Goal: Task Accomplishment & Management: Use online tool/utility

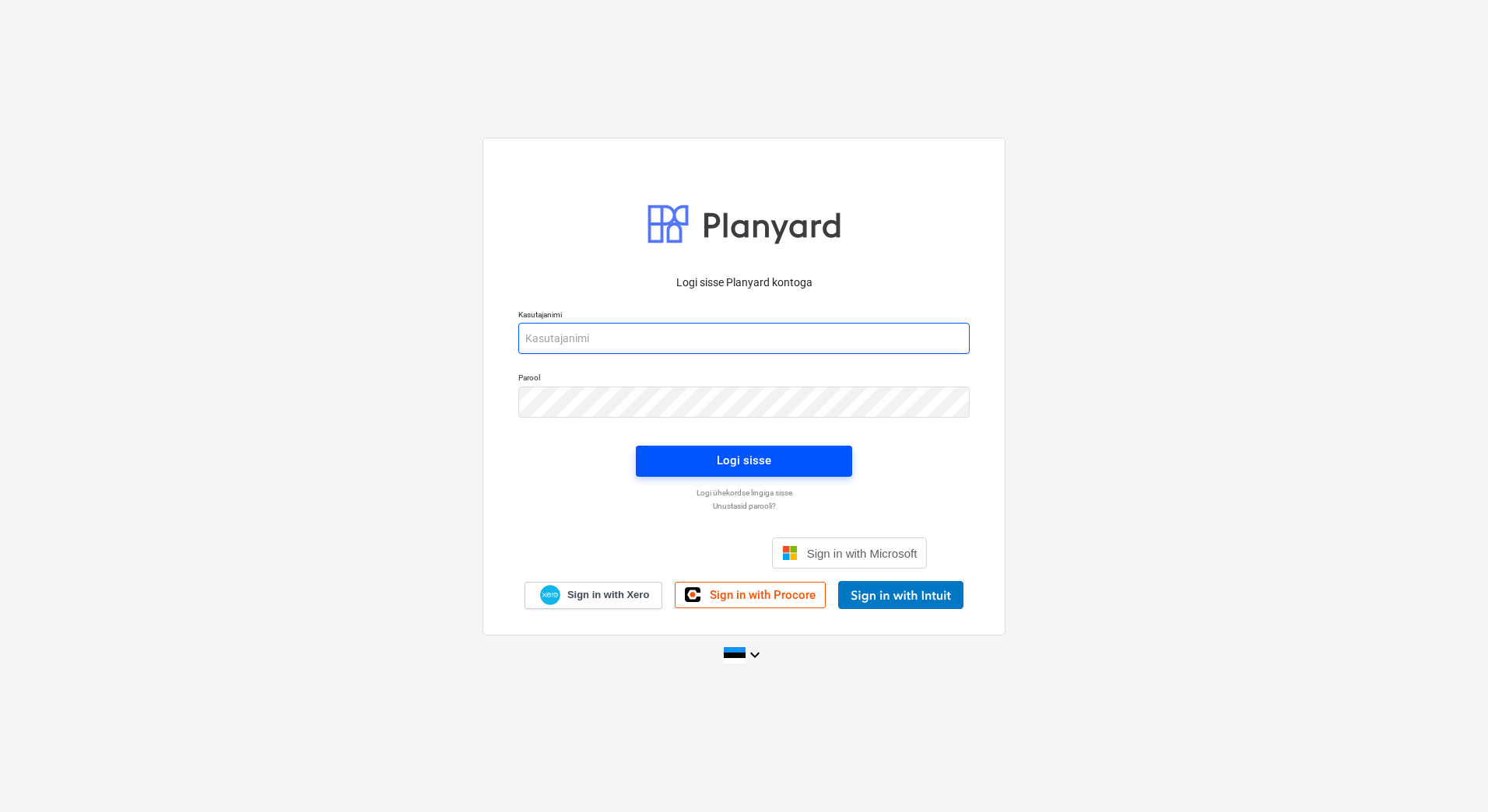
type input "[EMAIL_ADDRESS][PERSON_NAME][DOMAIN_NAME]"
click at [713, 453] on span "Logi sisse" at bounding box center [743, 460] width 179 height 20
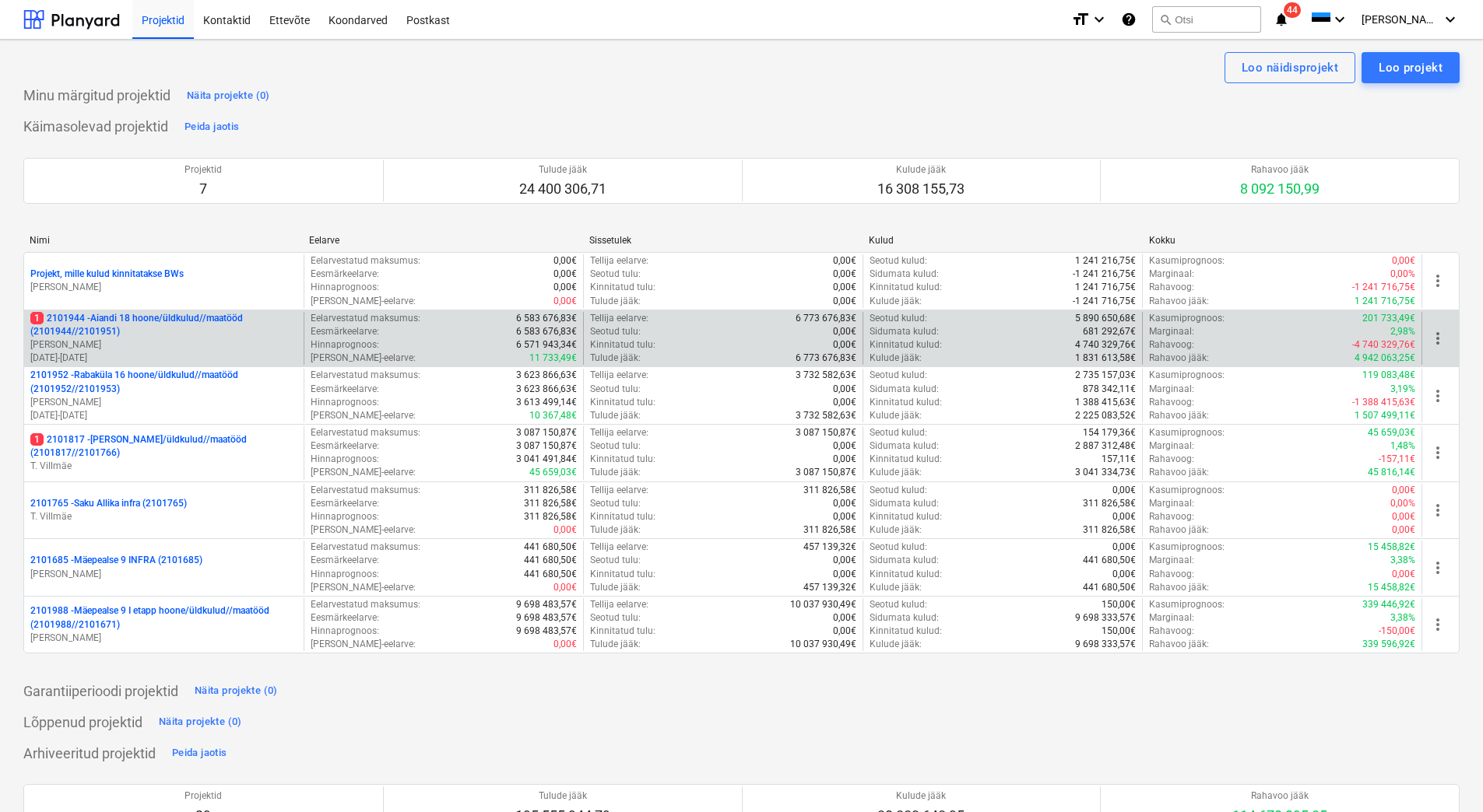
click at [139, 332] on p "1 2101944 - Aiandi 18 hoone/üldkulud//maatööd (2101944//2101951)" at bounding box center [163, 325] width 267 height 26
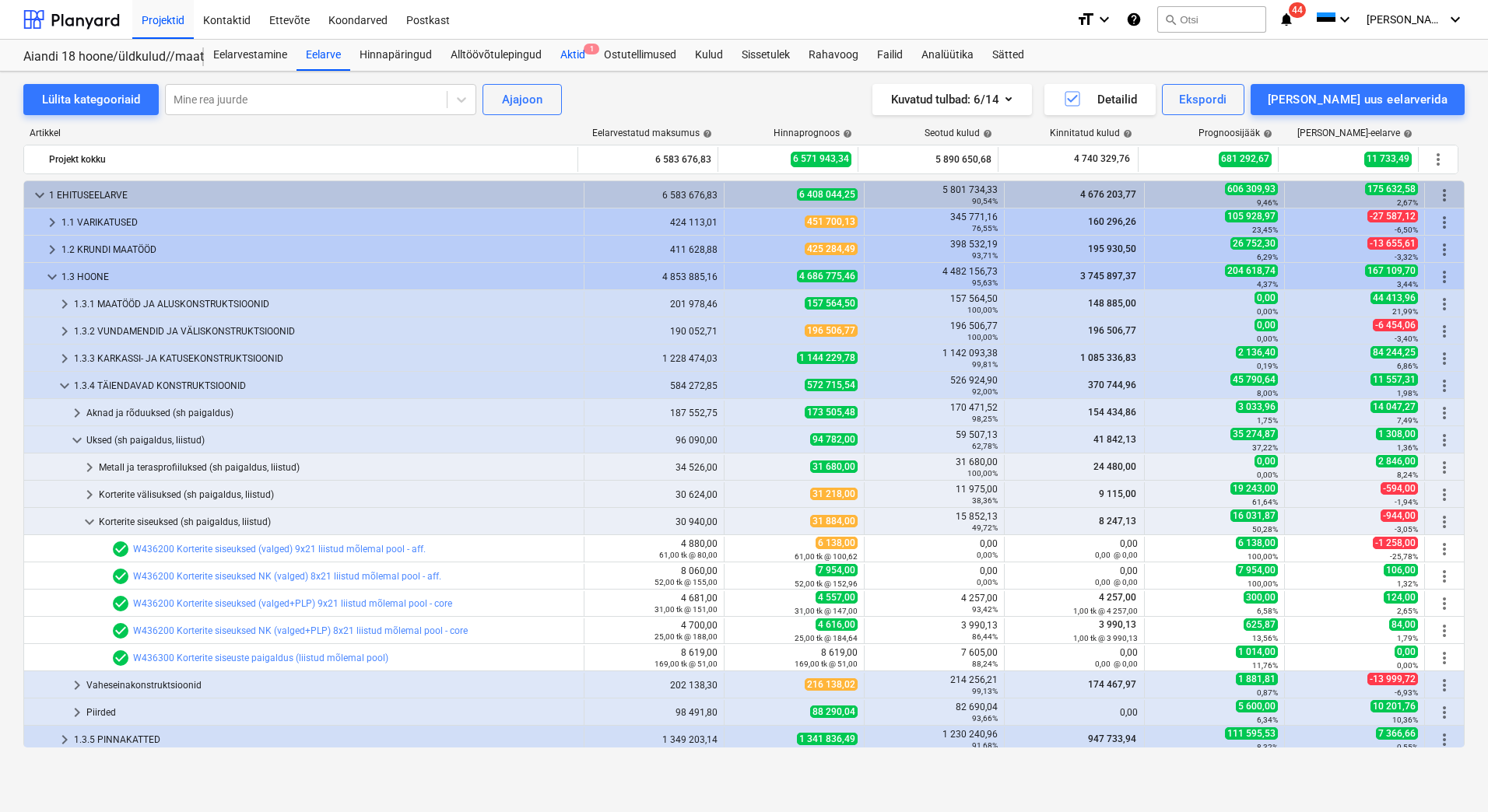
click at [577, 57] on div "Aktid 1" at bounding box center [573, 55] width 43 height 31
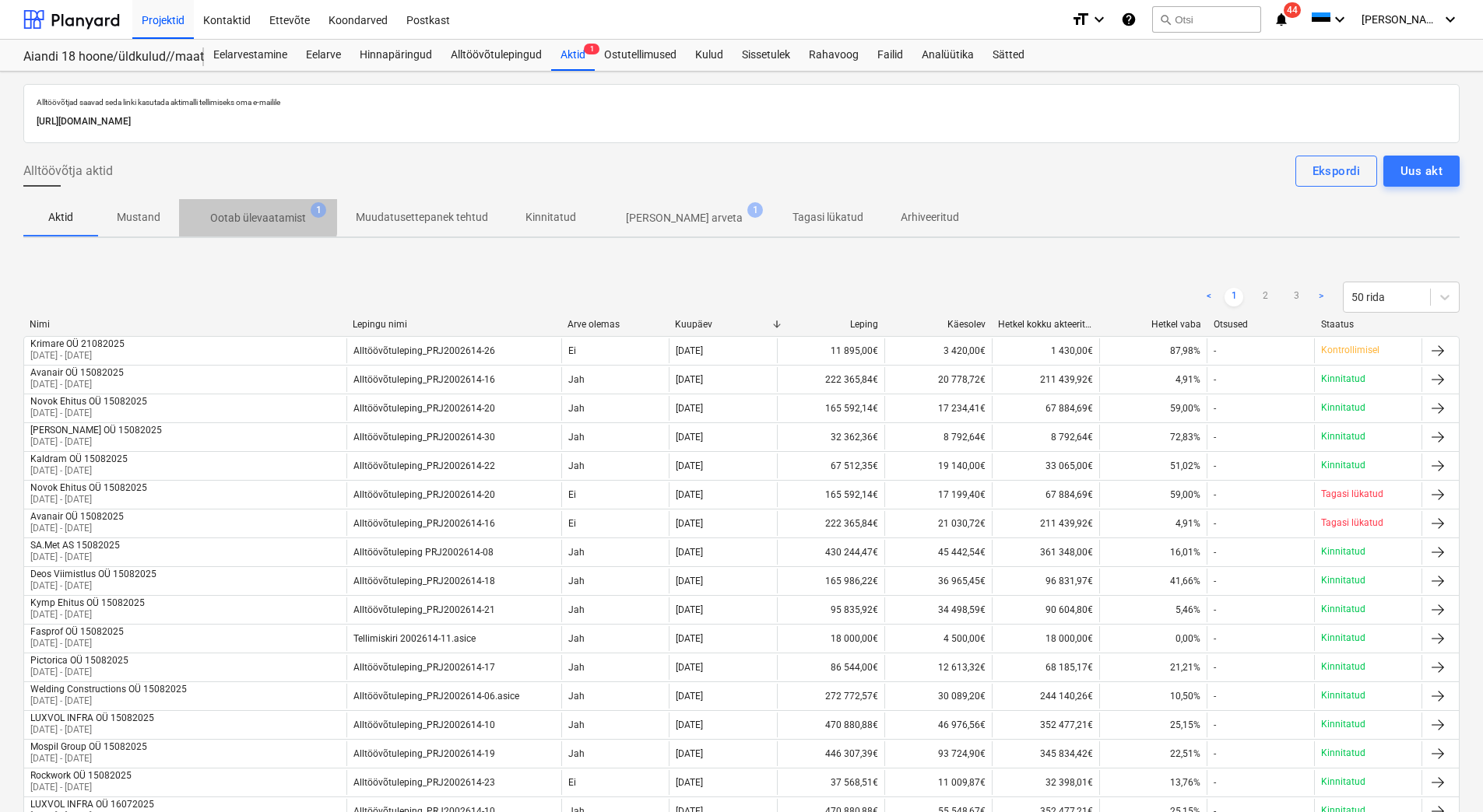
click at [244, 213] on p "Ootab ülevaatamist" at bounding box center [258, 218] width 96 height 16
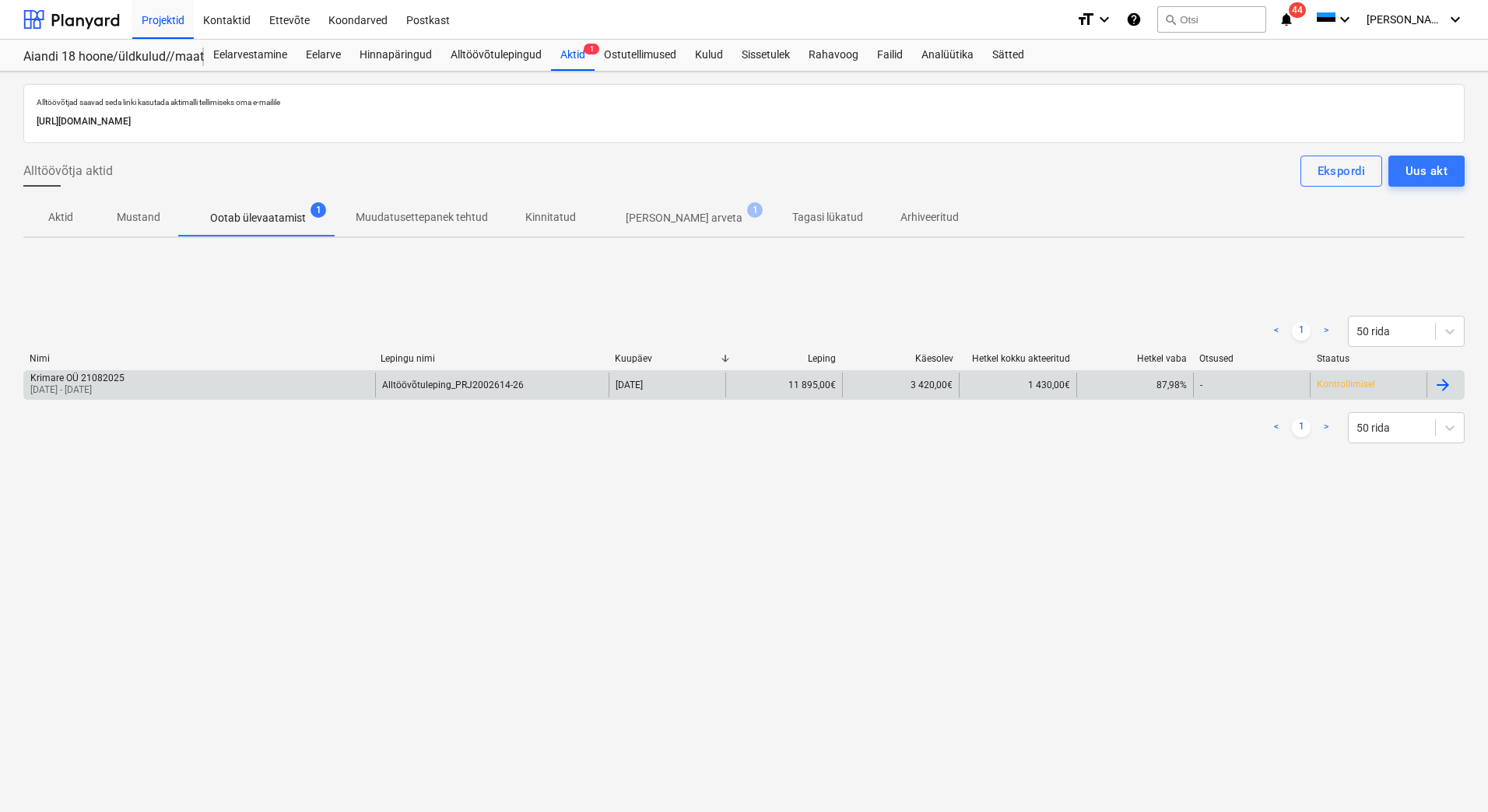
click at [119, 388] on p "[DATE] - [DATE]" at bounding box center [78, 390] width 95 height 14
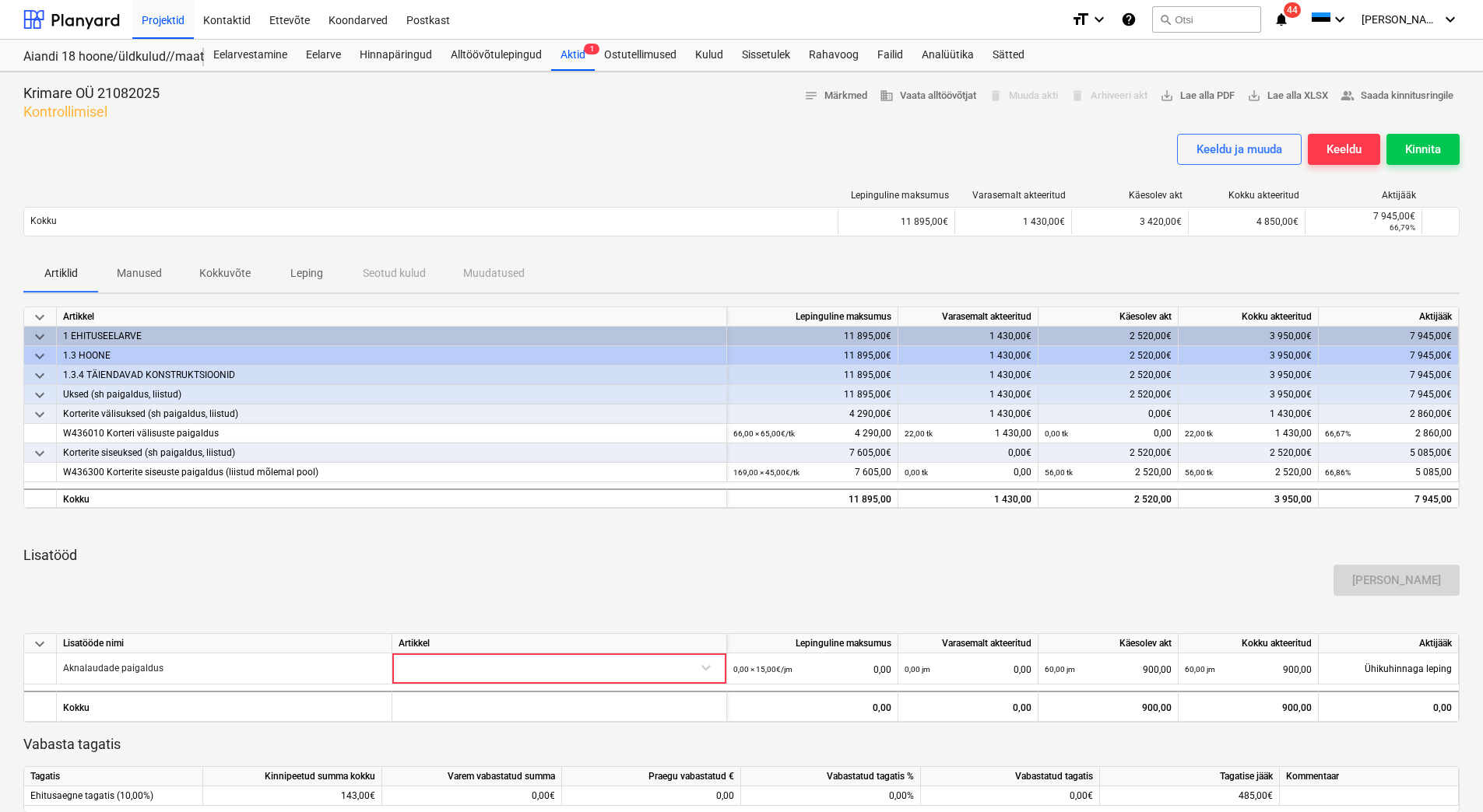
click at [592, 664] on div at bounding box center [558, 667] width 321 height 27
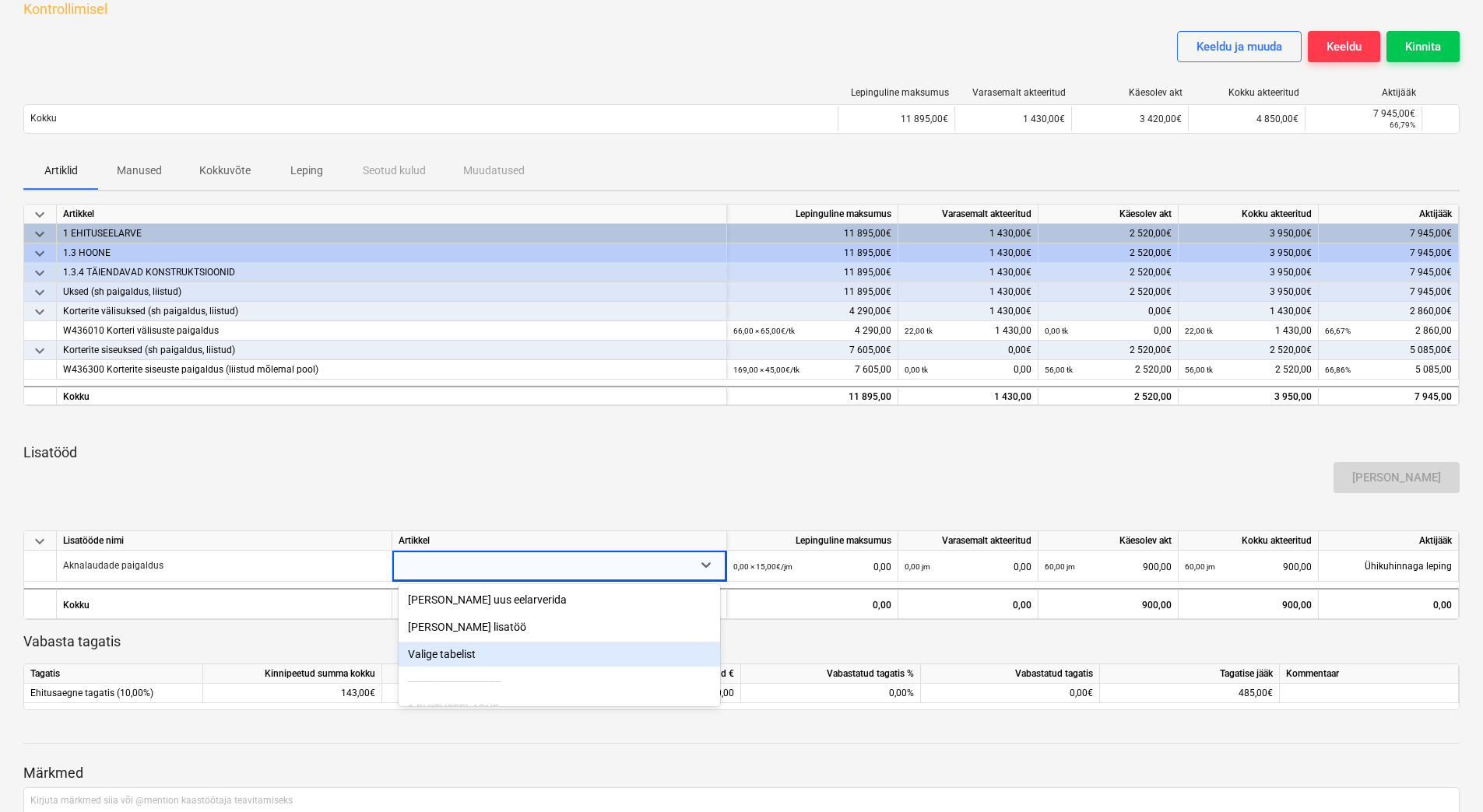
scroll to position [118, 0]
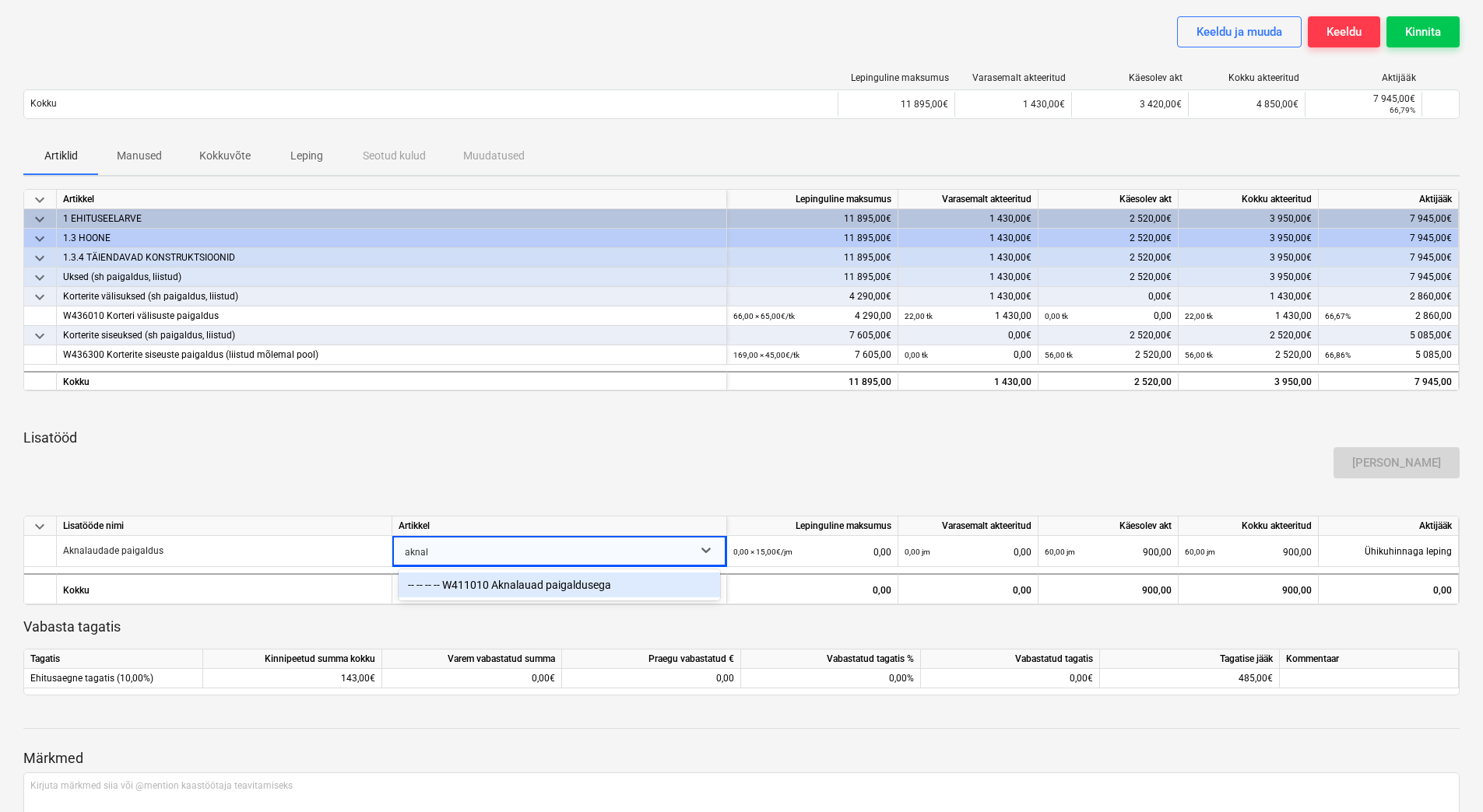
type input "aknala"
click at [590, 587] on div "-- -- -- -- W411010 Aknalauad paigaldusega" at bounding box center [558, 585] width 321 height 25
click at [635, 458] on div "[PERSON_NAME]" at bounding box center [741, 463] width 1449 height 43
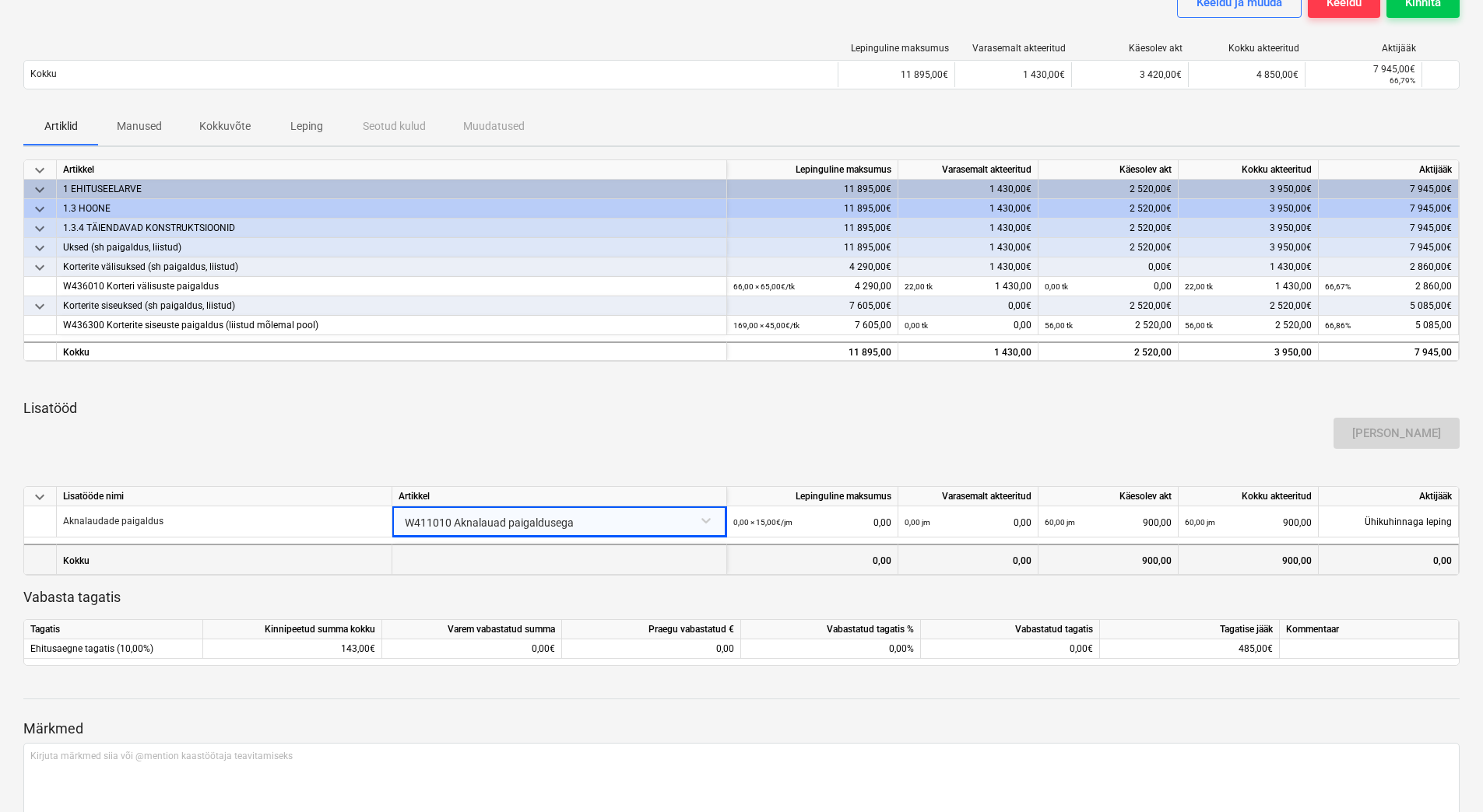
scroll to position [0, 0]
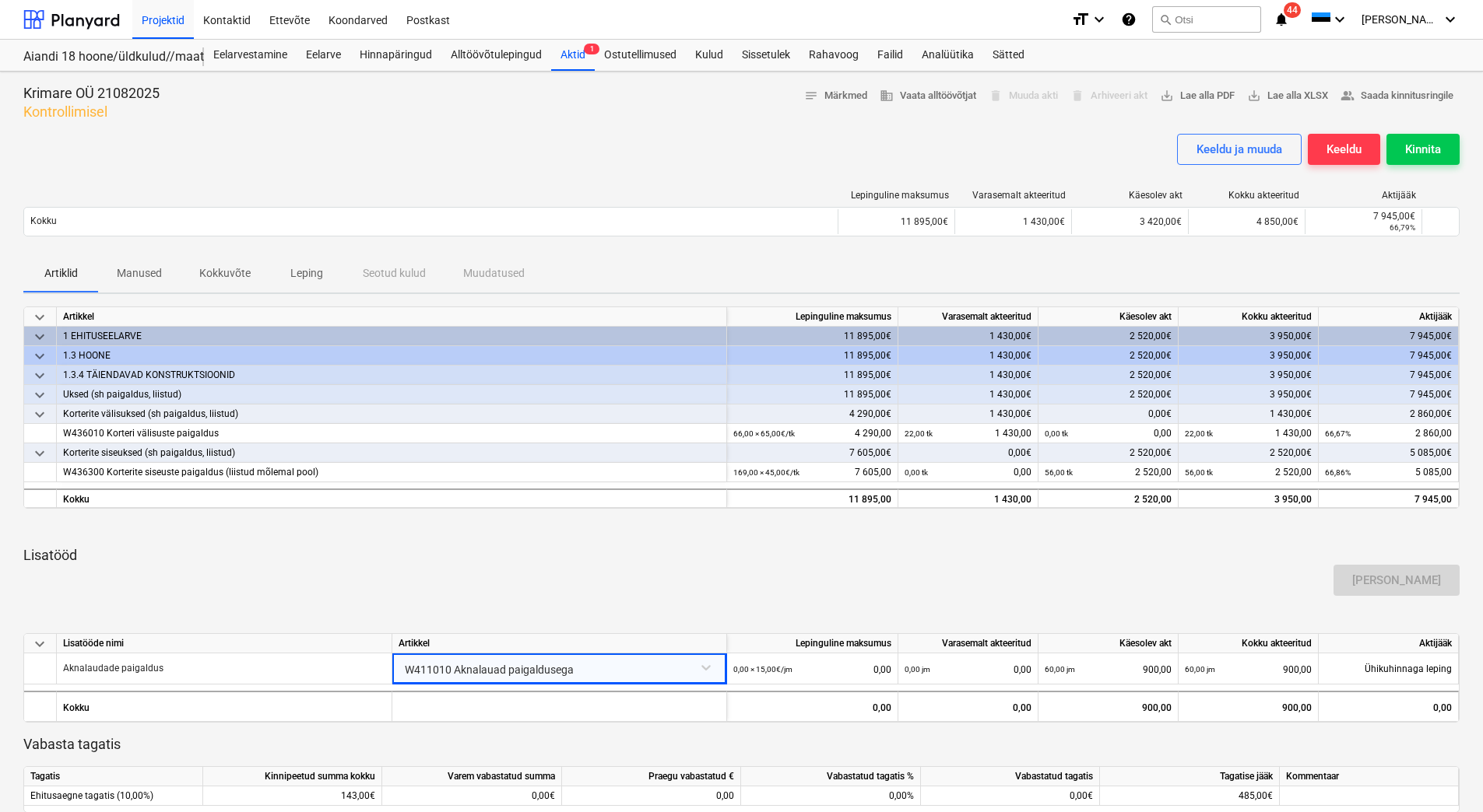
click at [1050, 541] on div "keyboard_arrow_down Artikkel Lepinguline [PERSON_NAME] akteeritud Käesolev akt …" at bounding box center [741, 560] width 1437 height 507
click at [1428, 151] on div "Kinnita" at bounding box center [1423, 149] width 36 height 20
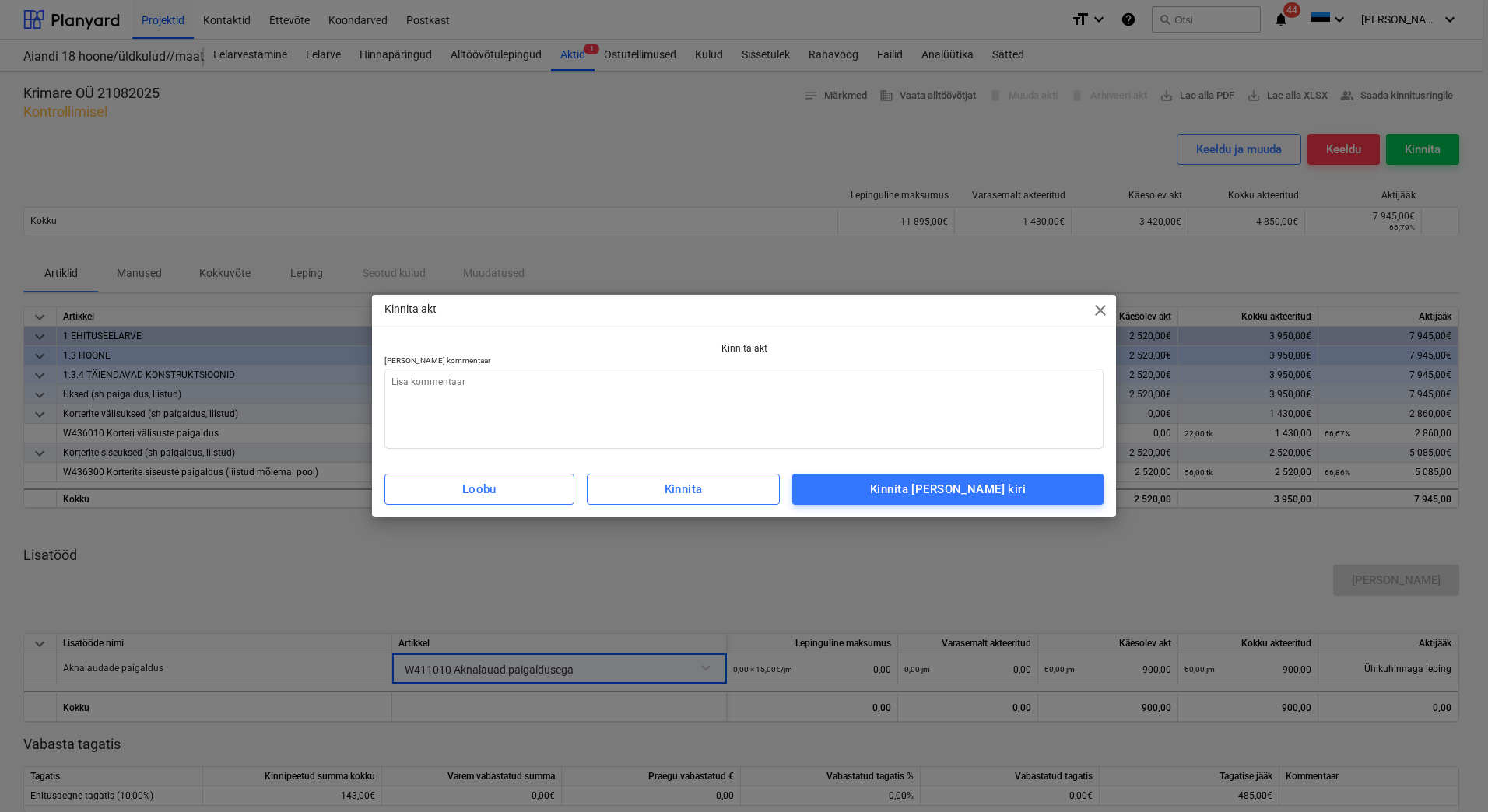
type textarea "x"
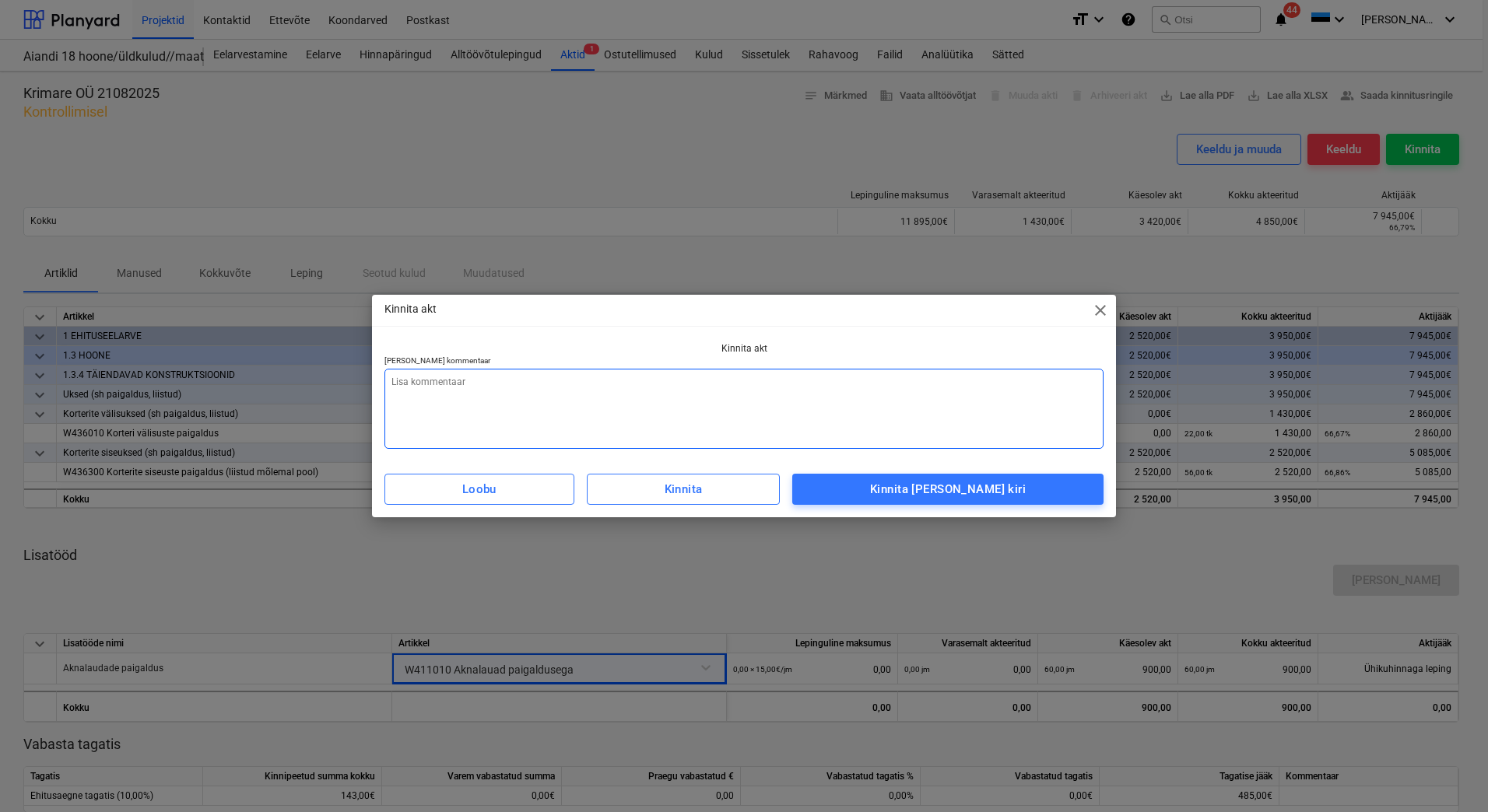
click at [818, 407] on textarea at bounding box center [744, 409] width 719 height 80
type textarea "L"
type textarea "x"
type textarea "Li"
type textarea "x"
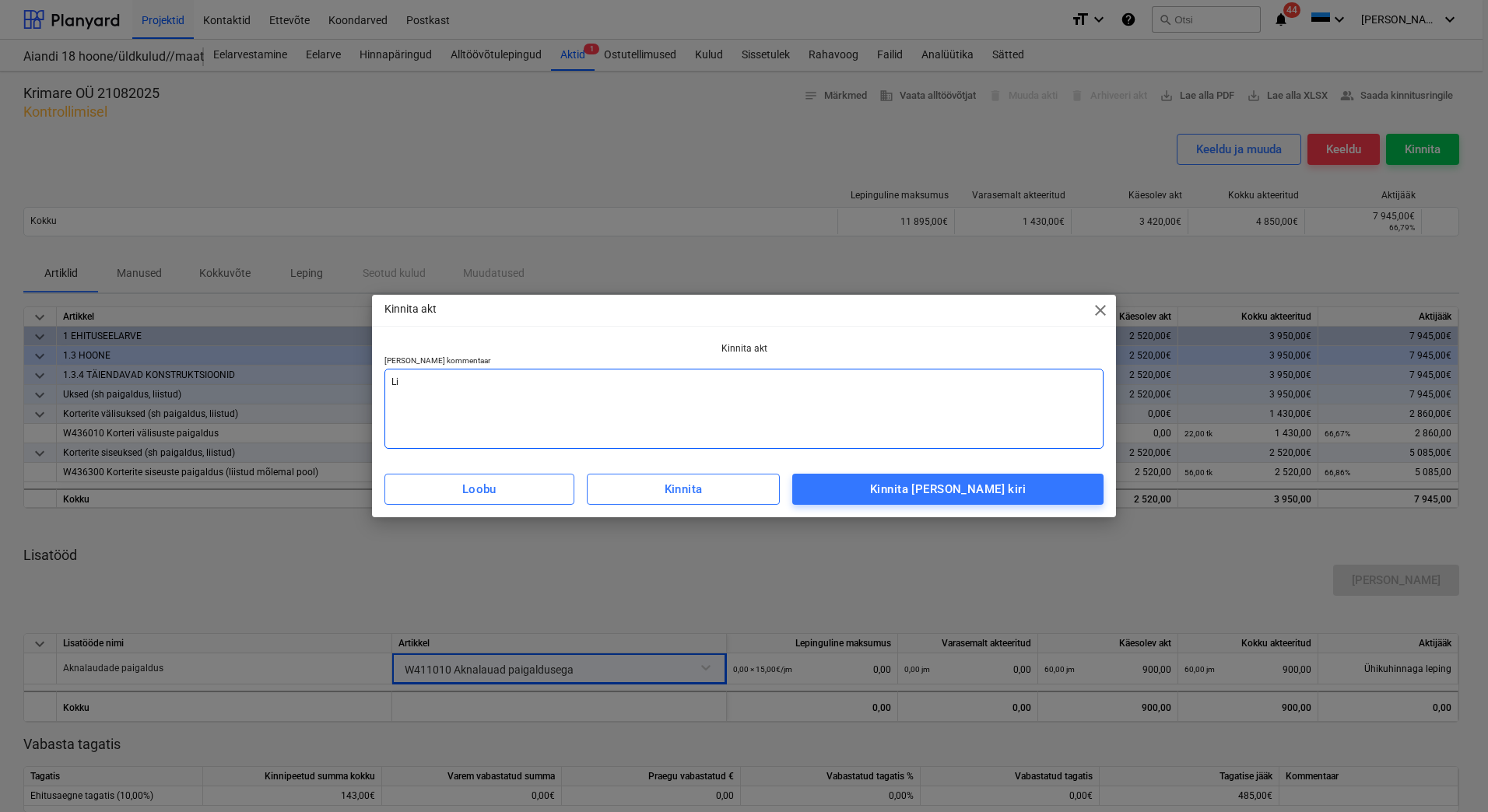
type textarea "Lis"
type textarea "x"
type textarea "[PERSON_NAME]"
type textarea "x"
type textarea "Lisad"
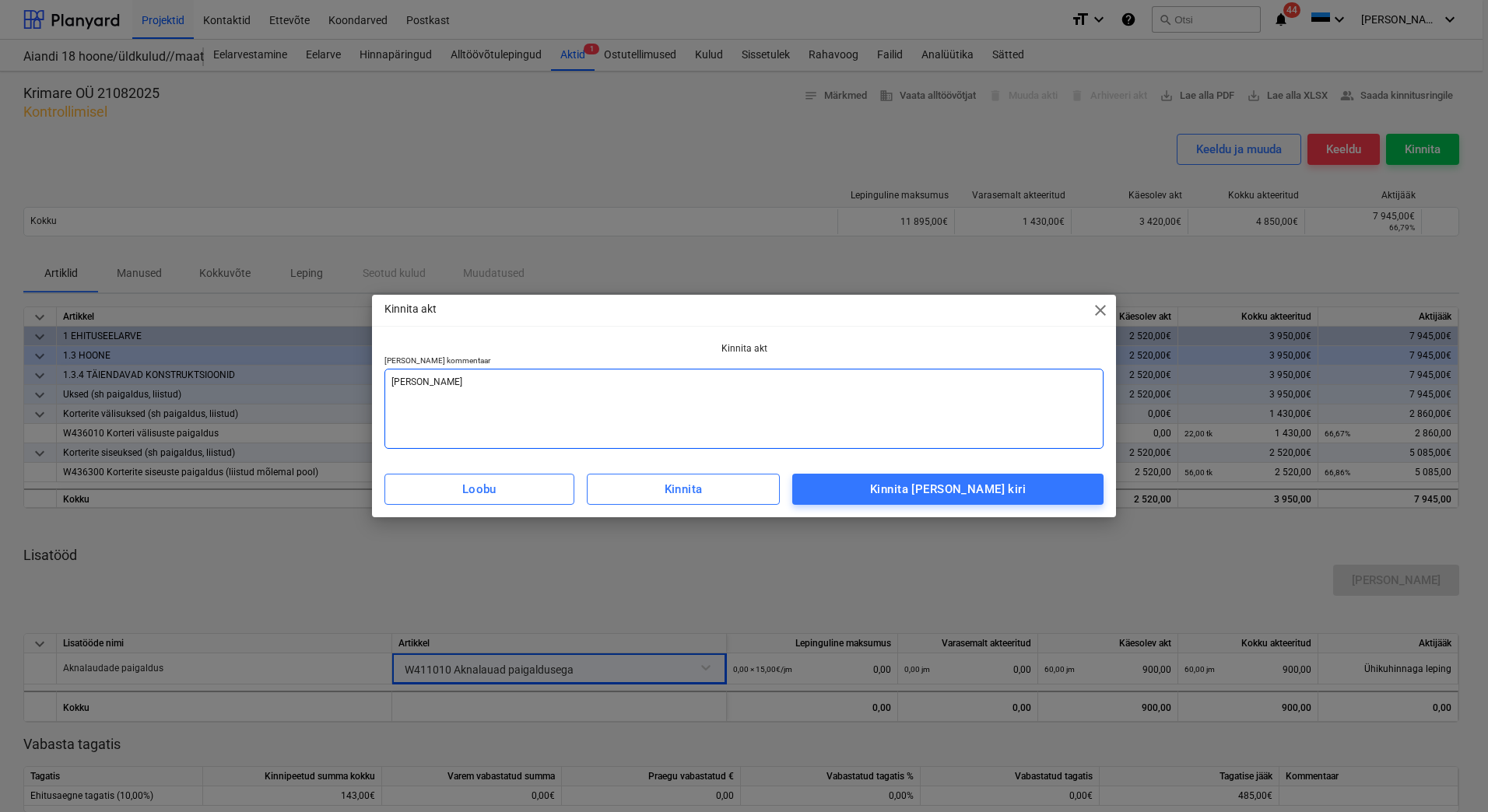
type textarea "x"
type textarea "Lisada"
type textarea "x"
type textarea "Lisada"
type textarea "x"
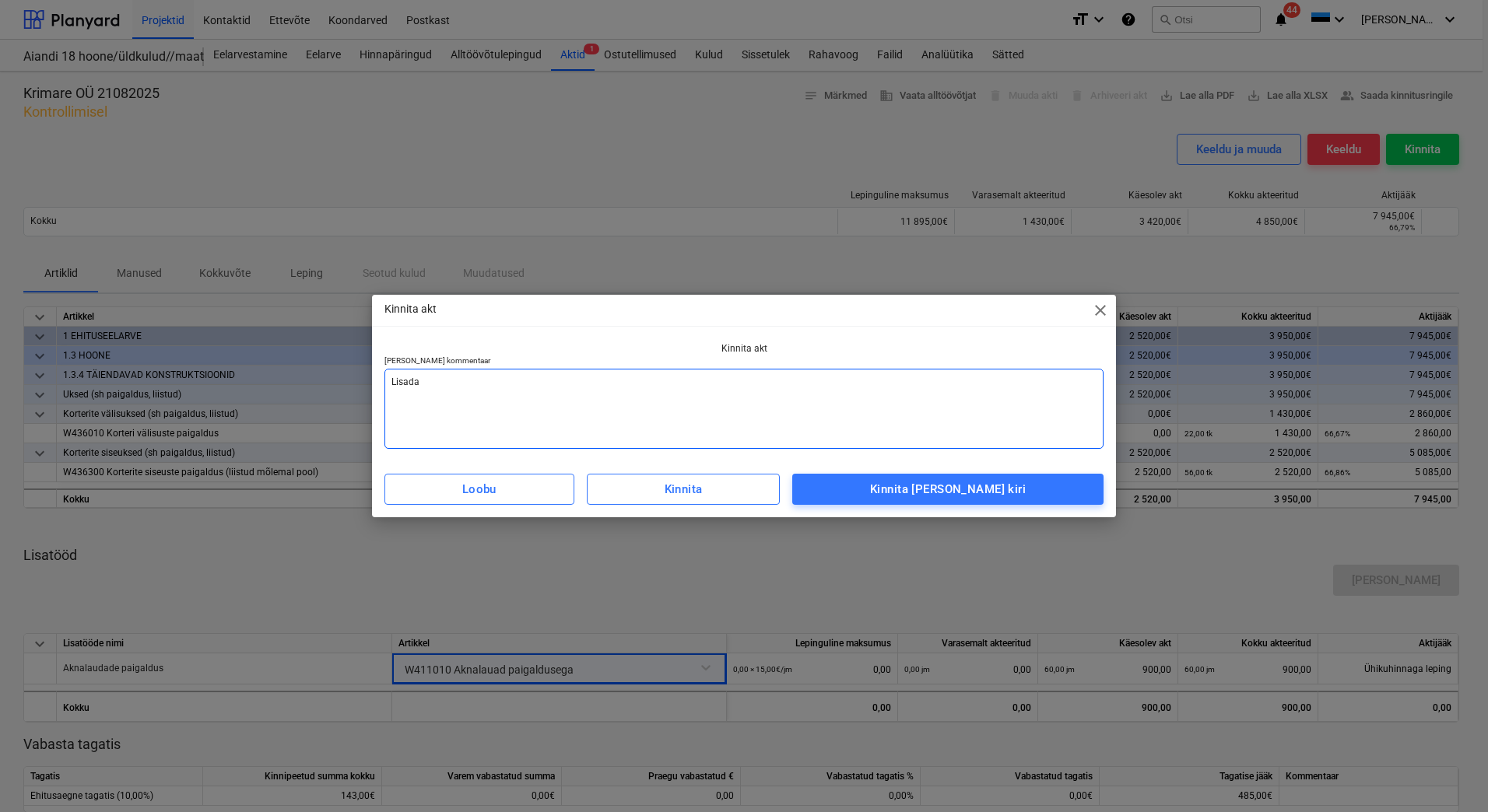
type textarea "Lisada a"
type textarea "x"
type textarea "Lisada ar"
type textarea "x"
type textarea "[PERSON_NAME] arv"
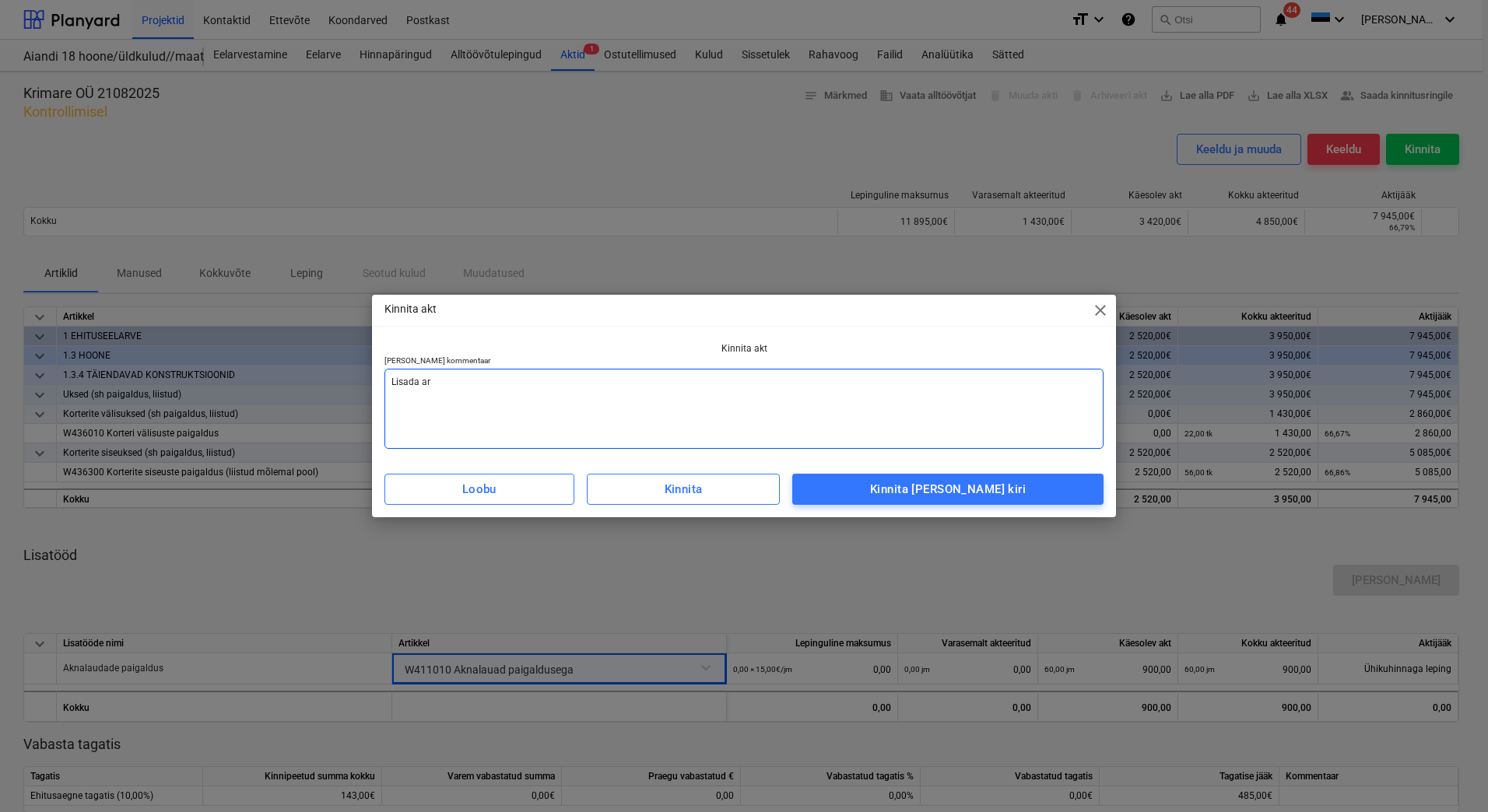
type textarea "x"
type textarea "[PERSON_NAME]"
type textarea "x"
type textarea "[PERSON_NAME]"
type textarea "x"
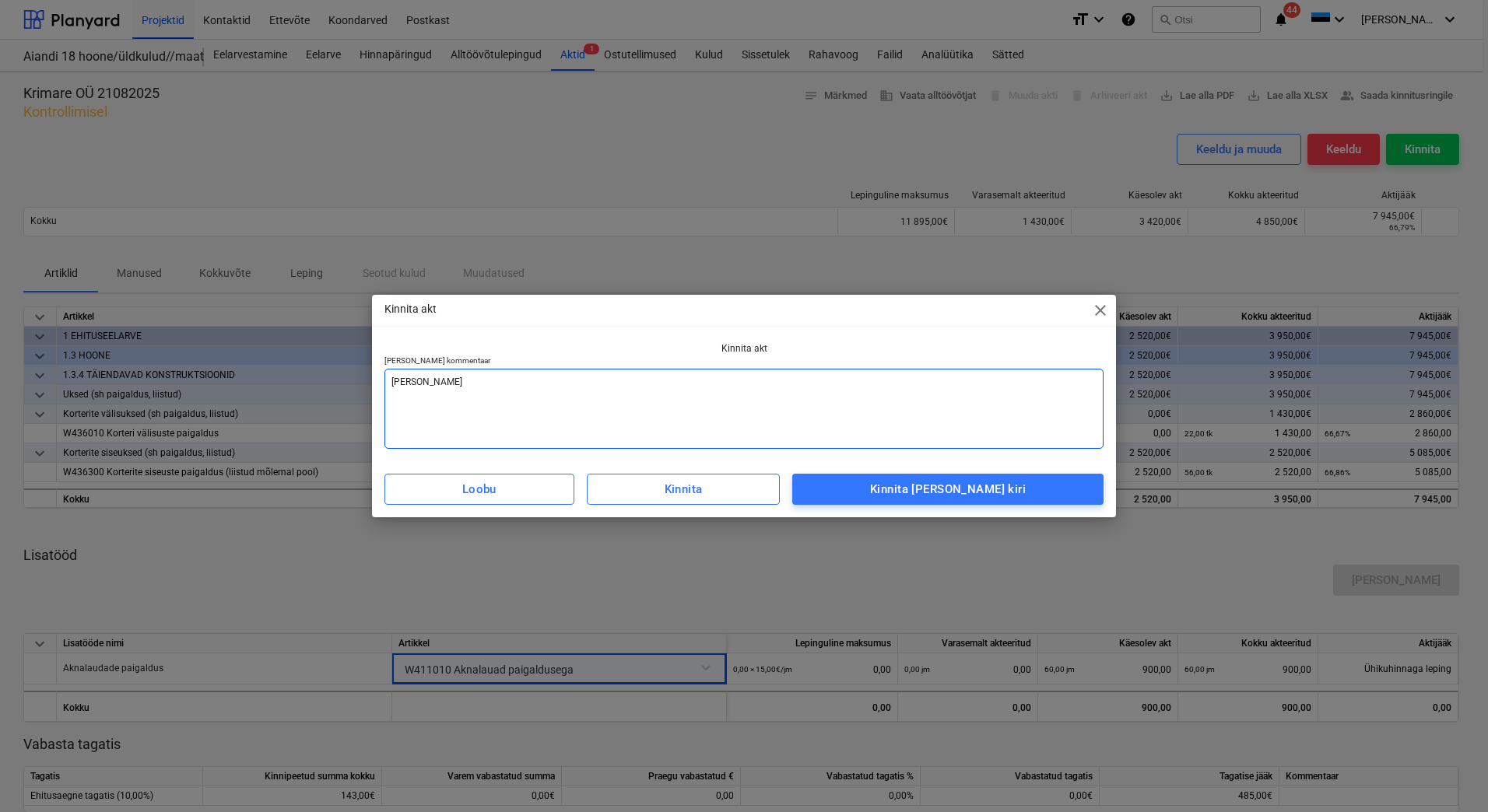
type textarea "[PERSON_NAME] arve v"
type textarea "x"
type textarea "[PERSON_NAME] arve va"
type textarea "x"
type textarea "[PERSON_NAME] arve vas"
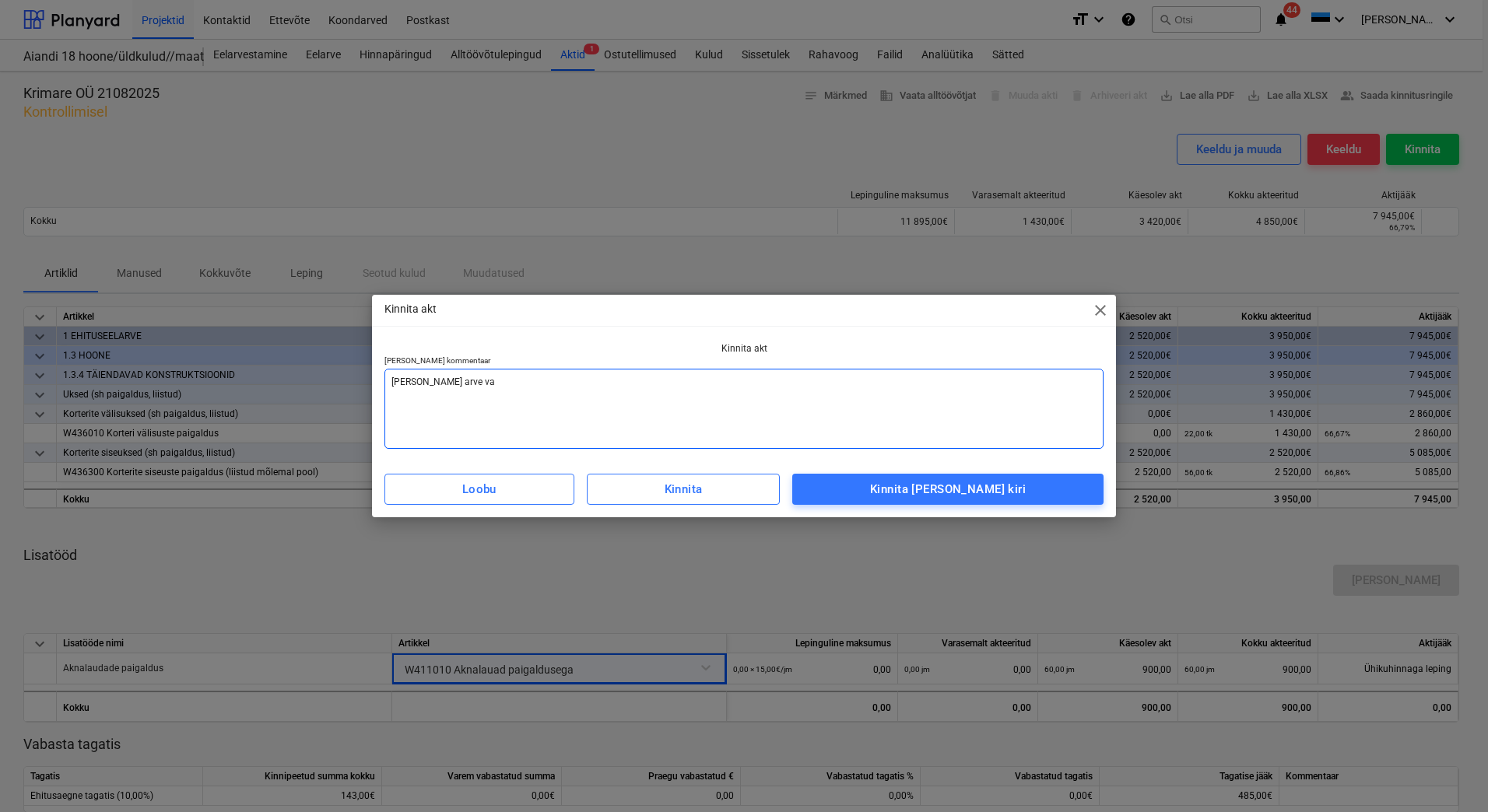
type textarea "x"
type textarea "[PERSON_NAME] arve vast"
type textarea "x"
type textarea "[PERSON_NAME] [PERSON_NAME]"
type textarea "x"
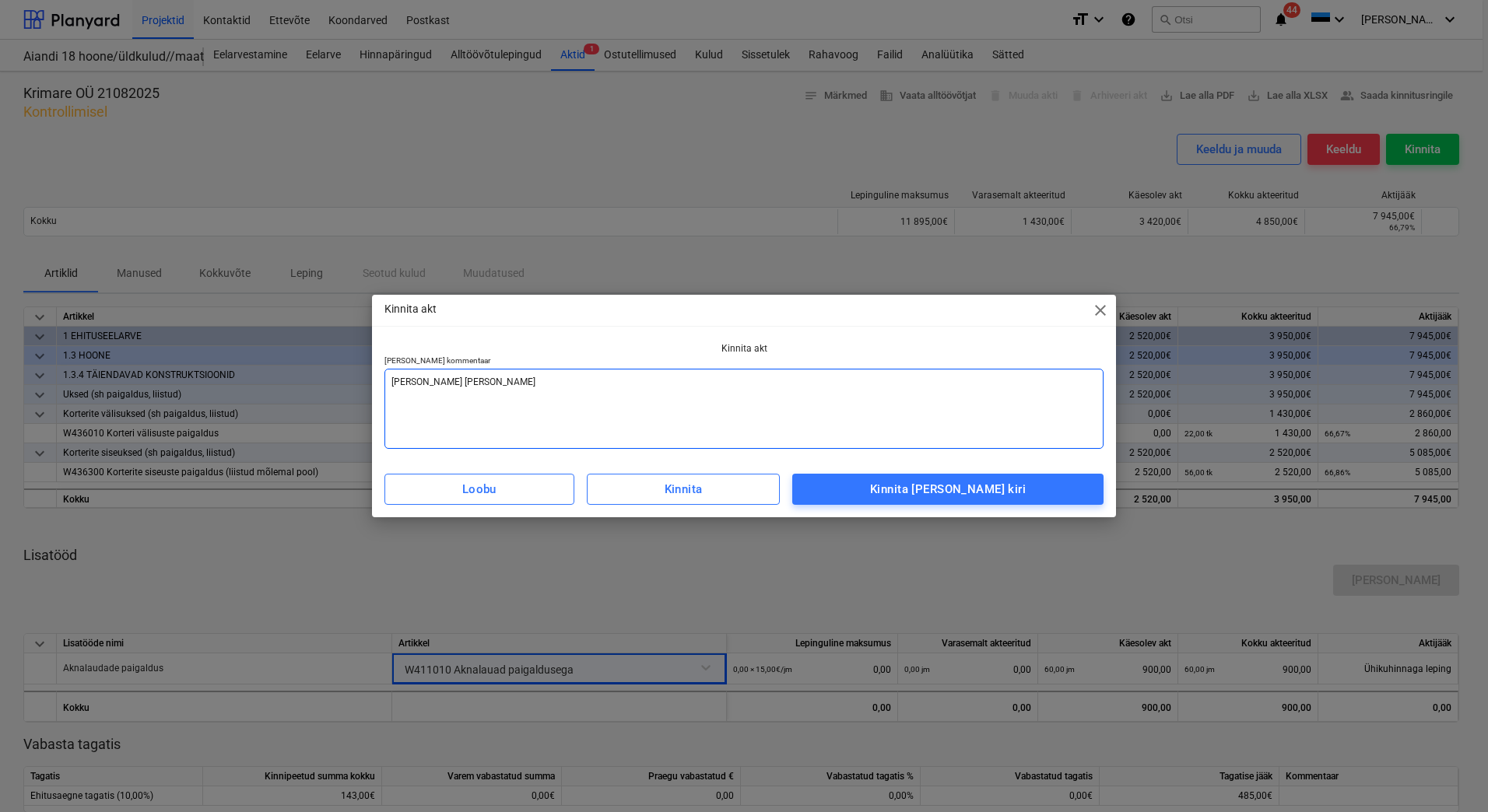
type textarea "[PERSON_NAME] [PERSON_NAME]"
type textarea "x"
type textarea "[PERSON_NAME] [PERSON_NAME]"
type textarea "x"
type textarea "[PERSON_NAME] arve vastaval"
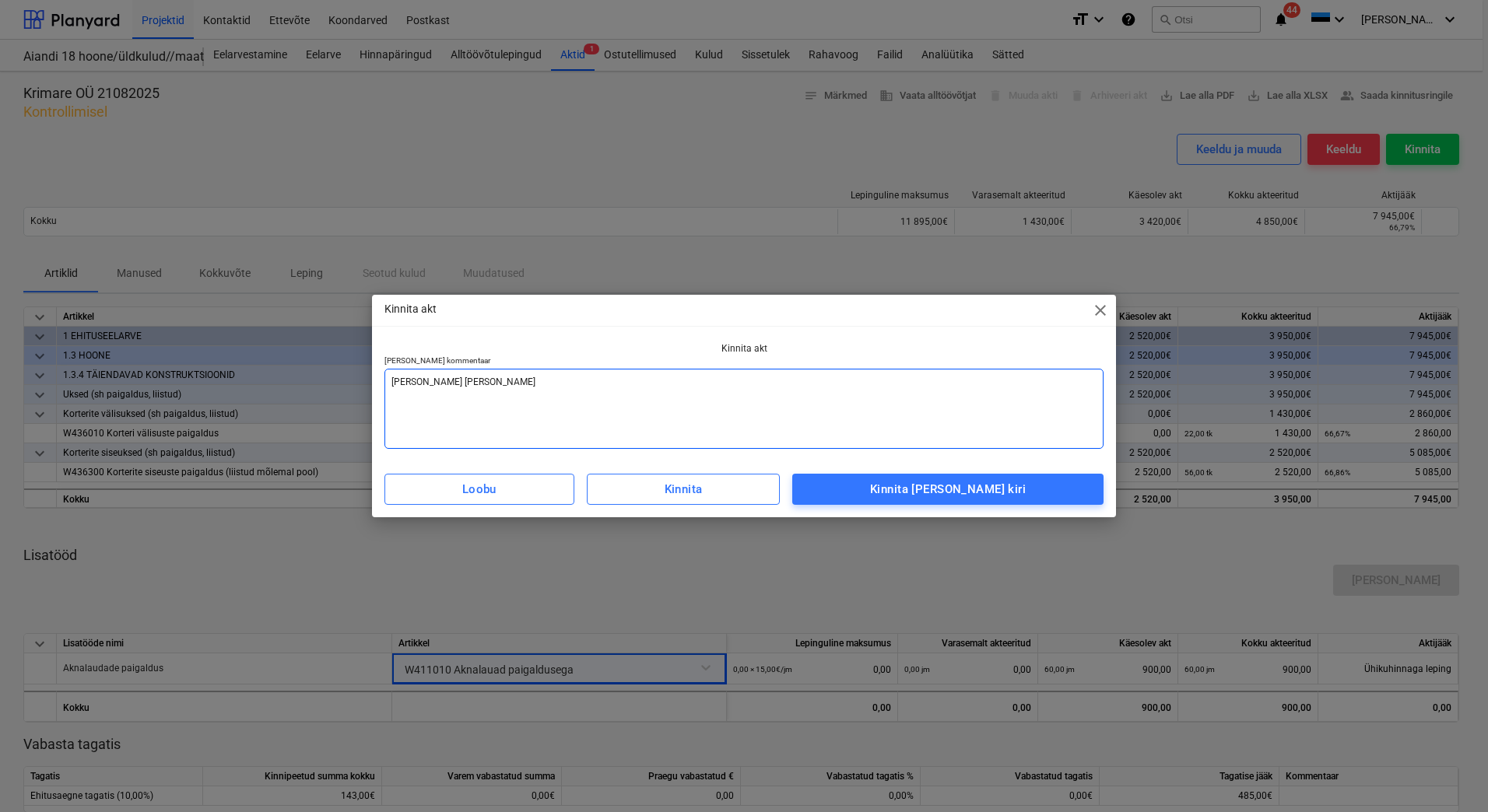
type textarea "x"
type textarea "Lisada arve vastavalt"
type textarea "x"
type textarea "Lisada arve vastavalt"
type textarea "x"
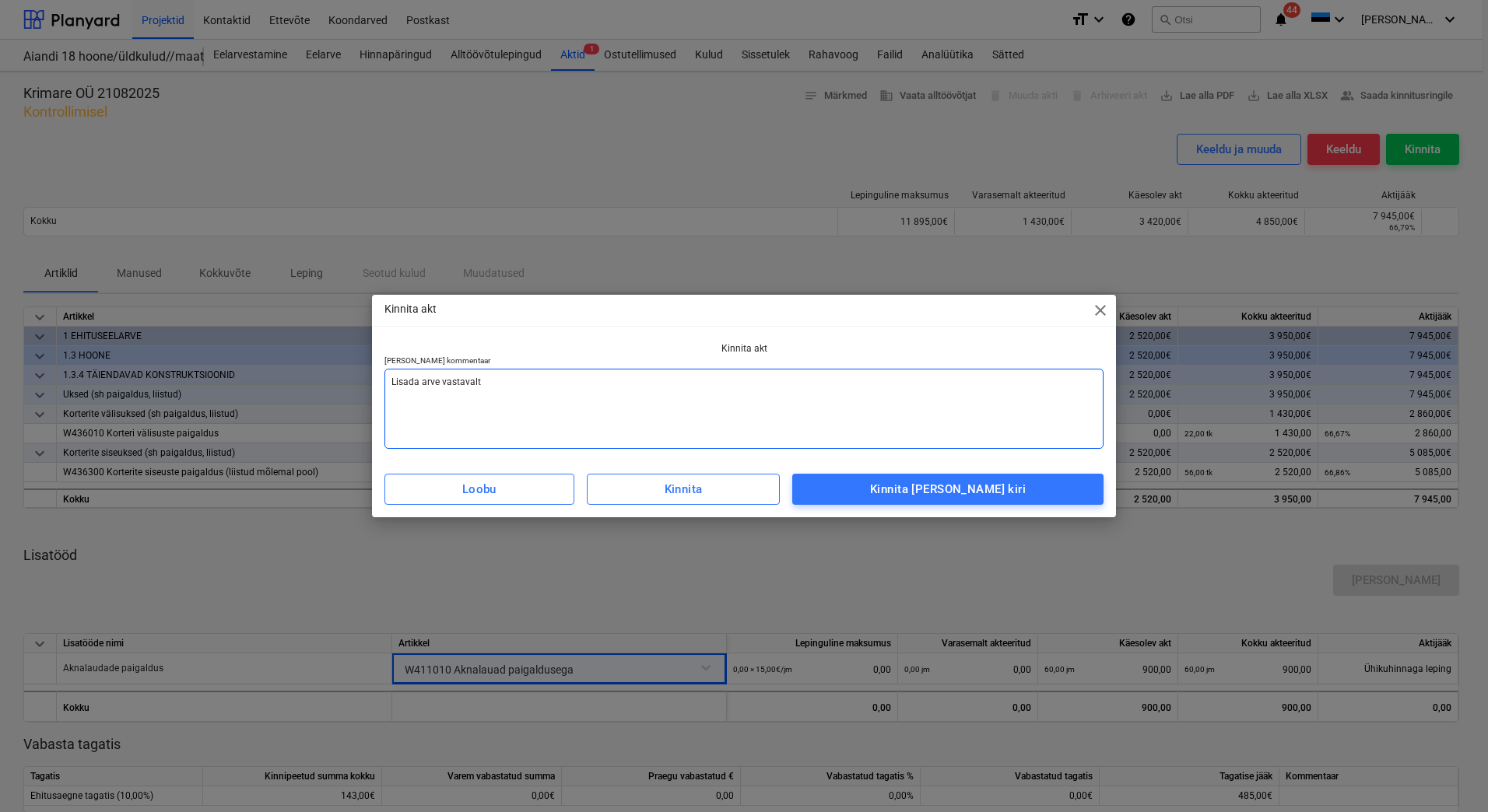
type textarea "Lisada arve vastavalt a"
type textarea "x"
type textarea "Lisada arve vastavalt ak"
type textarea "x"
type textarea "Lisada arve vastavalt akt"
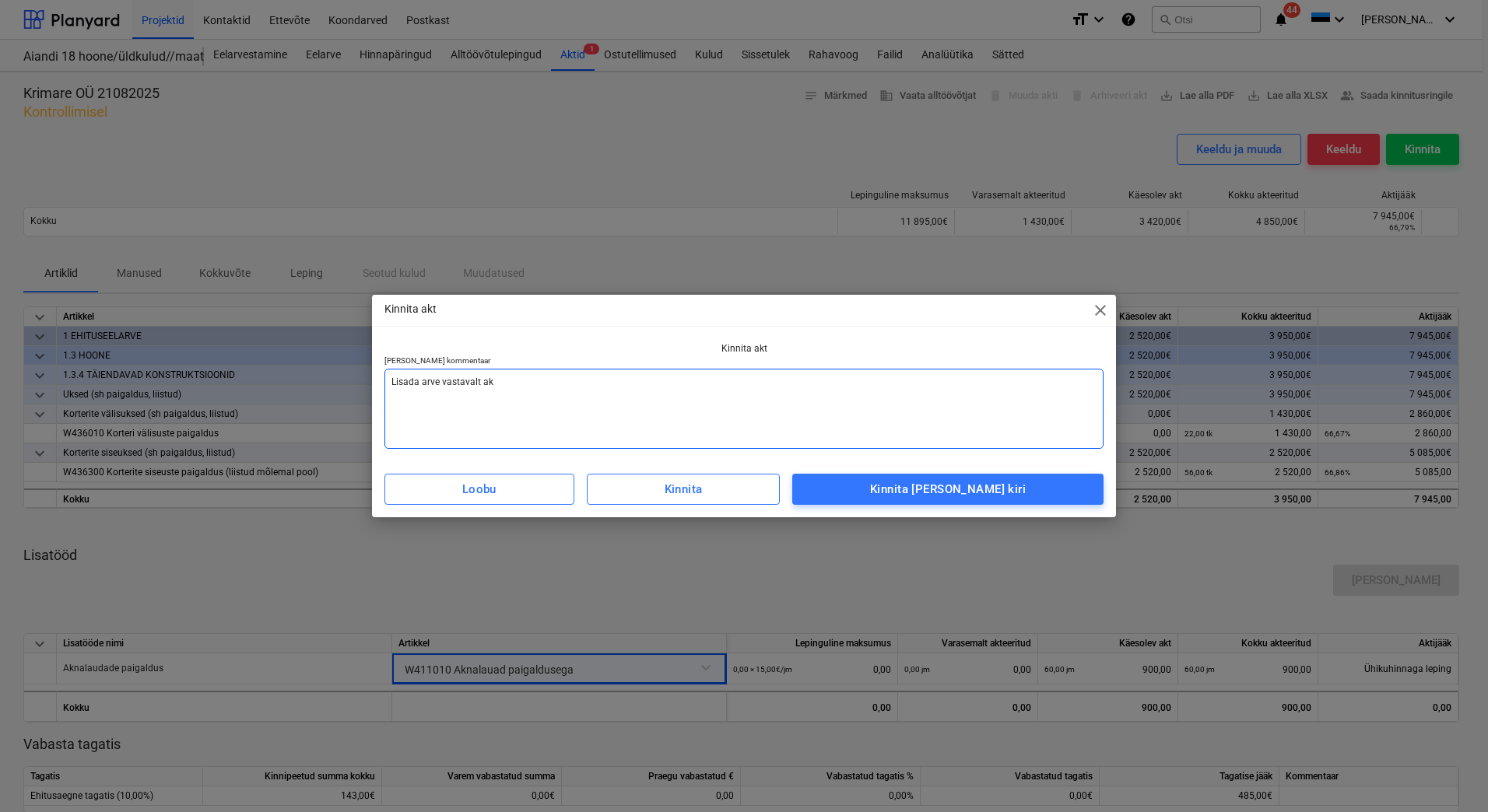
type textarea "x"
type textarea "Lisada arve vastavalt akti"
type textarea "x"
type textarea "Lisada arve vastavalt aktil"
type textarea "x"
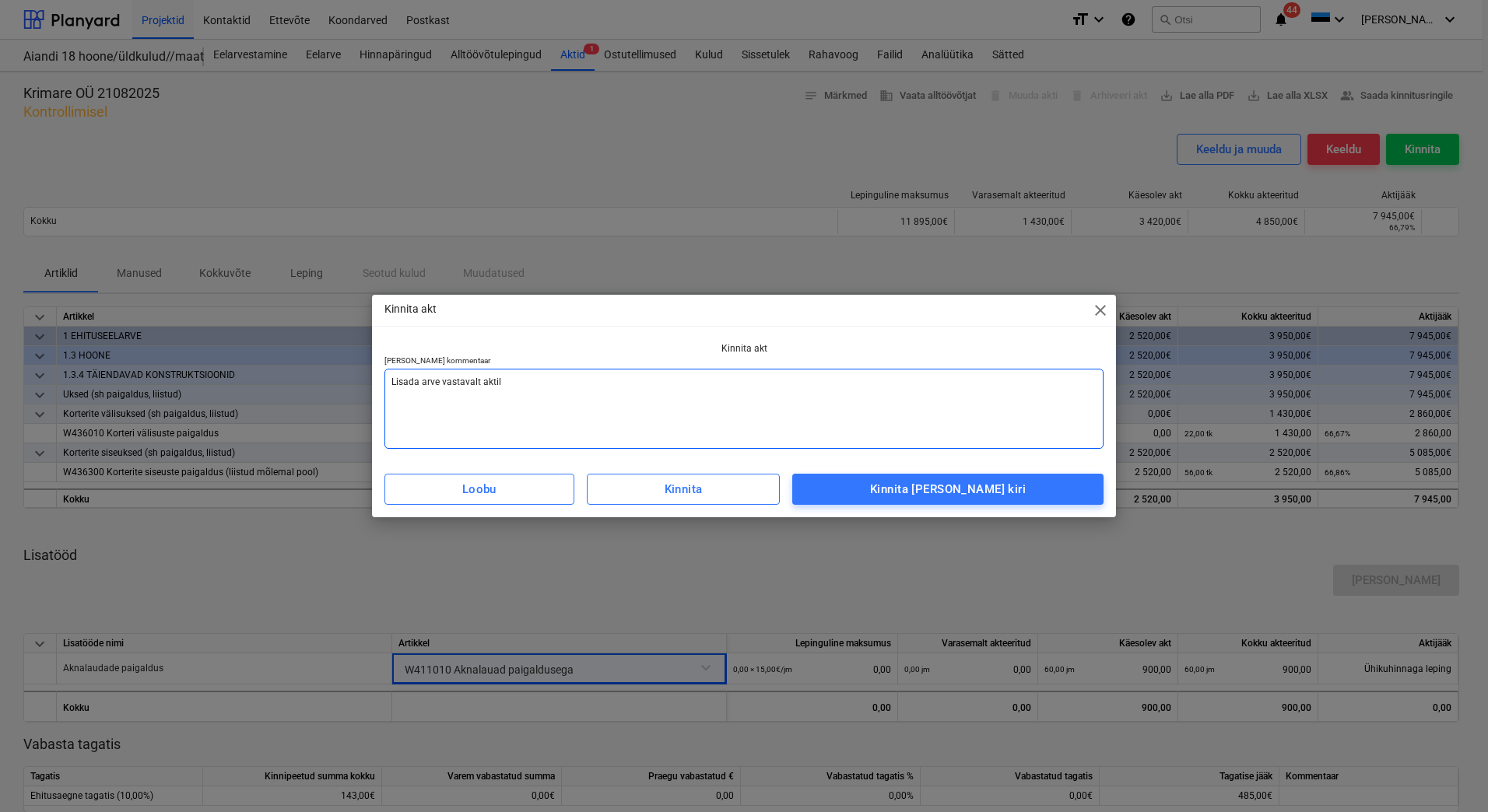
type textarea "Lisada arve vastavalt aktile"
type textarea "x"
type textarea "Lisada arve vastavalt aktile"
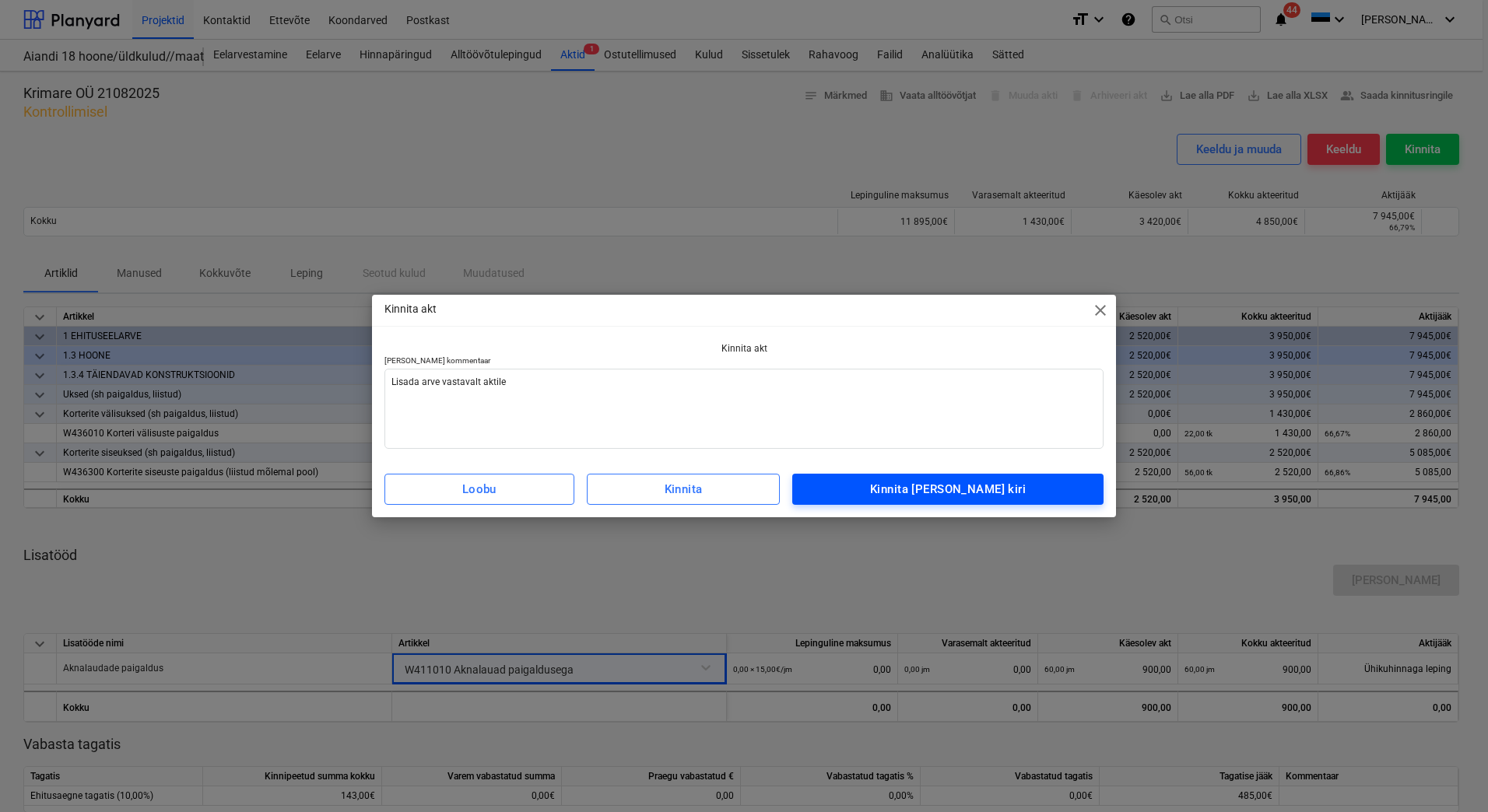
click at [1033, 489] on span "Kinnita [PERSON_NAME] kiri" at bounding box center [947, 489] width 277 height 20
type textarea "x"
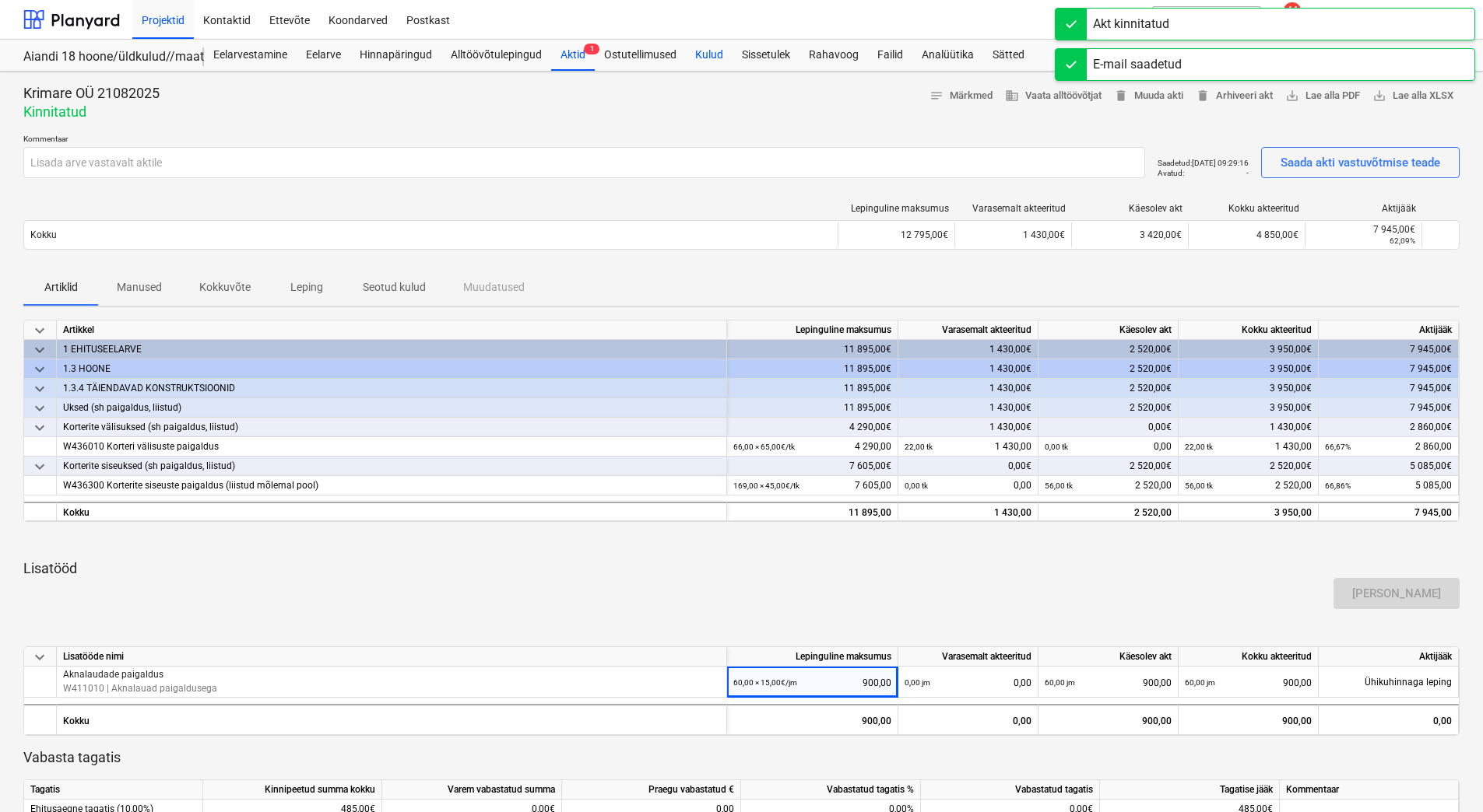
click at [706, 57] on div "Kulud" at bounding box center [709, 55] width 46 height 31
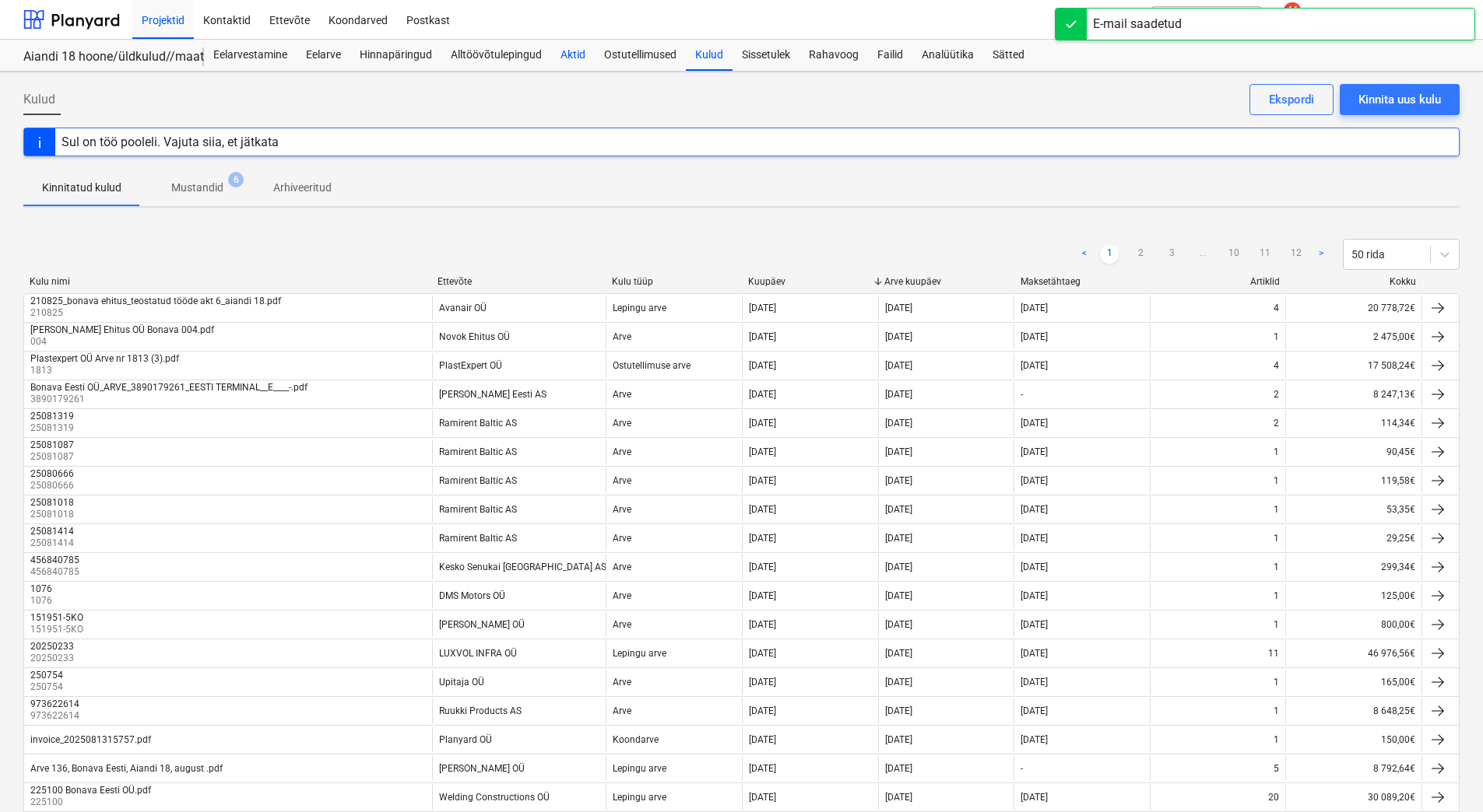
click at [590, 53] on div "Aktid" at bounding box center [573, 55] width 43 height 31
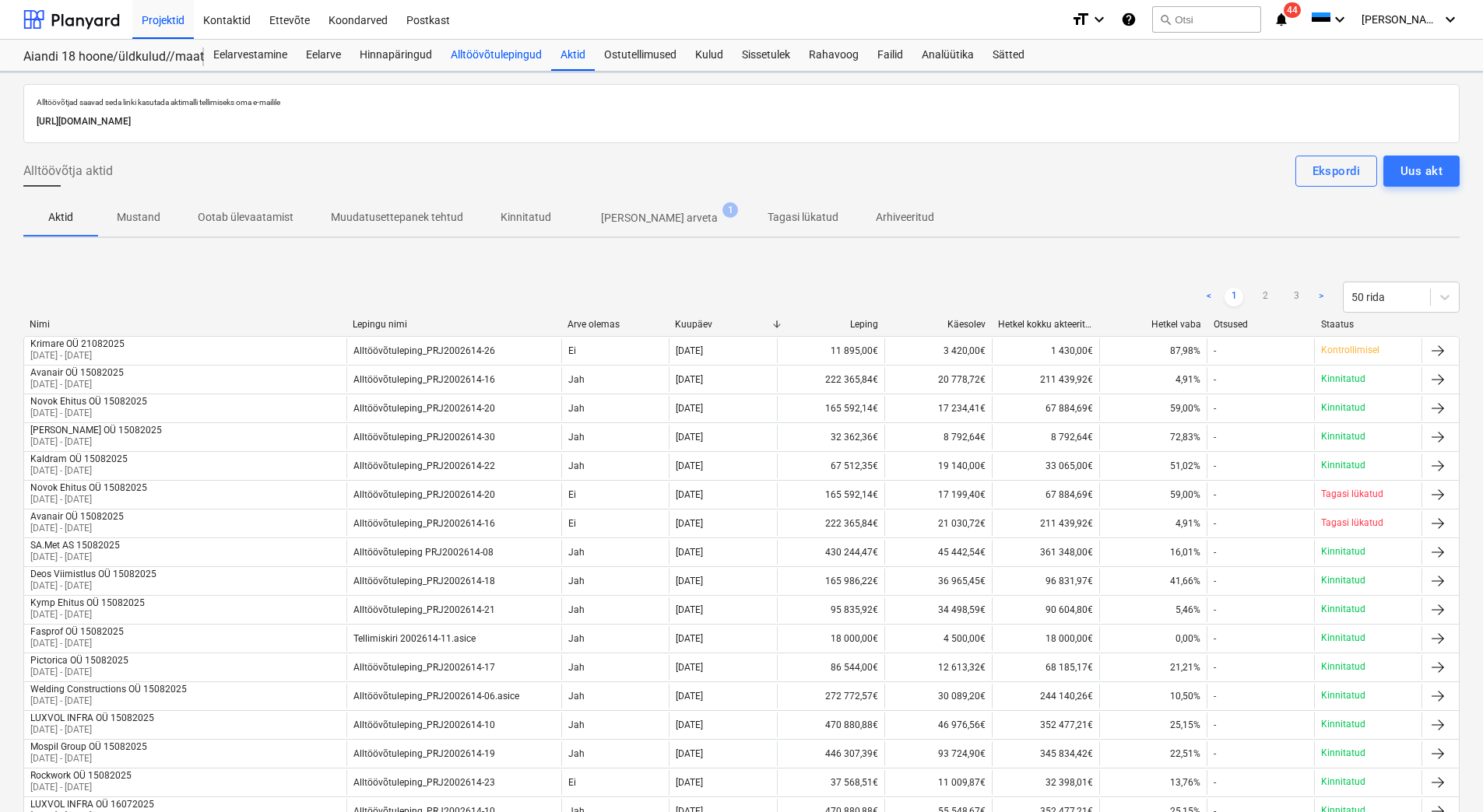
click at [480, 50] on div "Alltöövõtulepingud" at bounding box center [496, 55] width 110 height 31
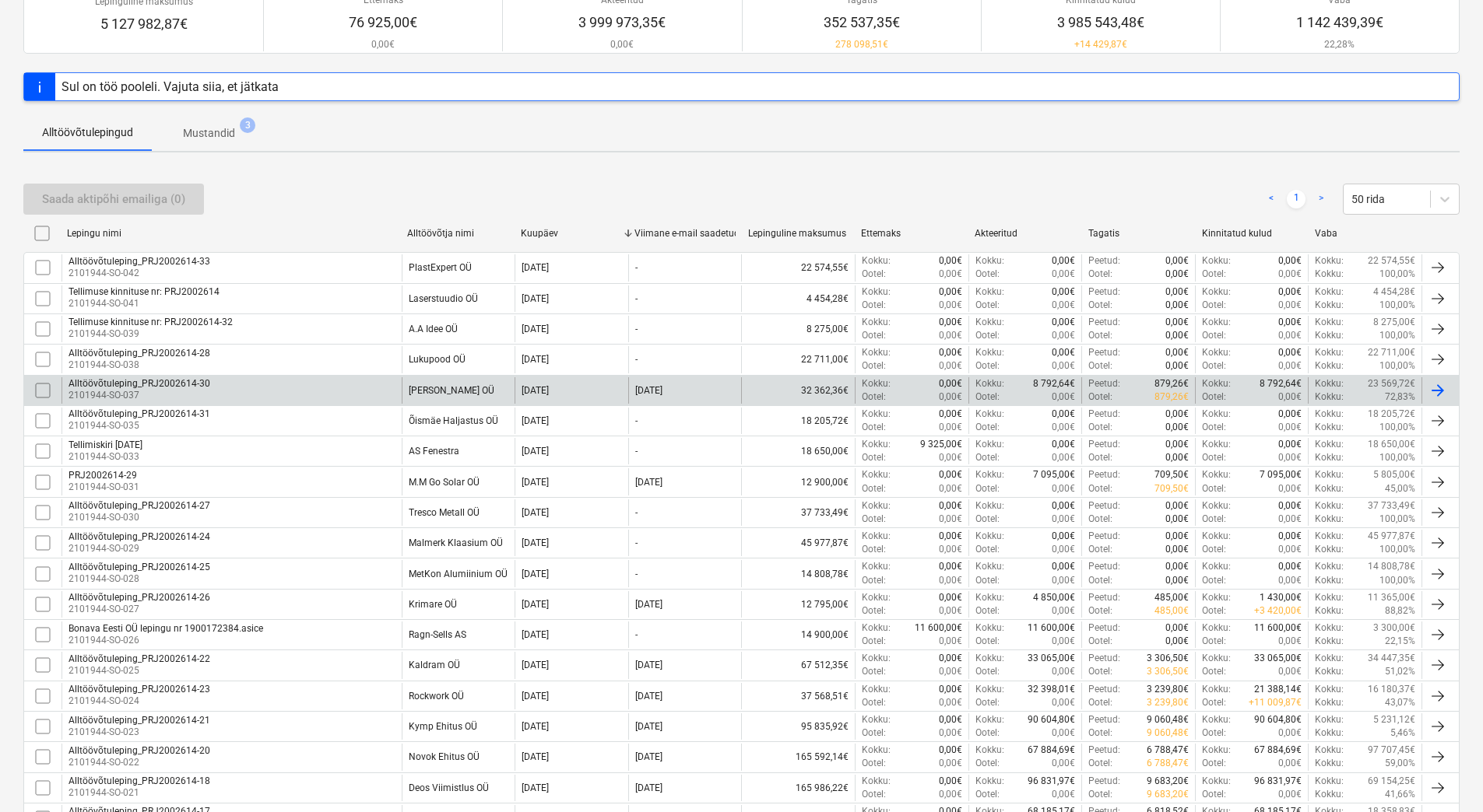
scroll to position [155, 0]
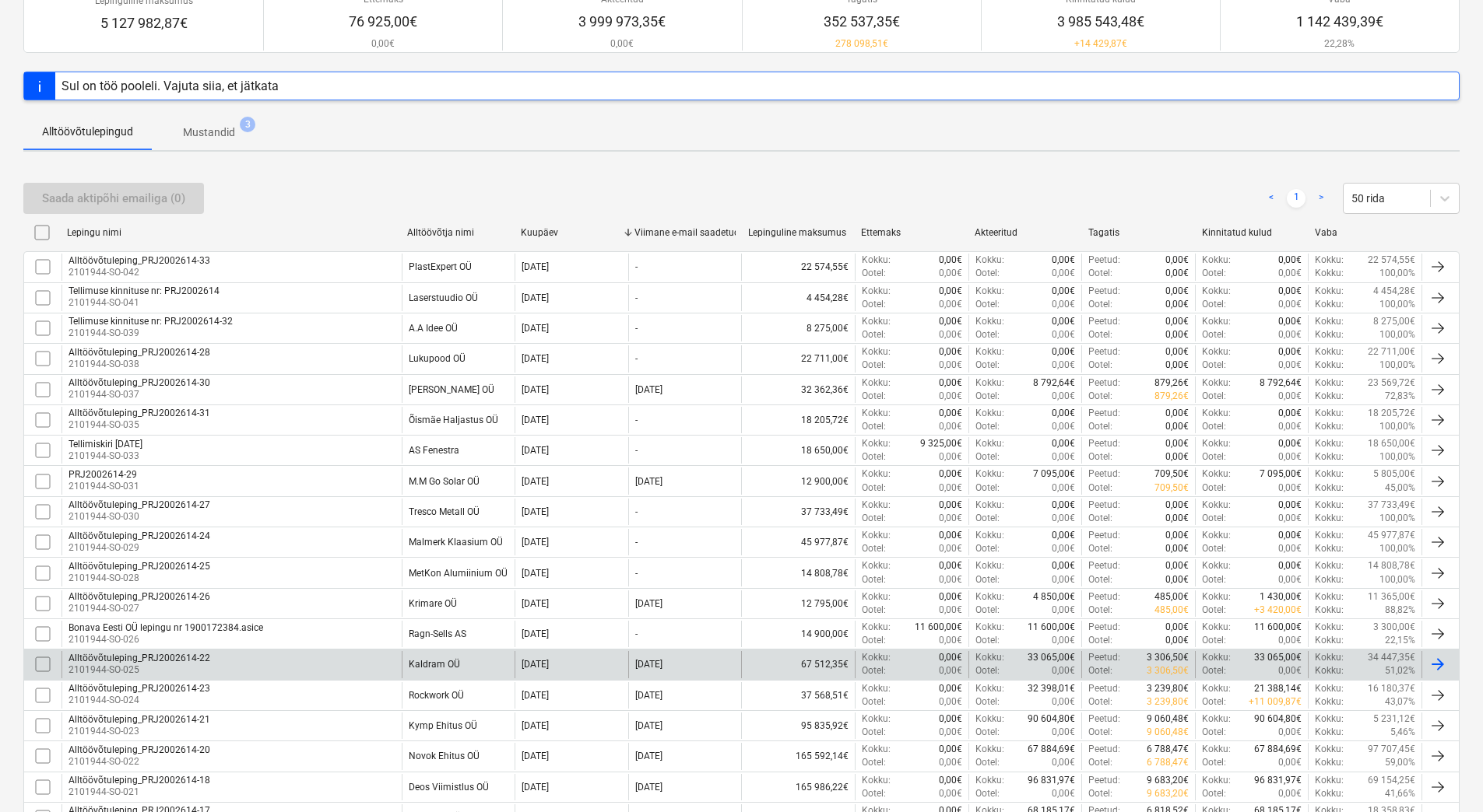
click at [371, 665] on div "Alltöövõtuleping_PRJ2002614-22 2101944-SO-025" at bounding box center [232, 664] width 341 height 26
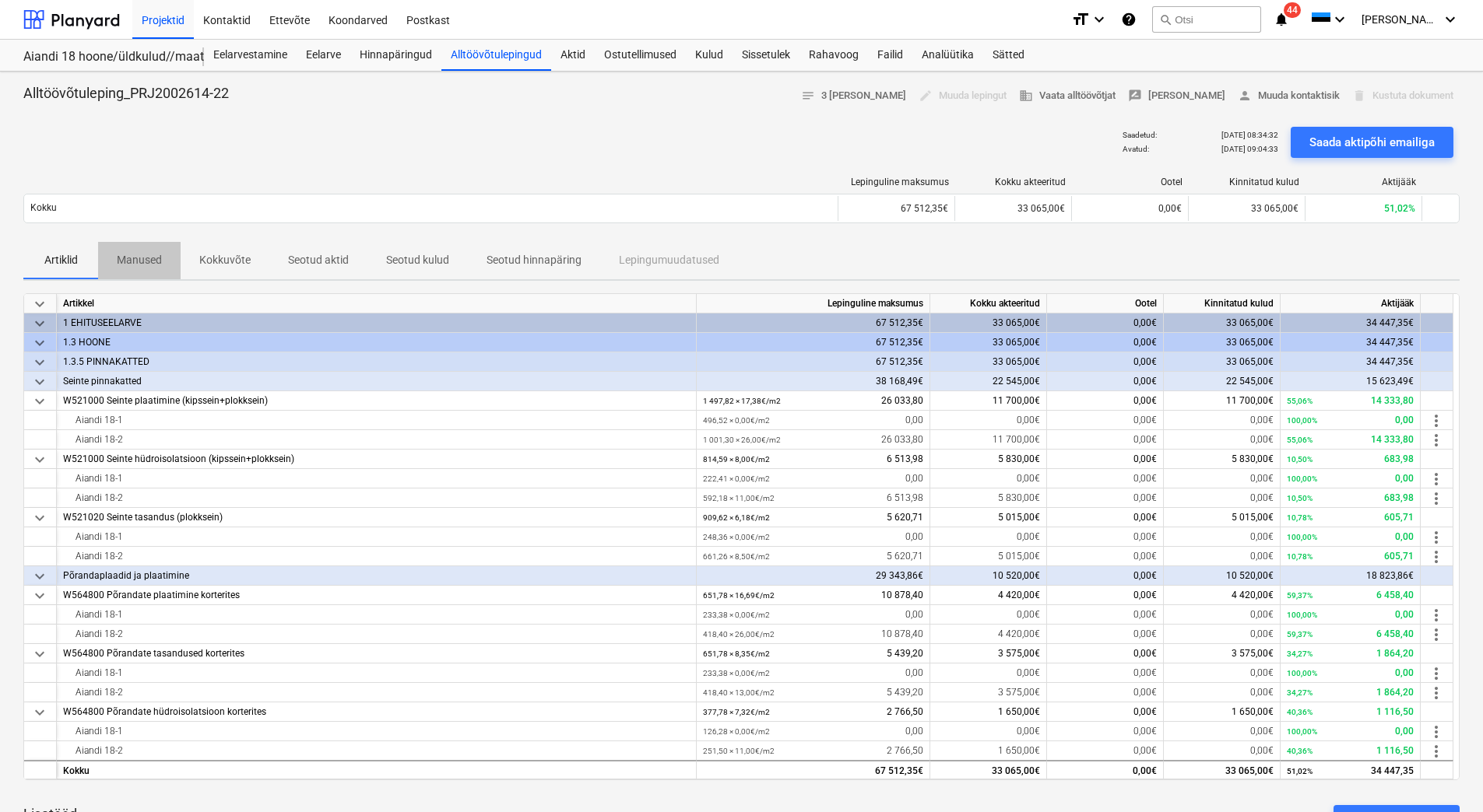
click at [136, 261] on p "Manused" at bounding box center [139, 260] width 45 height 16
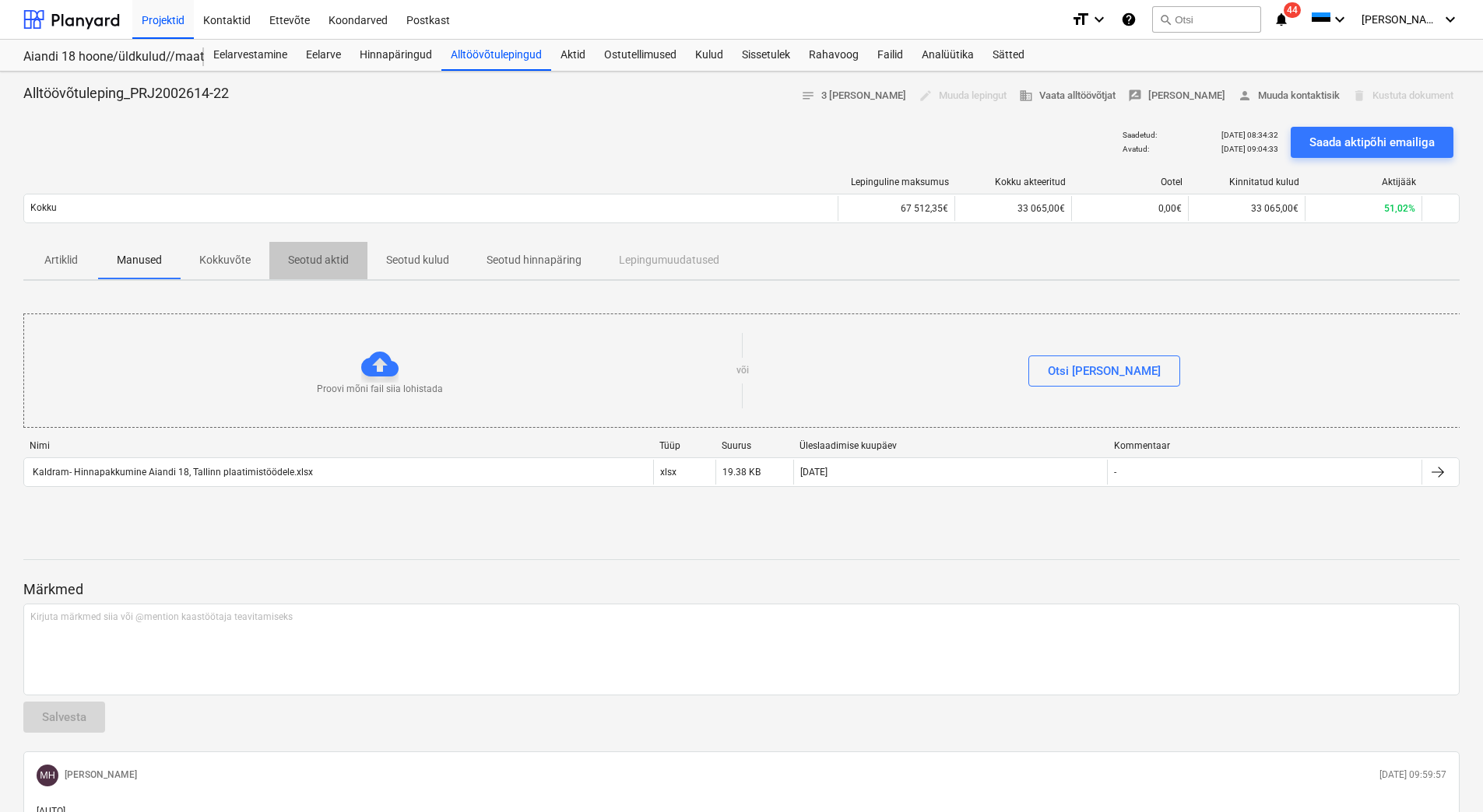
click at [310, 259] on p "Seotud aktid" at bounding box center [318, 260] width 61 height 16
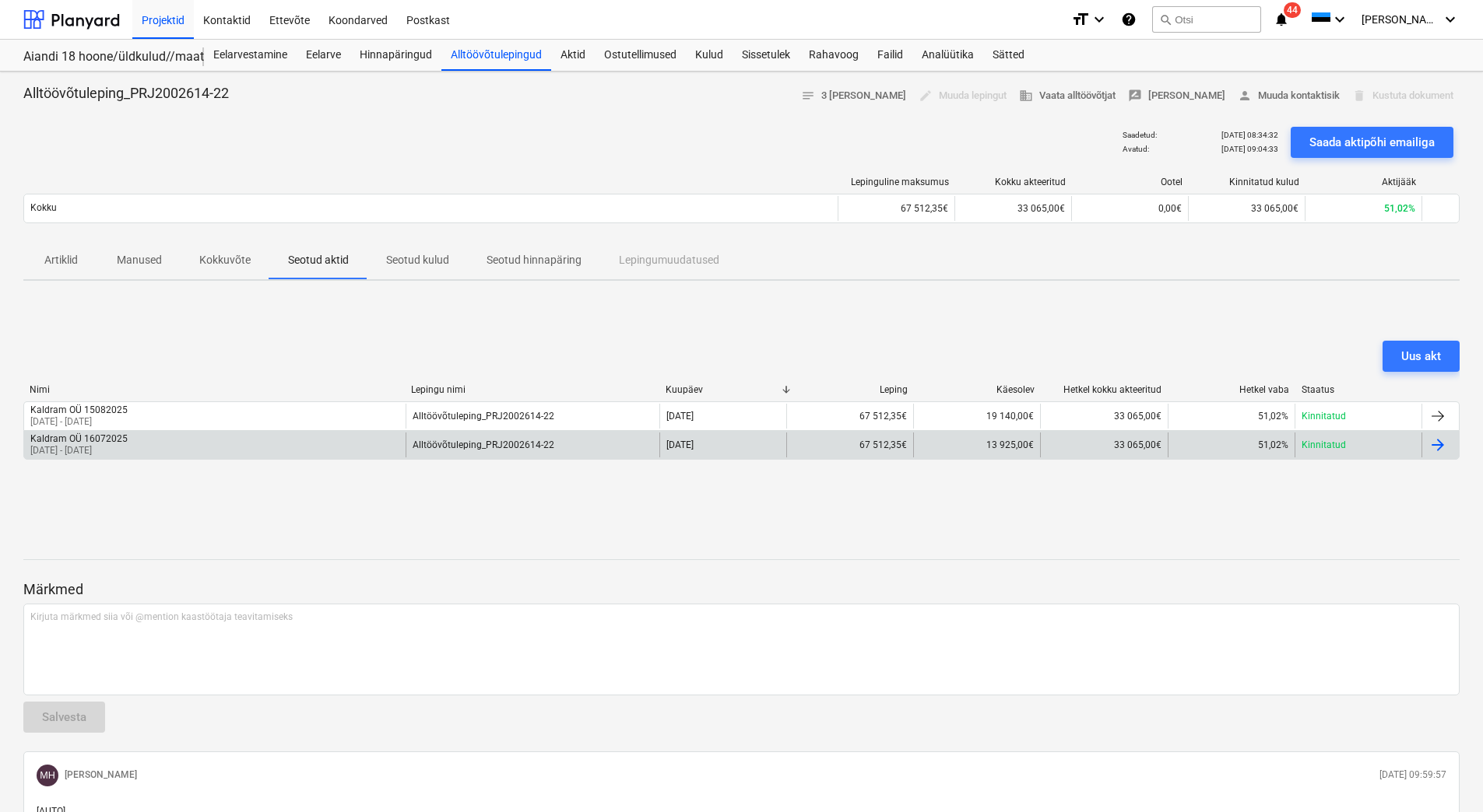
click at [228, 444] on div "Kaldram OÜ 16072025 [DATE] - [DATE]" at bounding box center [215, 444] width 381 height 25
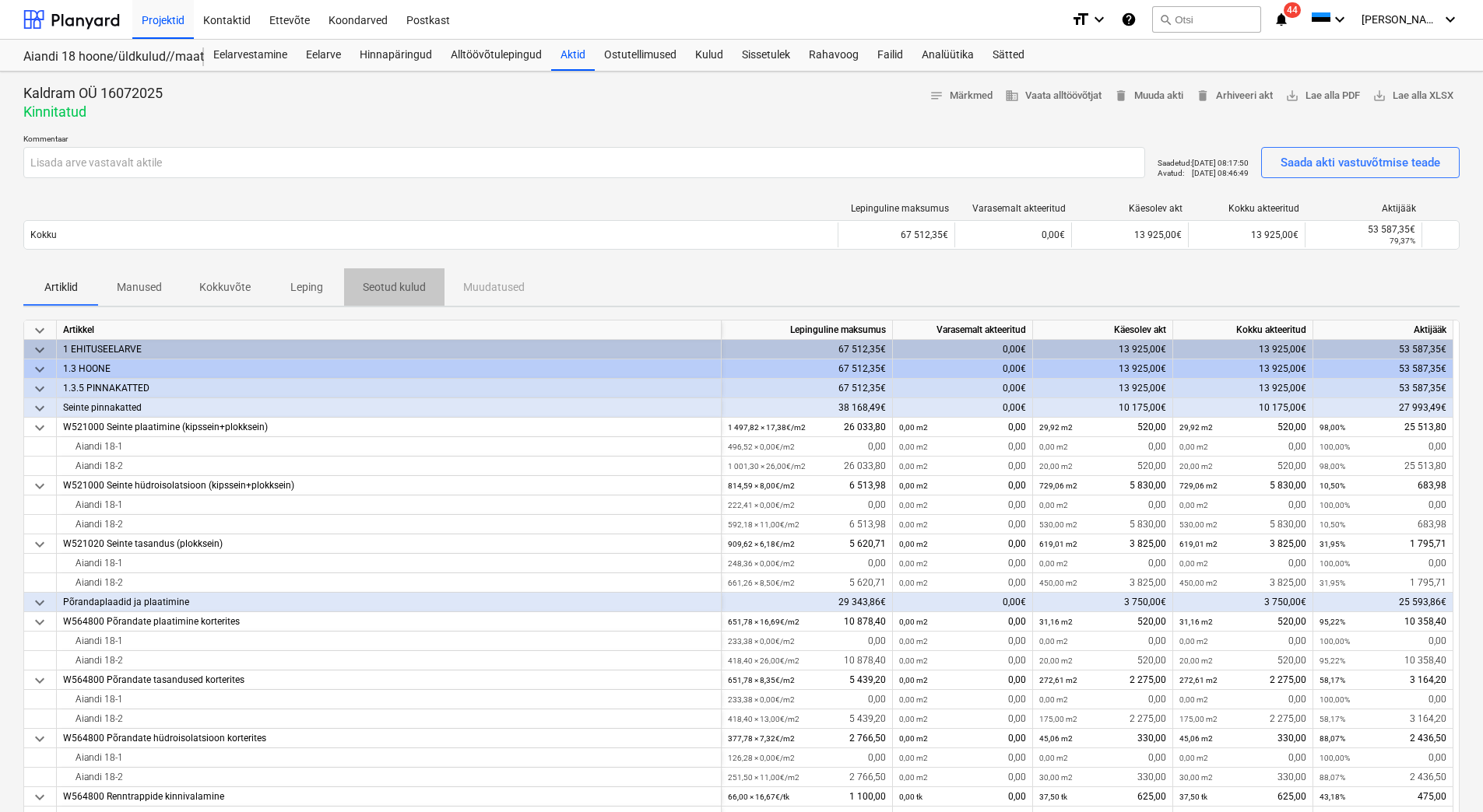
click at [409, 287] on p "Seotud kulud" at bounding box center [394, 287] width 63 height 16
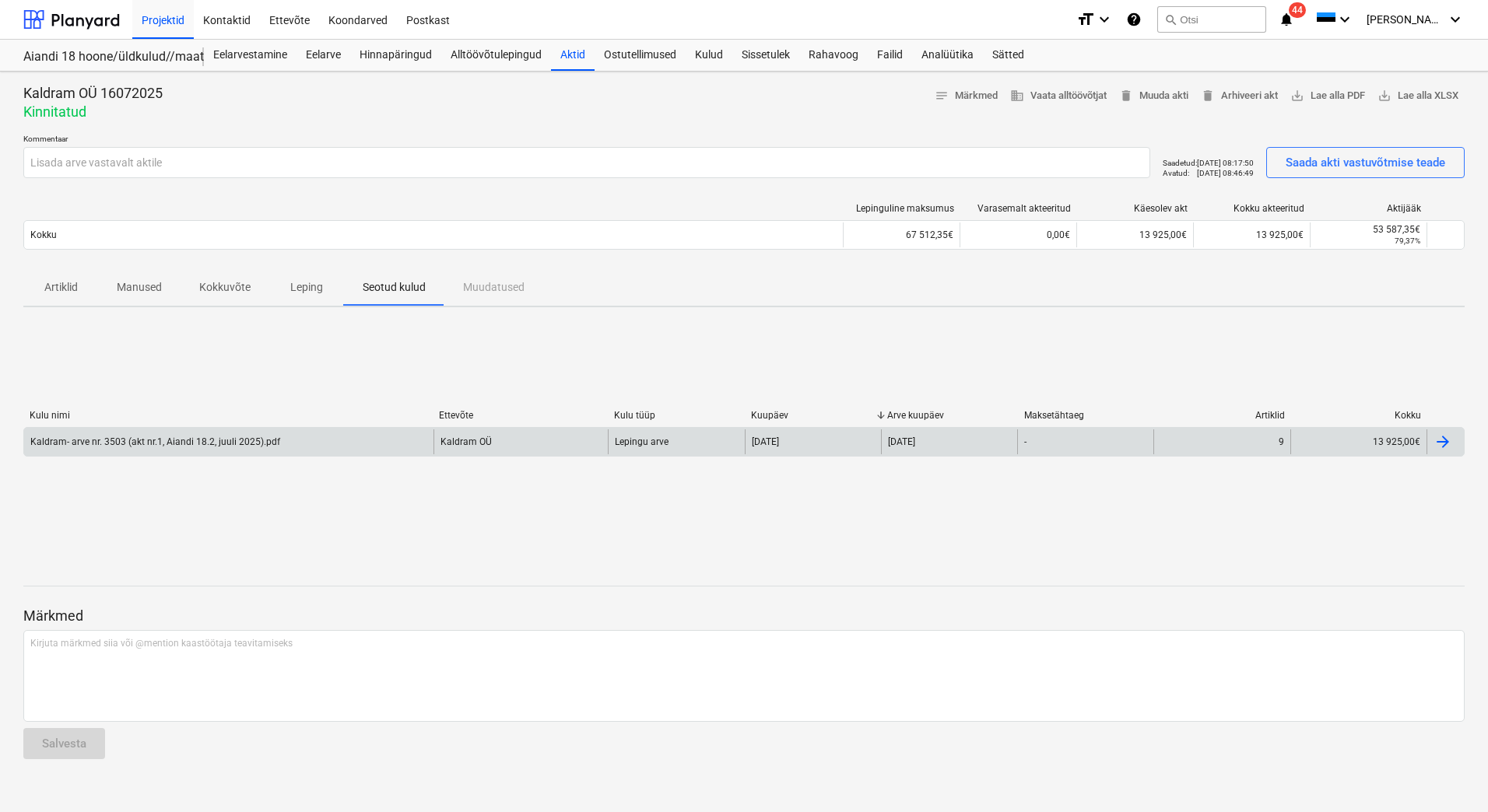
click at [270, 439] on div "Kaldram- arve nr. 3503 (akt nr.1, Aiandi 18.2, juuli 2025).pdf" at bounding box center [155, 442] width 250 height 11
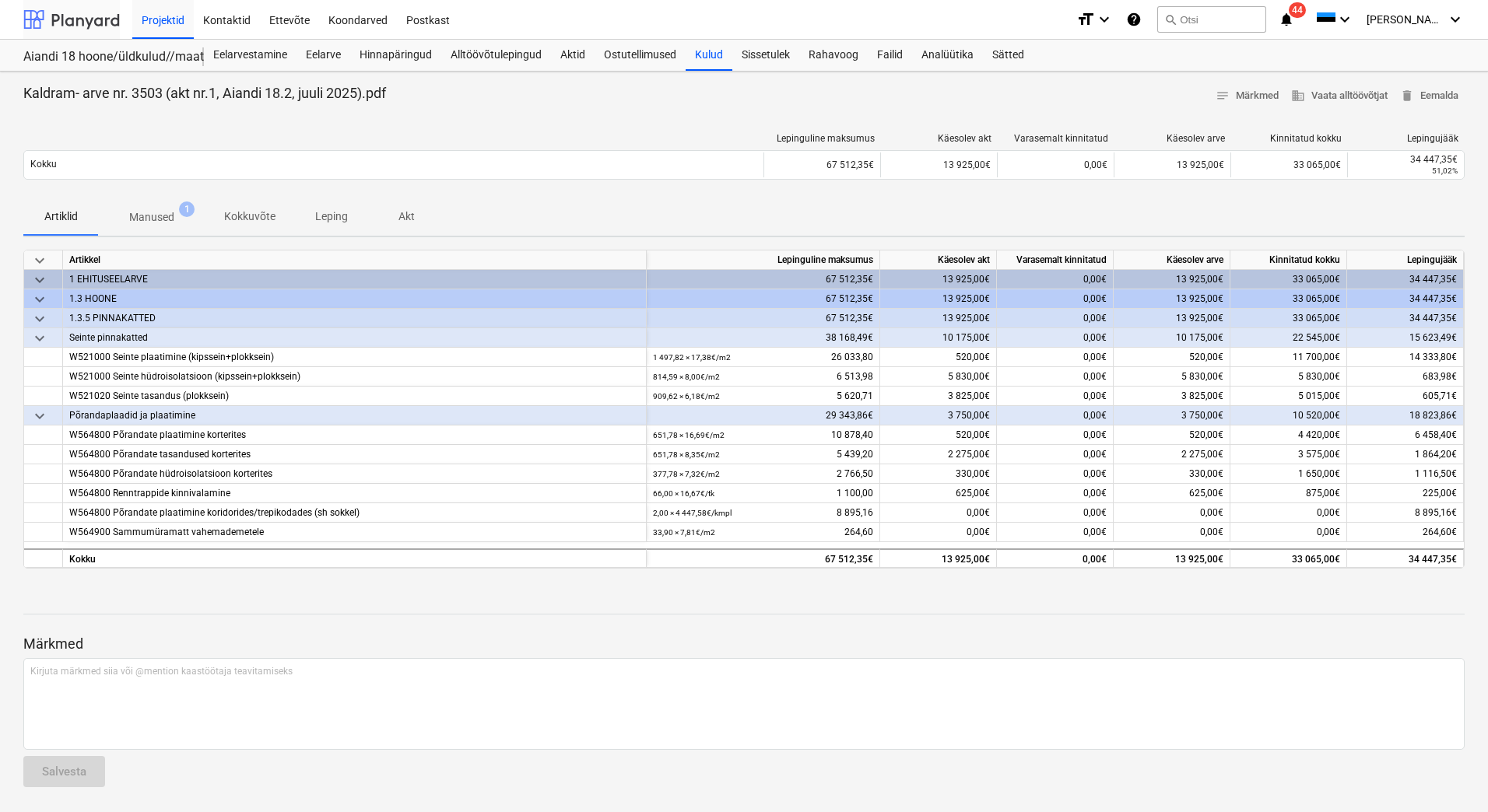
click at [68, 22] on div at bounding box center [71, 19] width 96 height 39
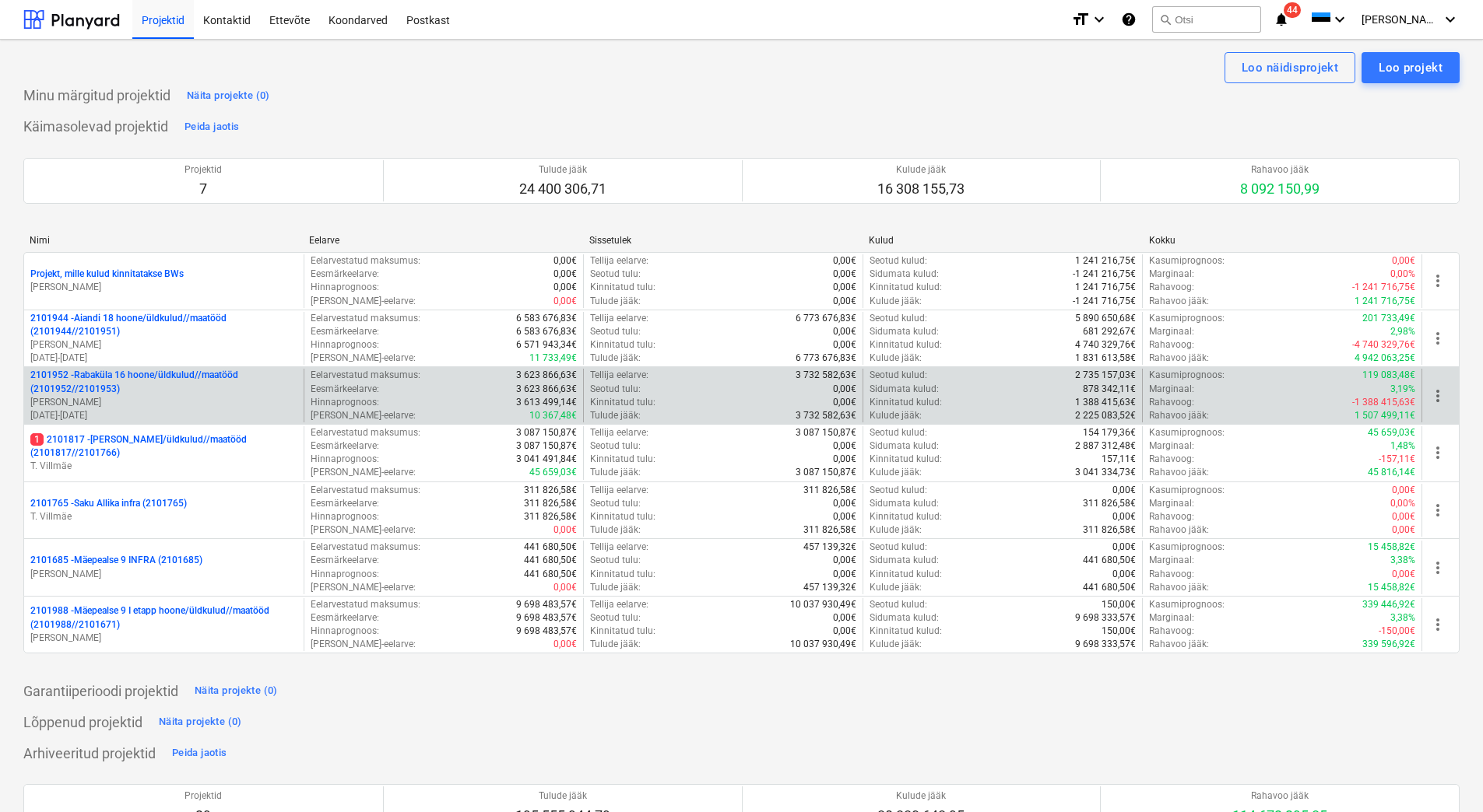
click at [158, 385] on p "2101952 - [GEOGRAPHIC_DATA] 16 hoone/üldkulud//maatööd (2101952//2101953)" at bounding box center [163, 382] width 267 height 26
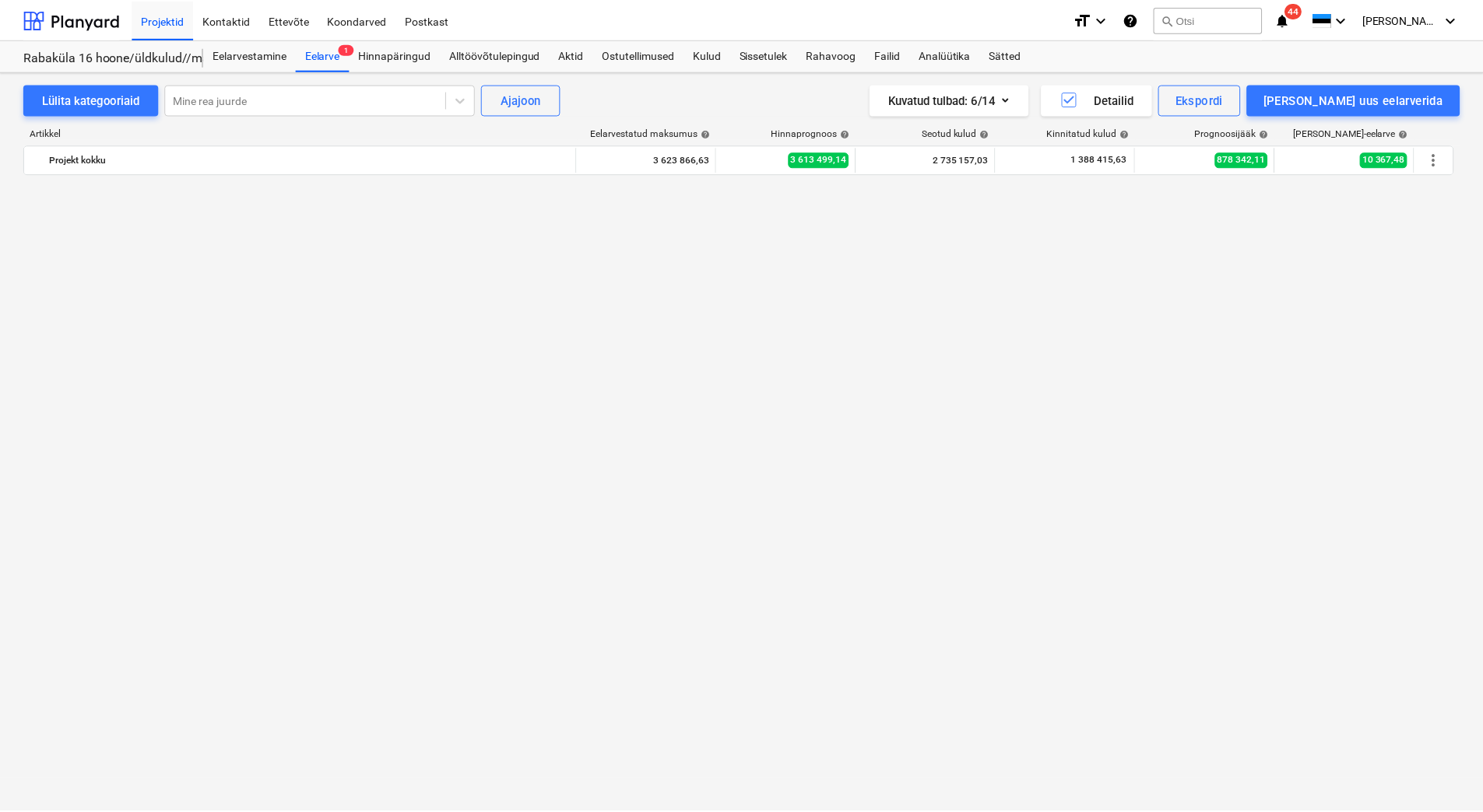
scroll to position [6979, 0]
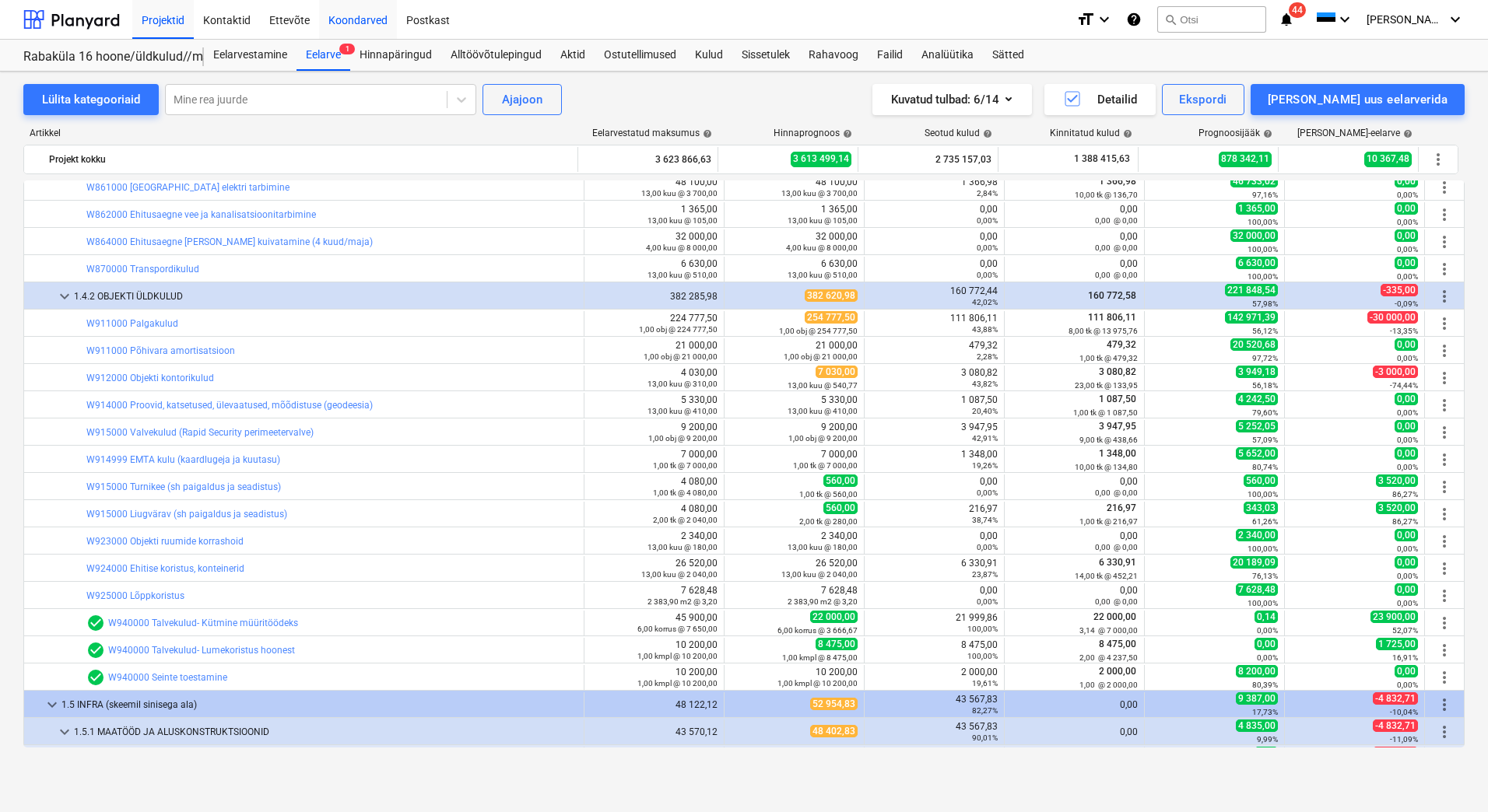
click at [372, 26] on div "Koondarved" at bounding box center [357, 19] width 78 height 40
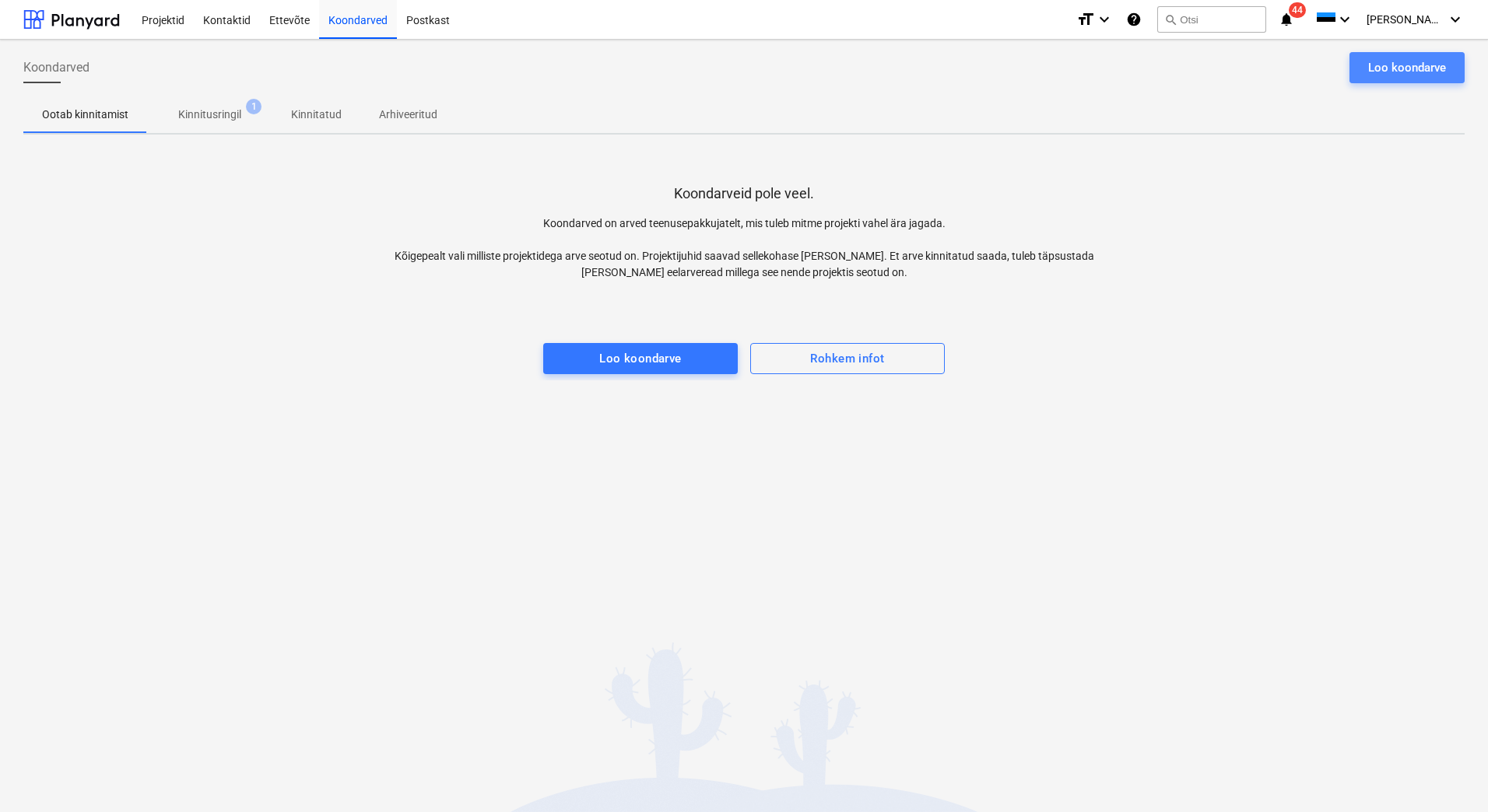
click at [1403, 69] on div "Loo koondarve" at bounding box center [1406, 67] width 78 height 20
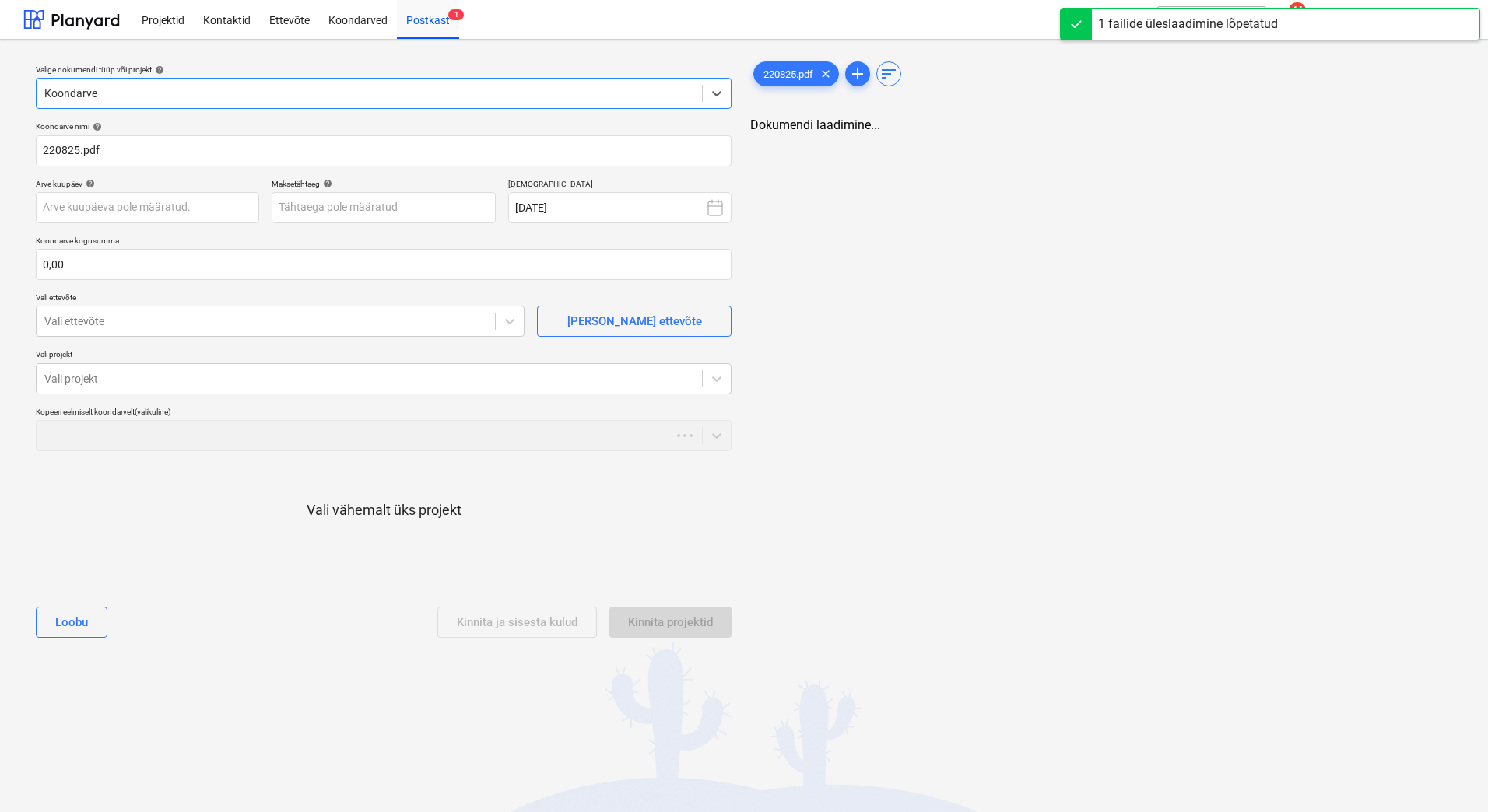
type input "220825.pdf"
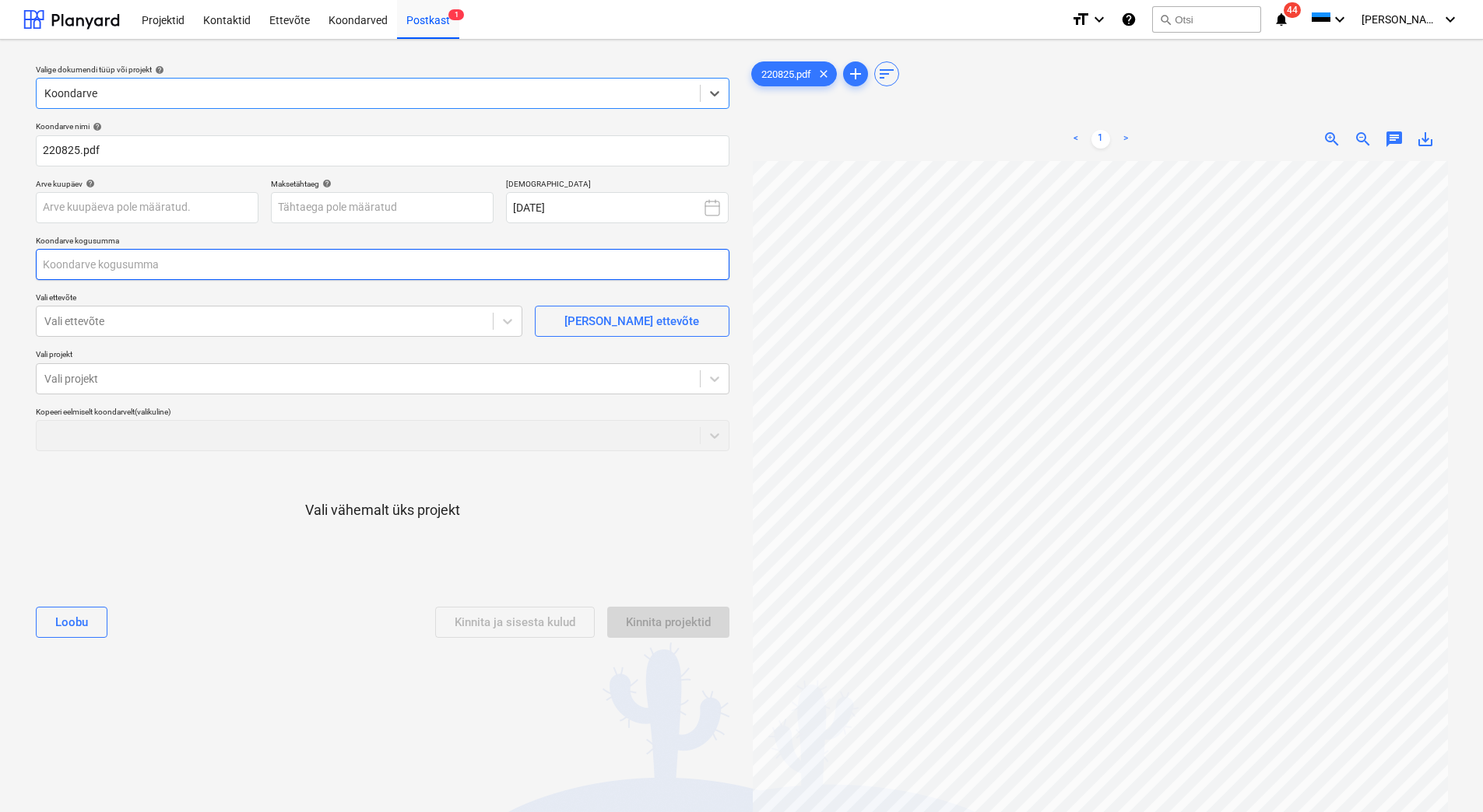
click at [109, 265] on input "text" at bounding box center [383, 264] width 694 height 31
click at [108, 324] on div at bounding box center [264, 321] width 441 height 15
type input "1 580,00"
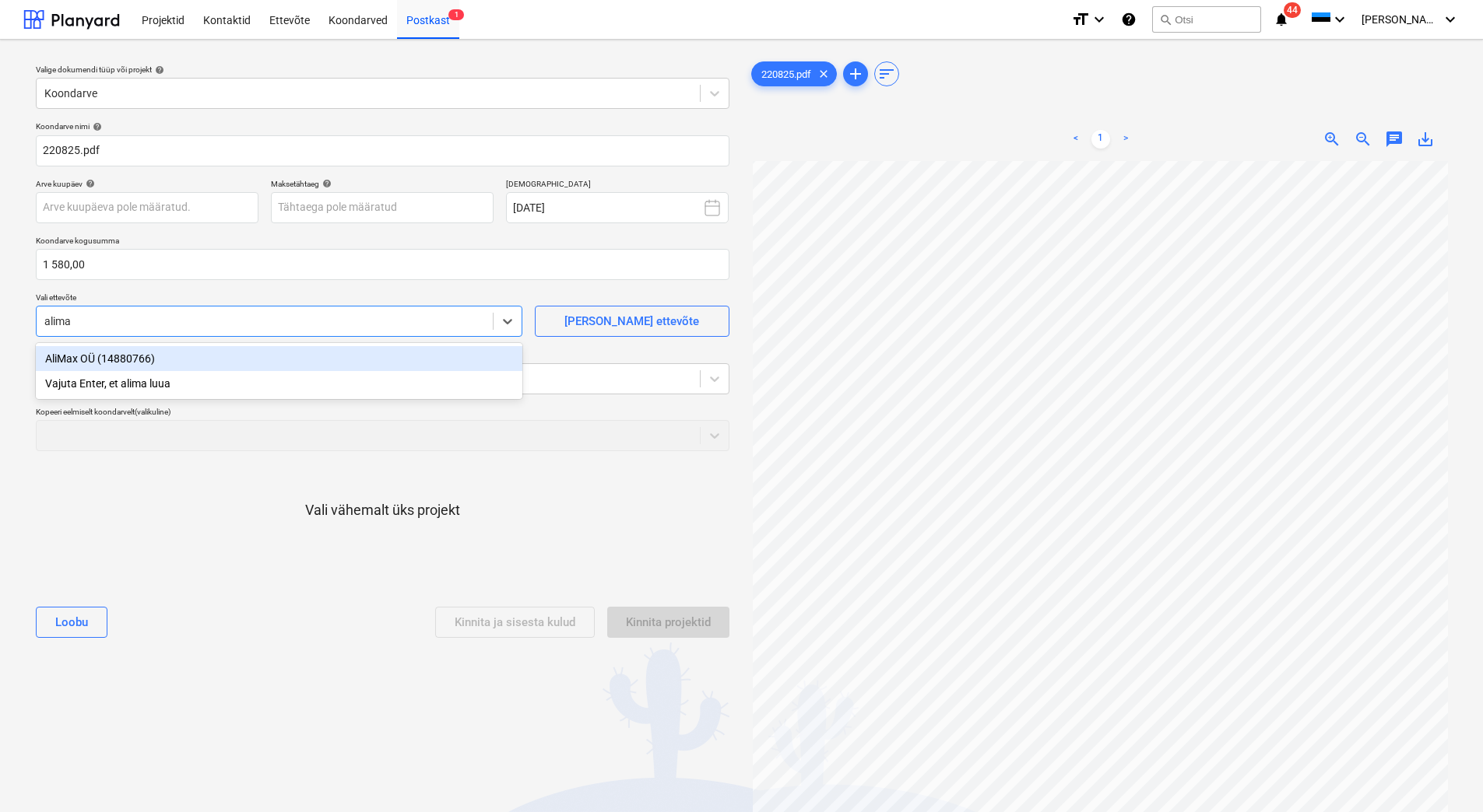
type input "alimax"
click at [91, 359] on div "AliMax OÜ (14880766)" at bounding box center [279, 358] width 486 height 25
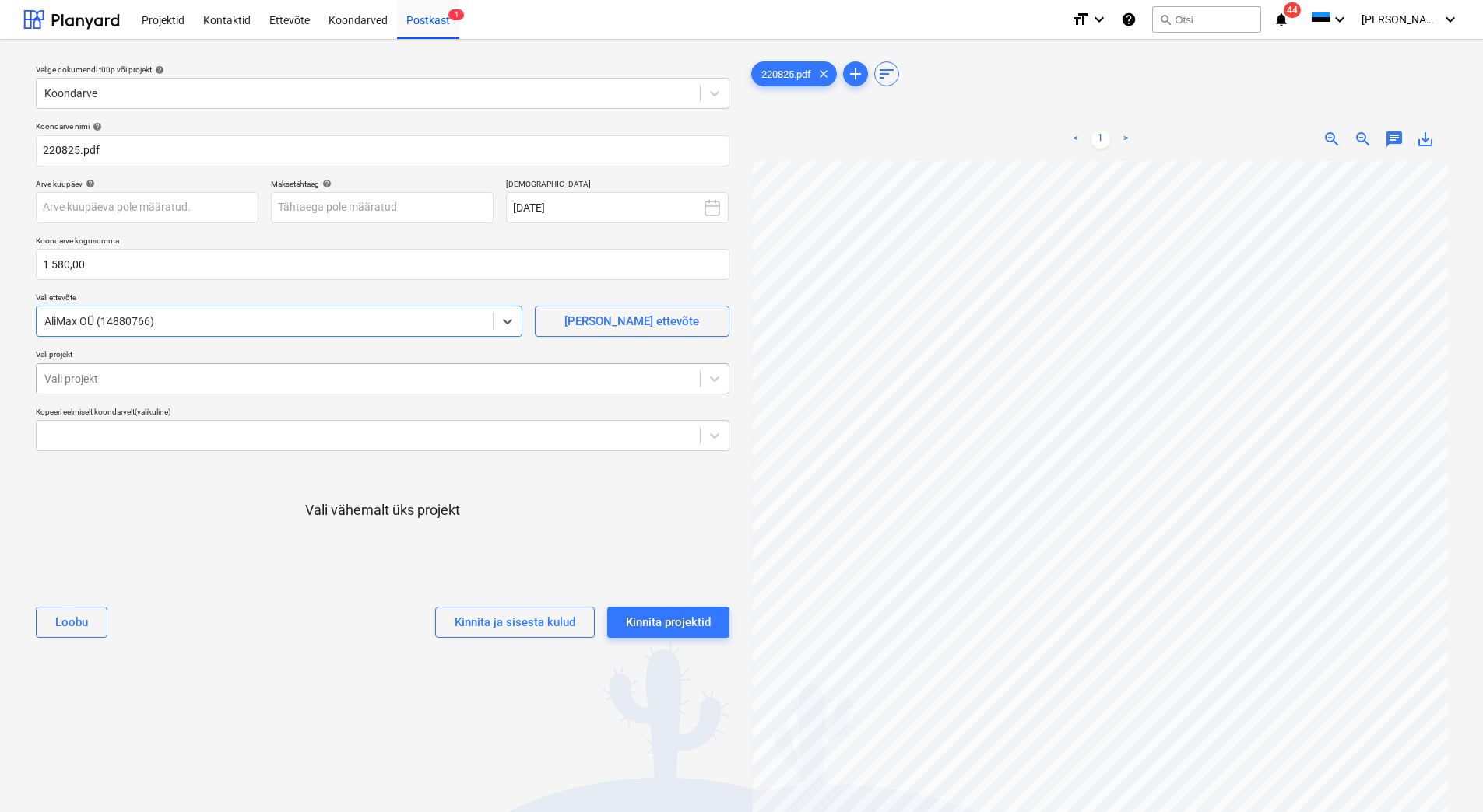
click at [109, 384] on div at bounding box center [368, 378] width 647 height 15
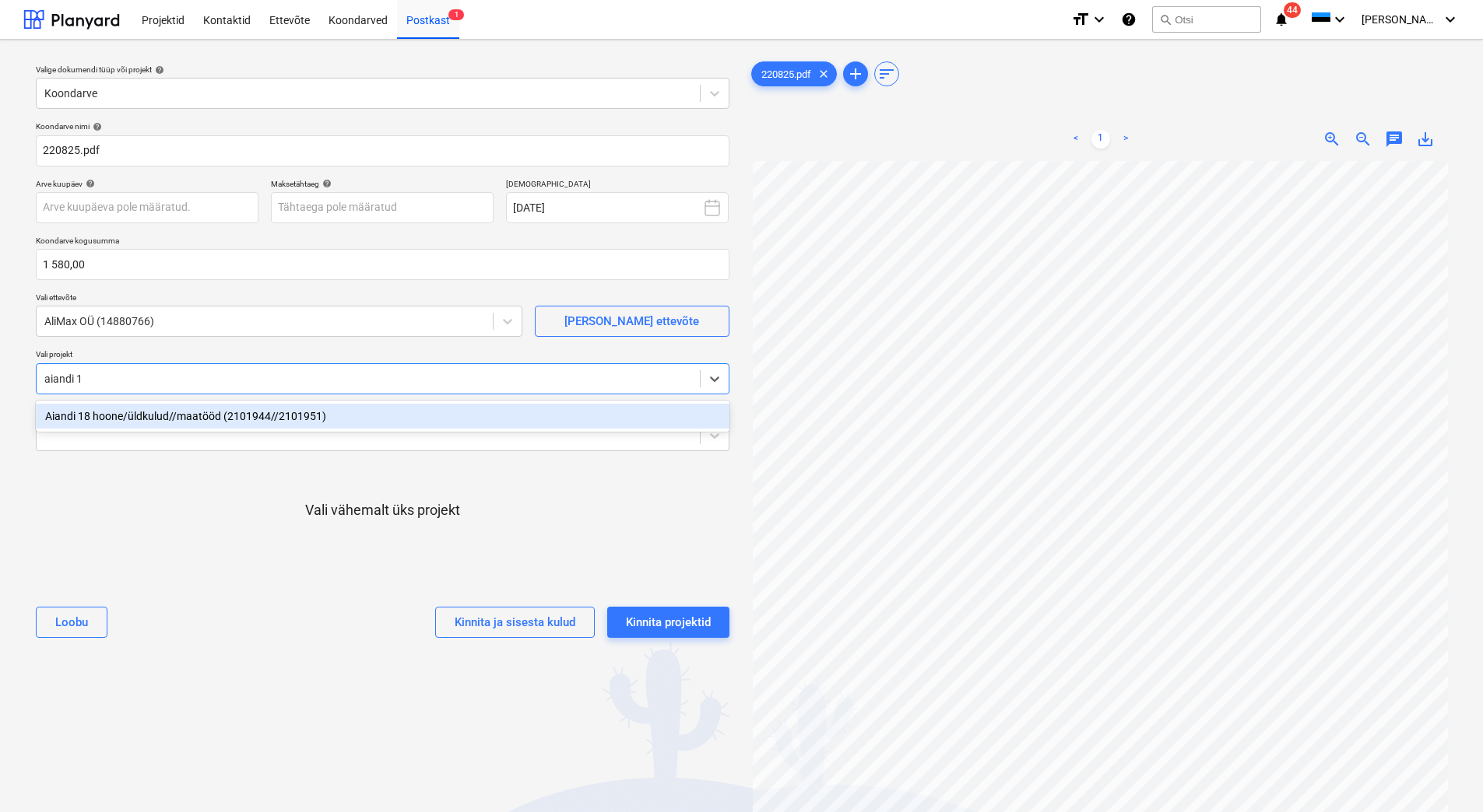
type input "aiandi 18"
click at [119, 413] on div "Aiandi 18 hoone/üldkulud//maatööd (2101944//2101951)" at bounding box center [383, 416] width 694 height 25
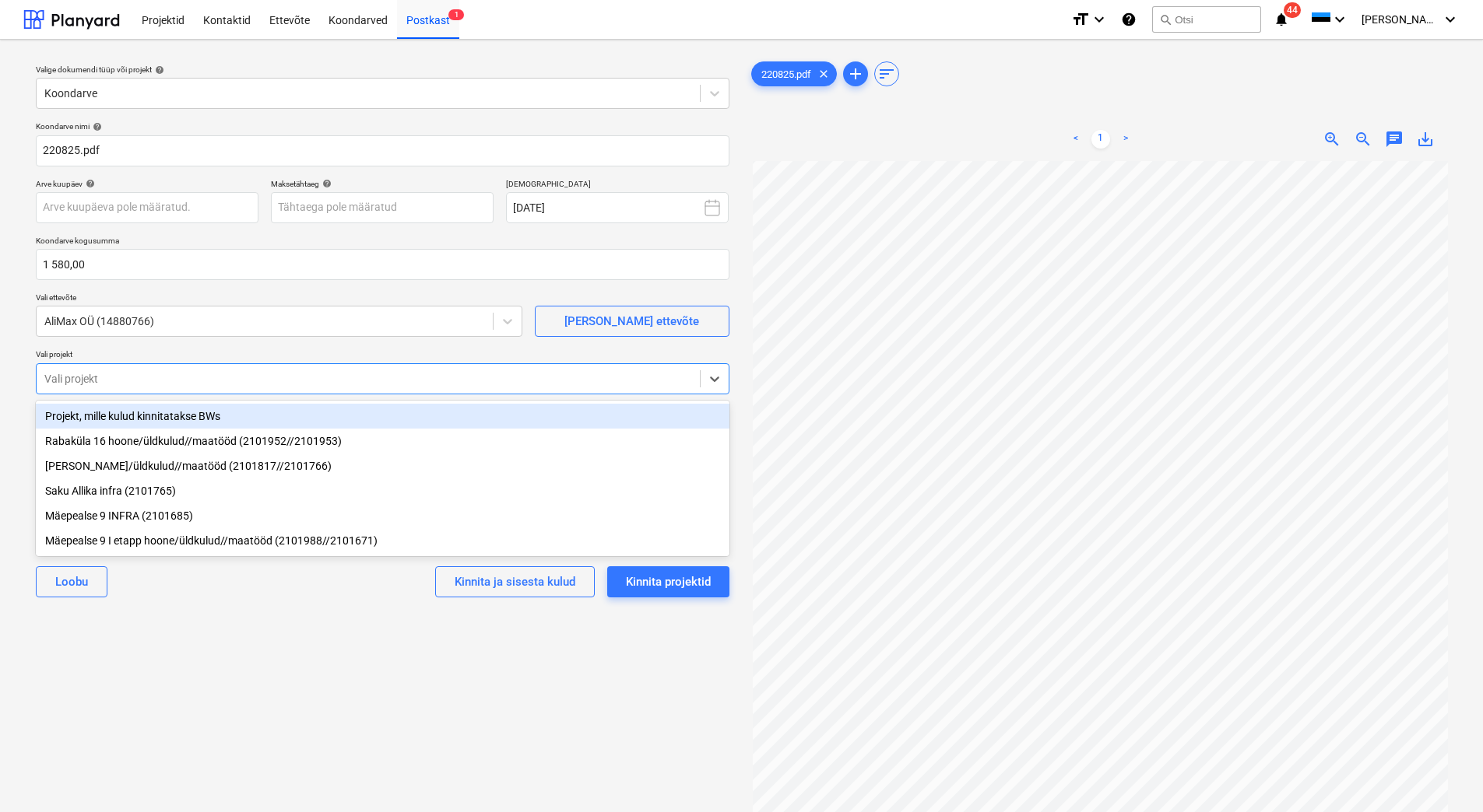
click at [166, 354] on p "Vali projekt" at bounding box center [383, 356] width 694 height 14
click at [133, 371] on div at bounding box center [368, 378] width 647 height 15
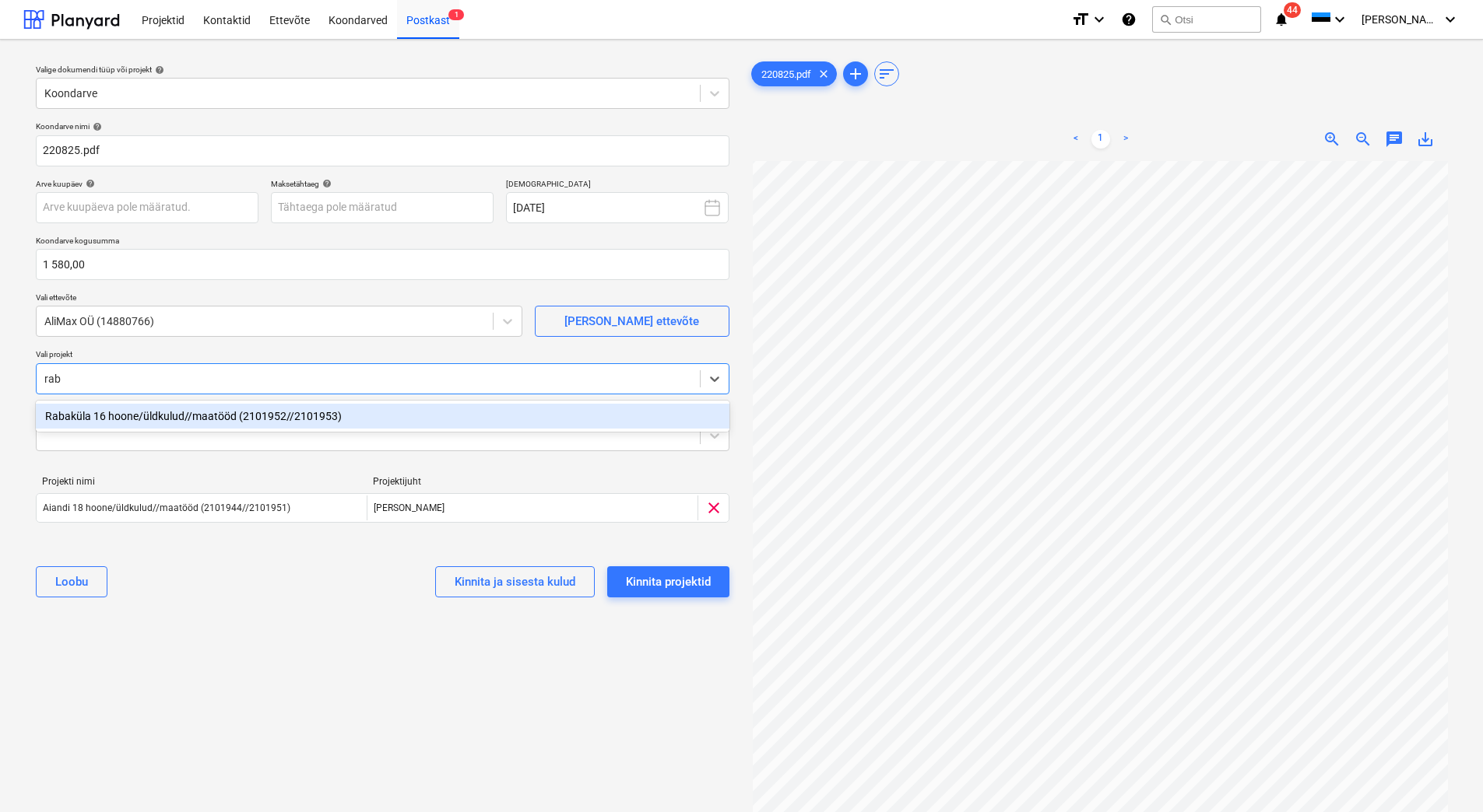
type input "raba"
click at [139, 416] on div "Rabaküla 16 hoone/üldkulud//maatööd (2101952//2101953)" at bounding box center [383, 416] width 694 height 25
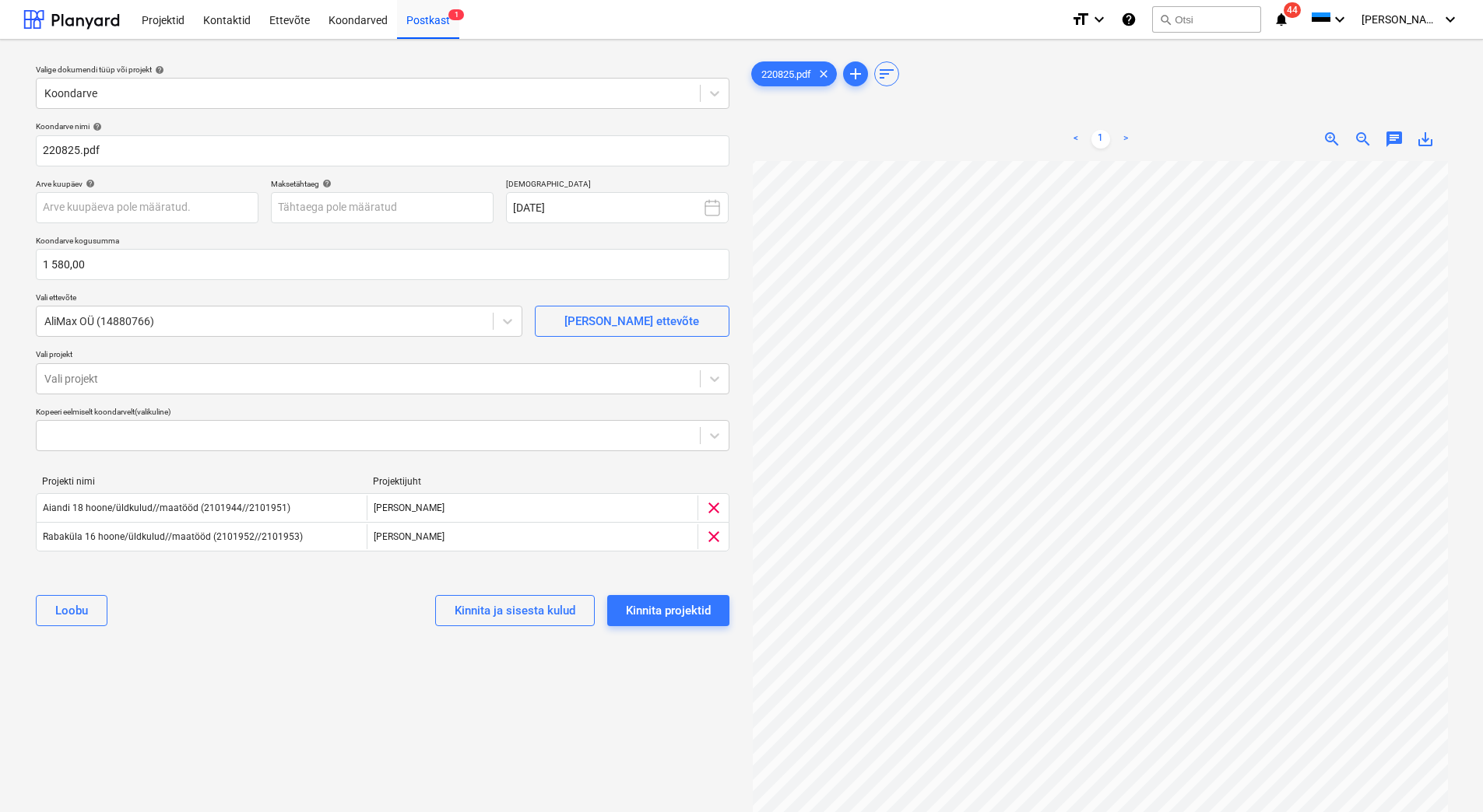
click at [177, 668] on div "Valige dokumendi tüüp või projekt help Koondarve Koondarve nimi help 220825.pdf…" at bounding box center [382, 494] width 719 height 884
click at [125, 385] on div at bounding box center [368, 378] width 647 height 15
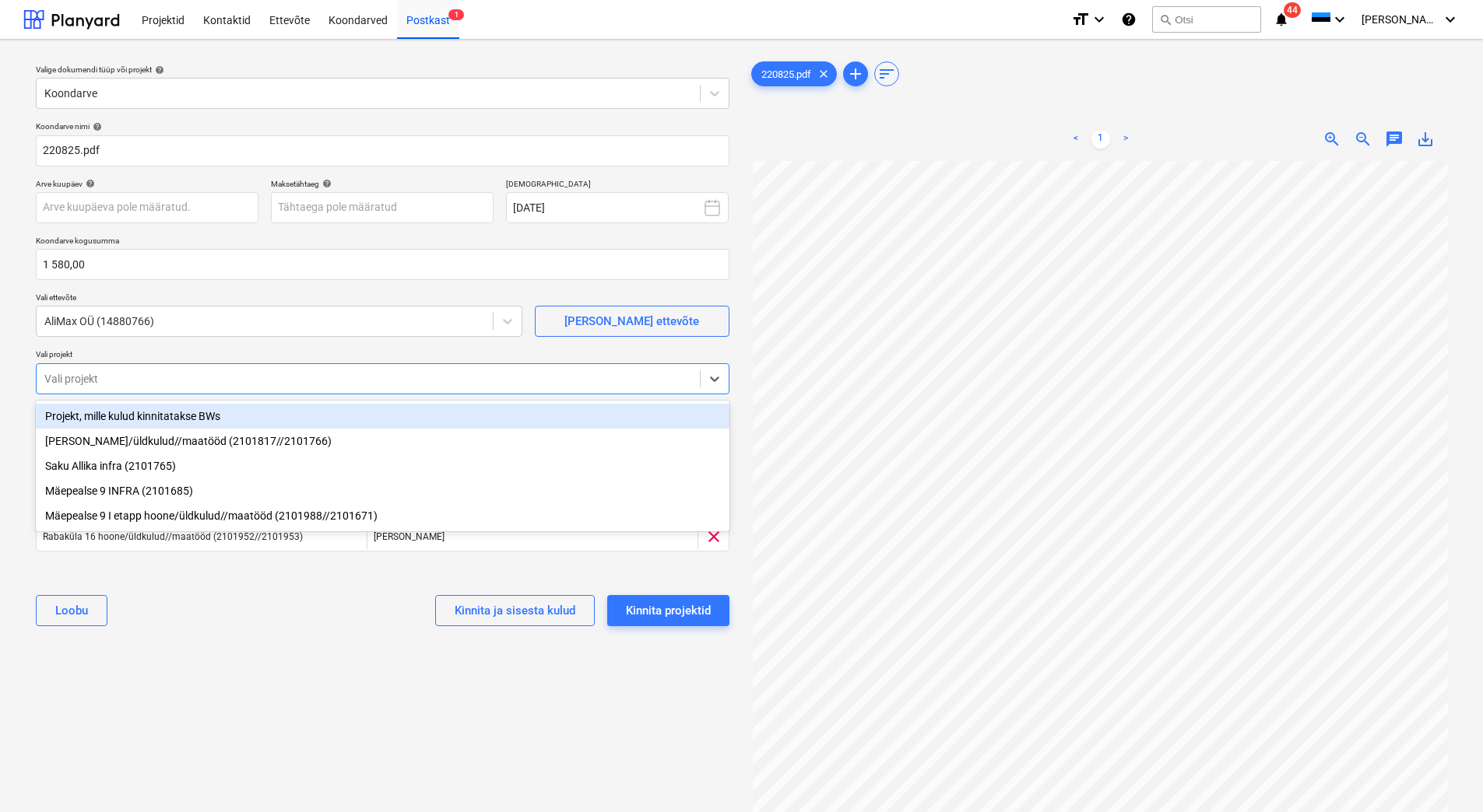
click at [125, 385] on div at bounding box center [368, 378] width 647 height 15
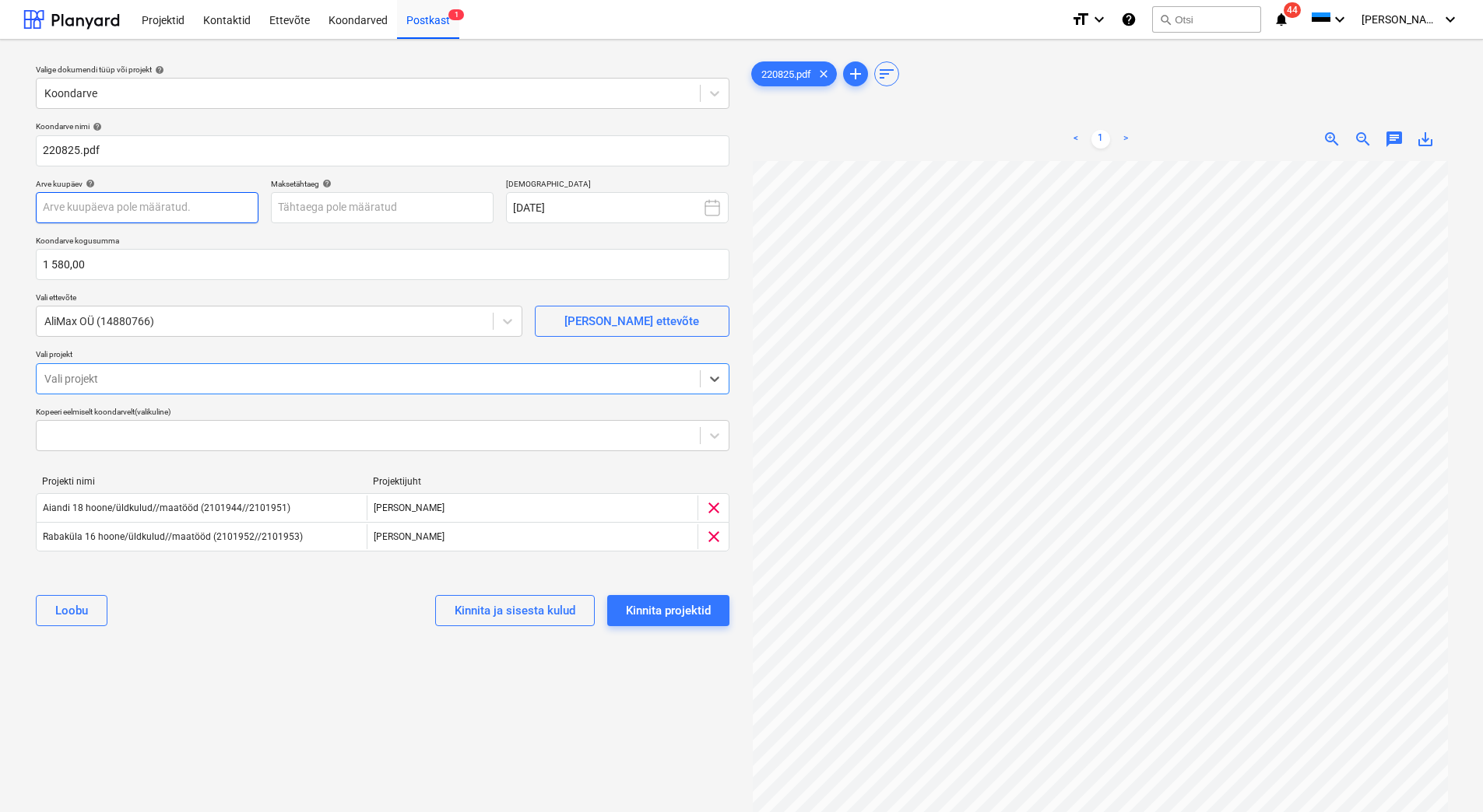
click at [87, 211] on body "Projektid Kontaktid Ettevõte Koondarved Postkast 1 format_size keyboard_arrow_d…" at bounding box center [741, 406] width 1483 height 812
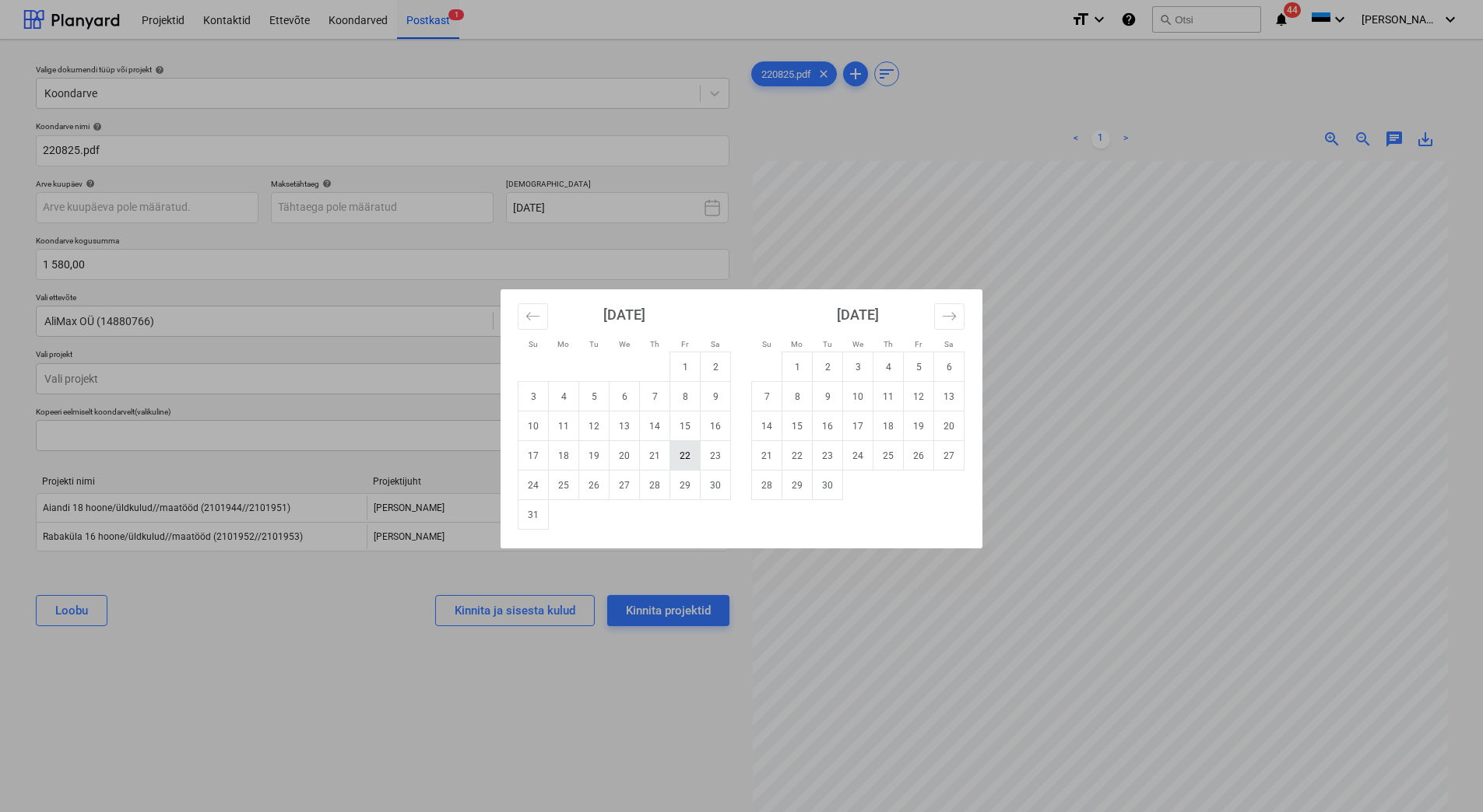
click at [690, 457] on td "22" at bounding box center [686, 456] width 30 height 30
type input "[DATE]"
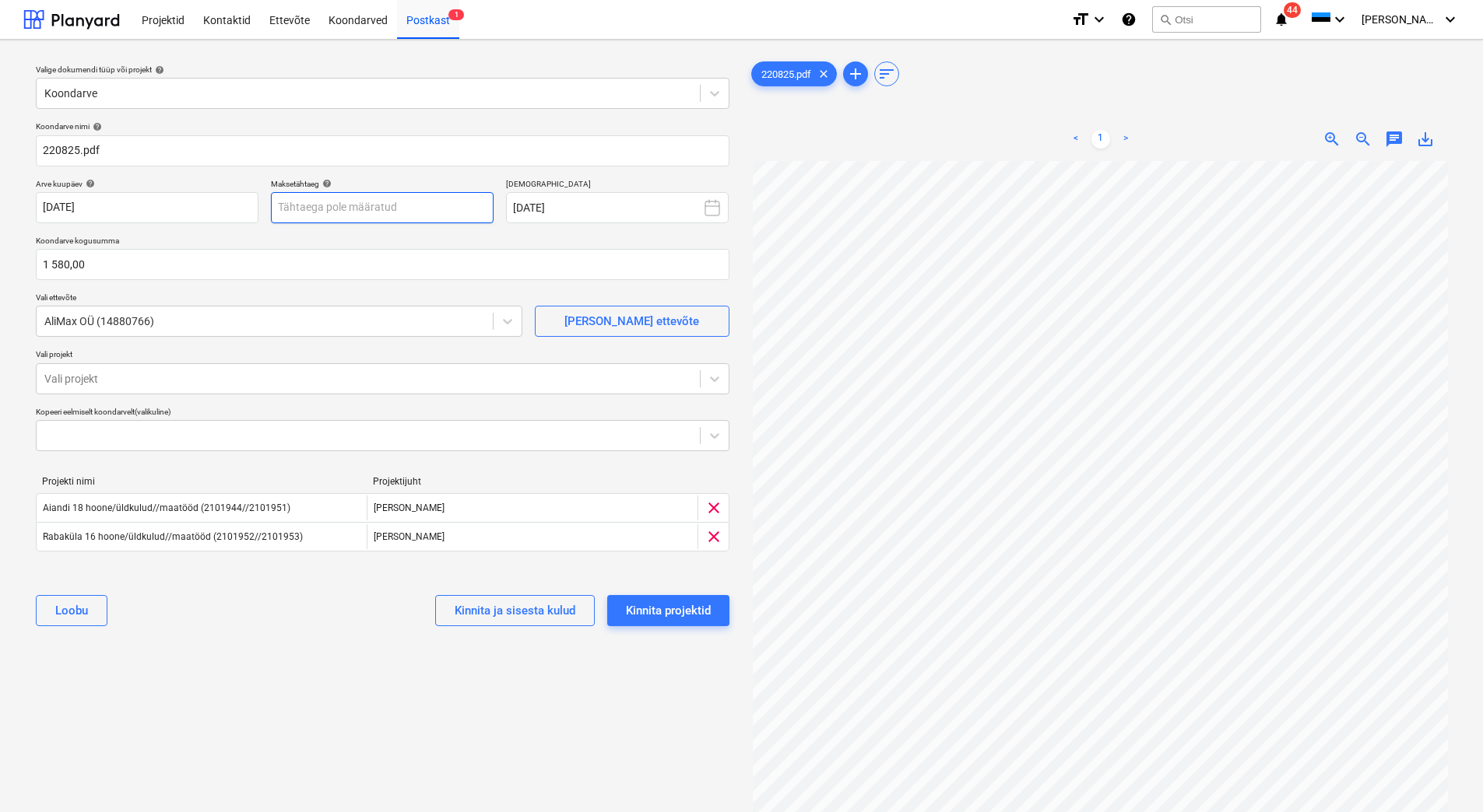
click at [383, 210] on body "Projektid Kontaktid Ettevõte Koondarved Postkast 1 format_size keyboard_arrow_d…" at bounding box center [741, 406] width 1483 height 812
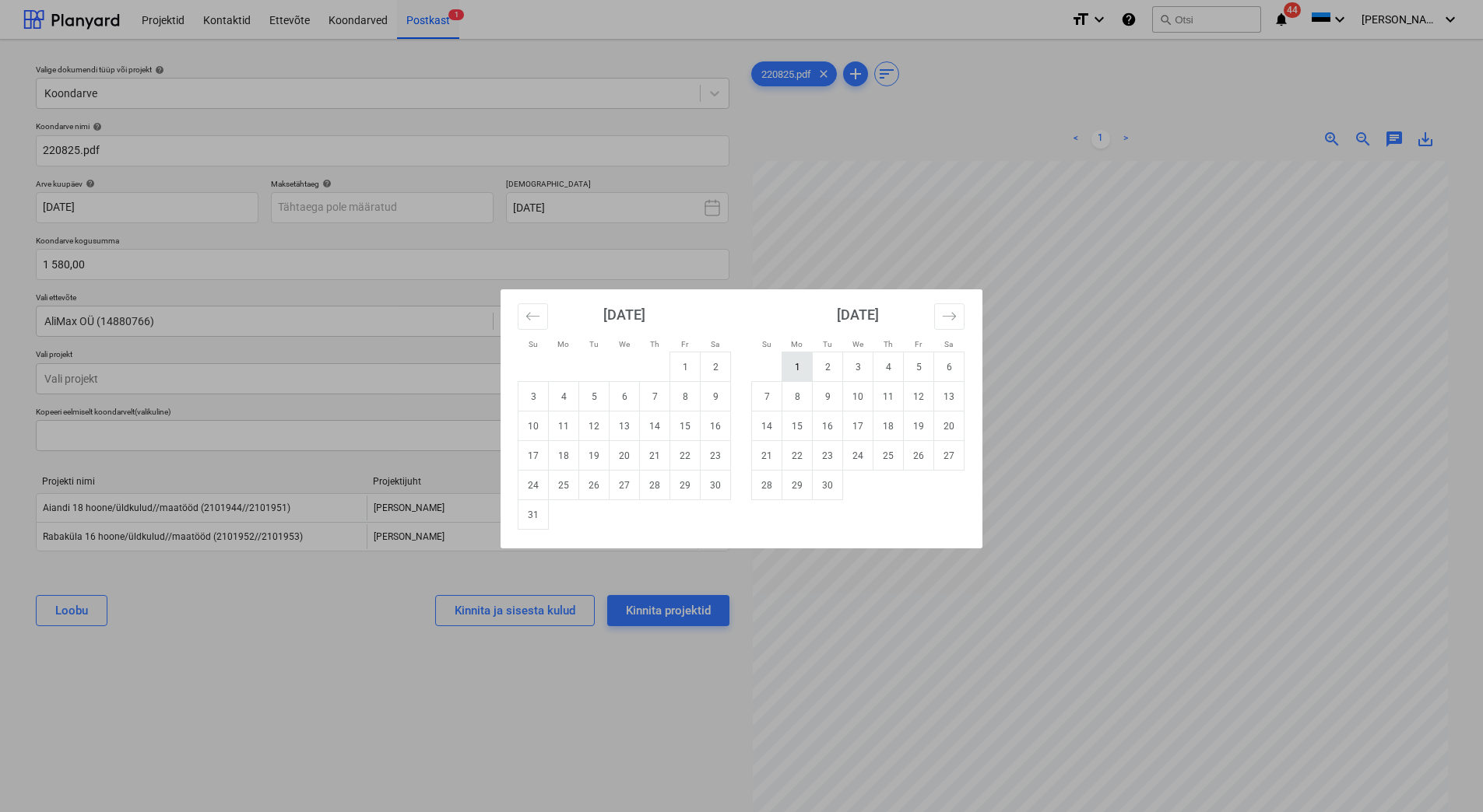
click at [793, 366] on td "1" at bounding box center [797, 367] width 30 height 30
type input "[DATE]"
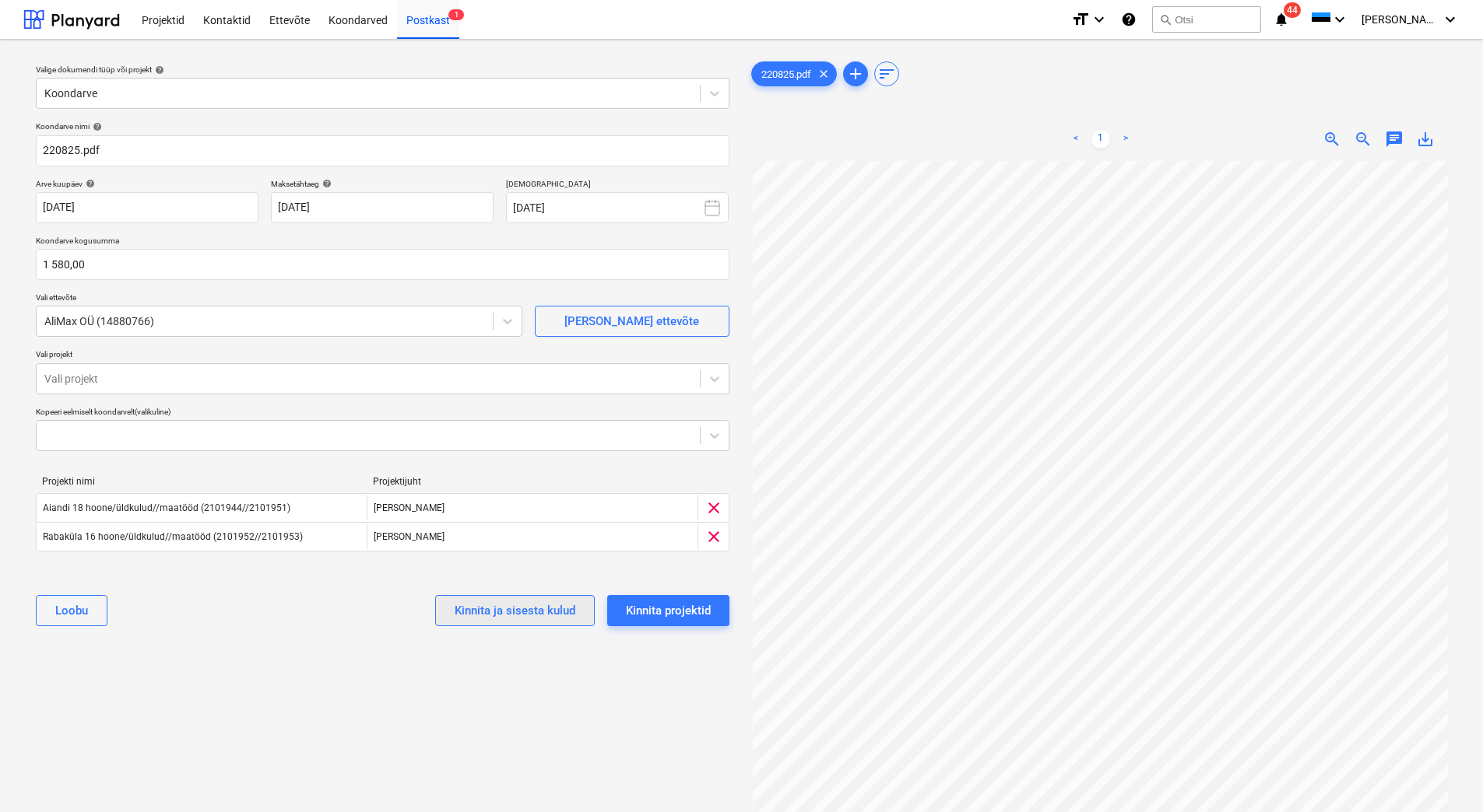
click at [523, 611] on div "Kinnita ja sisesta kulud" at bounding box center [514, 610] width 121 height 20
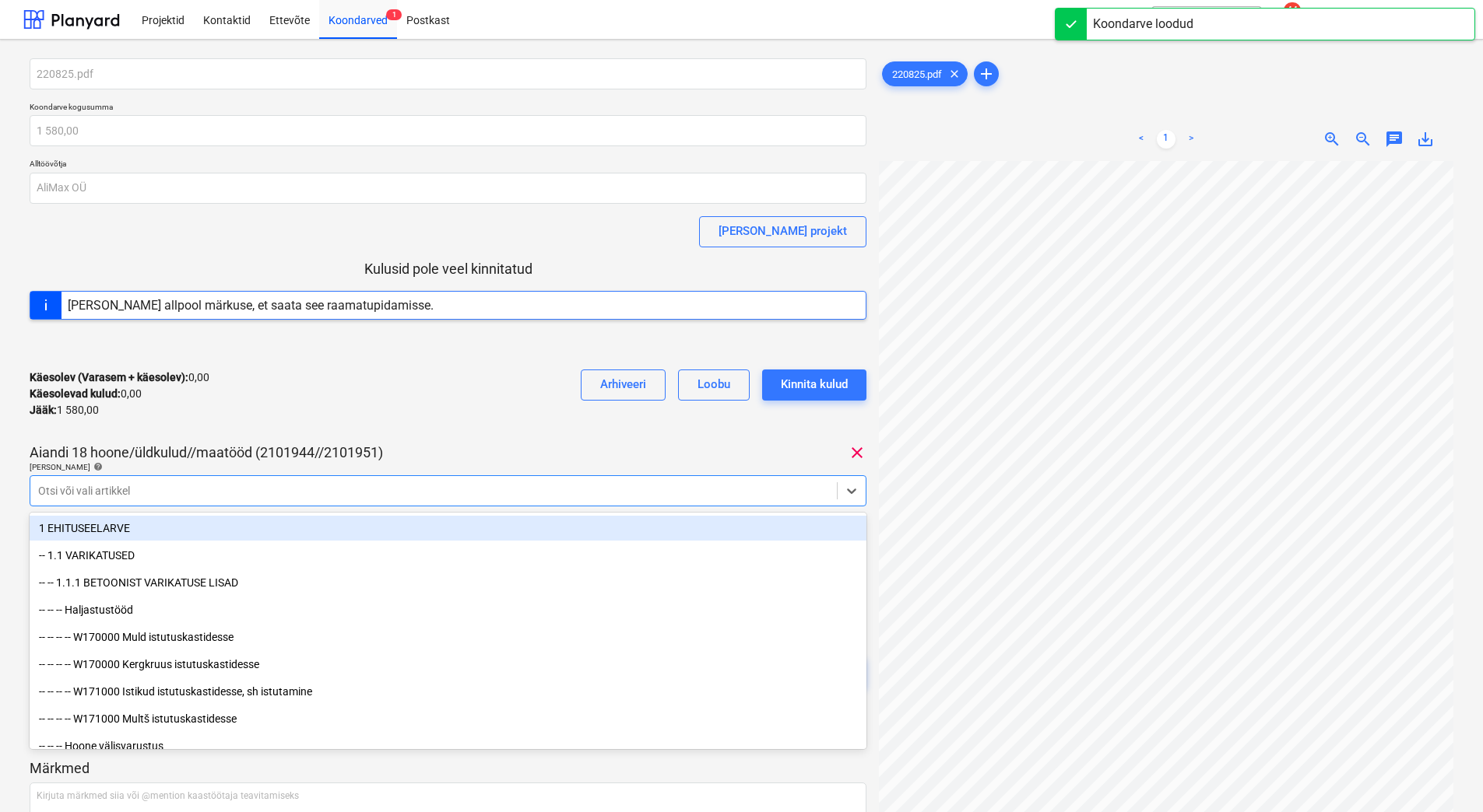
click at [180, 484] on div at bounding box center [433, 490] width 791 height 15
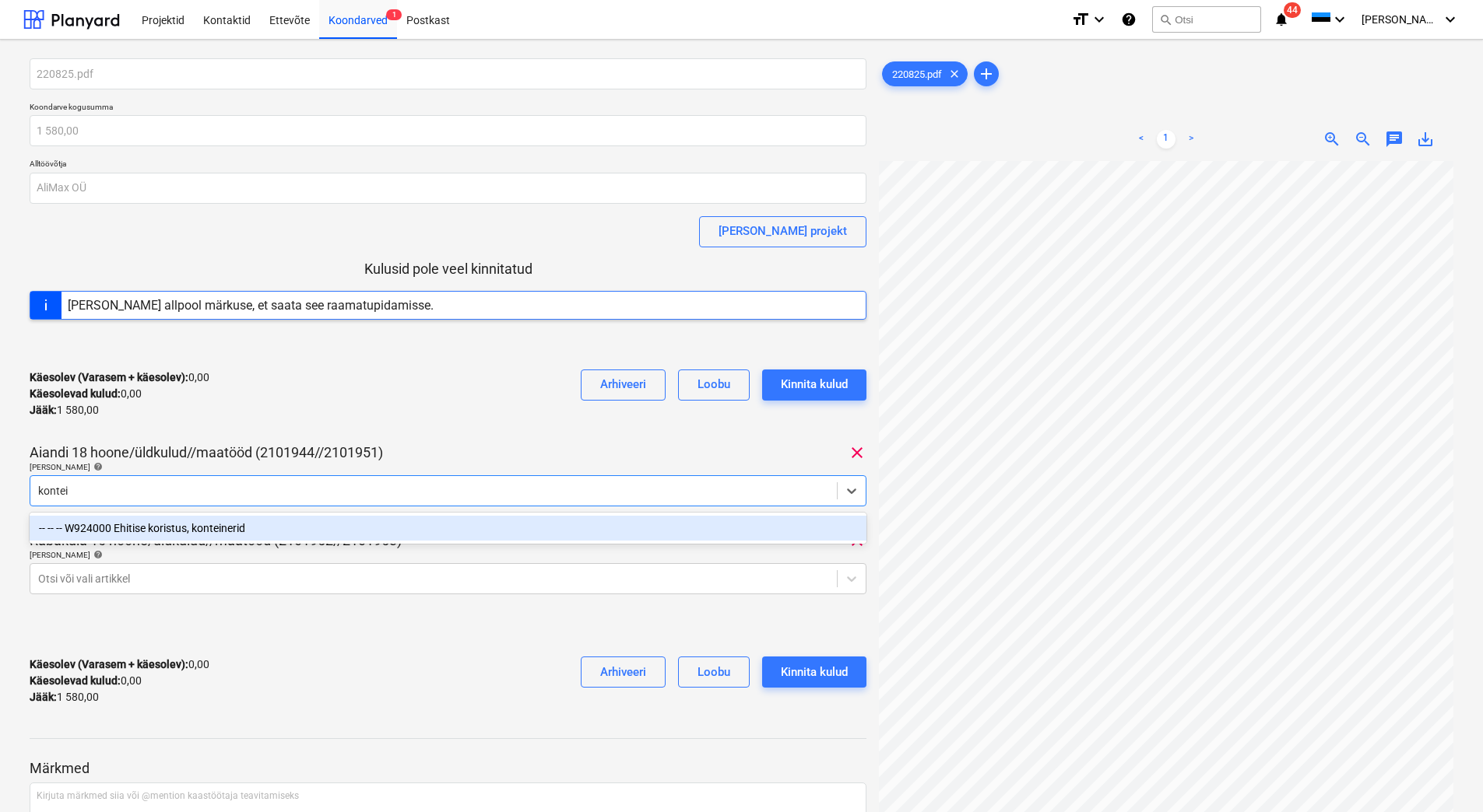
type input "kontein"
click at [180, 533] on div "-- -- -- W924000 Ehitise koristus, konteinerid" at bounding box center [448, 528] width 836 height 25
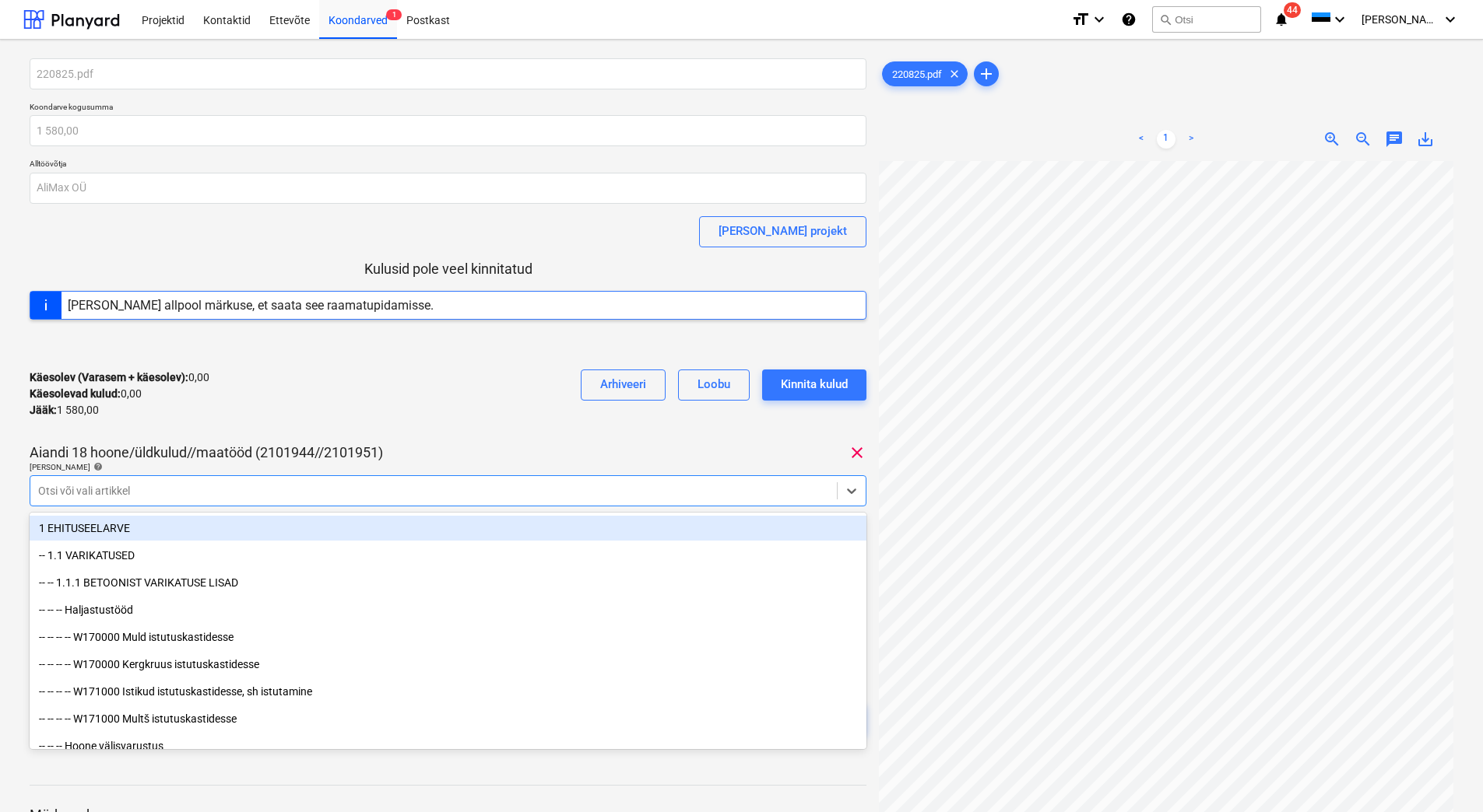
click at [328, 440] on div "220825.pdf Koondarve kogusumma 1 580,00 Alltöövõtja AliMax OÜ [PERSON_NAME] pro…" at bounding box center [448, 412] width 836 height 706
click at [145, 492] on div at bounding box center [433, 490] width 791 height 15
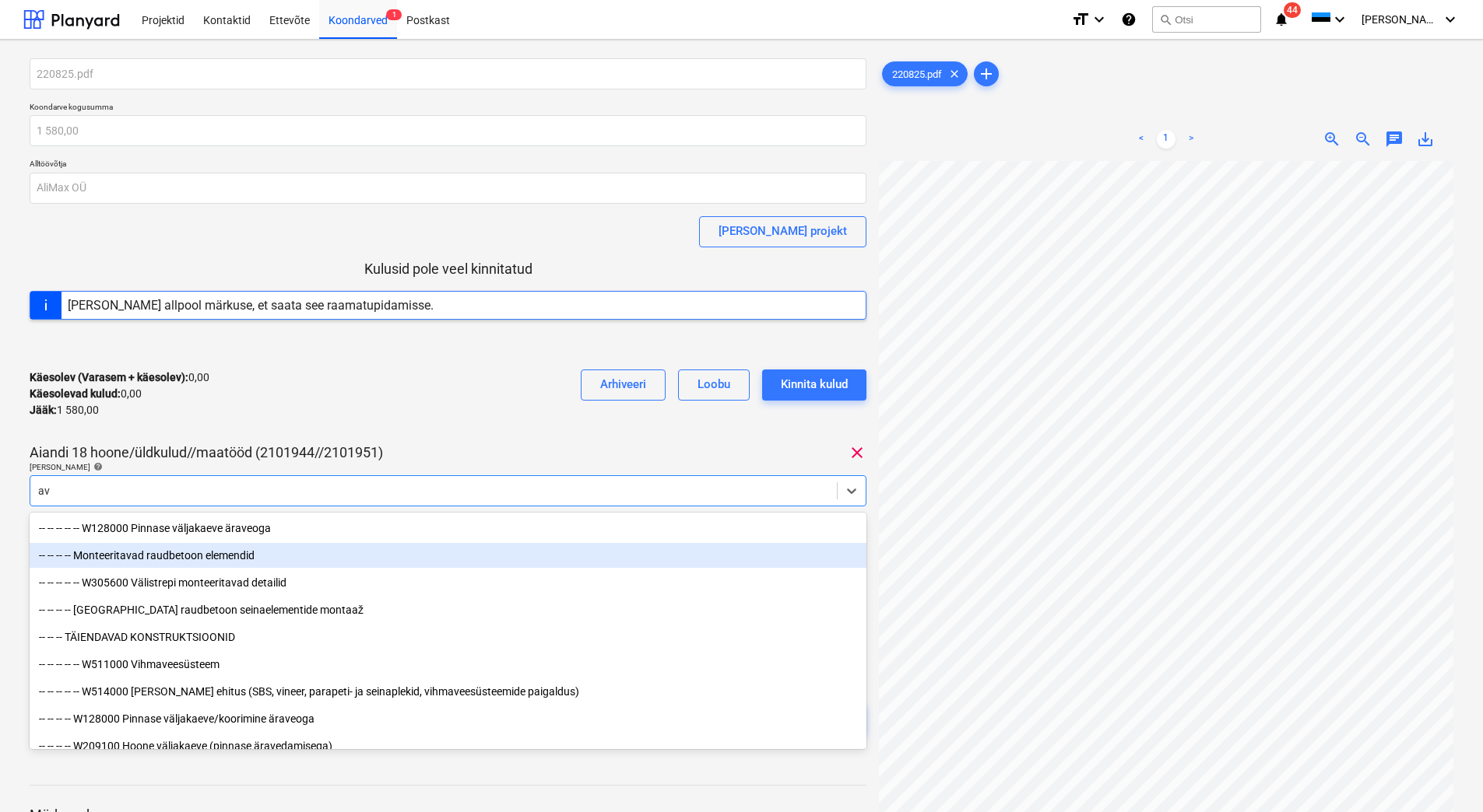
type input "a"
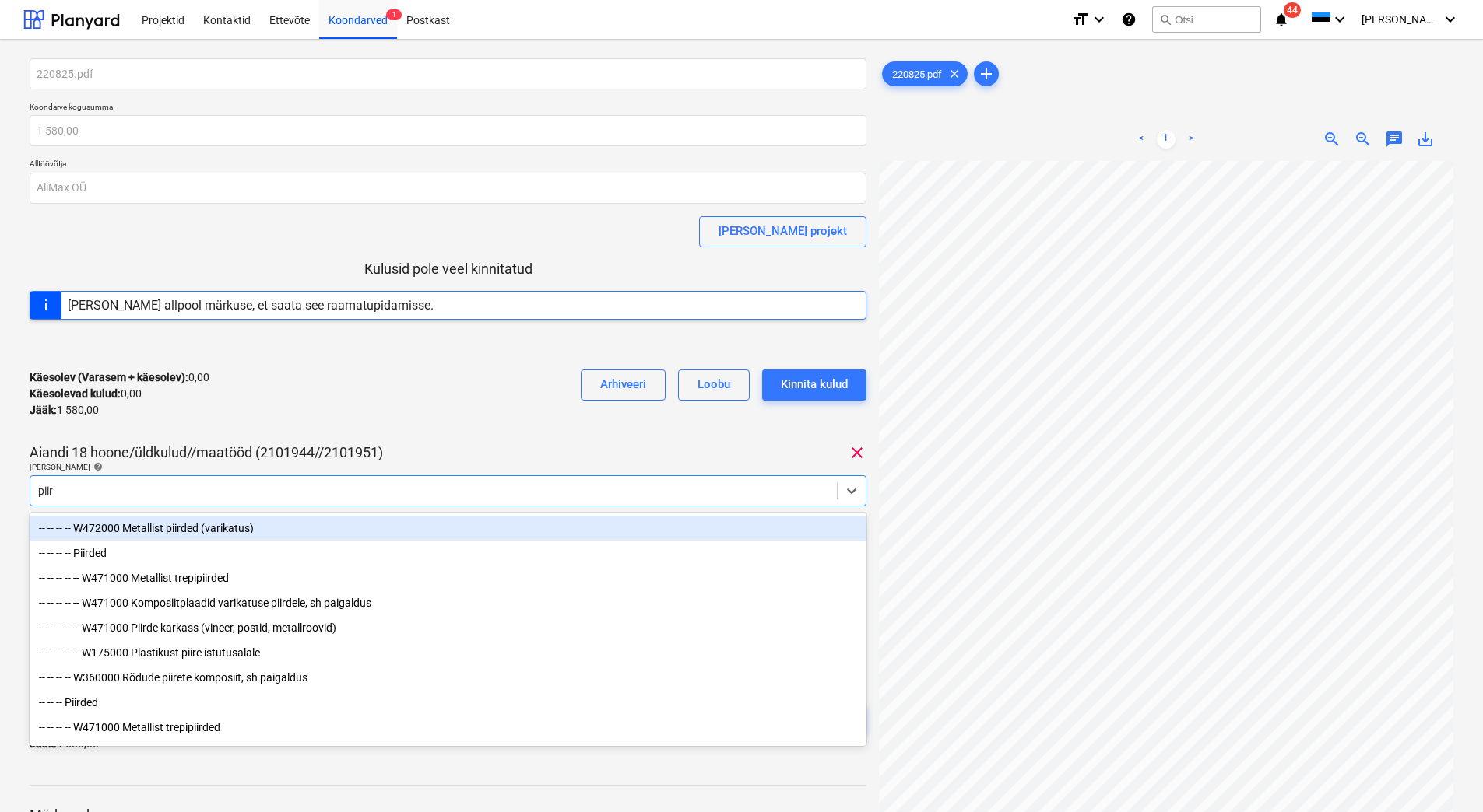
type input "piird"
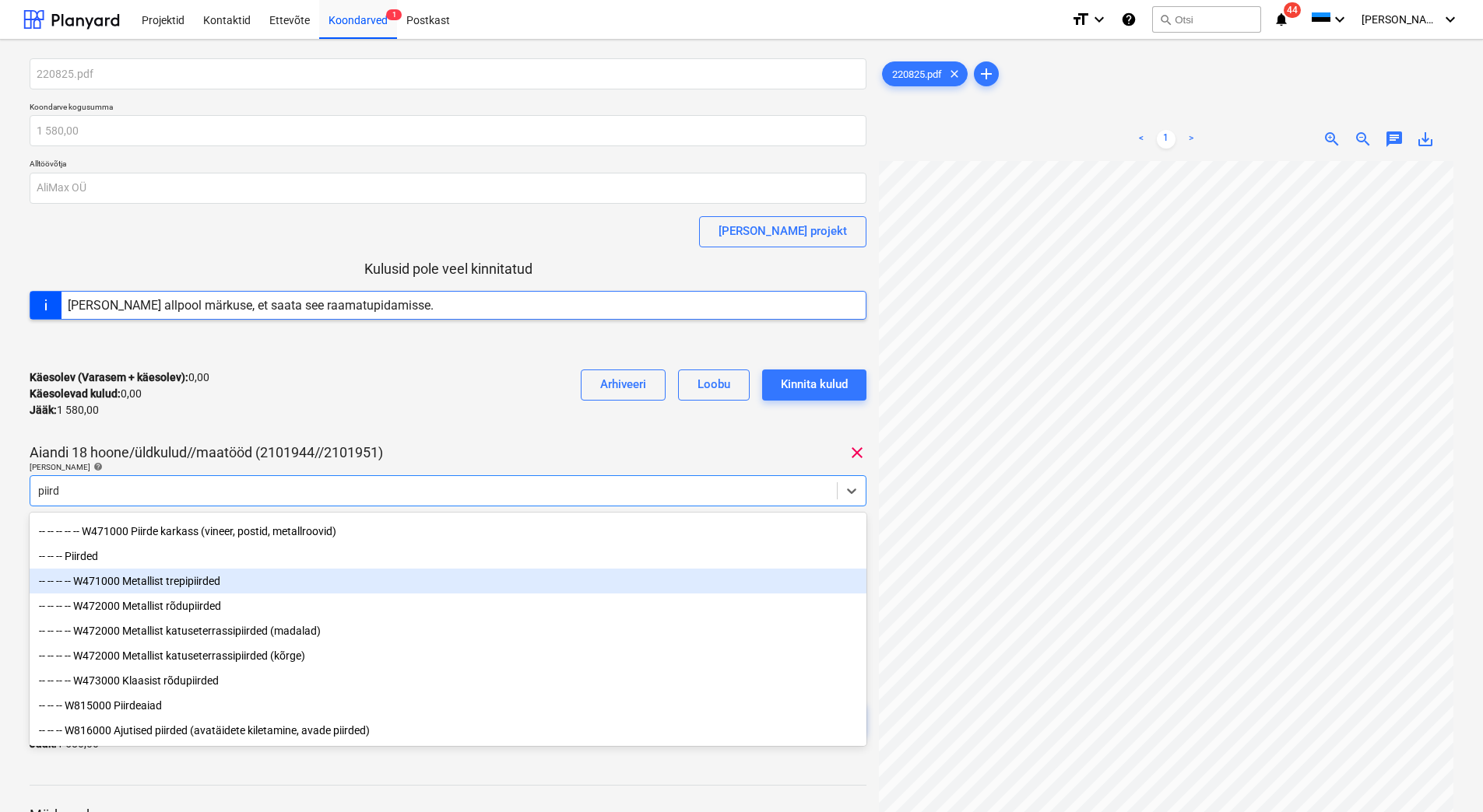
scroll to position [107, 0]
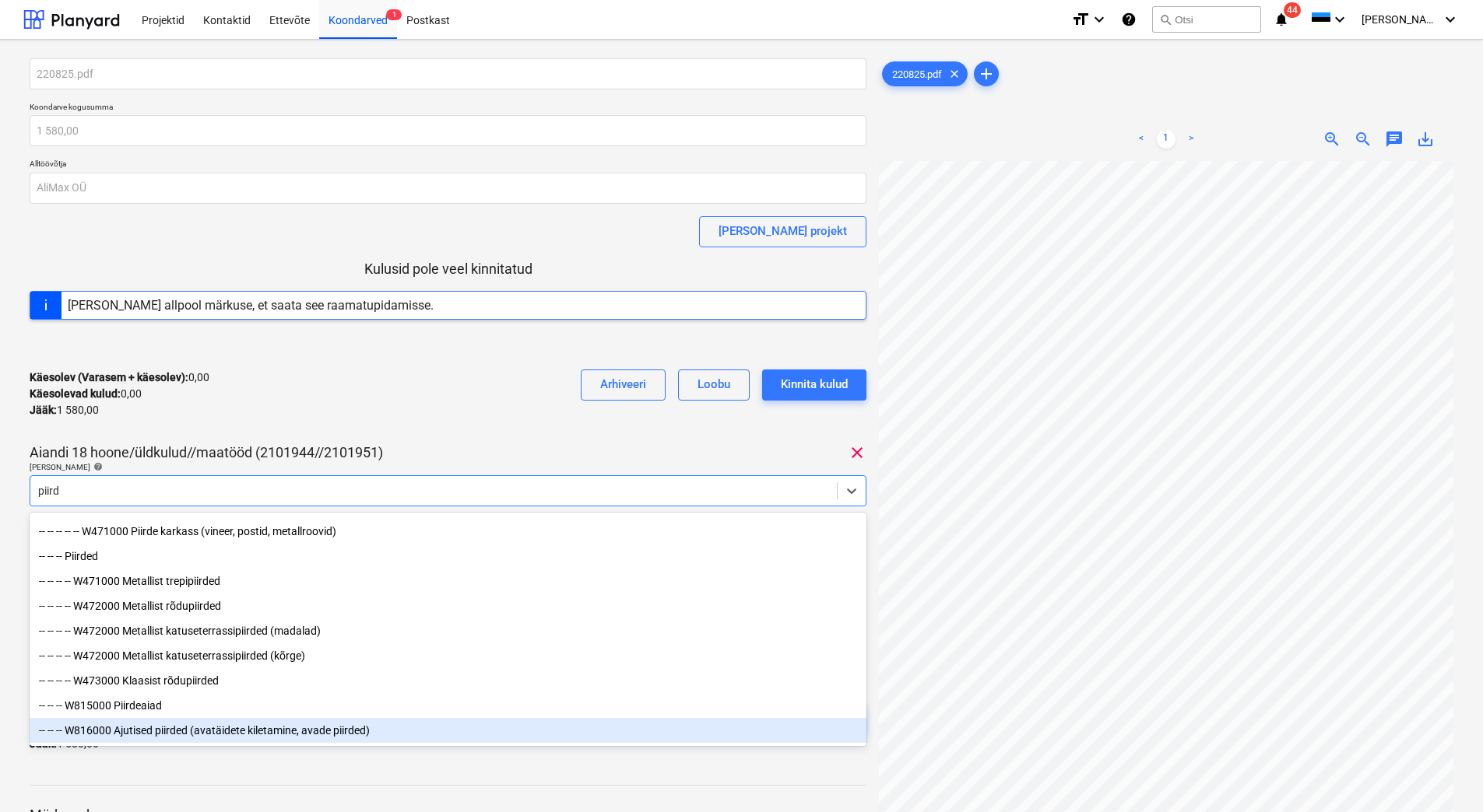
click at [205, 733] on div "-- -- -- W816000 Ajutised piirded (avatäidete kiletamine, avade piirded)" at bounding box center [448, 730] width 836 height 25
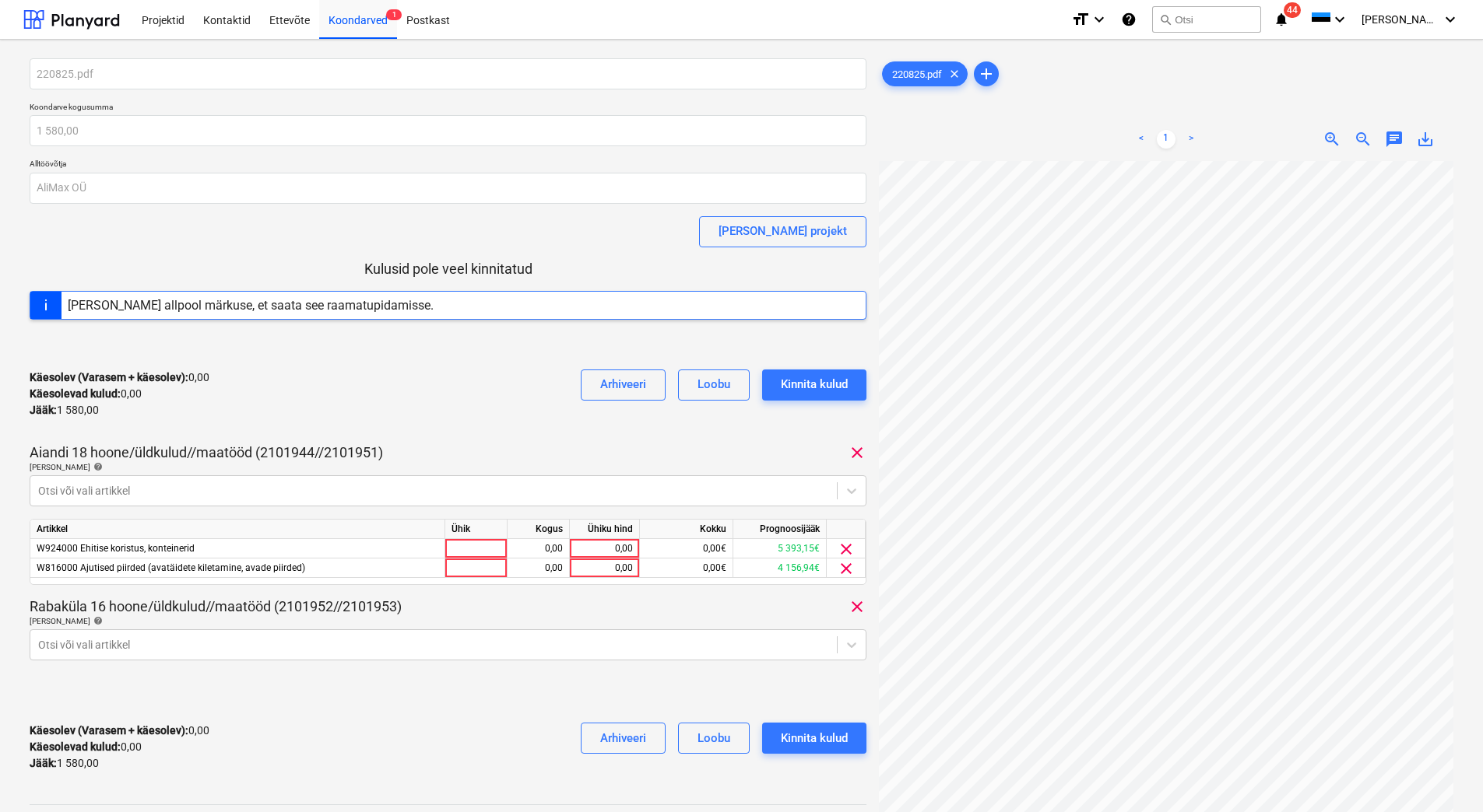
click at [400, 402] on div "Käesolev (Varasem + käesolev) : 0,00 Käesolevad kulud : 0,00 Jääk : 1 580,00 Ar…" at bounding box center [448, 394] width 836 height 74
click at [845, 549] on span "clear" at bounding box center [845, 549] width 18 height 18
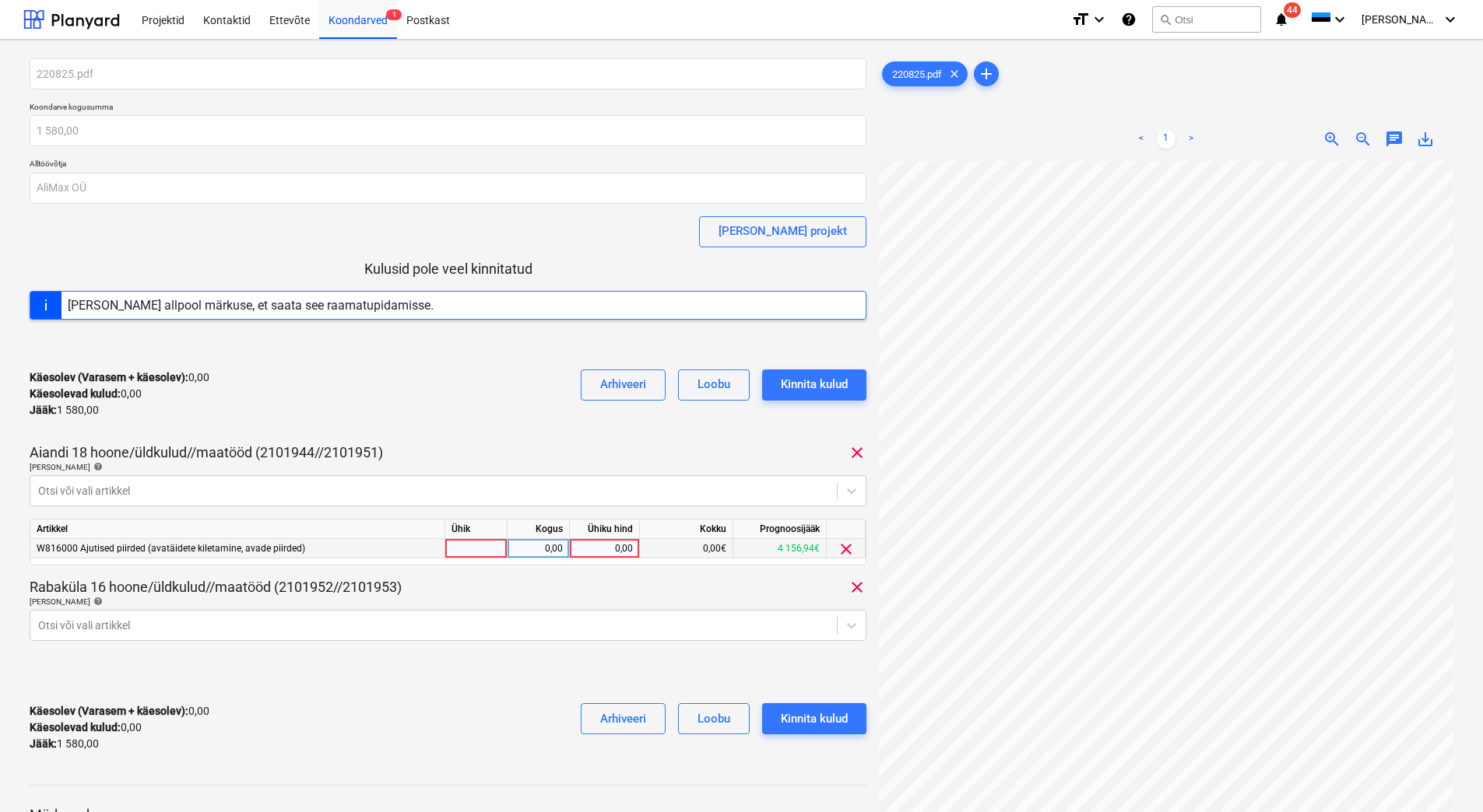
click at [609, 549] on div "0,00" at bounding box center [604, 549] width 57 height 19
click at [608, 551] on input at bounding box center [604, 548] width 69 height 18
click at [612, 549] on div "0,00" at bounding box center [604, 549] width 57 height 19
type input "793,60"
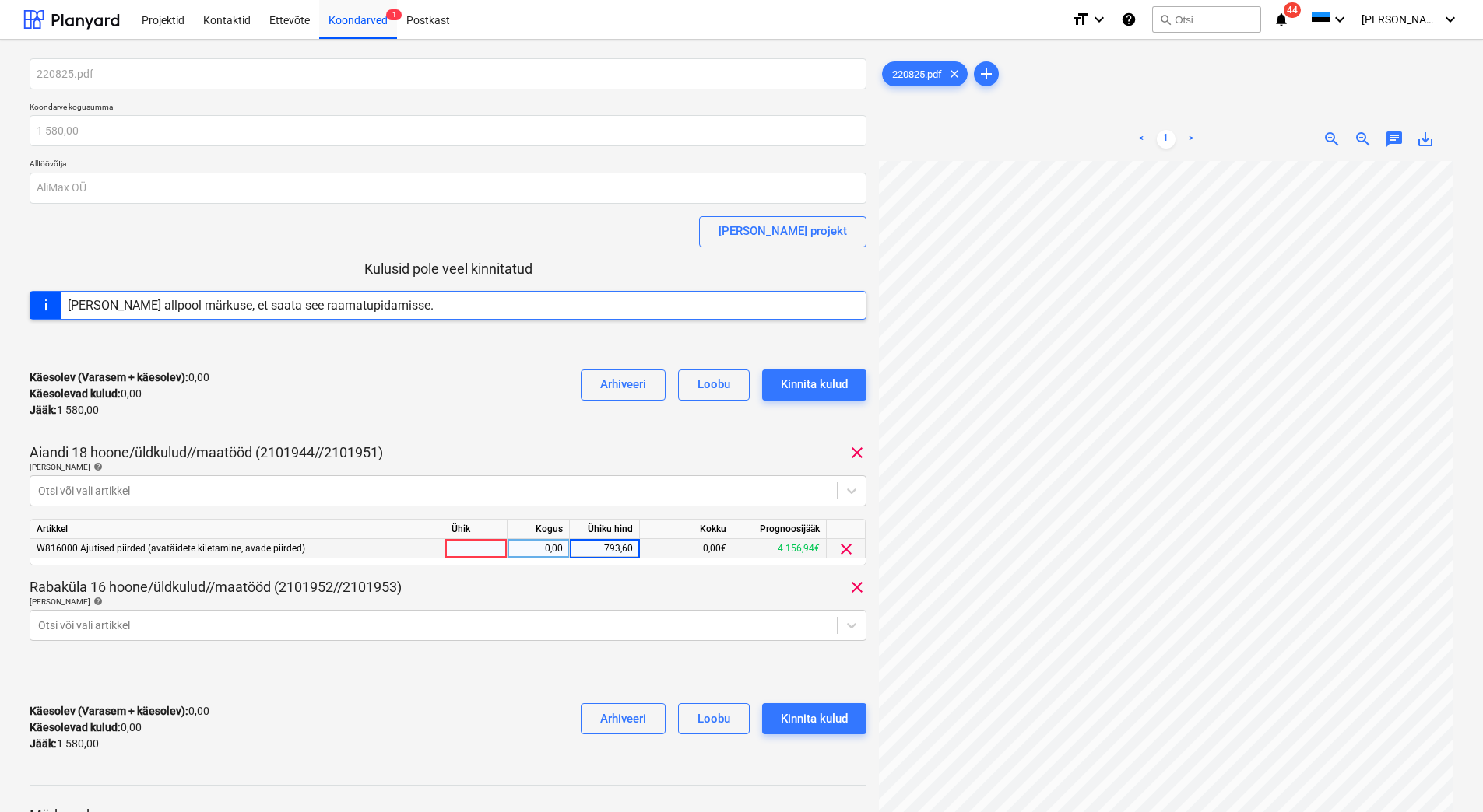
click at [627, 584] on div "Rabaküla 16 hoone/üldkulud//maatööd (2101952//2101953) clear" at bounding box center [448, 587] width 836 height 18
click at [848, 625] on body "Projektid Kontaktid Ettevõte Koondarved 1 Postkast format_size keyboard_arrow_d…" at bounding box center [741, 406] width 1483 height 812
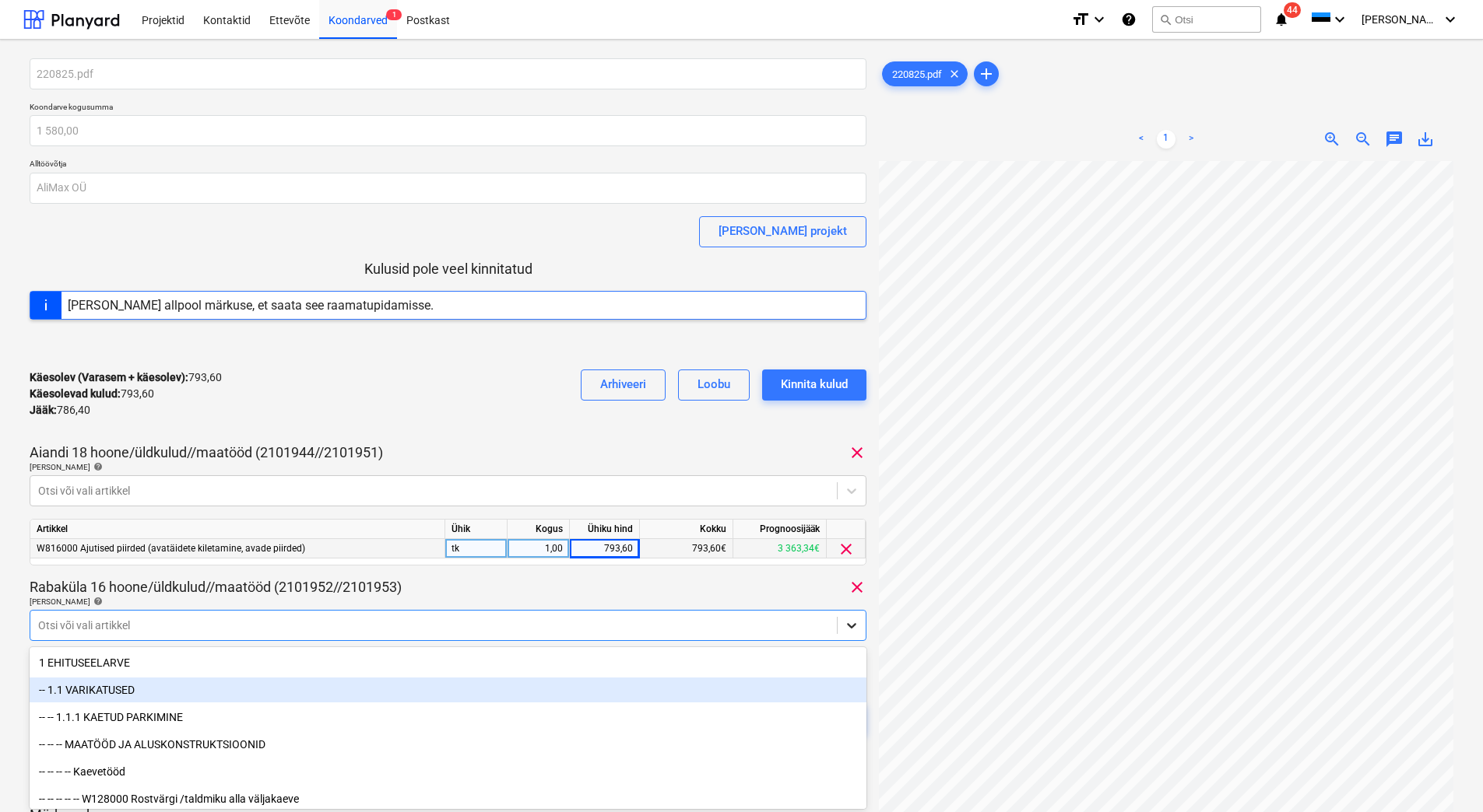
scroll to position [78, 0]
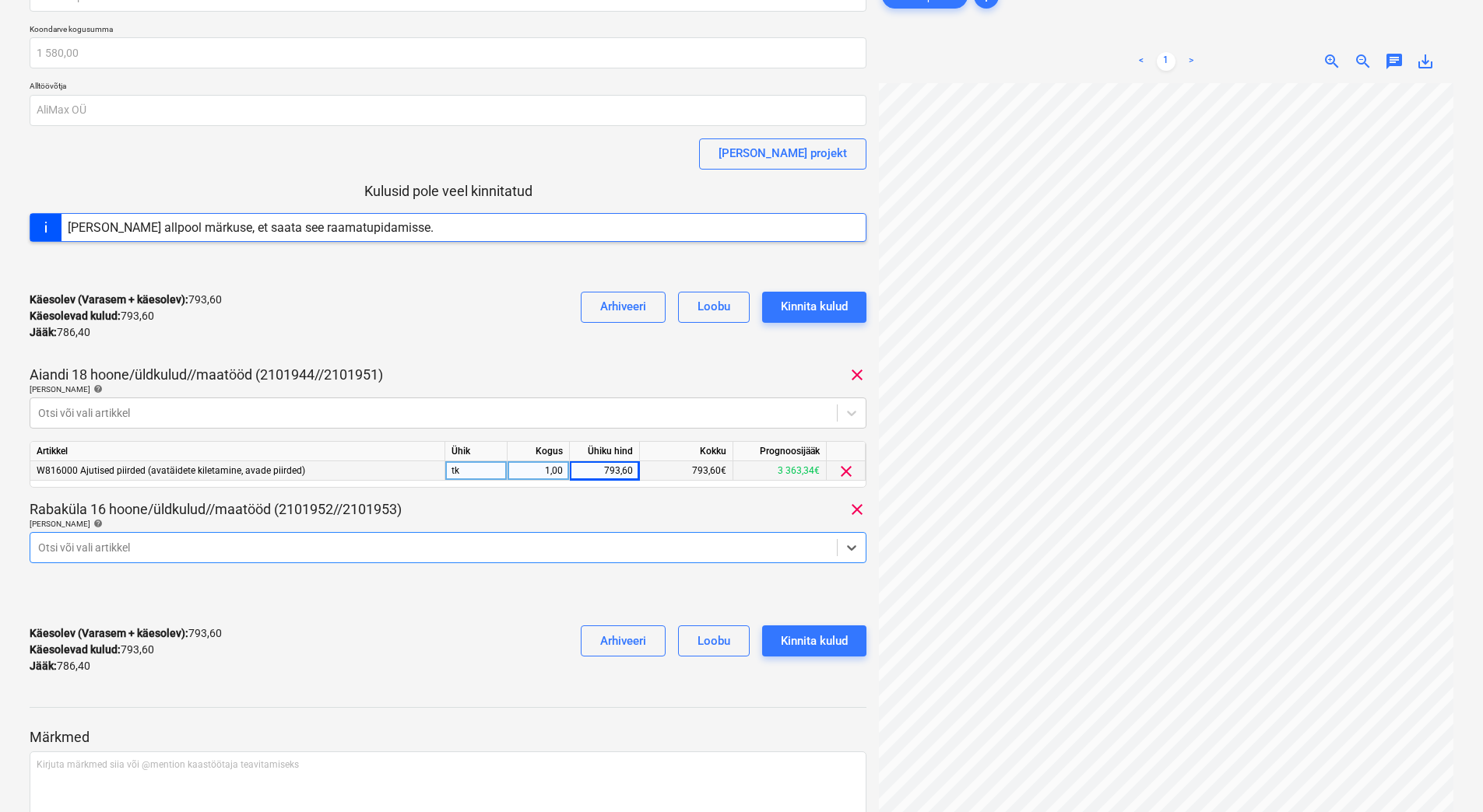
click at [374, 537] on div "Otsi või vali artikkel" at bounding box center [433, 547] width 807 height 22
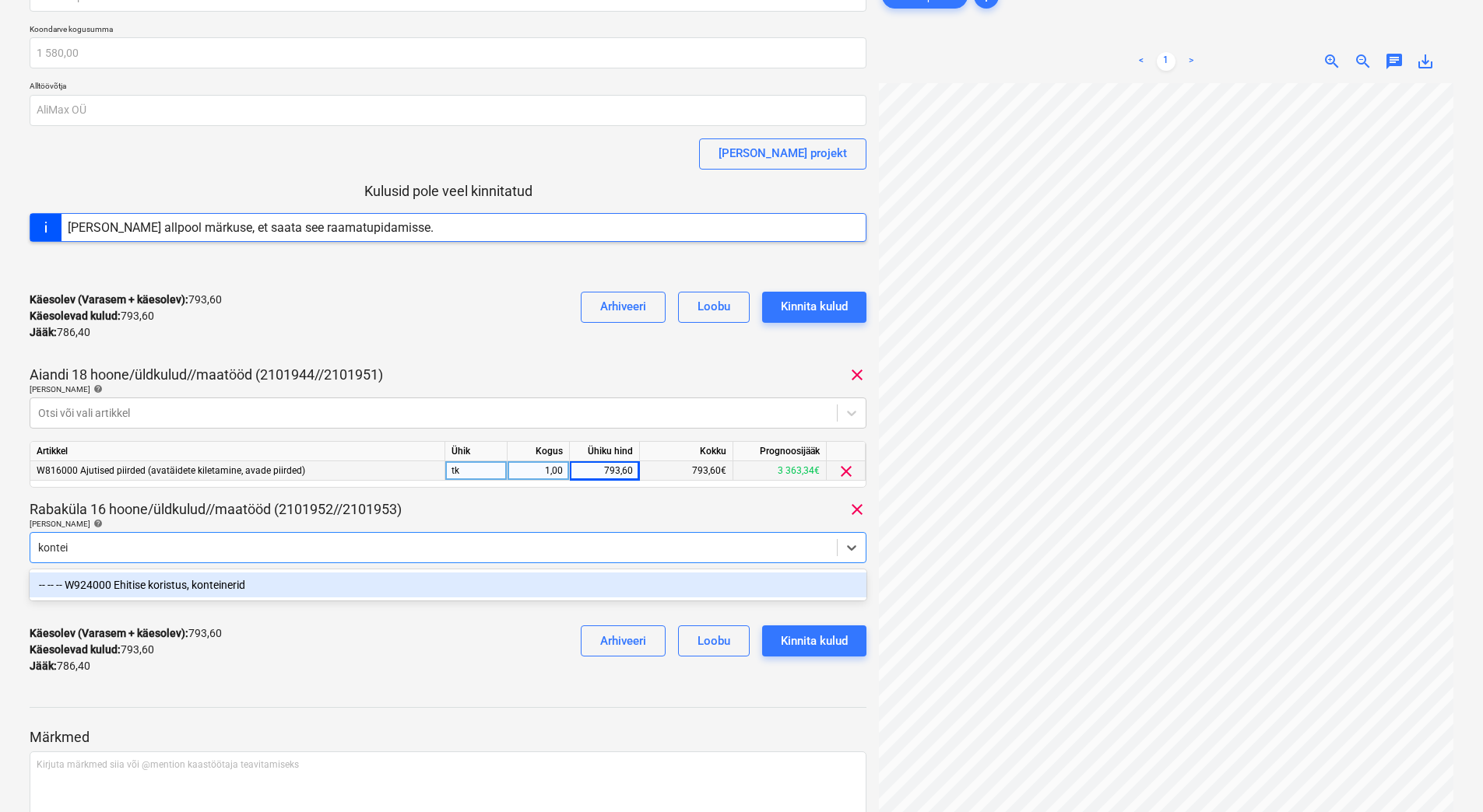
type input "kontein"
click at [293, 589] on div "-- -- -- W924000 Ehitise koristus, konteinerid" at bounding box center [448, 585] width 836 height 25
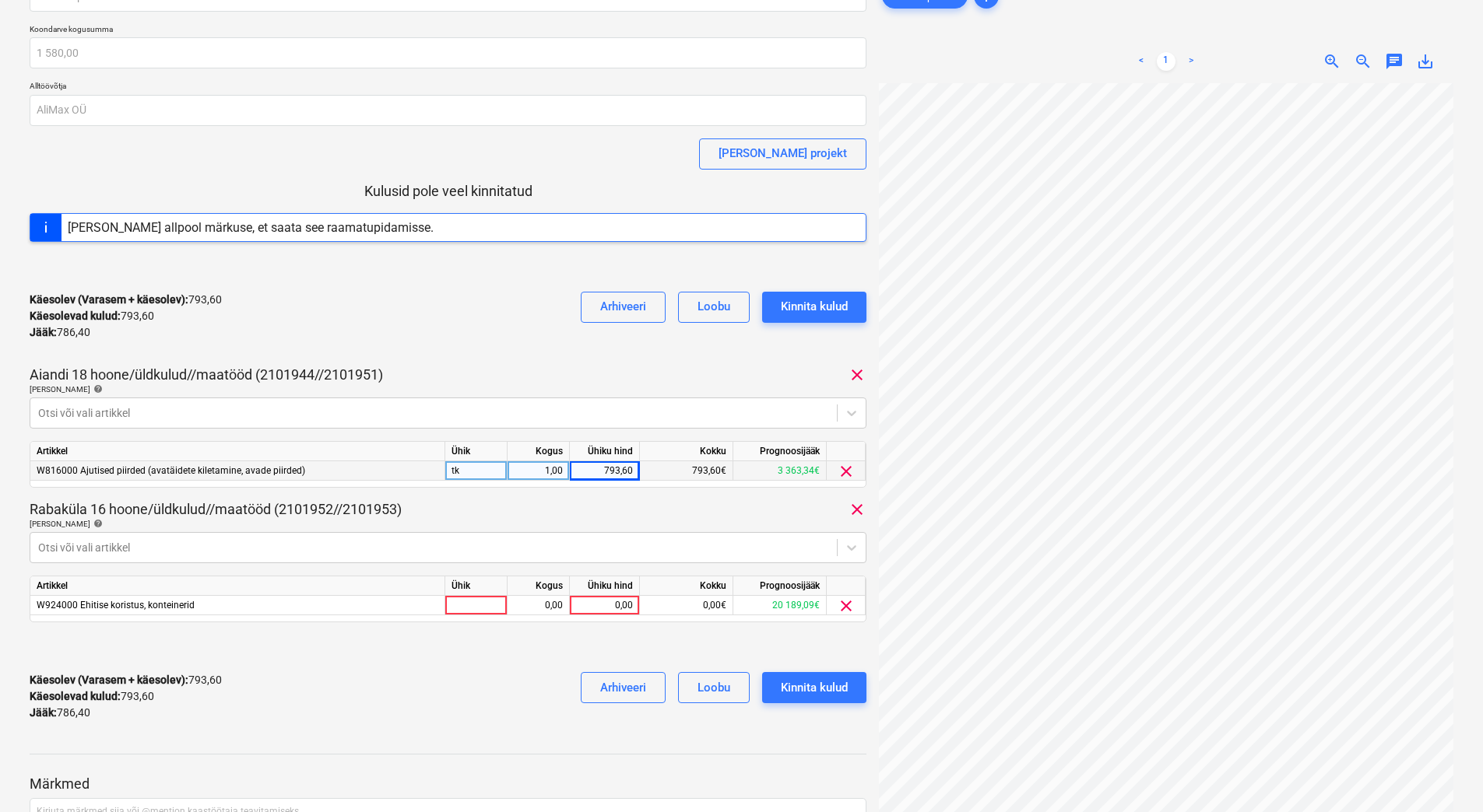
click at [443, 513] on div "Rabaküla 16 hoone/üldkulud//maatööd (2101952//2101953) clear" at bounding box center [448, 509] width 836 height 18
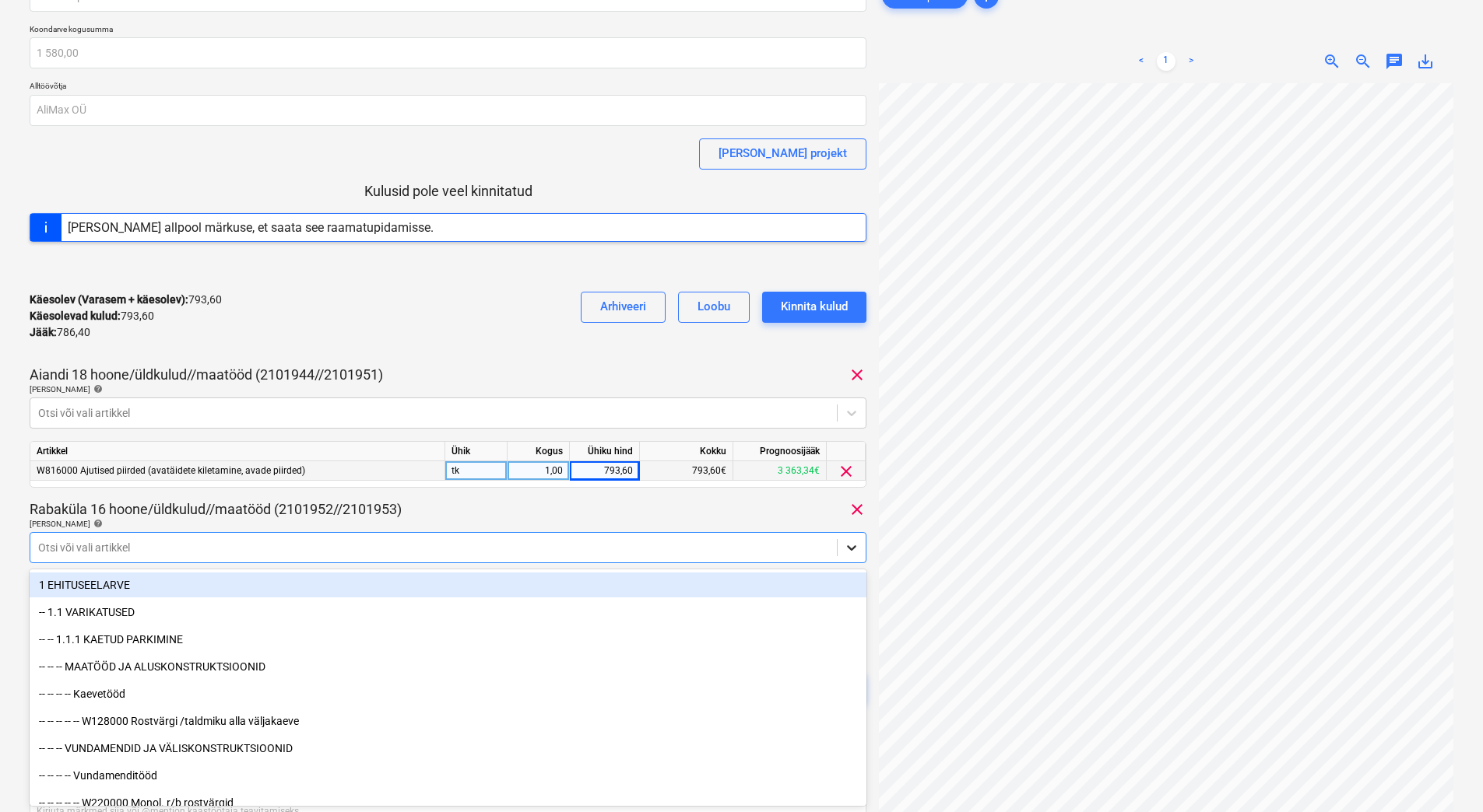
click at [847, 550] on icon at bounding box center [851, 547] width 15 height 15
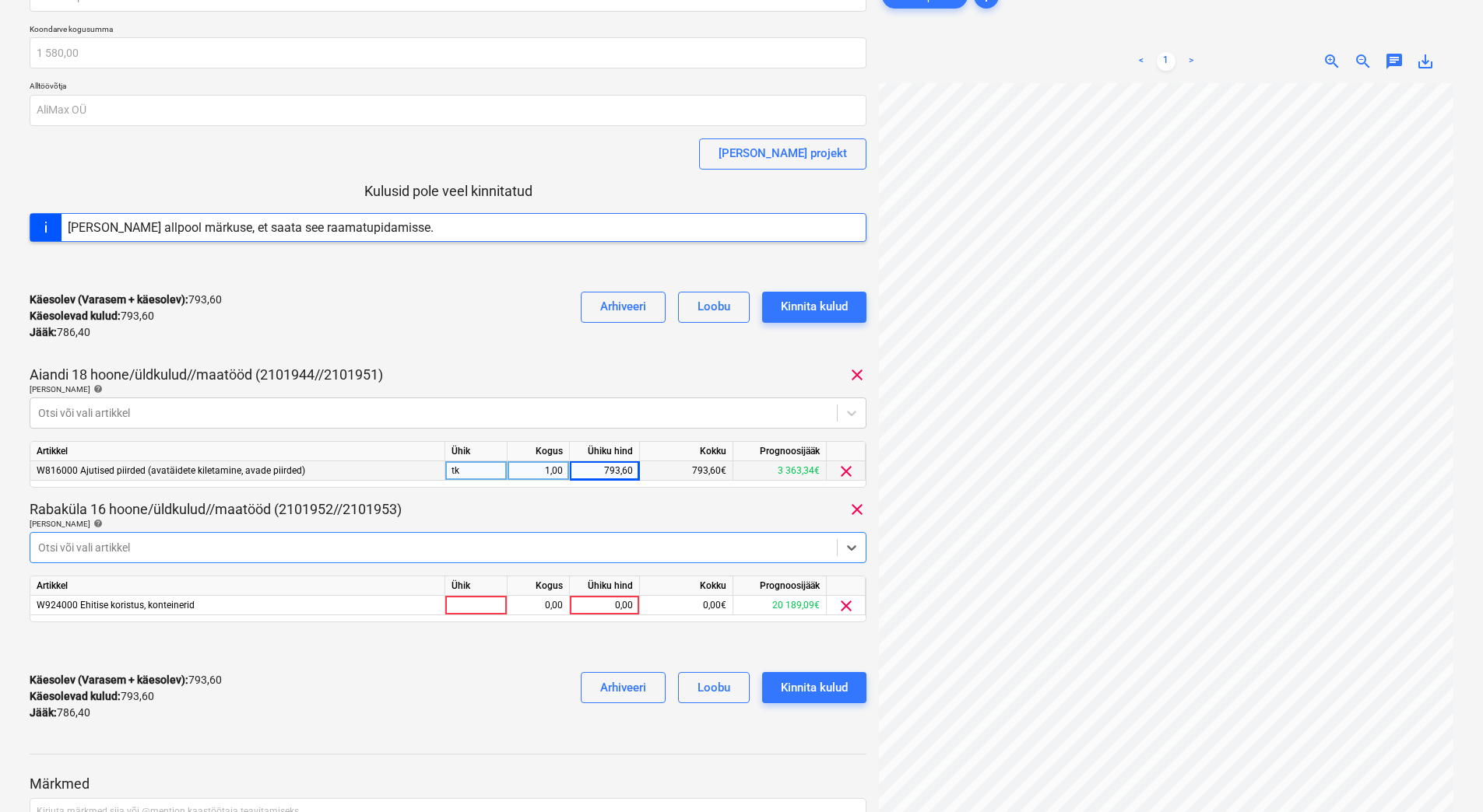
click at [252, 543] on div at bounding box center [433, 547] width 791 height 15
type input "s"
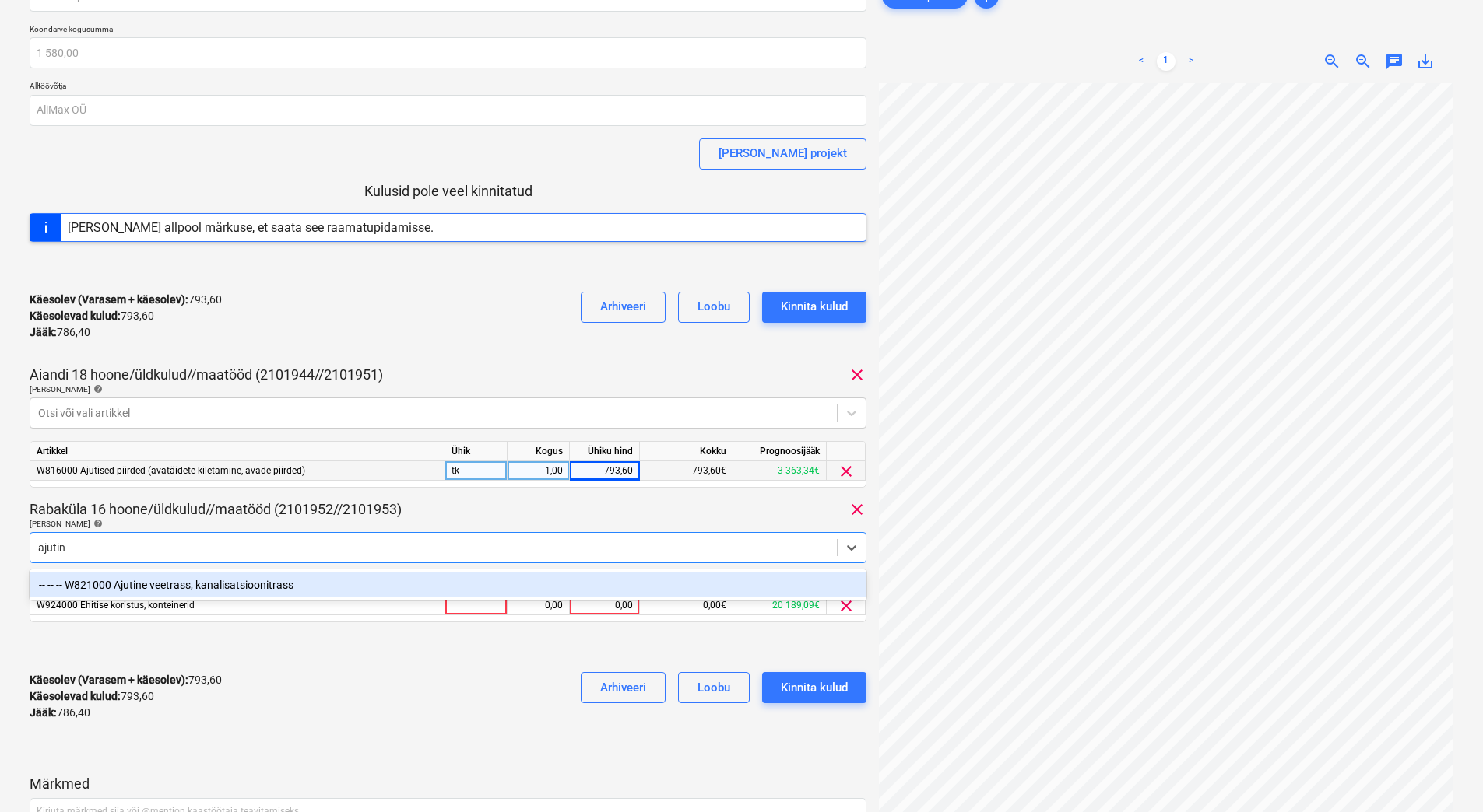
type input "ajutine"
click at [233, 585] on div "-- -- -- W821000 Ajutine veetrass, kanalisatsioonitrass" at bounding box center [448, 585] width 836 height 25
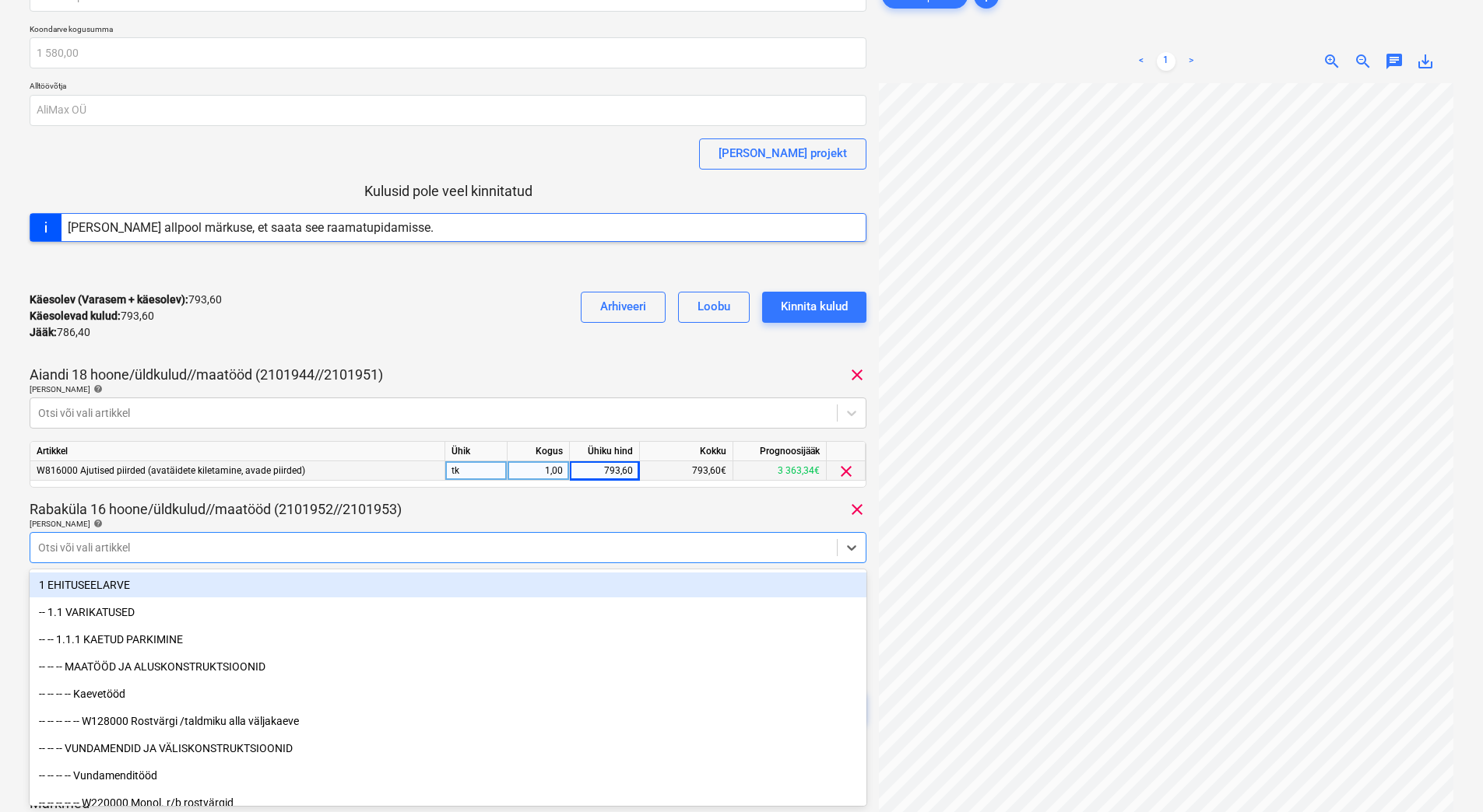
click at [360, 331] on div "Käesolev (Varasem + käesolev) : 793,60 Käesolevad kulud : 793,60 Jääk : 786,40 …" at bounding box center [448, 316] width 836 height 74
click at [656, 545] on div at bounding box center [433, 547] width 791 height 15
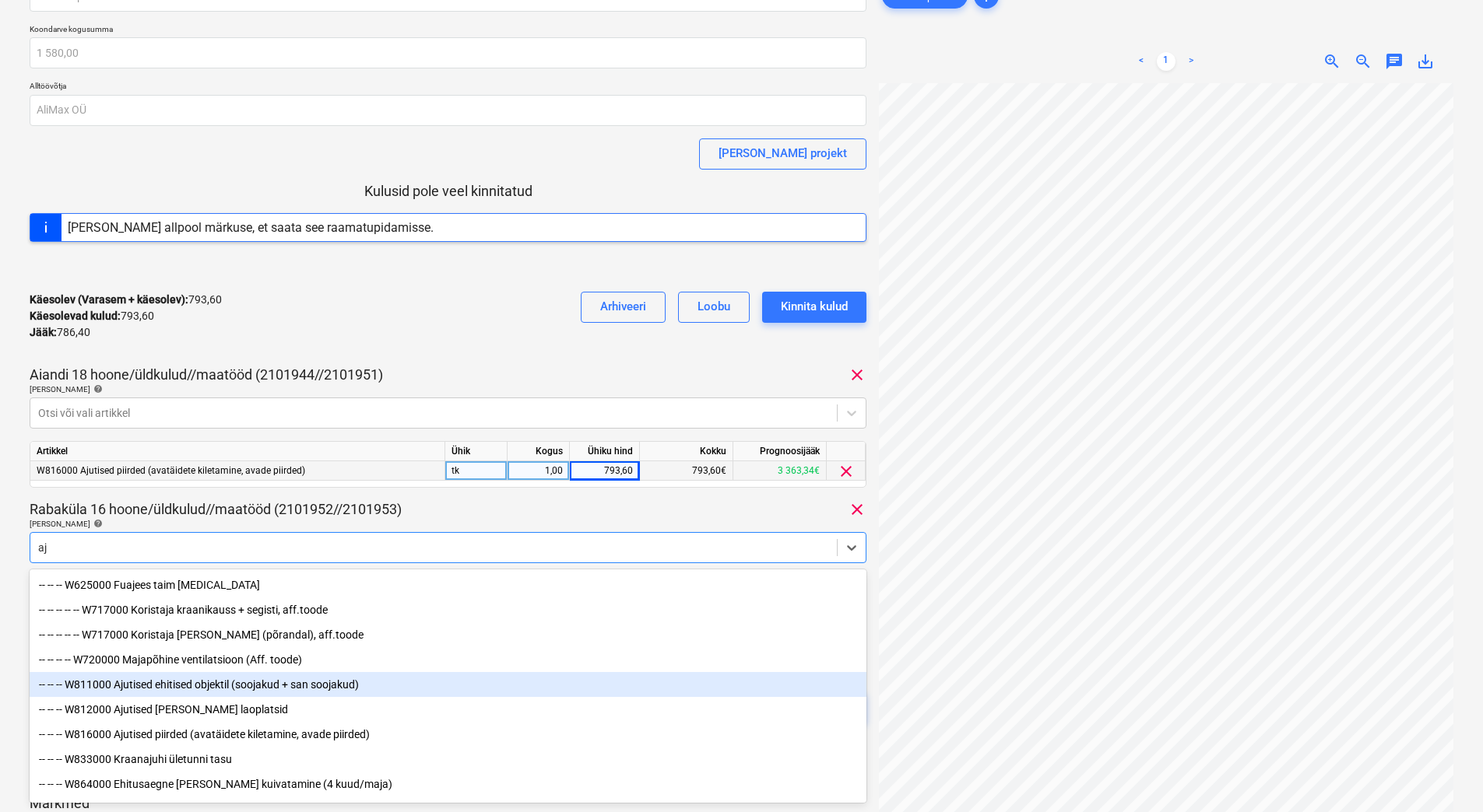
type input "a"
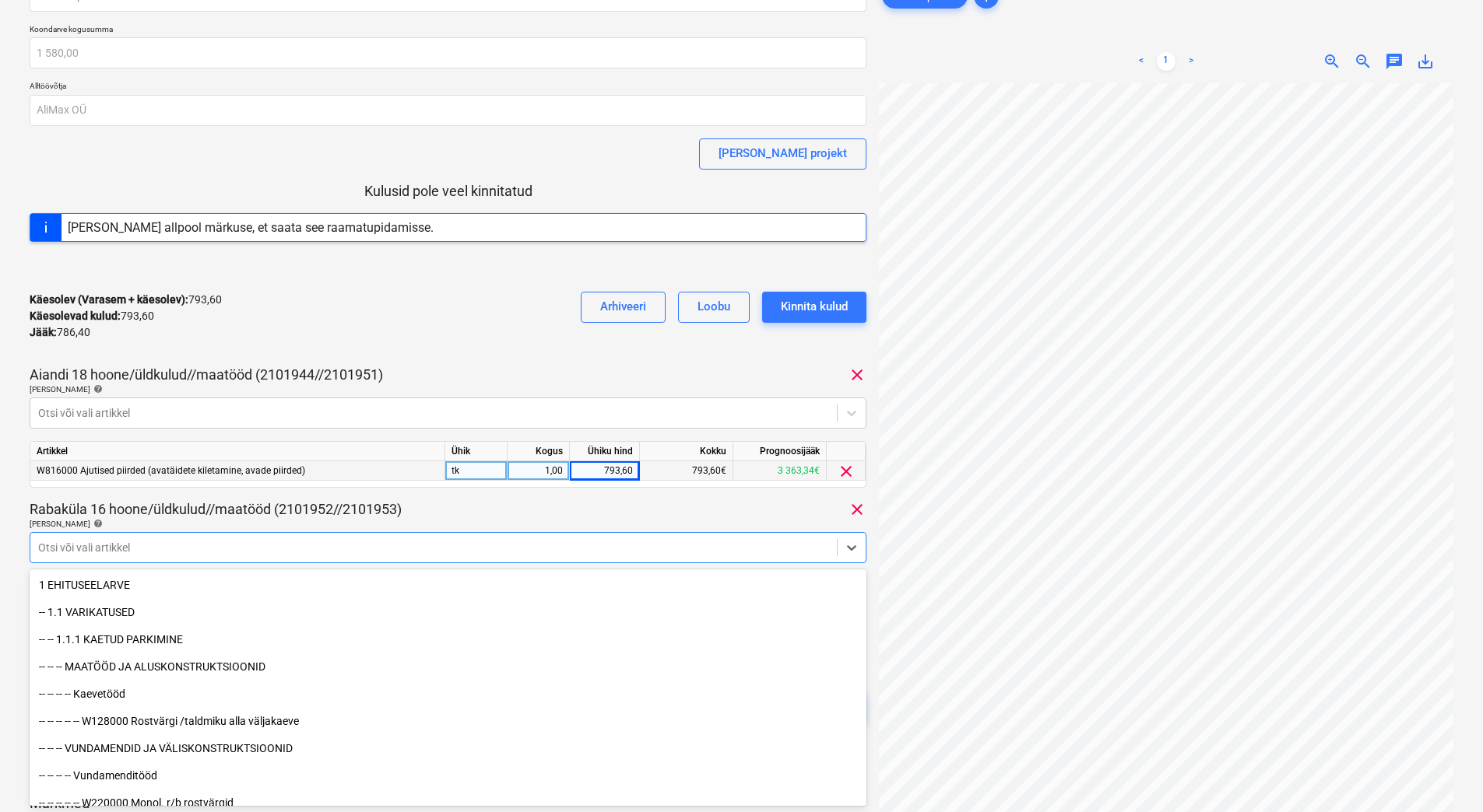
click at [632, 499] on div "220825.pdf Koondarve kogusumma 1 580,00 Alltöövõtja AliMax OÜ [PERSON_NAME] pro…" at bounding box center [448, 367] width 836 height 773
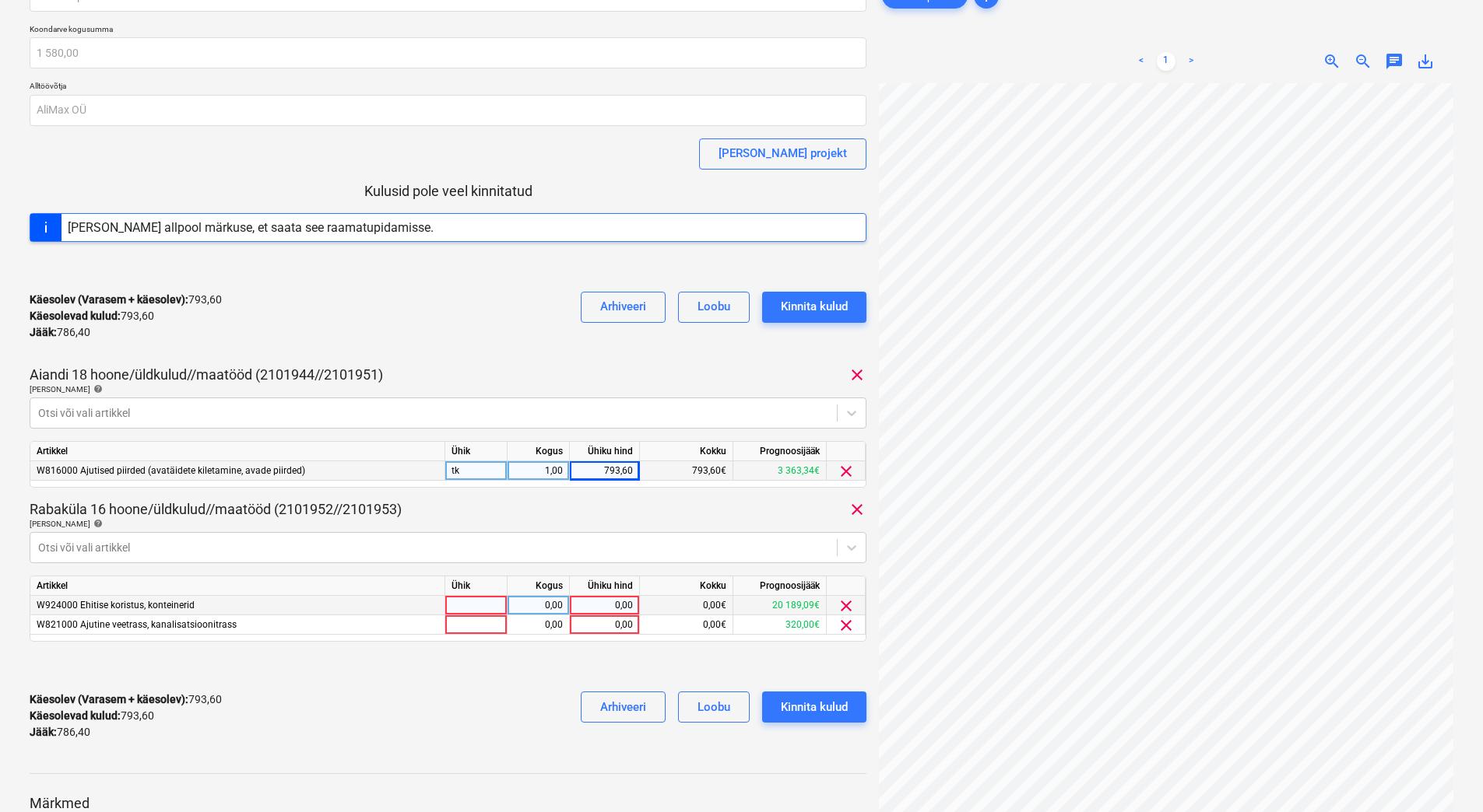
click at [595, 606] on div "0,00" at bounding box center [604, 605] width 57 height 19
click at [595, 623] on div "0,00" at bounding box center [604, 625] width 57 height 19
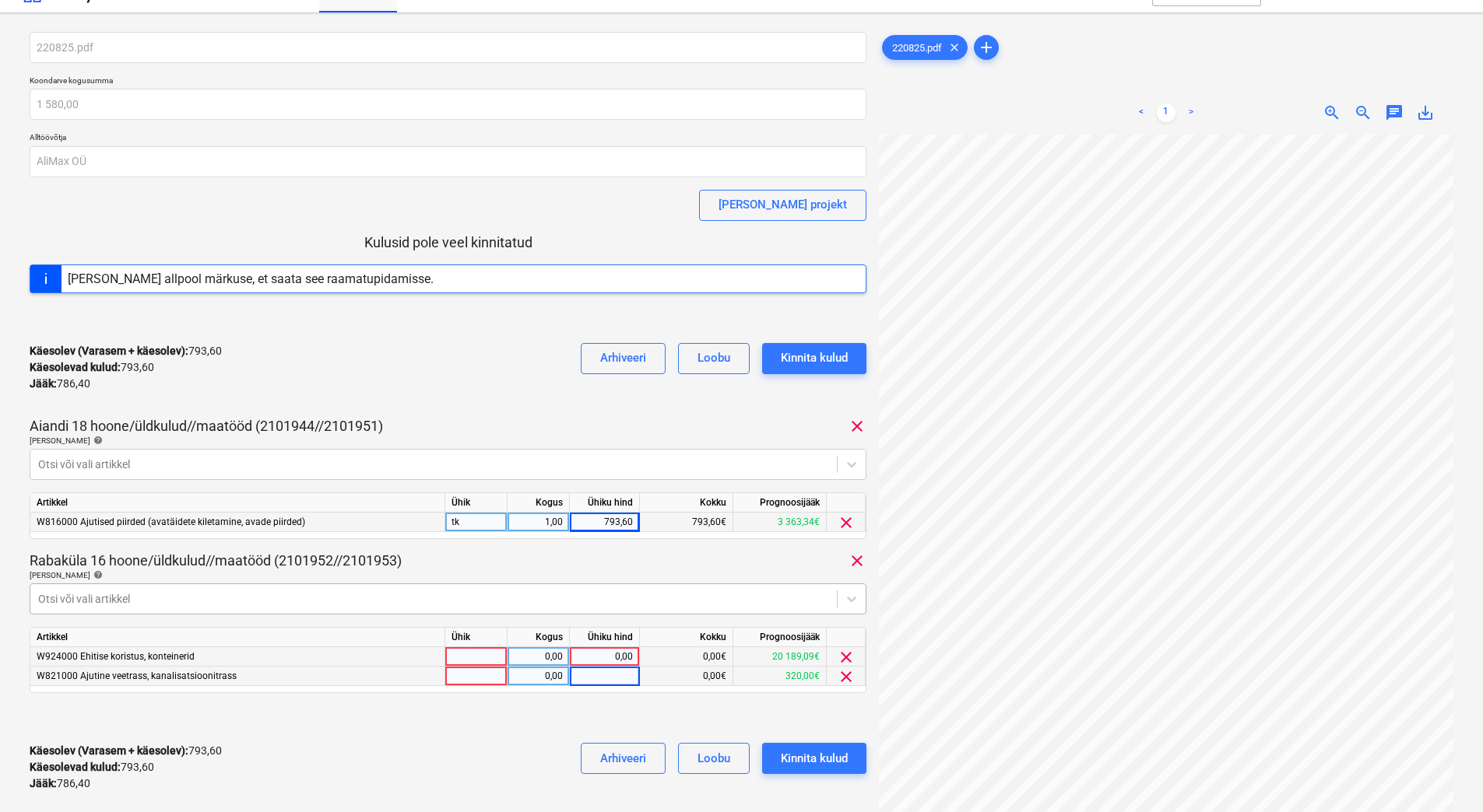
scroll to position [0, 0]
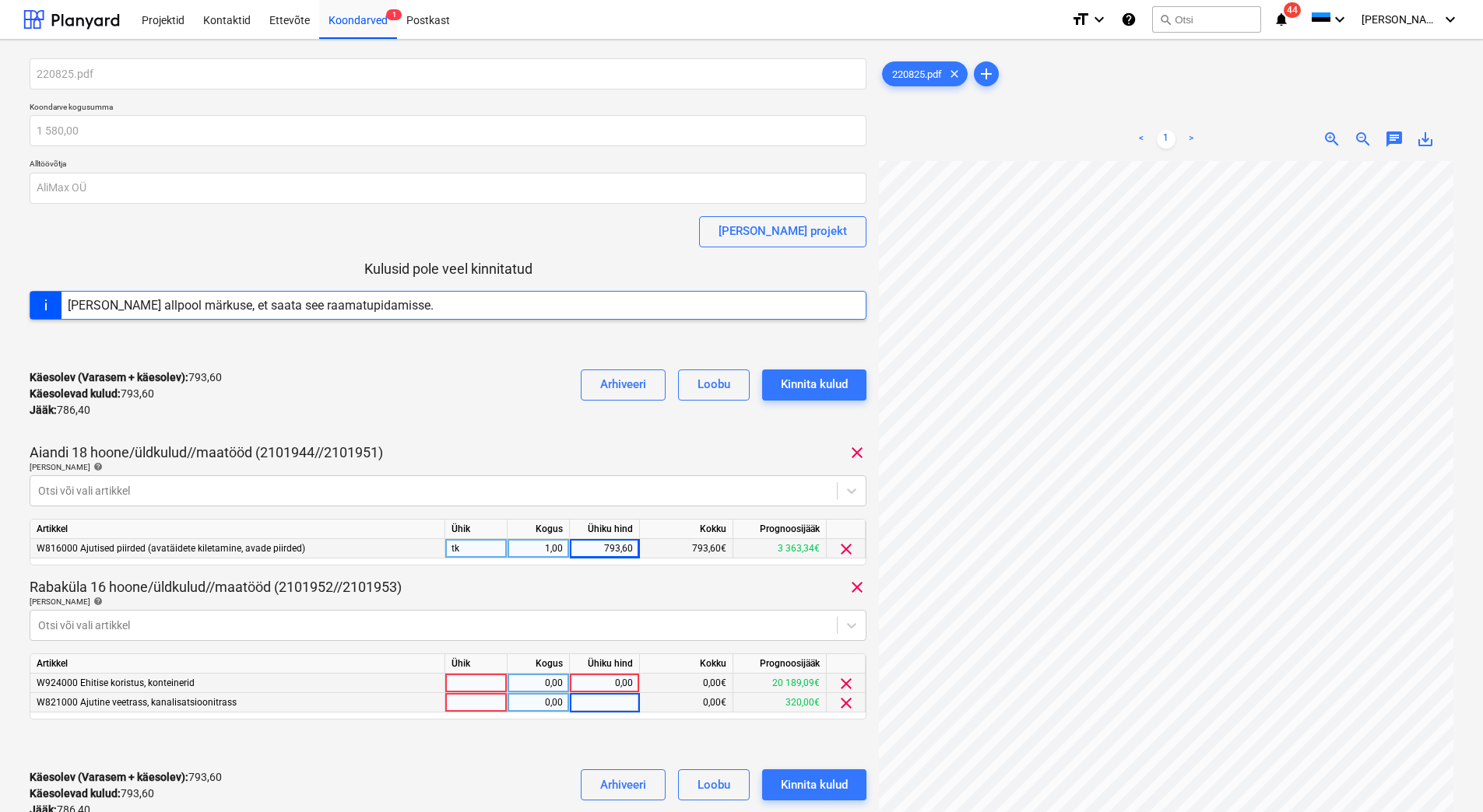
click at [606, 702] on input at bounding box center [604, 702] width 69 height 18
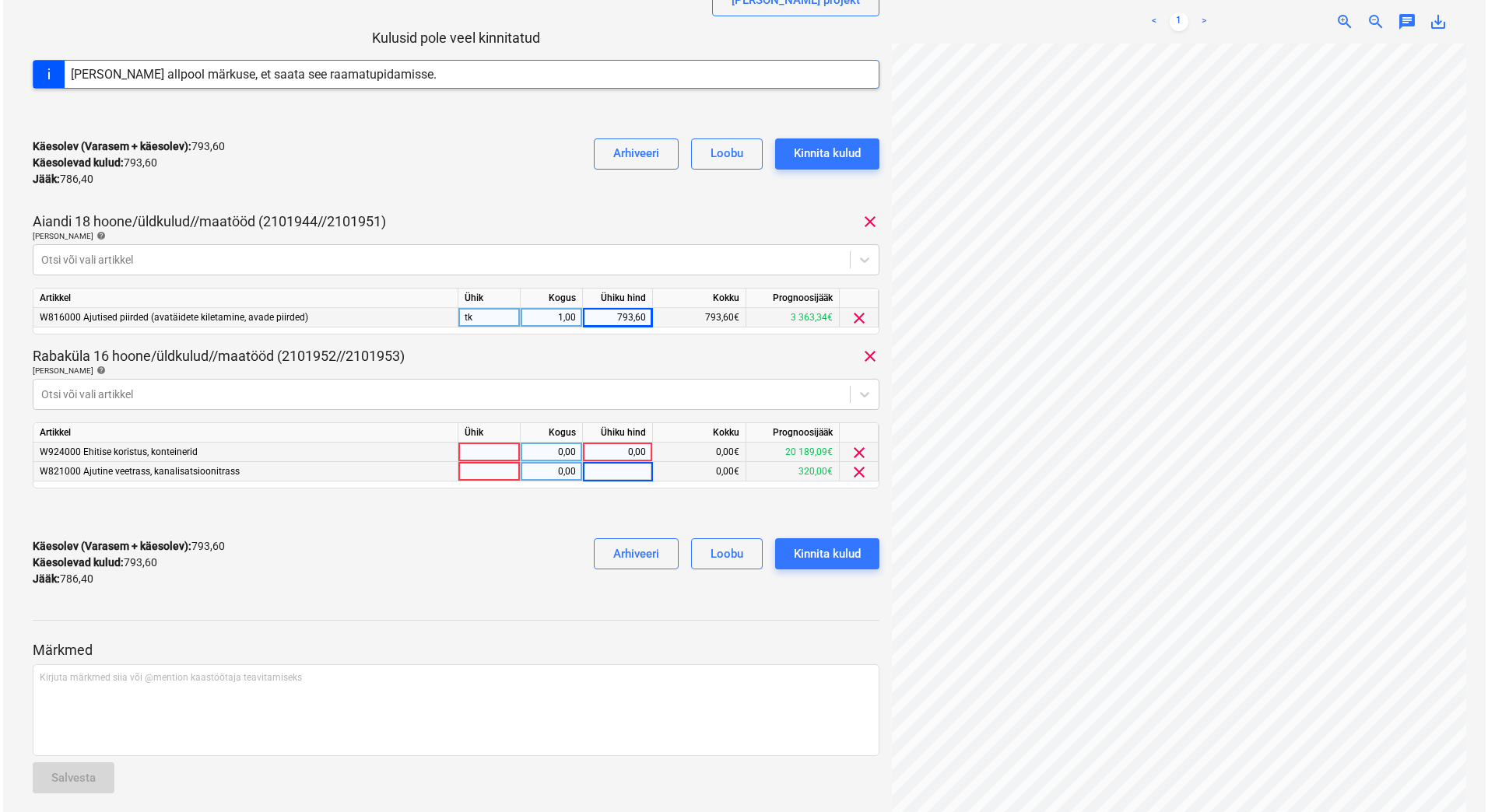
scroll to position [243, 0]
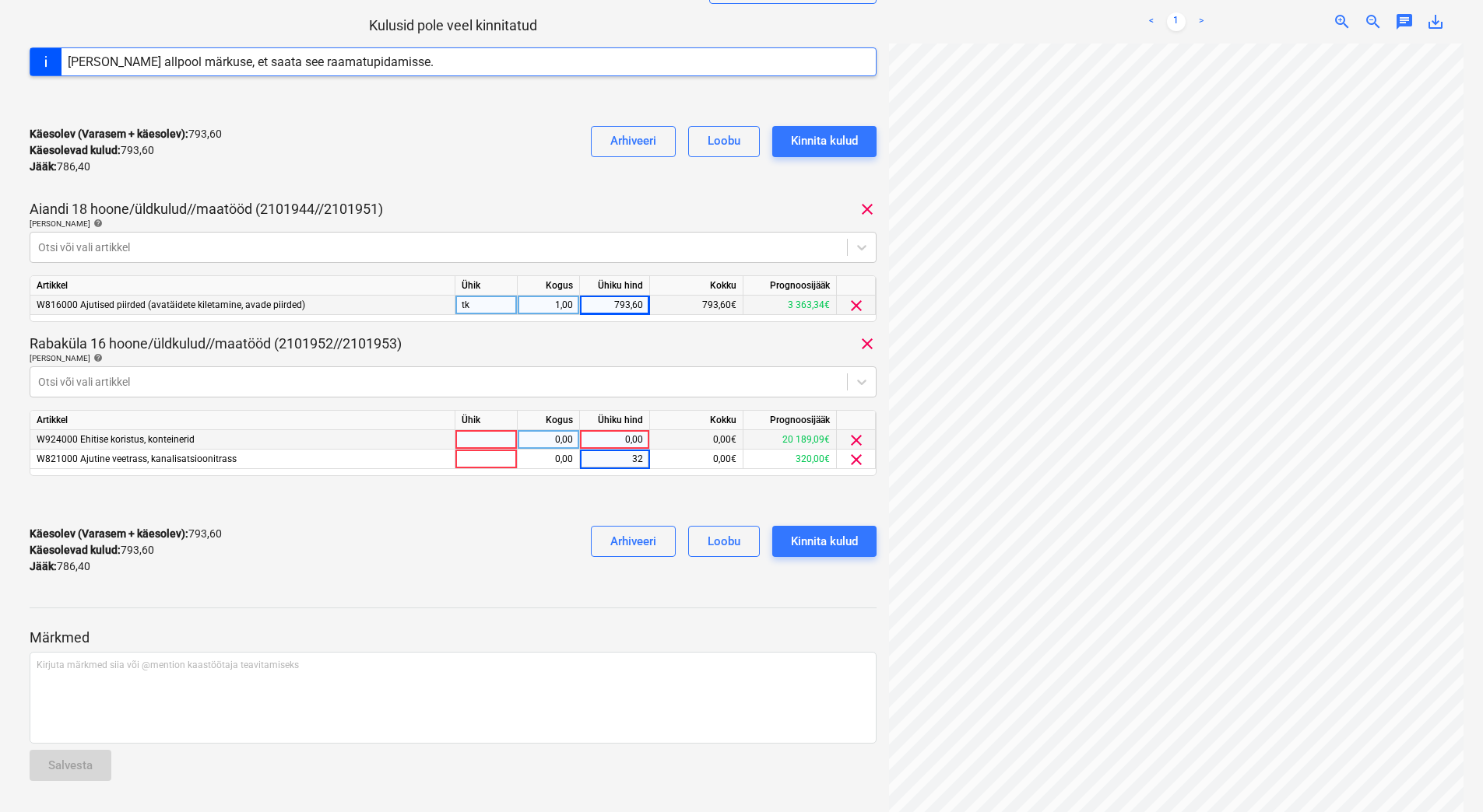
type input "320"
click at [594, 438] on div "0,00" at bounding box center [615, 440] width 57 height 19
type input "466,40"
click at [462, 550] on div "Käesolev (Varasem + käesolev) : 1 580,00 Käesolevad kulud : 1 580,00 Jääk : 0,0…" at bounding box center [453, 550] width 847 height 74
click at [603, 299] on div "793,60" at bounding box center [615, 305] width 57 height 19
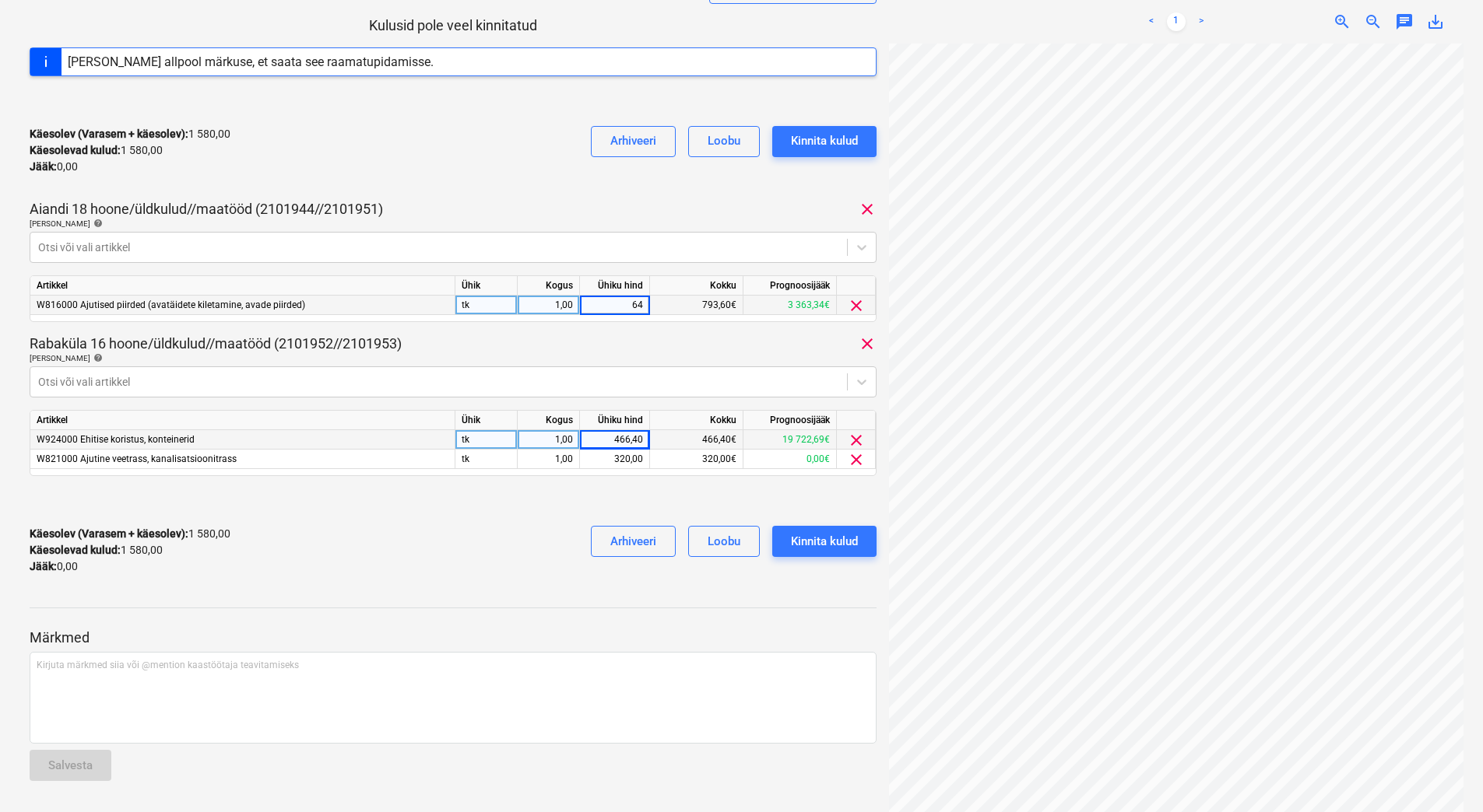
type input "640"
click at [601, 438] on div "466,40" at bounding box center [615, 440] width 57 height 19
type input "540"
click at [598, 454] on div "320,00" at bounding box center [615, 460] width 57 height 19
click at [478, 562] on div "Käesolev (Varasem + käesolev) : 1 500,00 Käesolevad kulud : 1 500,00 Jääk : 80,…" at bounding box center [453, 550] width 847 height 74
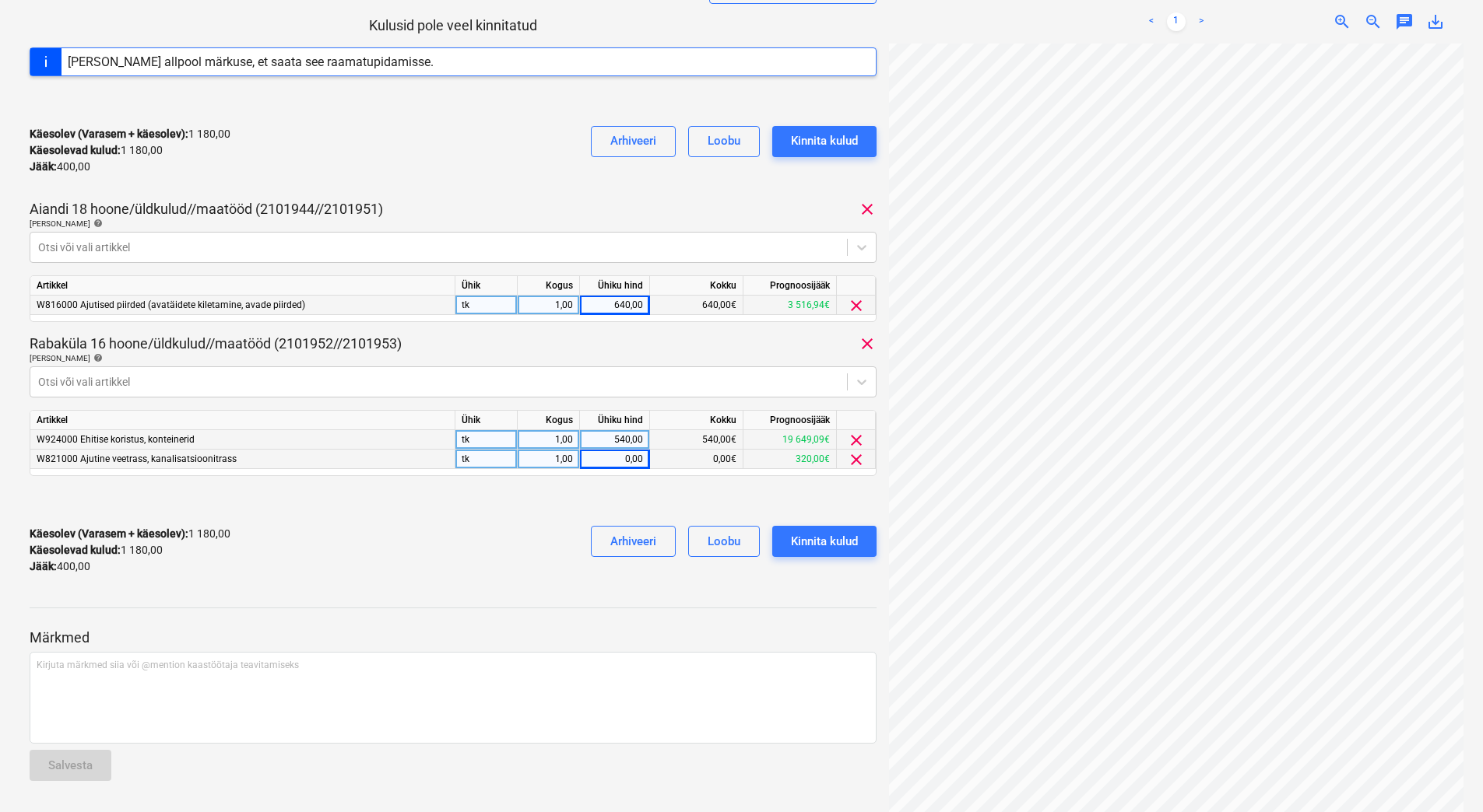
click at [619, 459] on div "0,00" at bounding box center [615, 460] width 57 height 19
type input "400"
click at [611, 436] on div "540,00" at bounding box center [615, 440] width 57 height 19
click at [582, 519] on div "Käesolev (Varasem + käesolev) : 1 580,00 Käesolevad kulud : 1 580,00 Jääk : 0,0…" at bounding box center [453, 550] width 847 height 74
click at [608, 453] on div "400,00" at bounding box center [615, 460] width 57 height 19
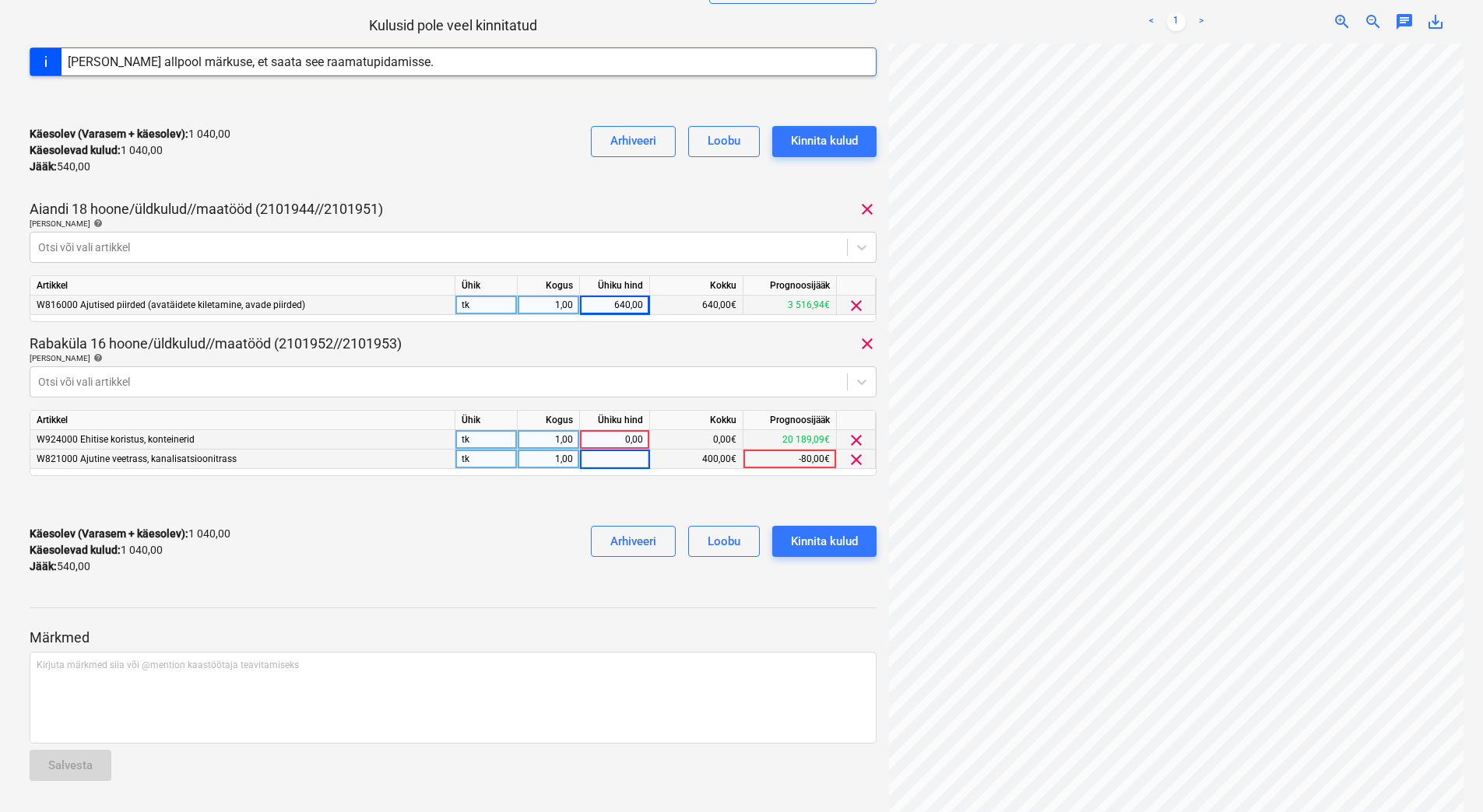
click at [518, 499] on div at bounding box center [453, 500] width 847 height 25
click at [611, 459] on div "0,00" at bounding box center [615, 460] width 57 height 19
type input "320"
click at [602, 434] on div "0,00" at bounding box center [615, 440] width 57 height 19
type input "620"
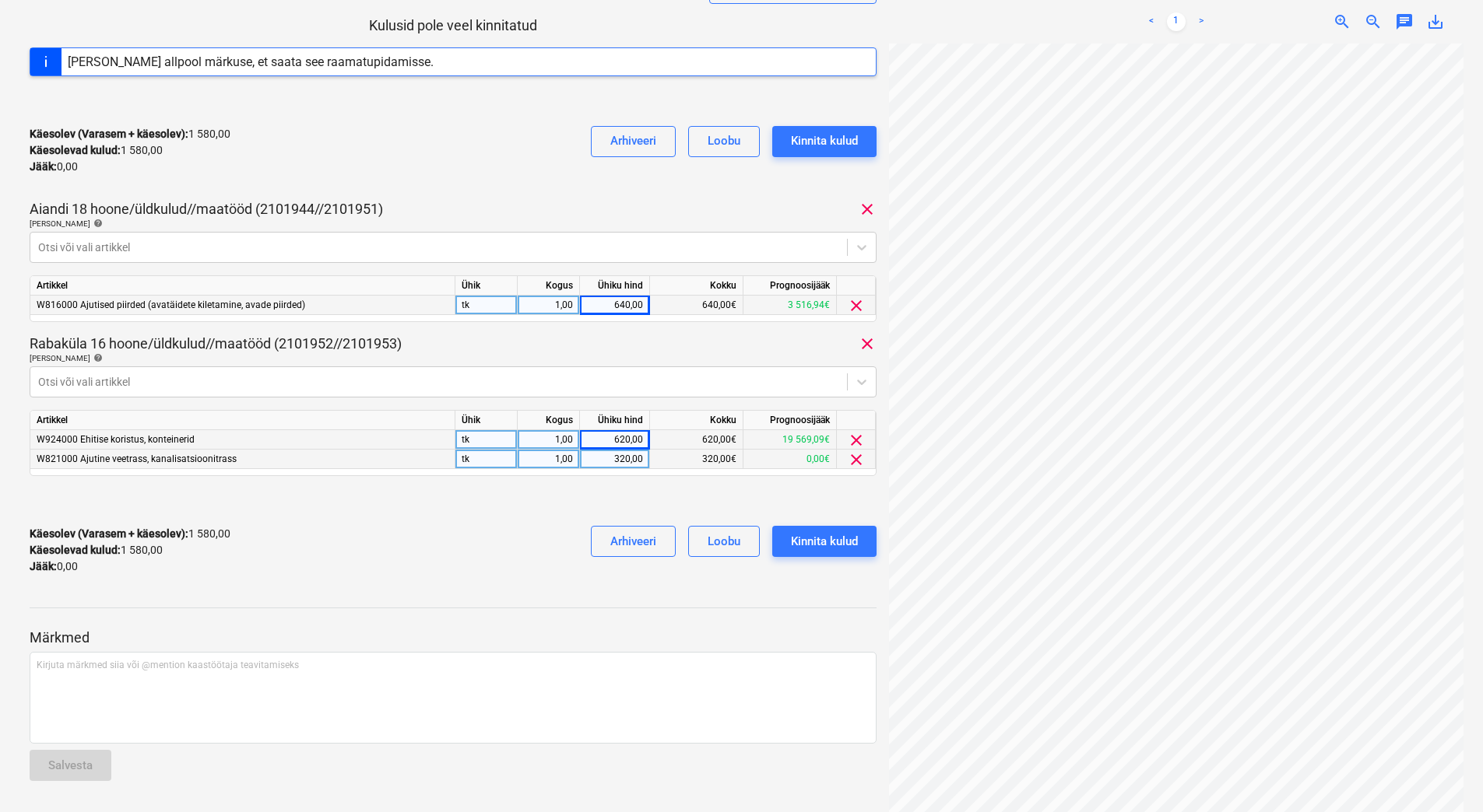
click at [517, 511] on div at bounding box center [453, 500] width 847 height 25
click at [829, 537] on div "Kinnita kulud" at bounding box center [824, 541] width 67 height 20
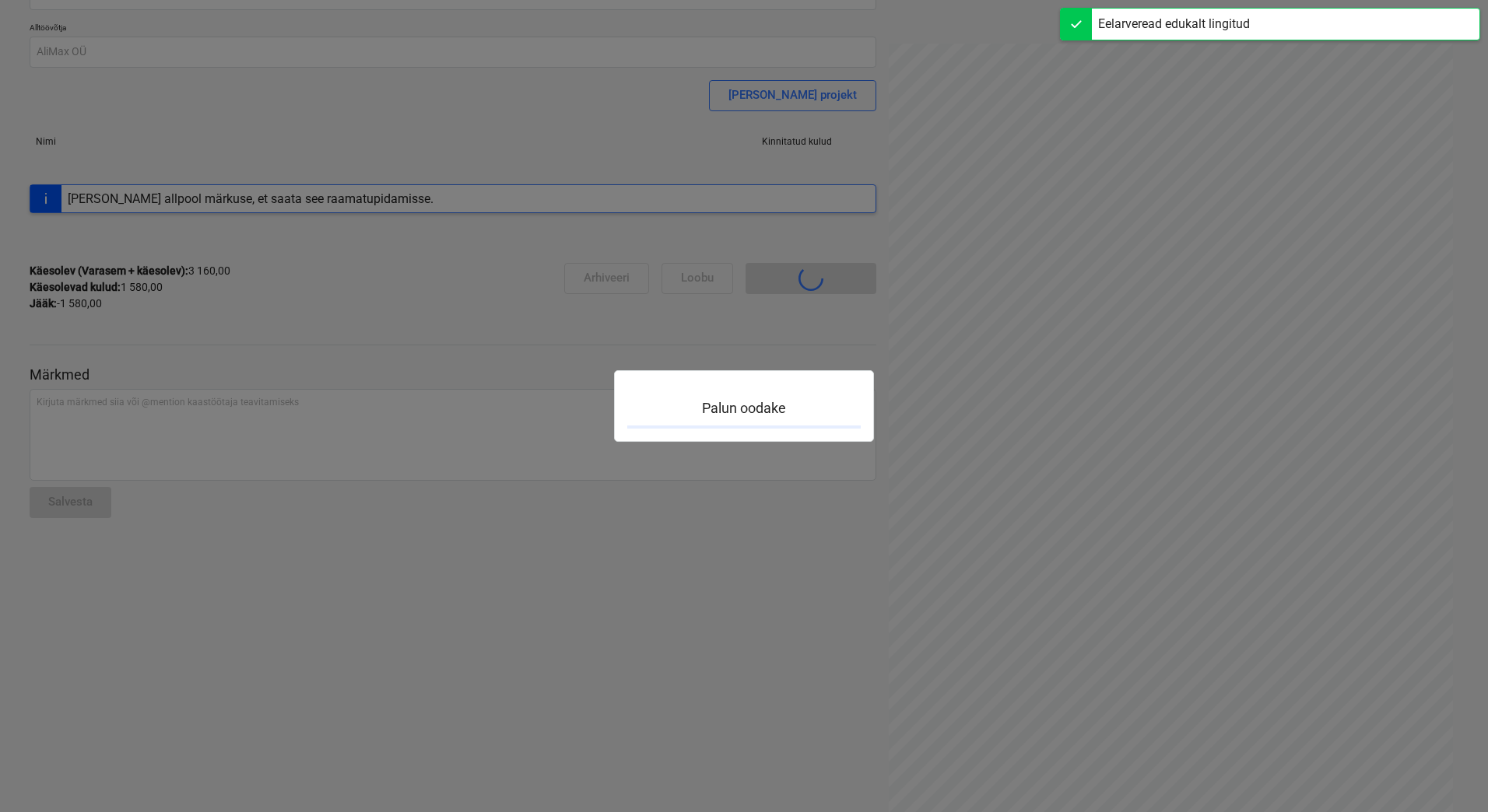
scroll to position [136, 0]
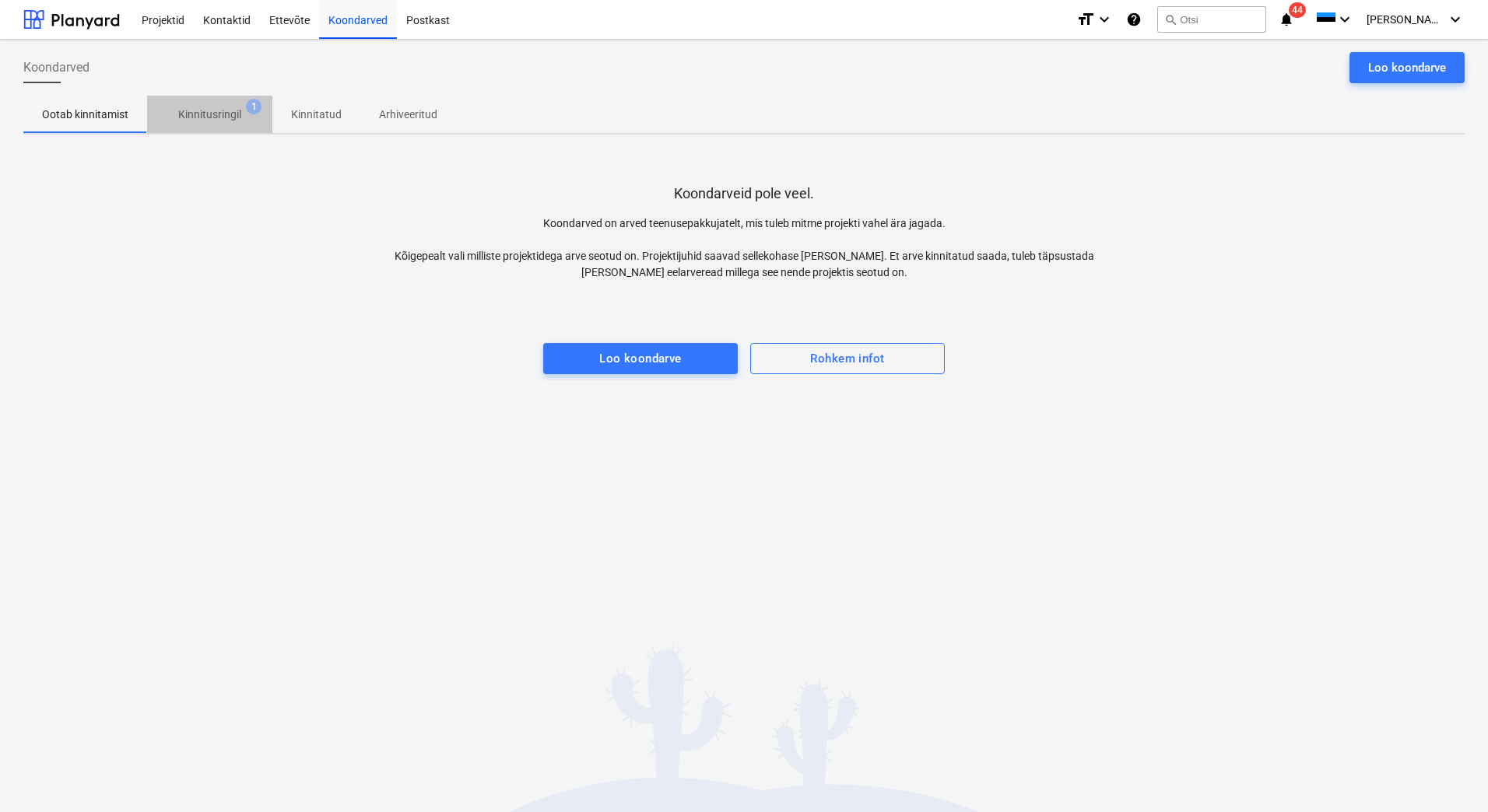
click at [227, 123] on p "Kinnitusringil" at bounding box center [209, 115] width 63 height 16
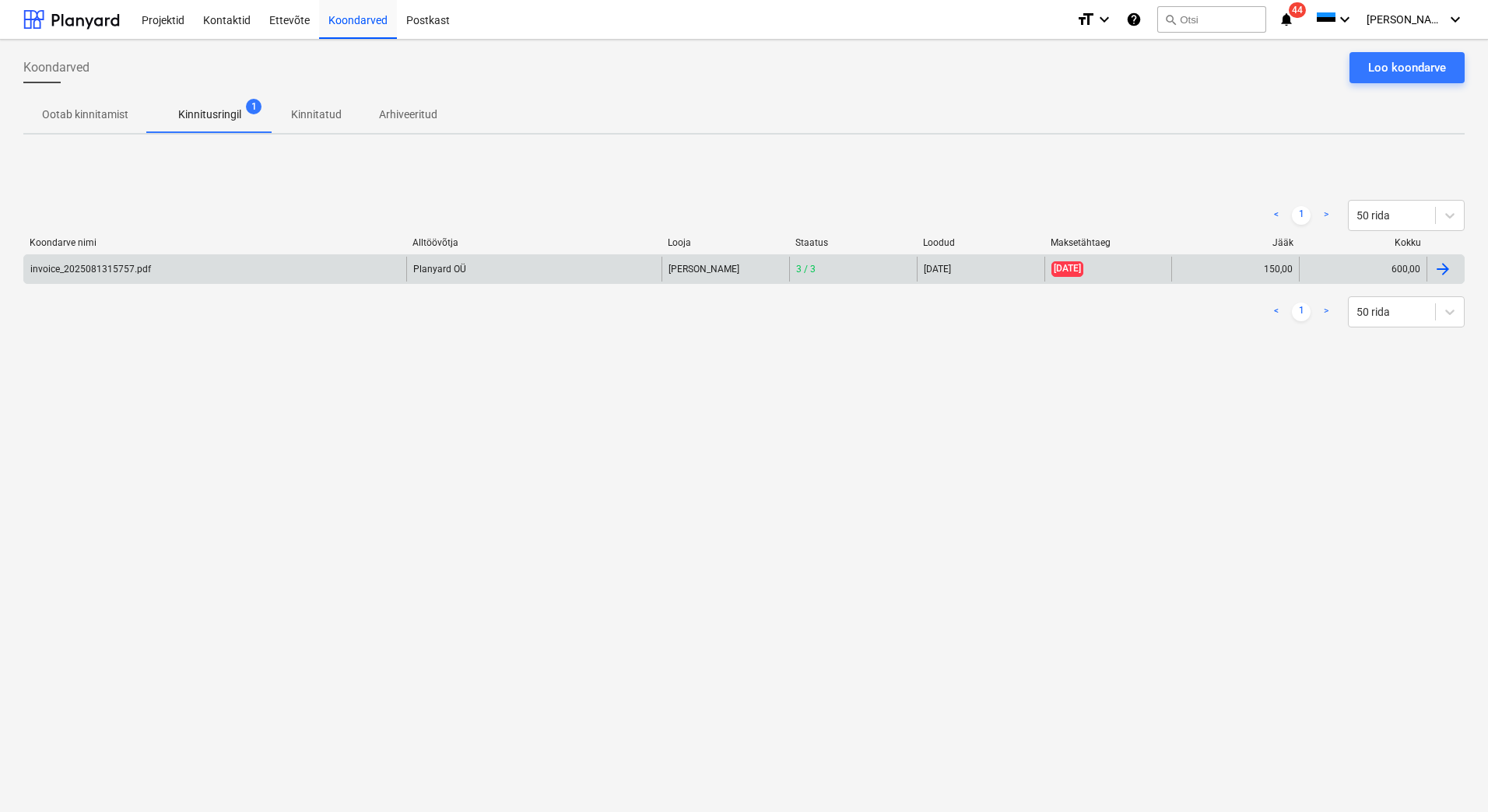
click at [288, 263] on div "invoice_2025081315757.pdf" at bounding box center [215, 269] width 382 height 25
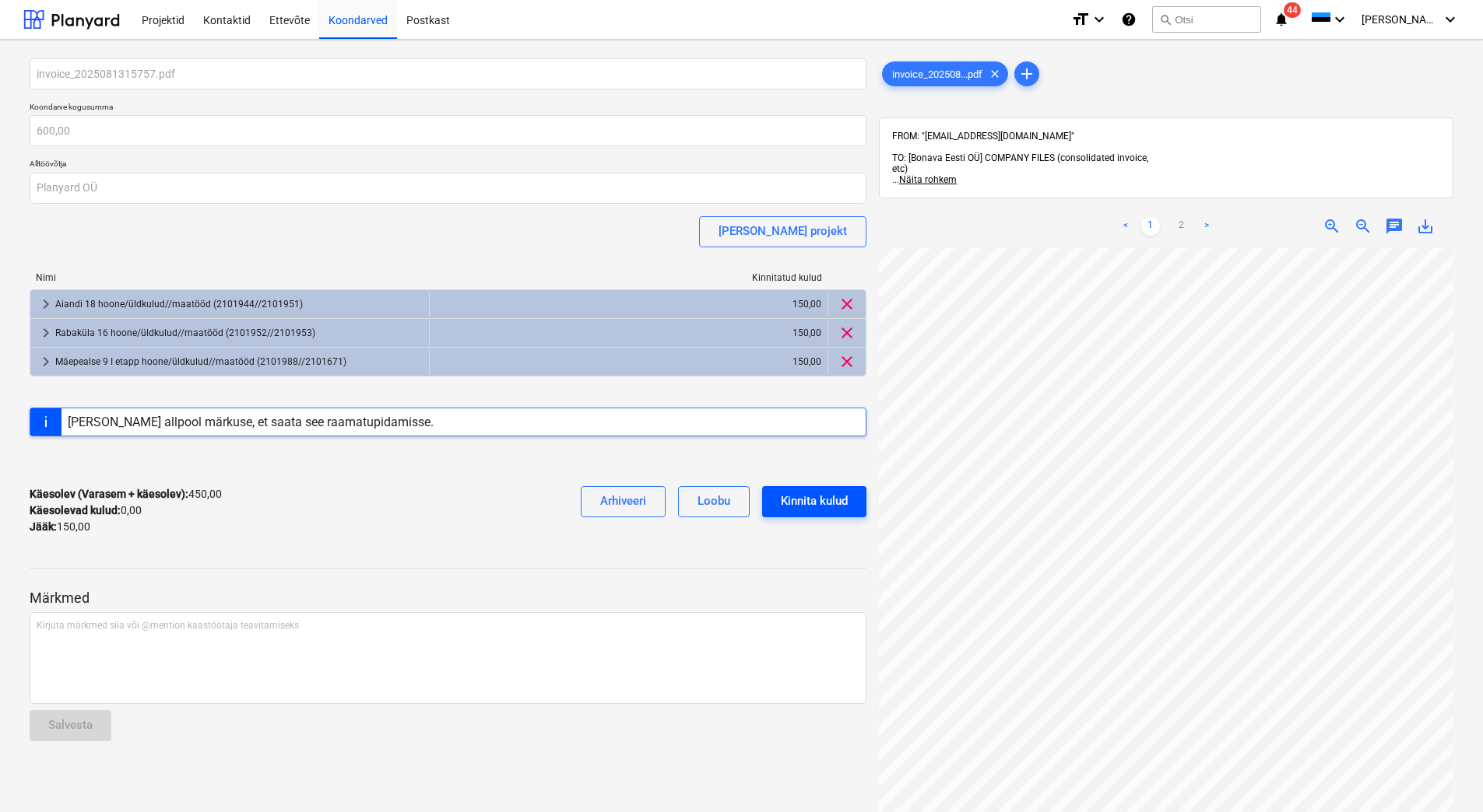
click at [828, 503] on div "Kinnita kulud" at bounding box center [815, 500] width 67 height 20
click at [62, 16] on div at bounding box center [71, 19] width 96 height 39
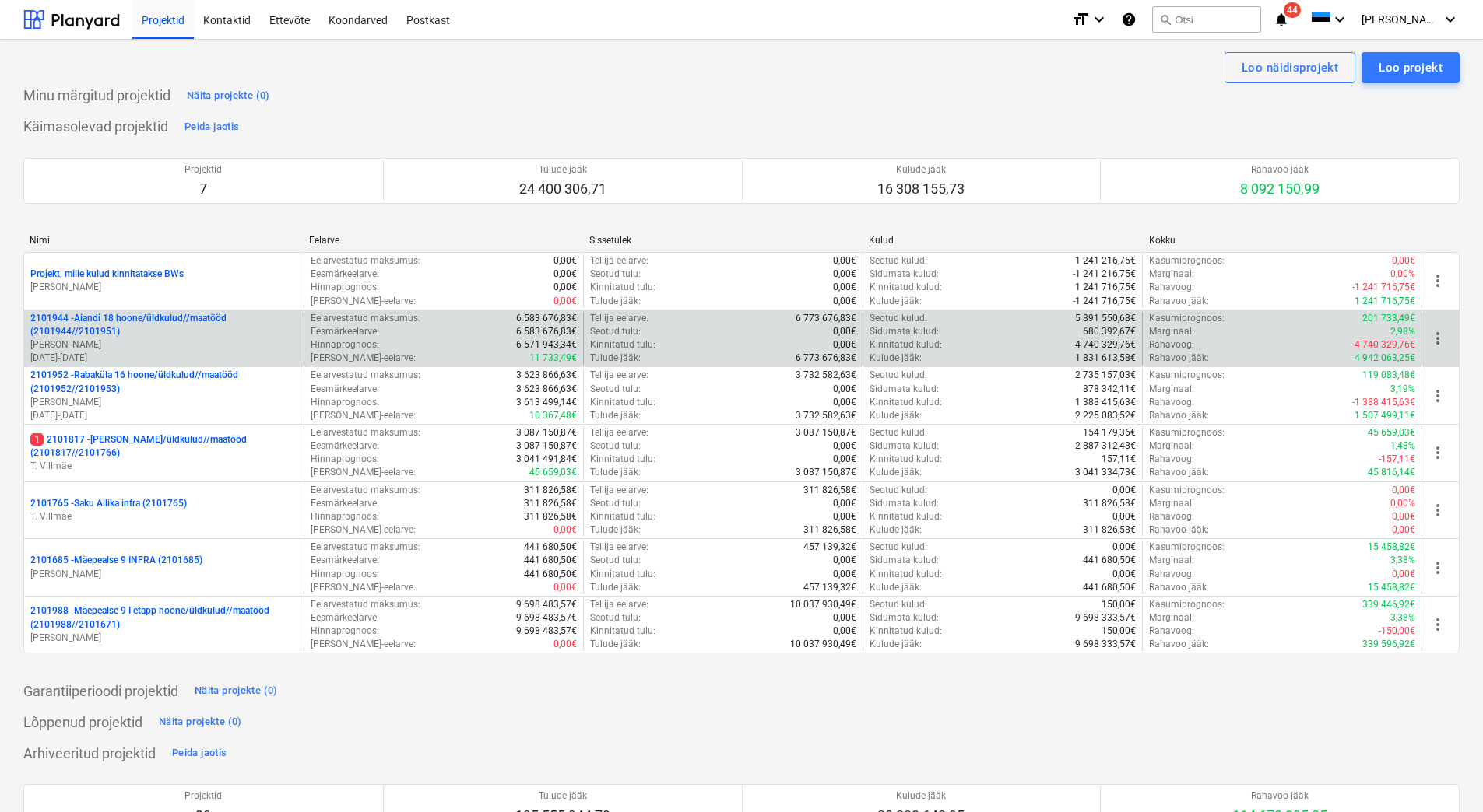
click at [132, 348] on p "[PERSON_NAME]" at bounding box center [163, 345] width 267 height 14
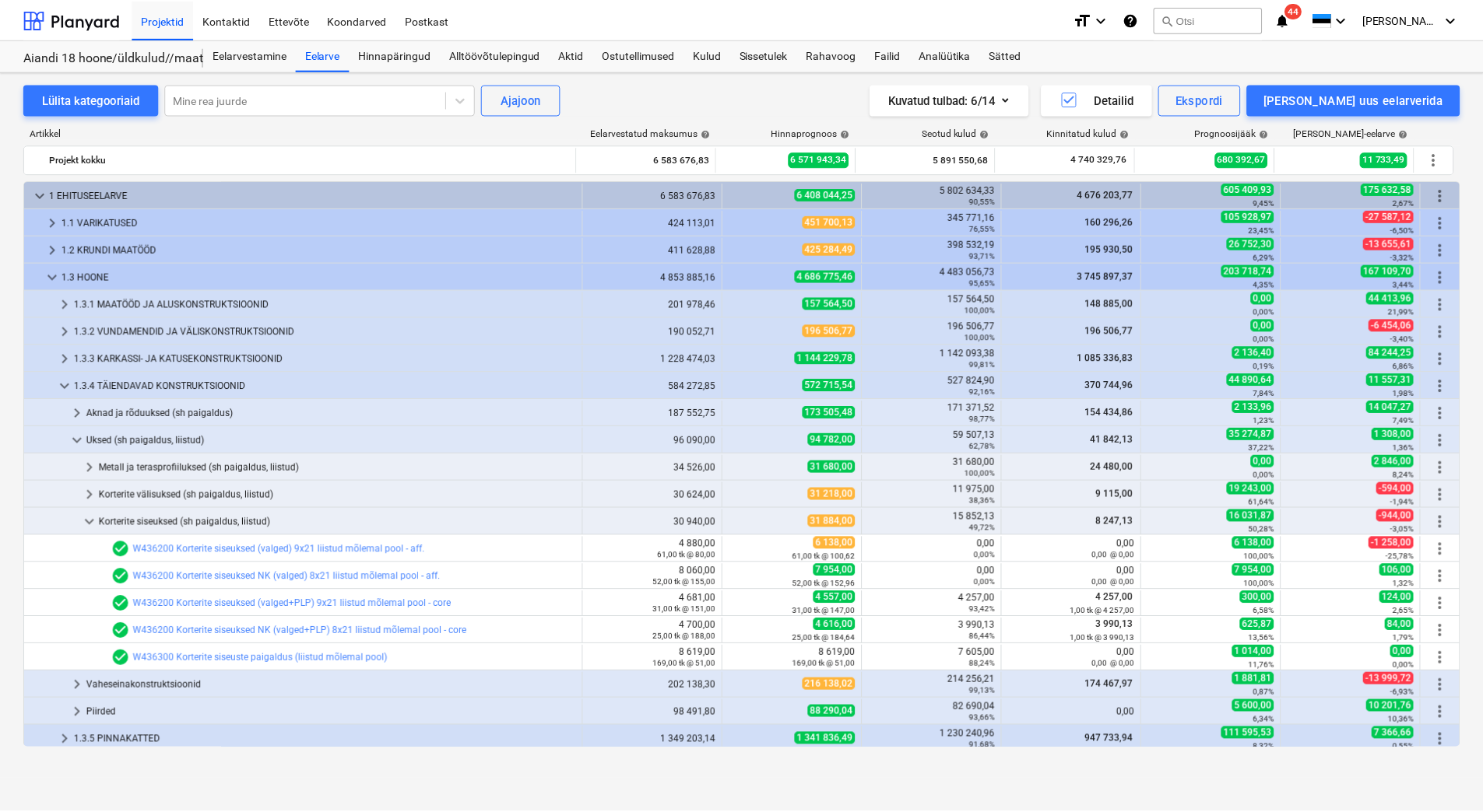
scroll to position [168, 0]
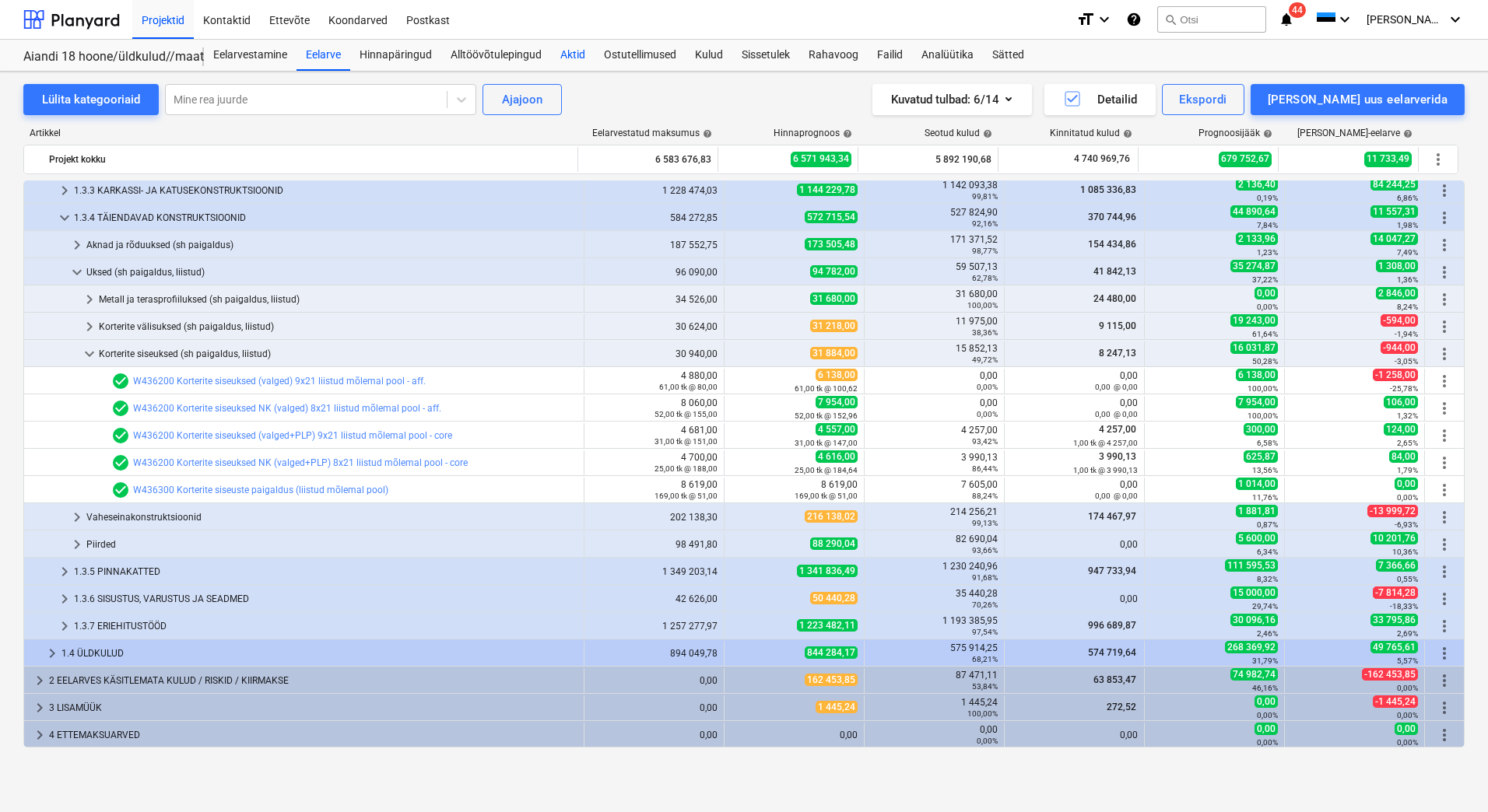
click at [575, 56] on div "Aktid" at bounding box center [573, 55] width 43 height 31
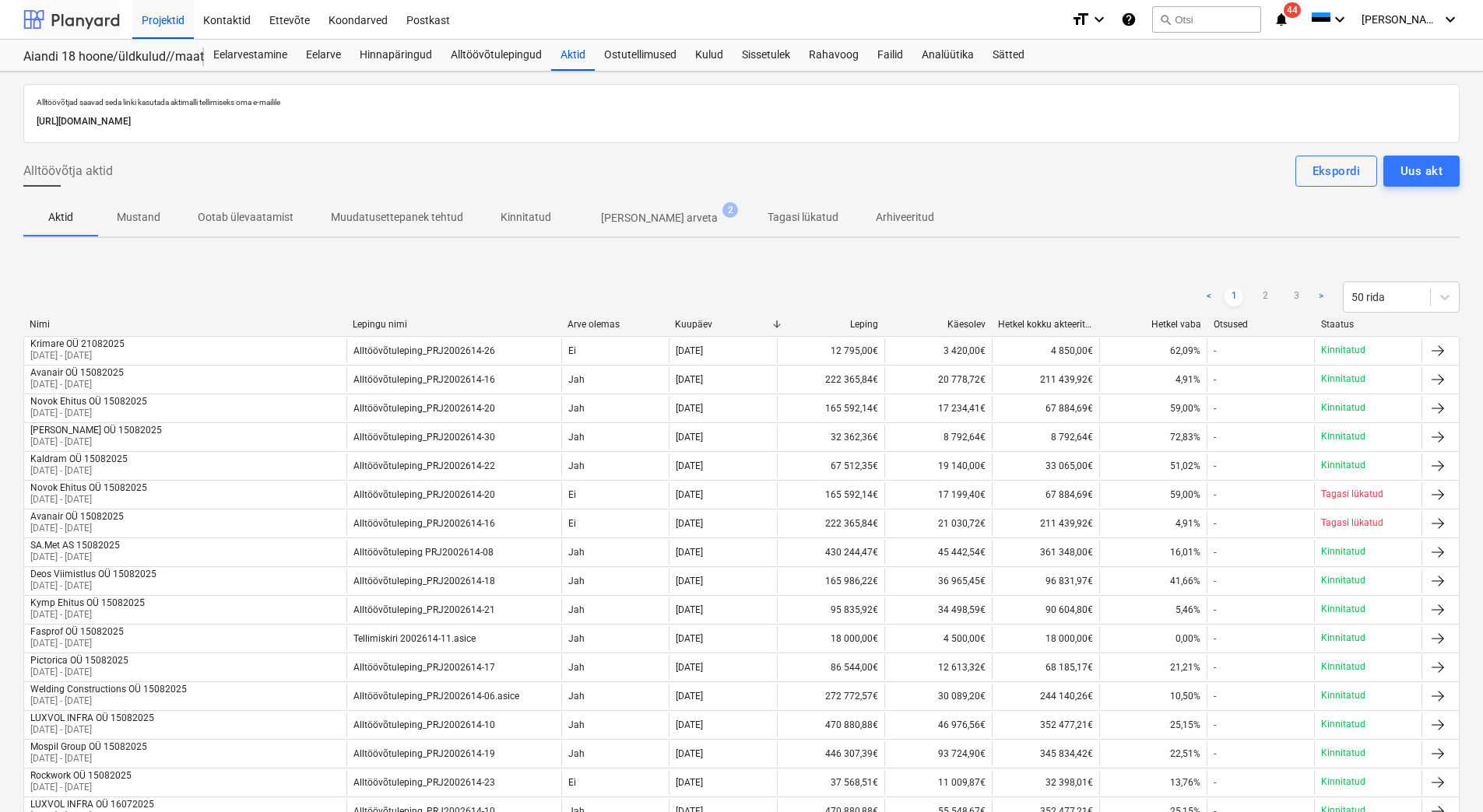
click at [66, 16] on div at bounding box center [71, 19] width 96 height 39
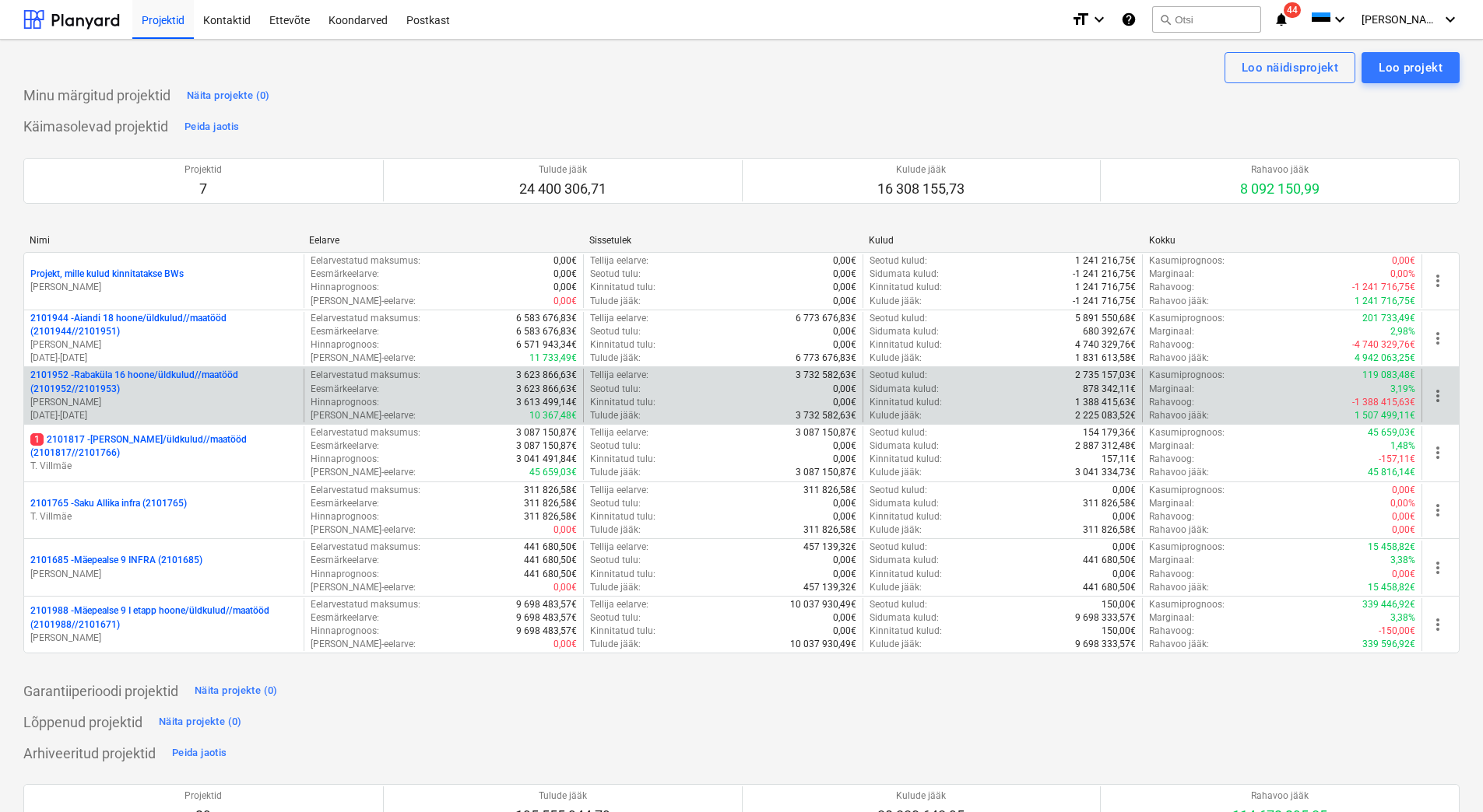
click at [155, 390] on p "2101952 - [GEOGRAPHIC_DATA] 16 hoone/üldkulud//maatööd (2101952//2101953)" at bounding box center [163, 382] width 267 height 26
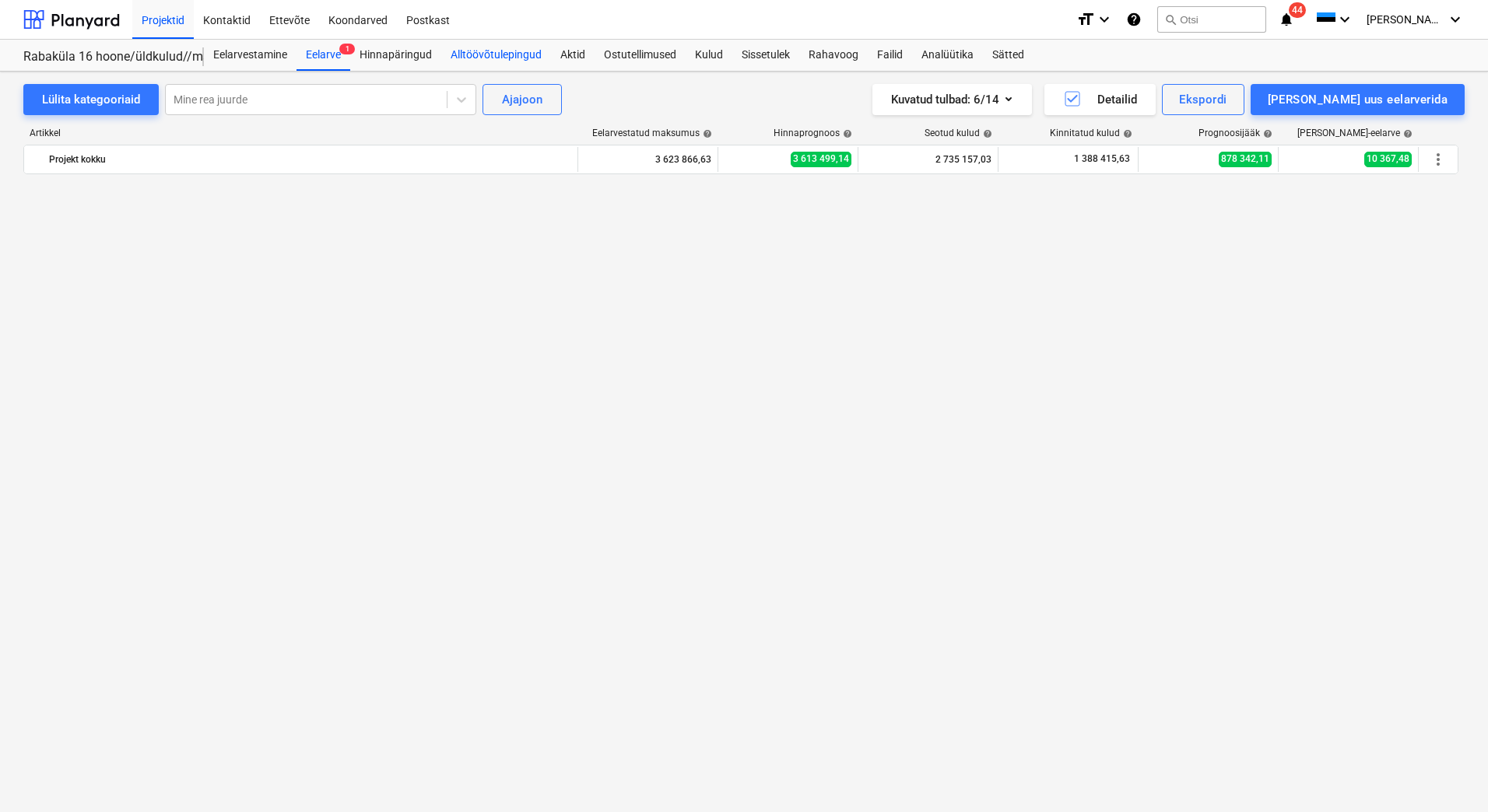
scroll to position [6979, 0]
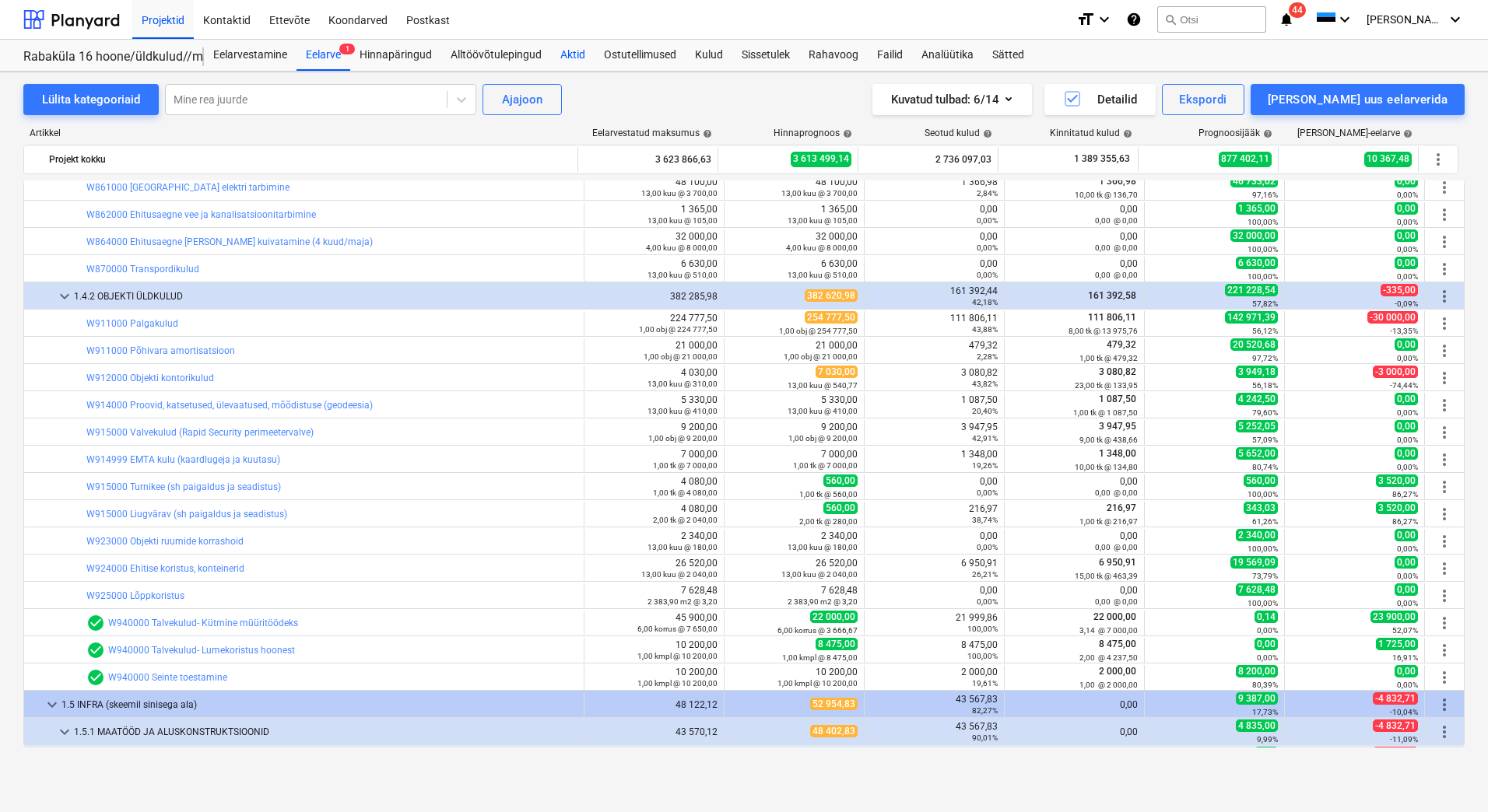
click at [563, 52] on div "Aktid" at bounding box center [573, 55] width 43 height 31
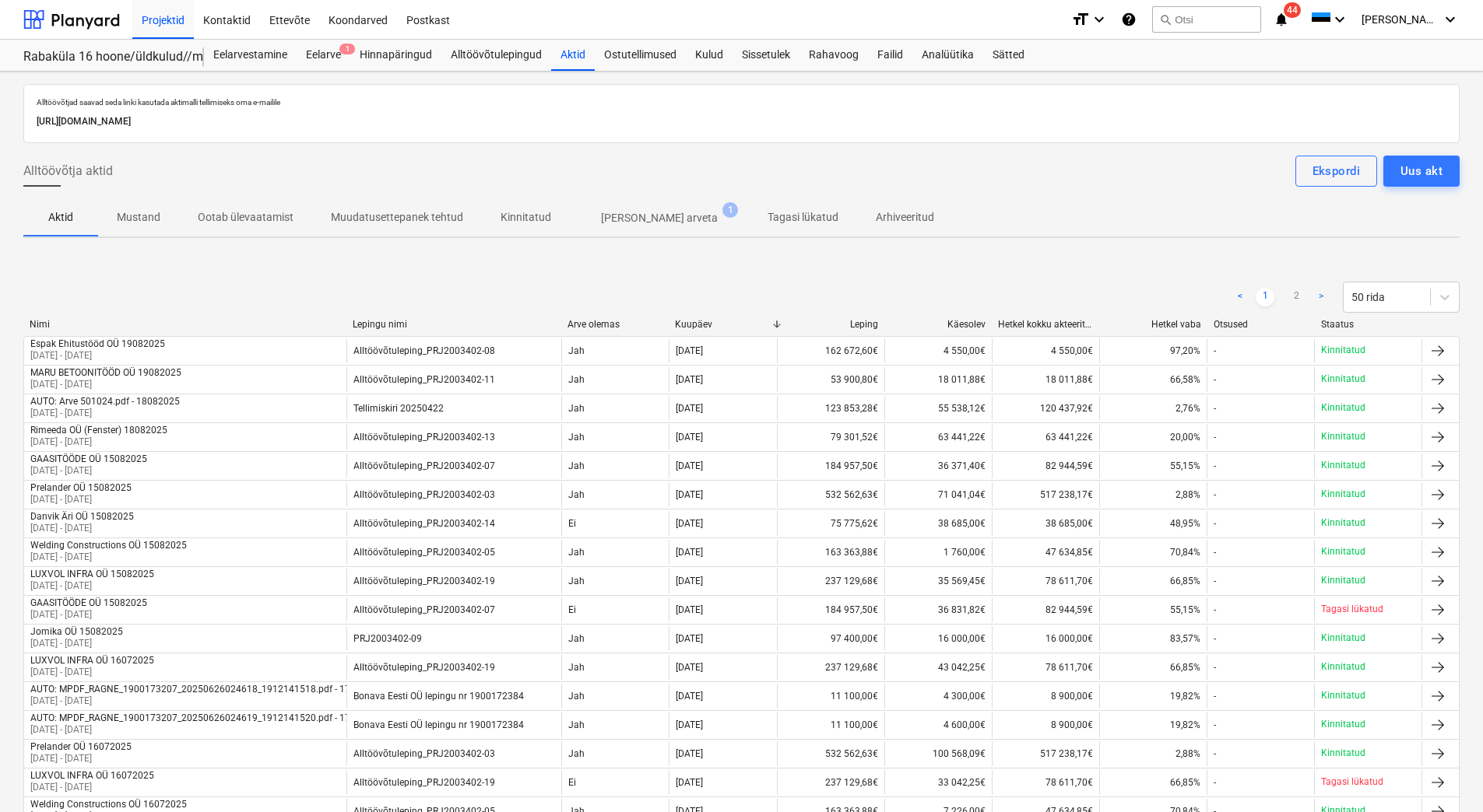
click at [613, 216] on p "[PERSON_NAME] arveta" at bounding box center [659, 218] width 117 height 16
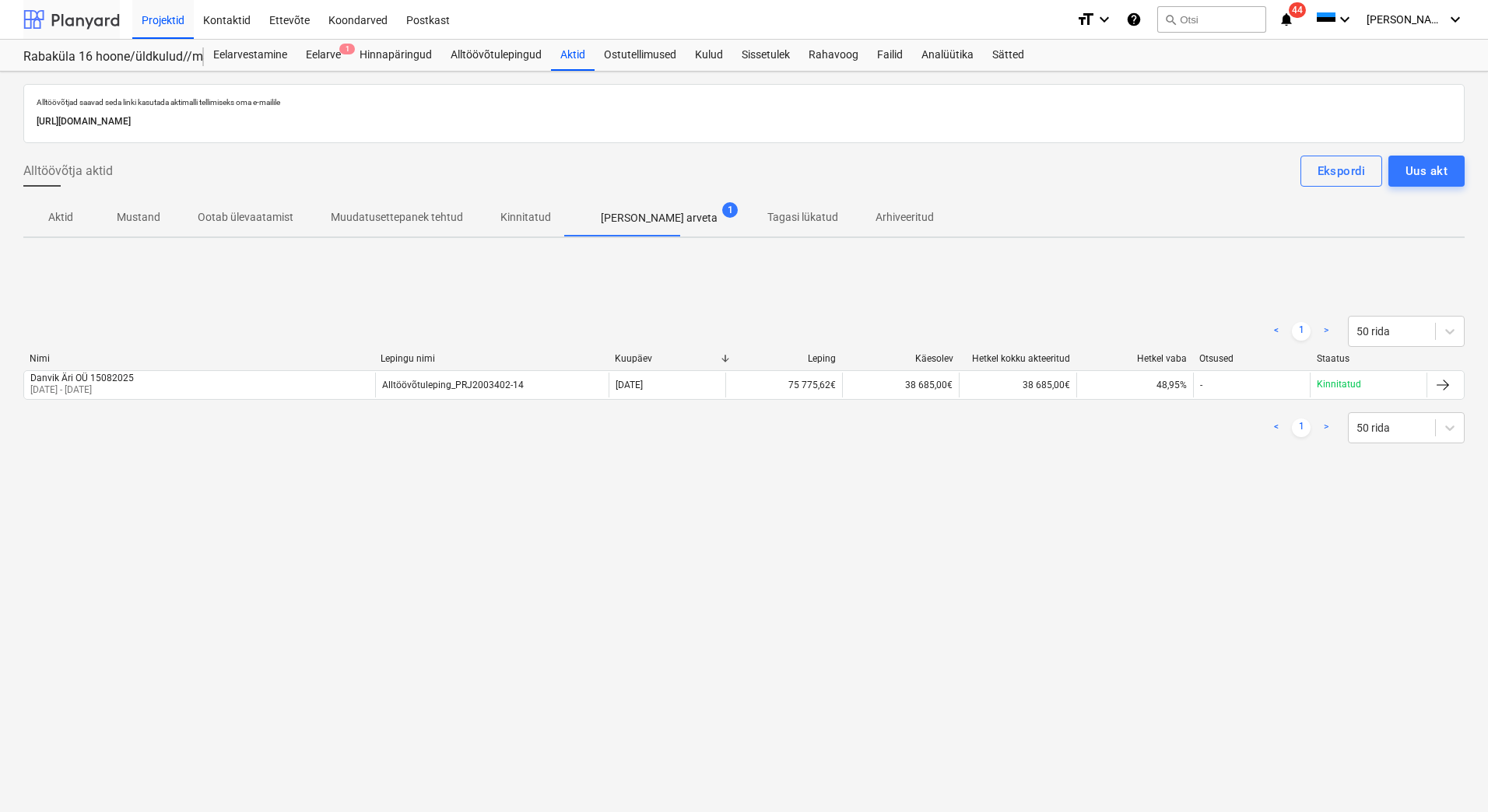
click at [95, 22] on div at bounding box center [71, 19] width 96 height 39
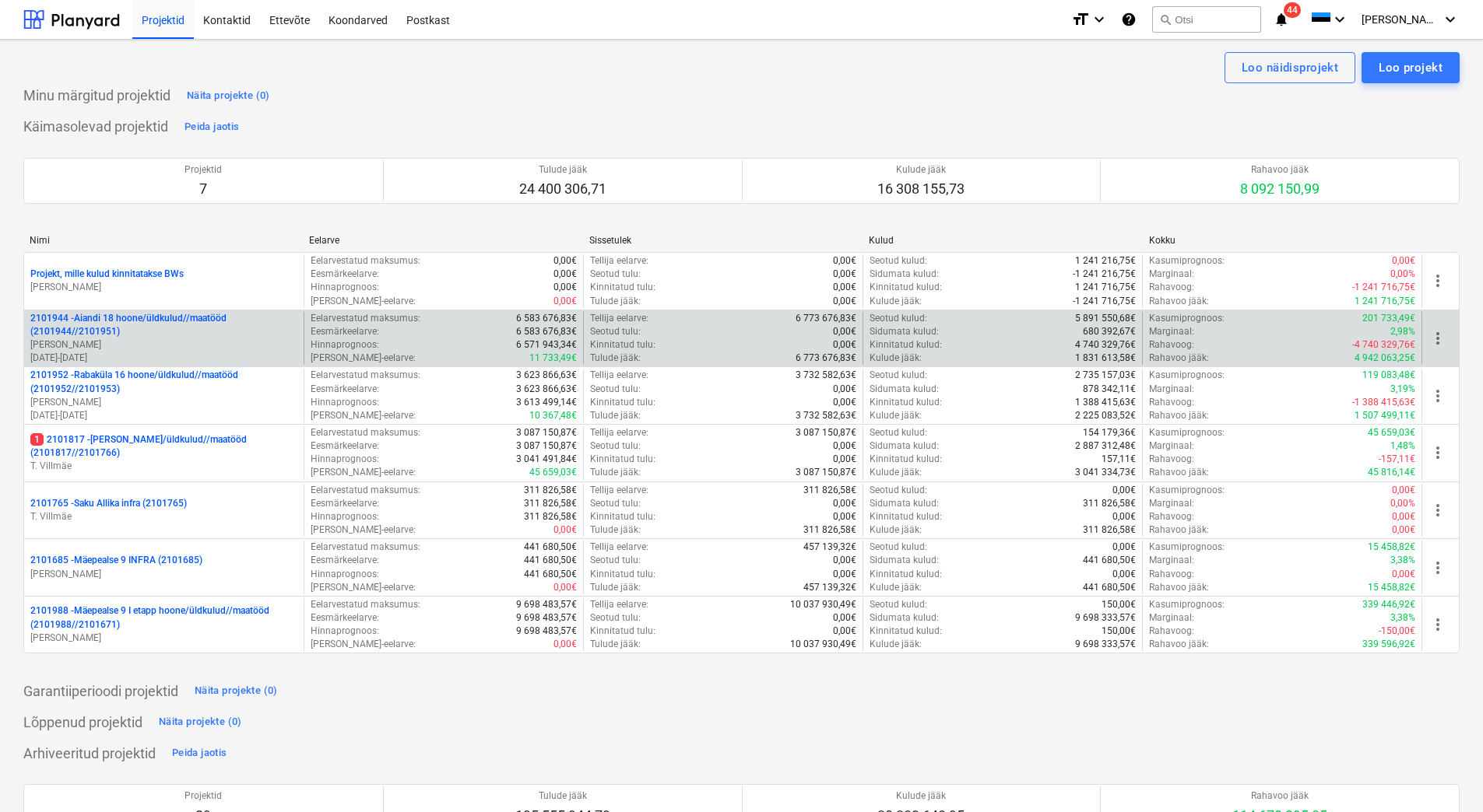
click at [129, 334] on p "2101944 - Aiandi 18 hoone/üldkulud//maatööd (2101944//2101951)" at bounding box center [163, 325] width 267 height 26
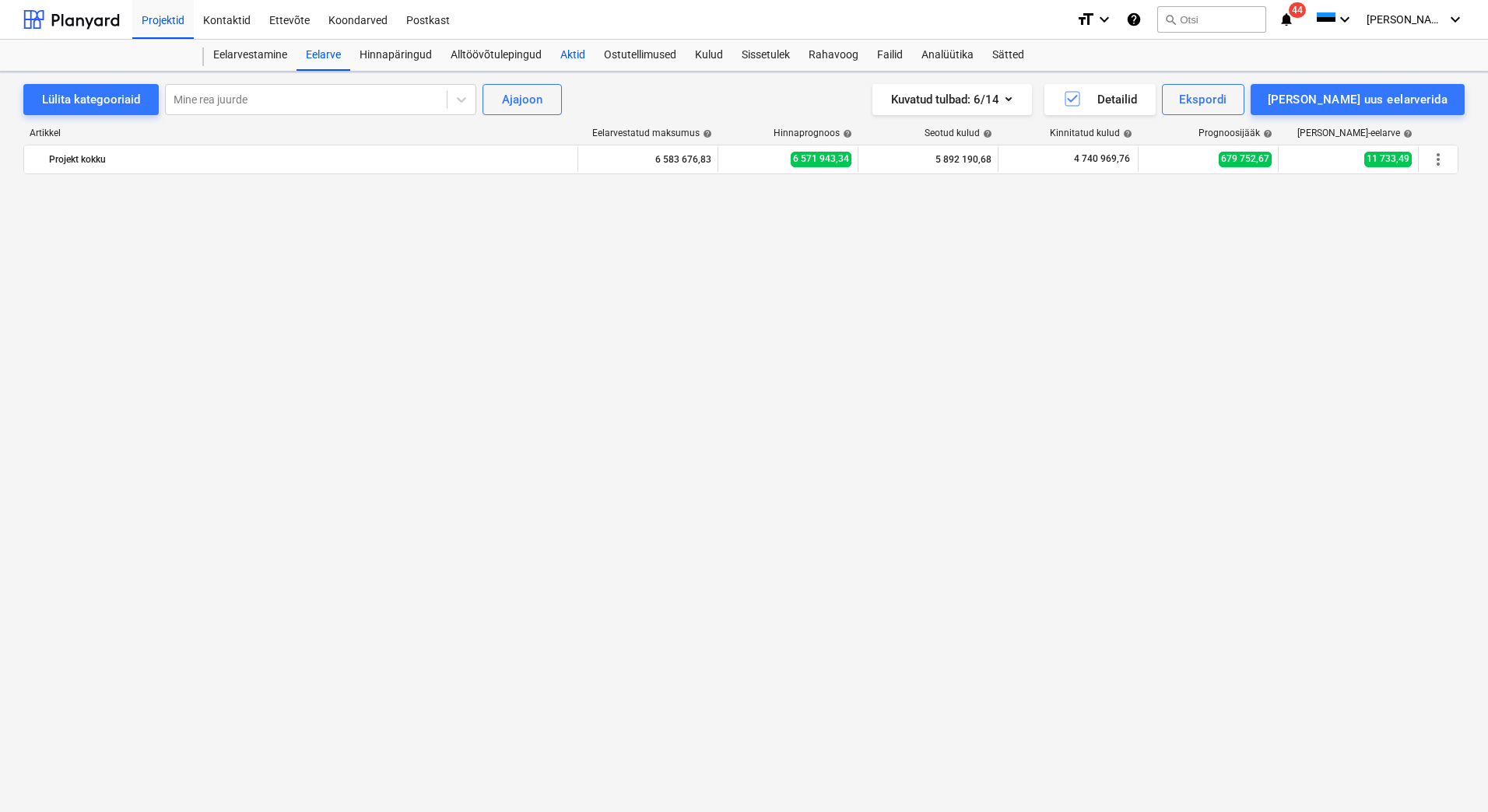
click at [561, 52] on div "Aktid" at bounding box center [573, 55] width 43 height 31
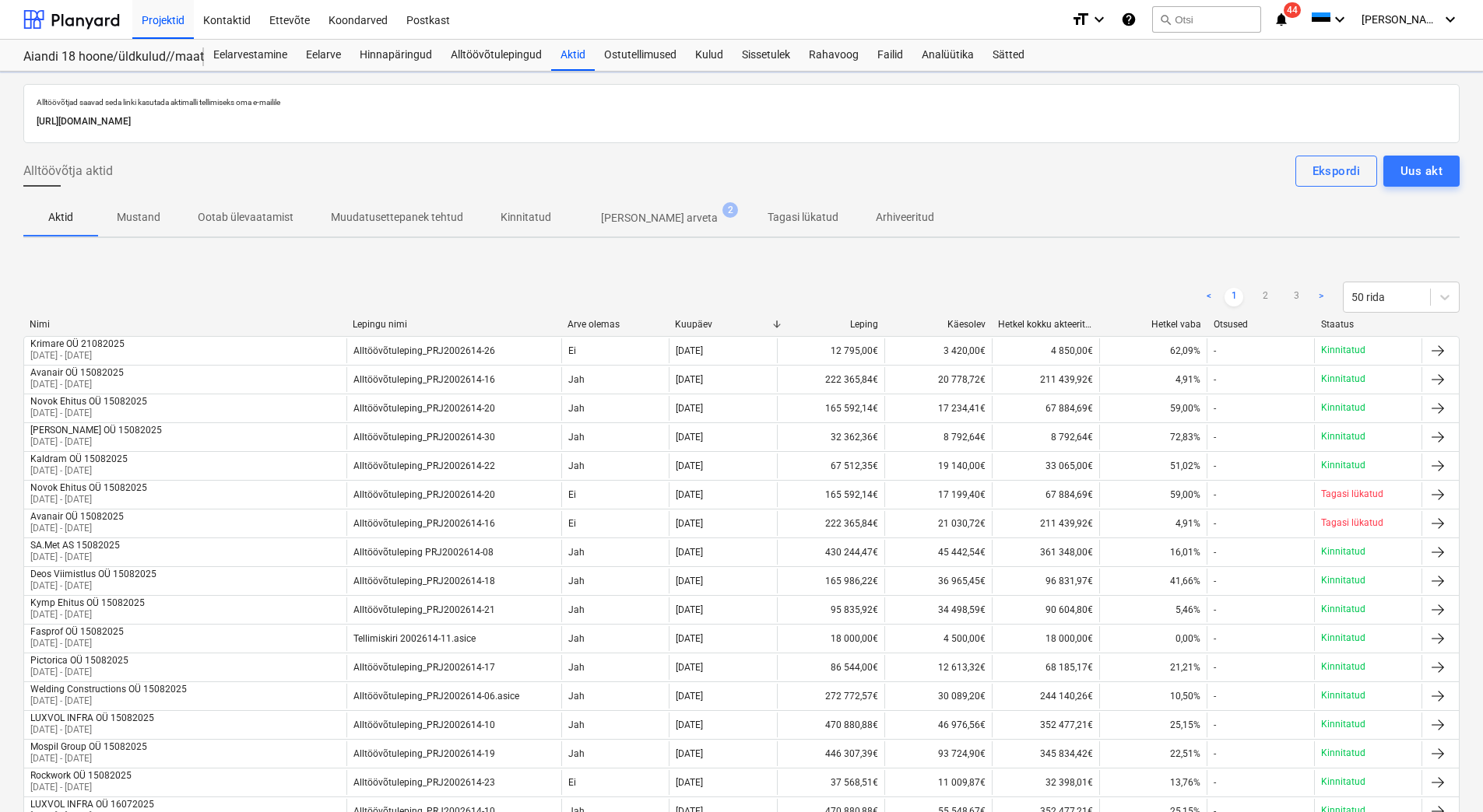
click at [631, 227] on span "[PERSON_NAME] arveta 2" at bounding box center [659, 218] width 179 height 28
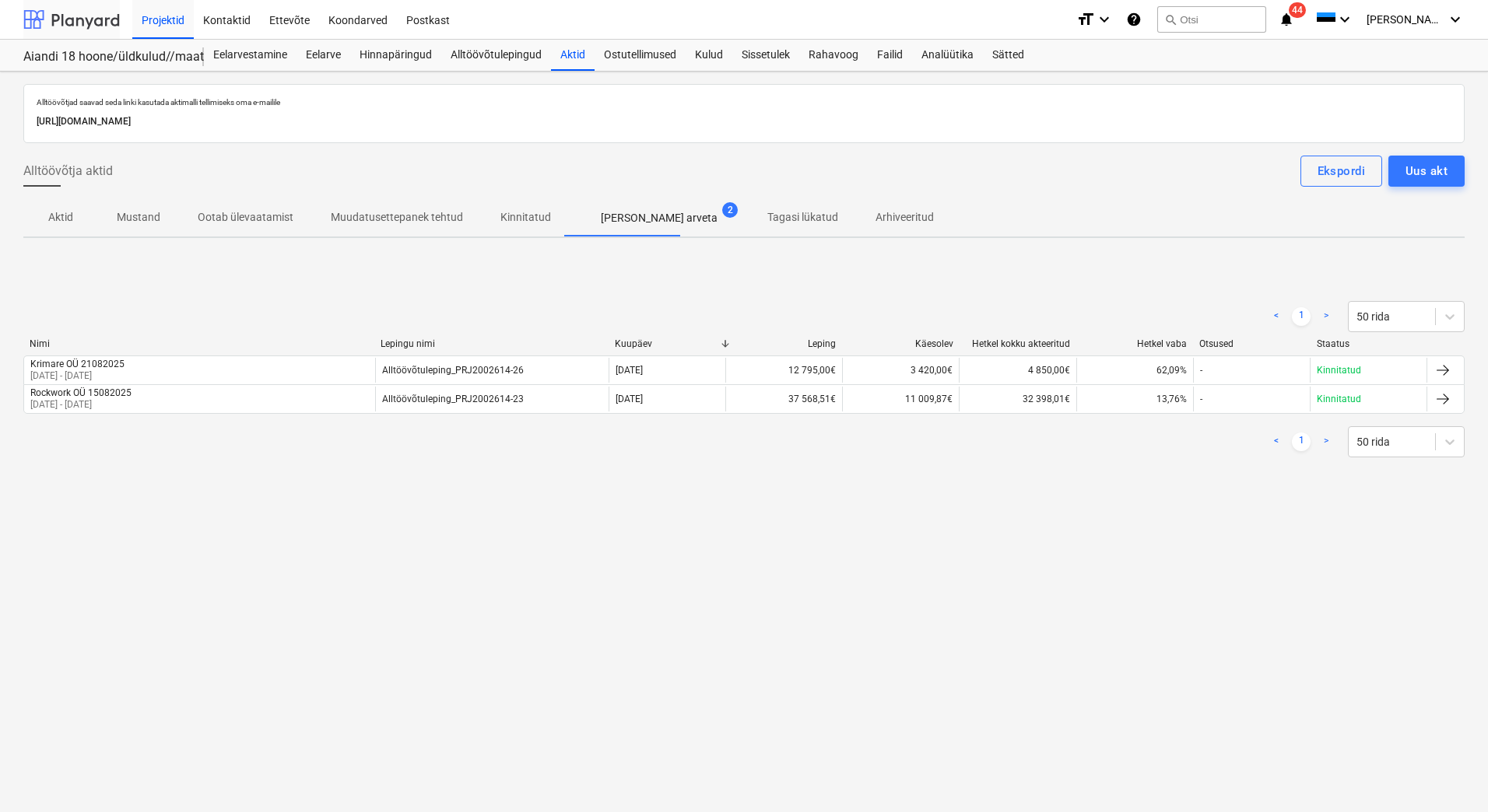
click at [98, 23] on div at bounding box center [71, 19] width 96 height 39
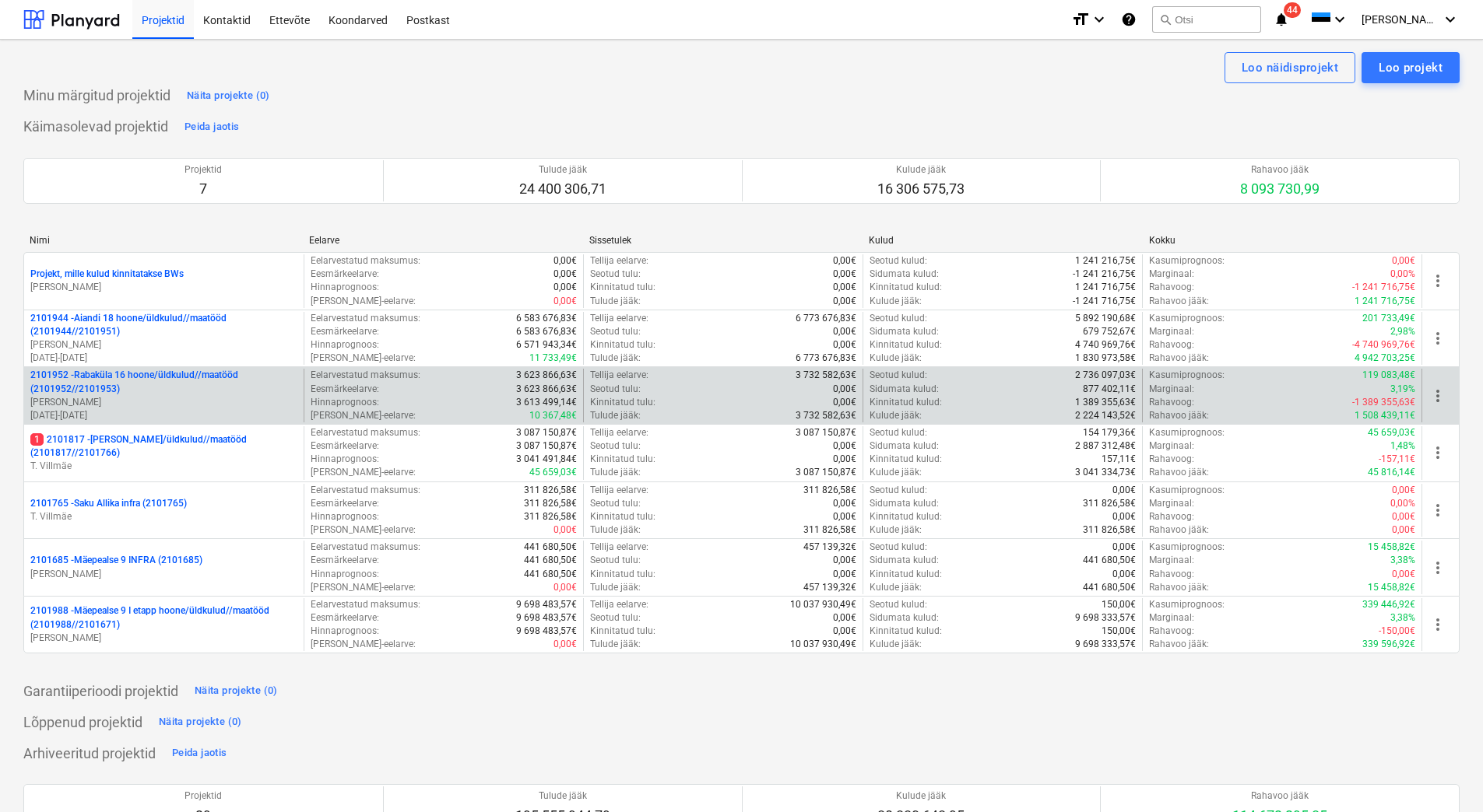
click at [153, 410] on p "[DATE] - [DATE]" at bounding box center [163, 416] width 267 height 14
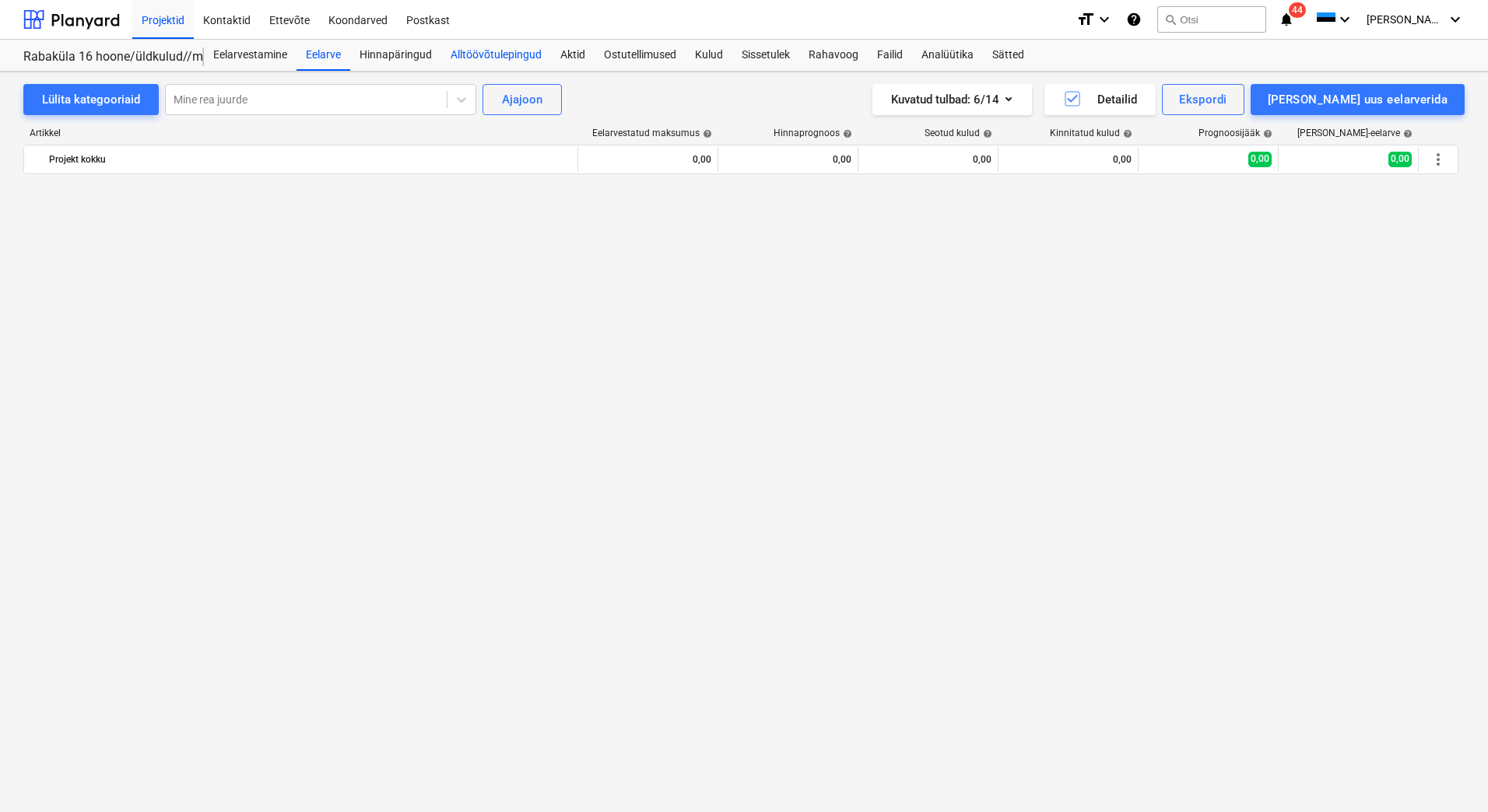
click at [504, 58] on div "Alltöövõtulepingud" at bounding box center [496, 55] width 110 height 31
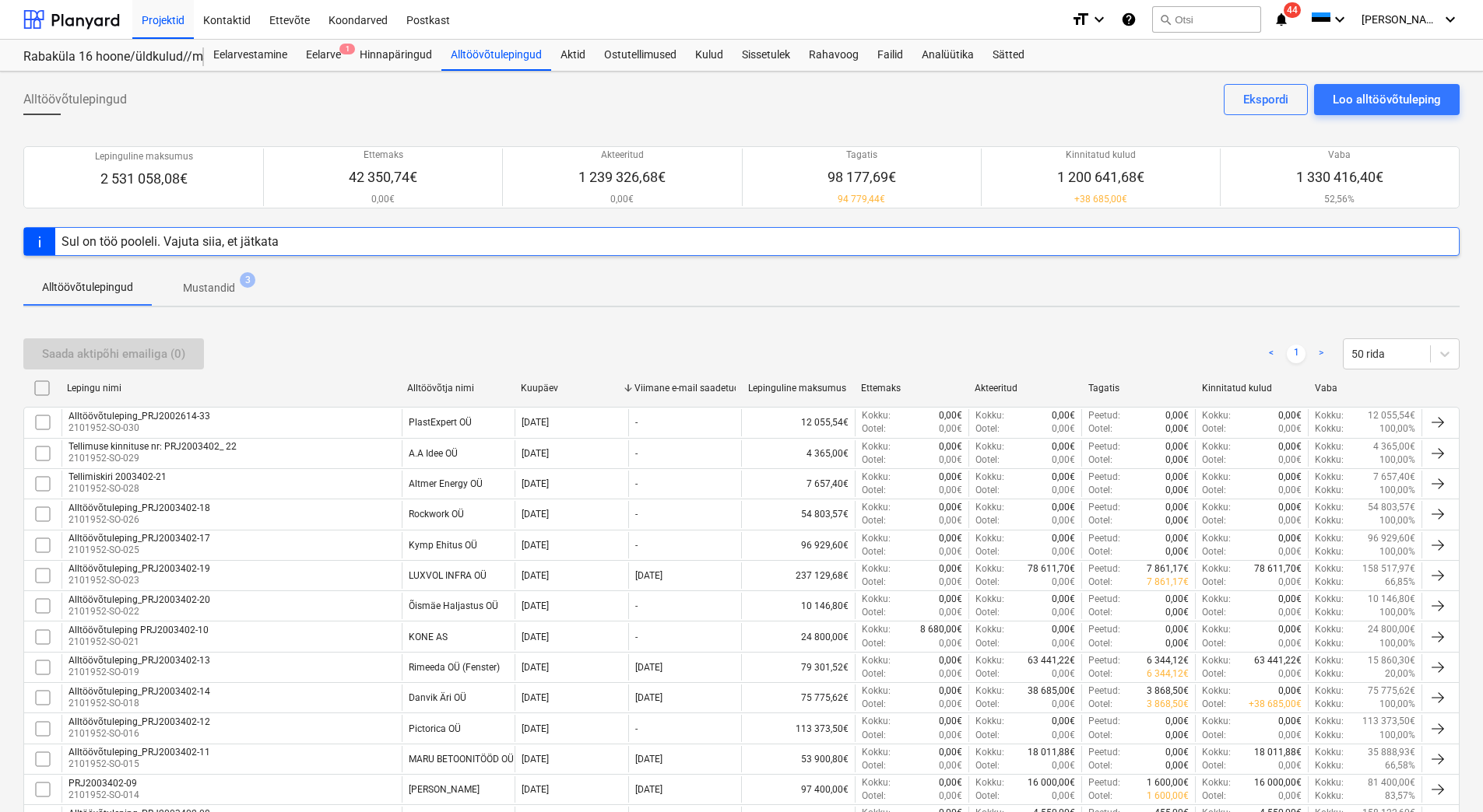
click at [225, 286] on p "Mustandid" at bounding box center [208, 288] width 52 height 16
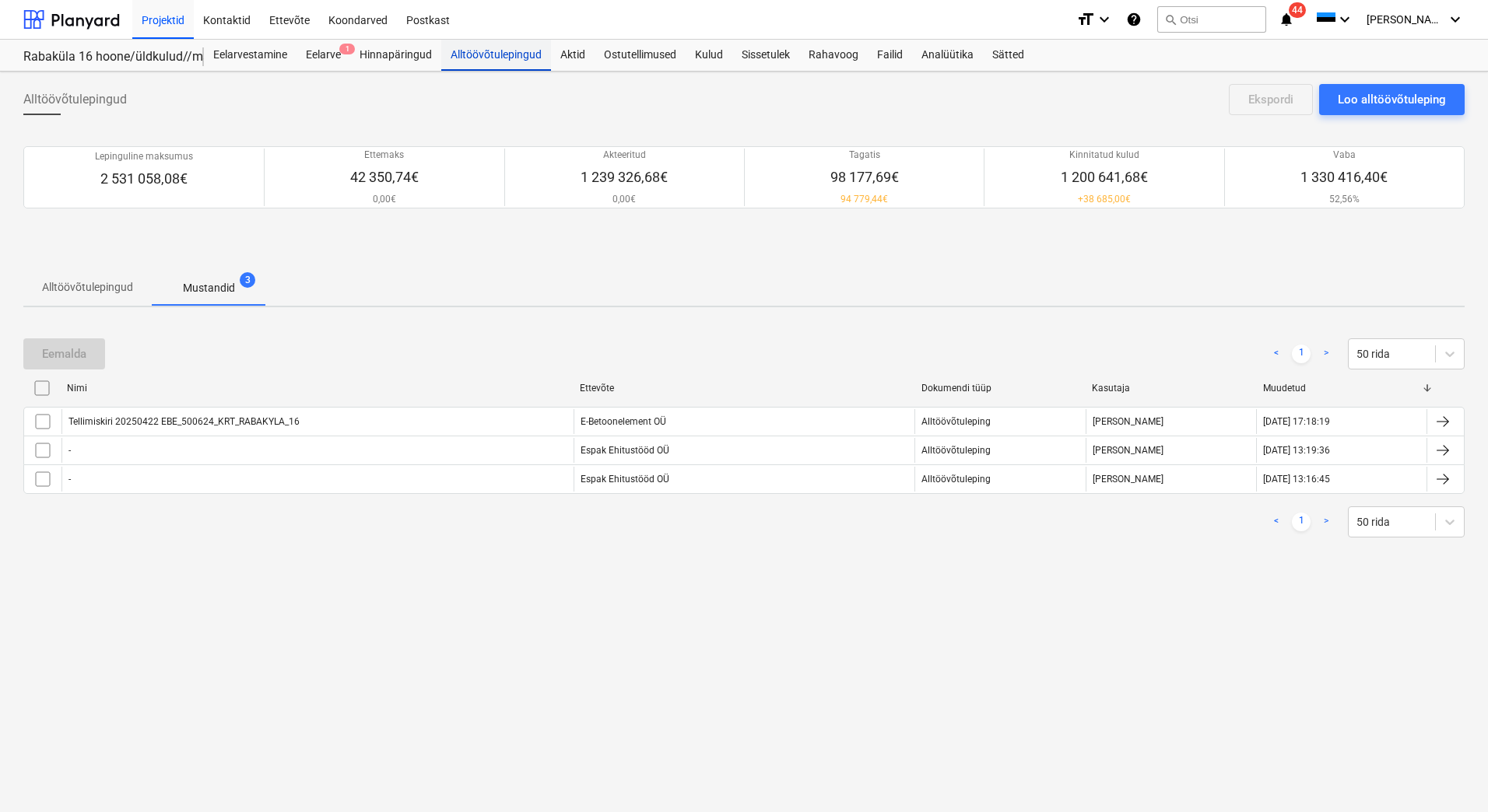
click at [497, 59] on div "Alltöövõtulepingud" at bounding box center [496, 55] width 110 height 31
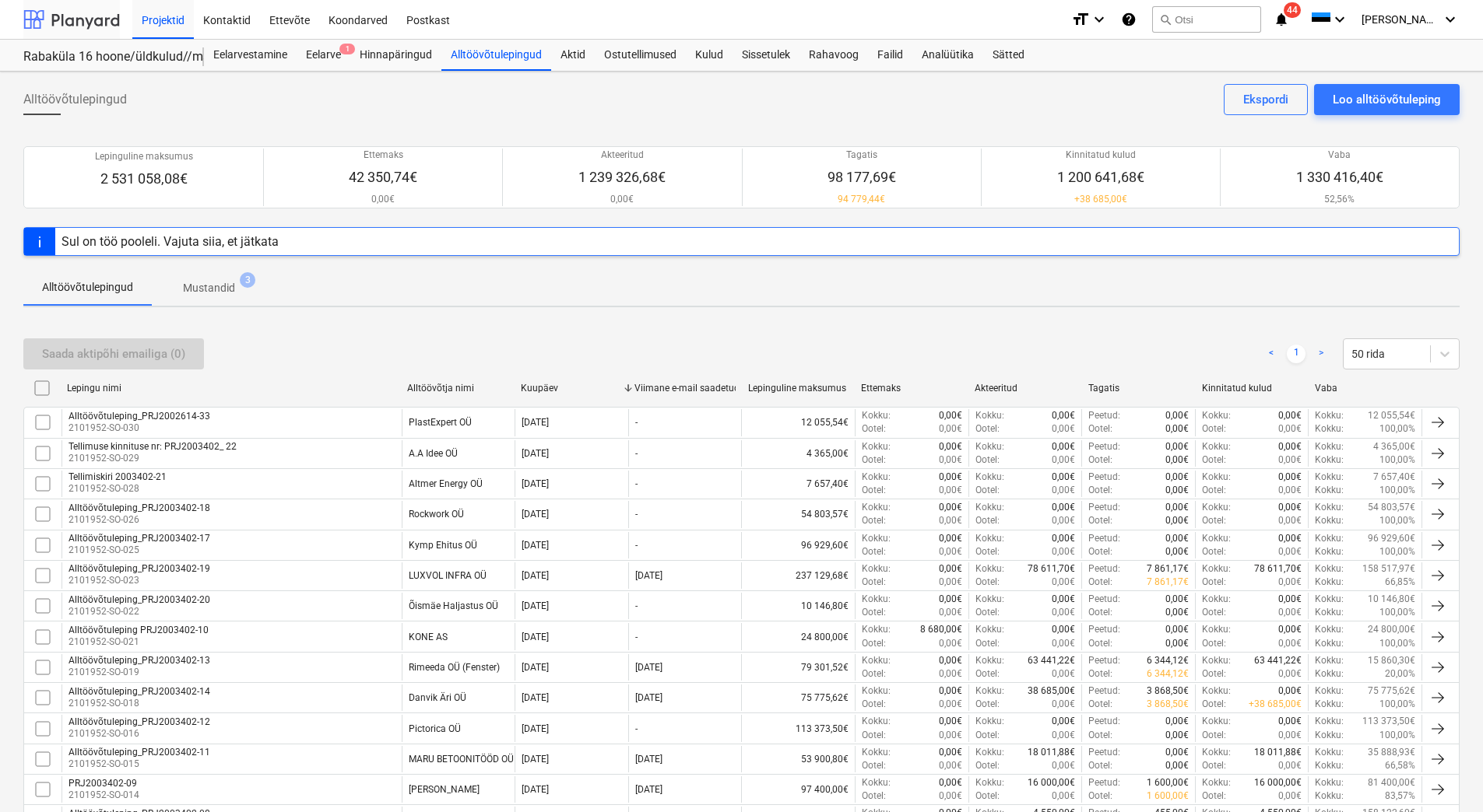
click at [88, 16] on div at bounding box center [71, 19] width 96 height 39
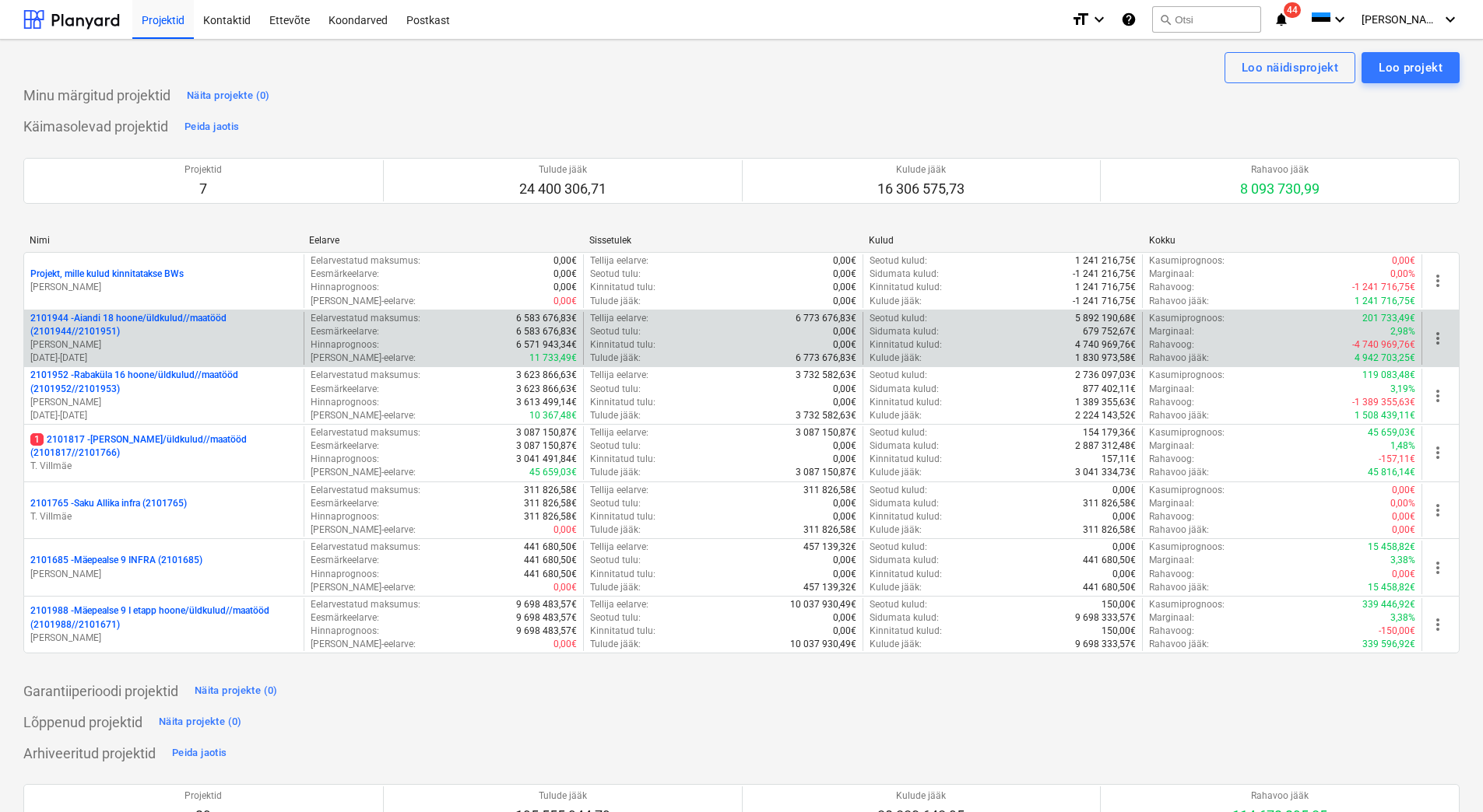
click at [187, 343] on p "[PERSON_NAME]" at bounding box center [163, 345] width 267 height 14
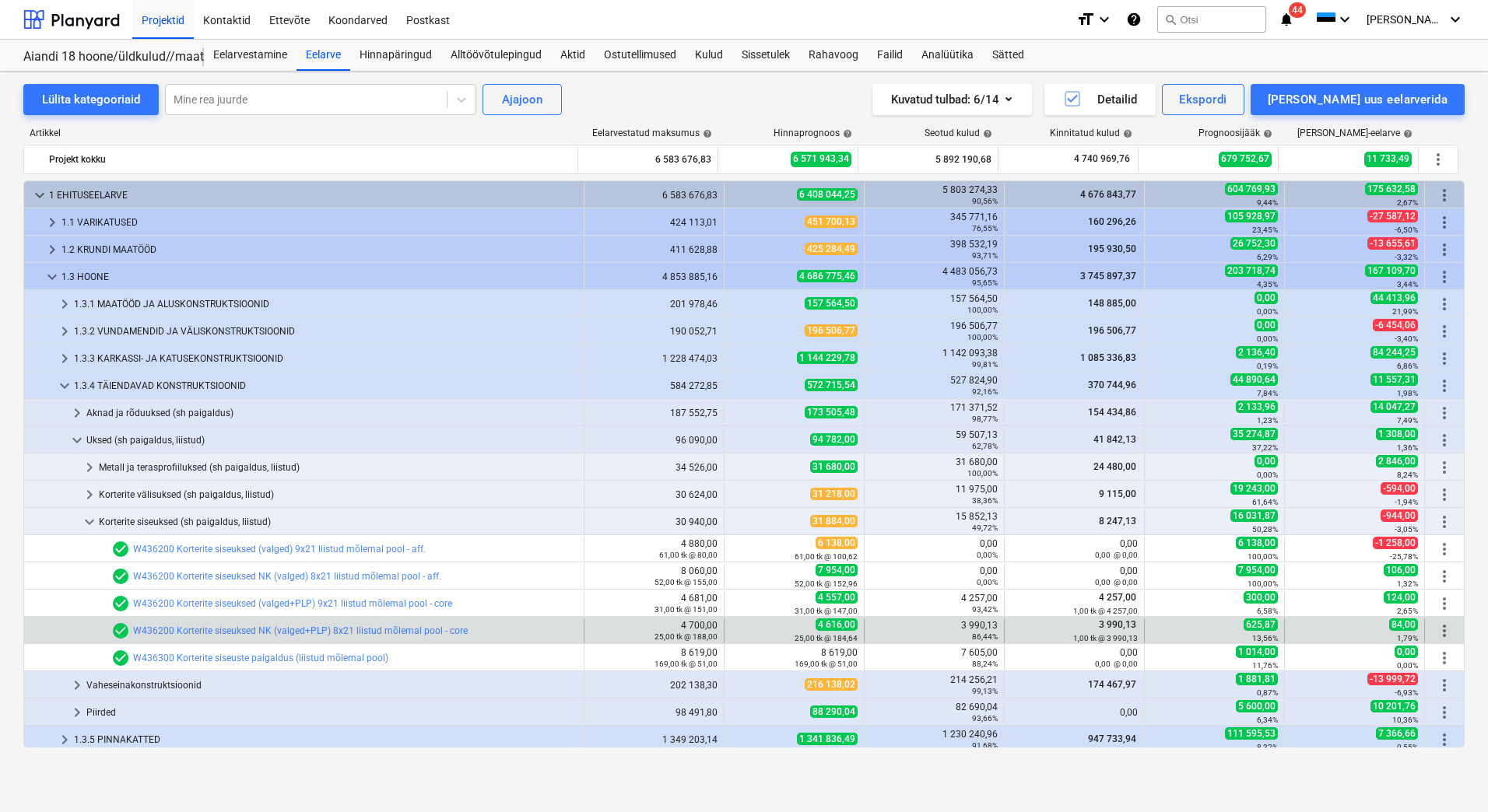
scroll to position [168, 0]
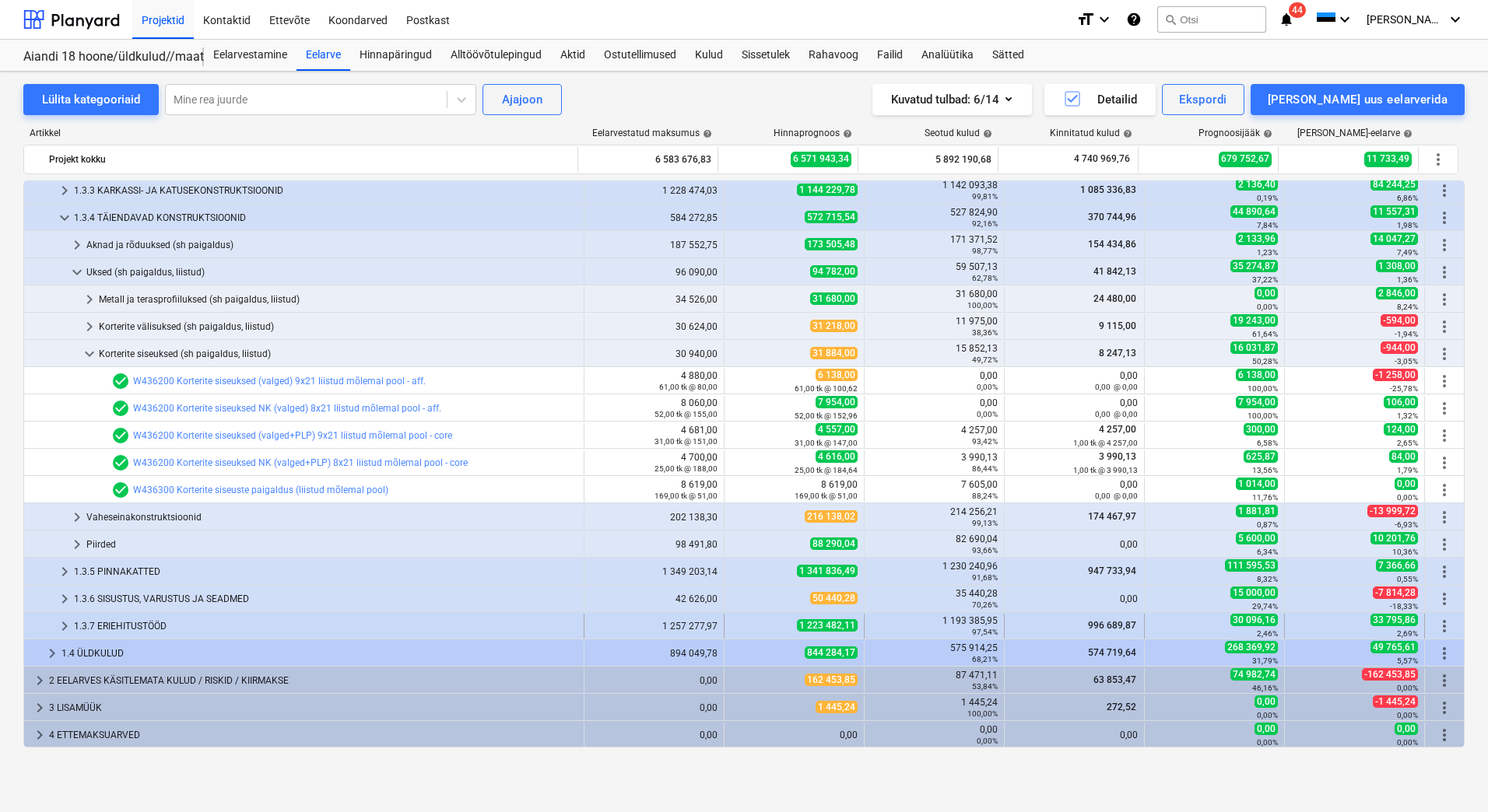
click at [115, 627] on div "1.3.7 ERIEHITUSTÖÖD" at bounding box center [325, 626] width 504 height 25
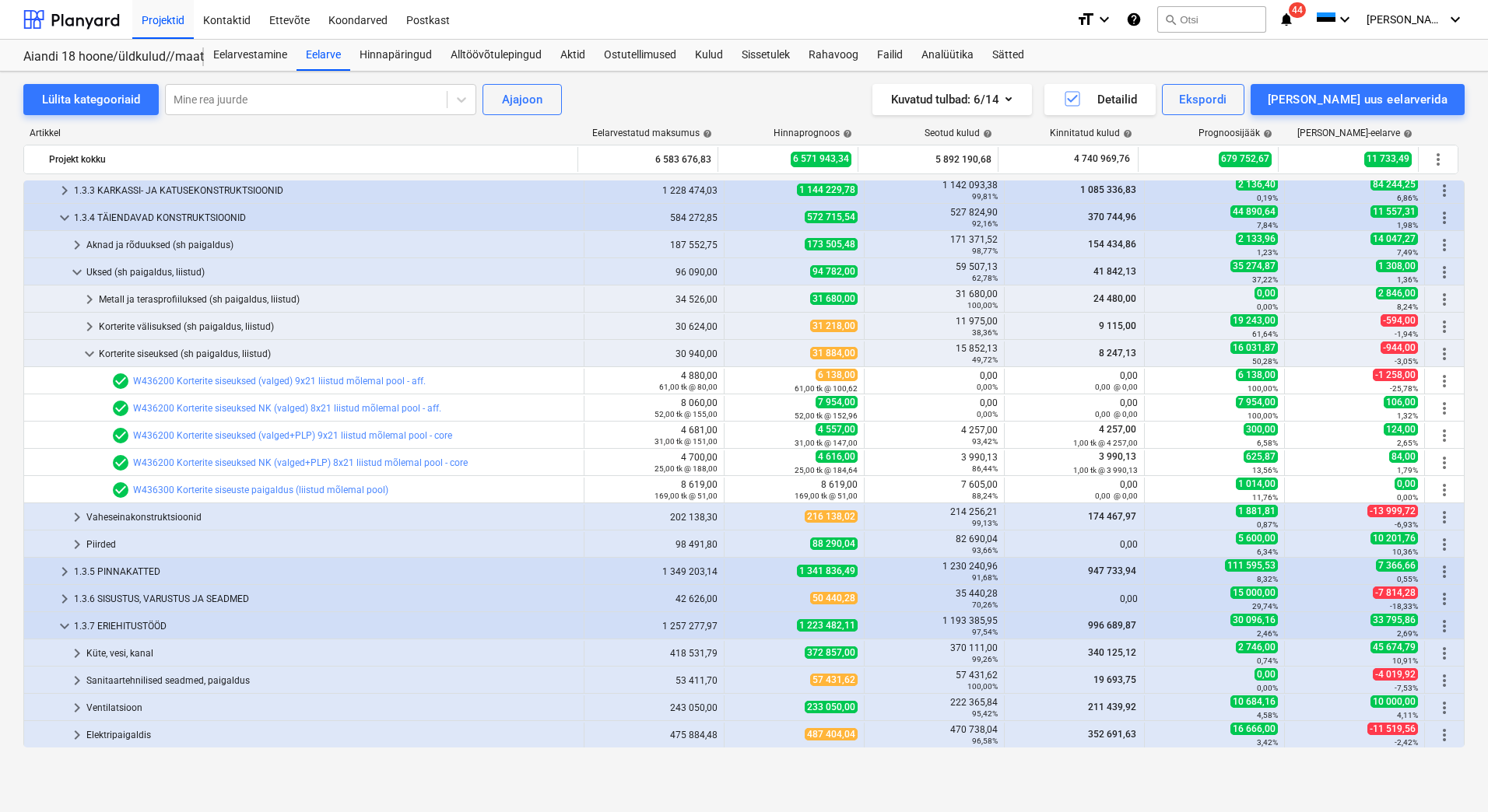
scroll to position [304, 0]
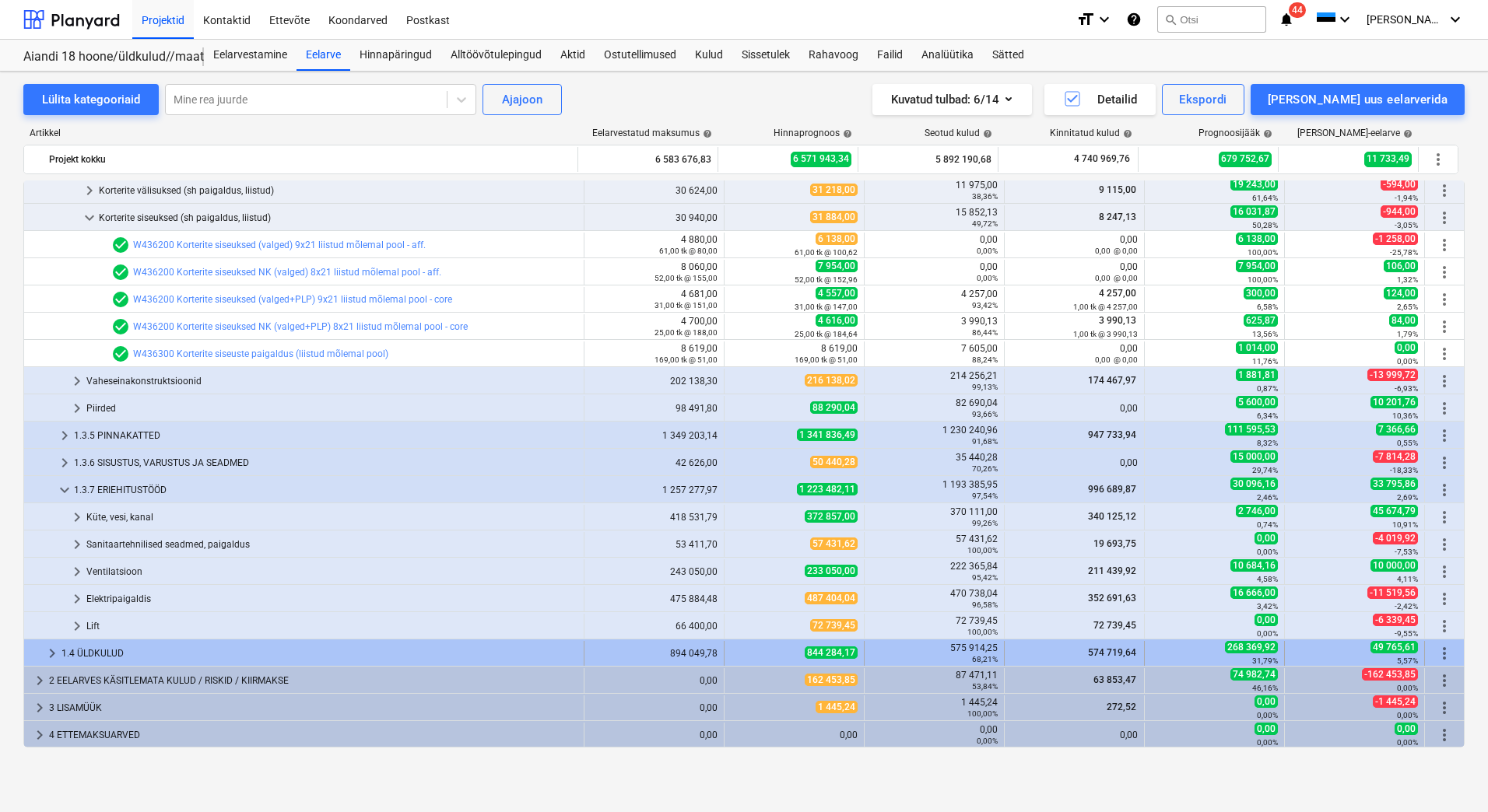
click at [102, 648] on div "1.4 ÜLDKULUD" at bounding box center [320, 653] width 516 height 25
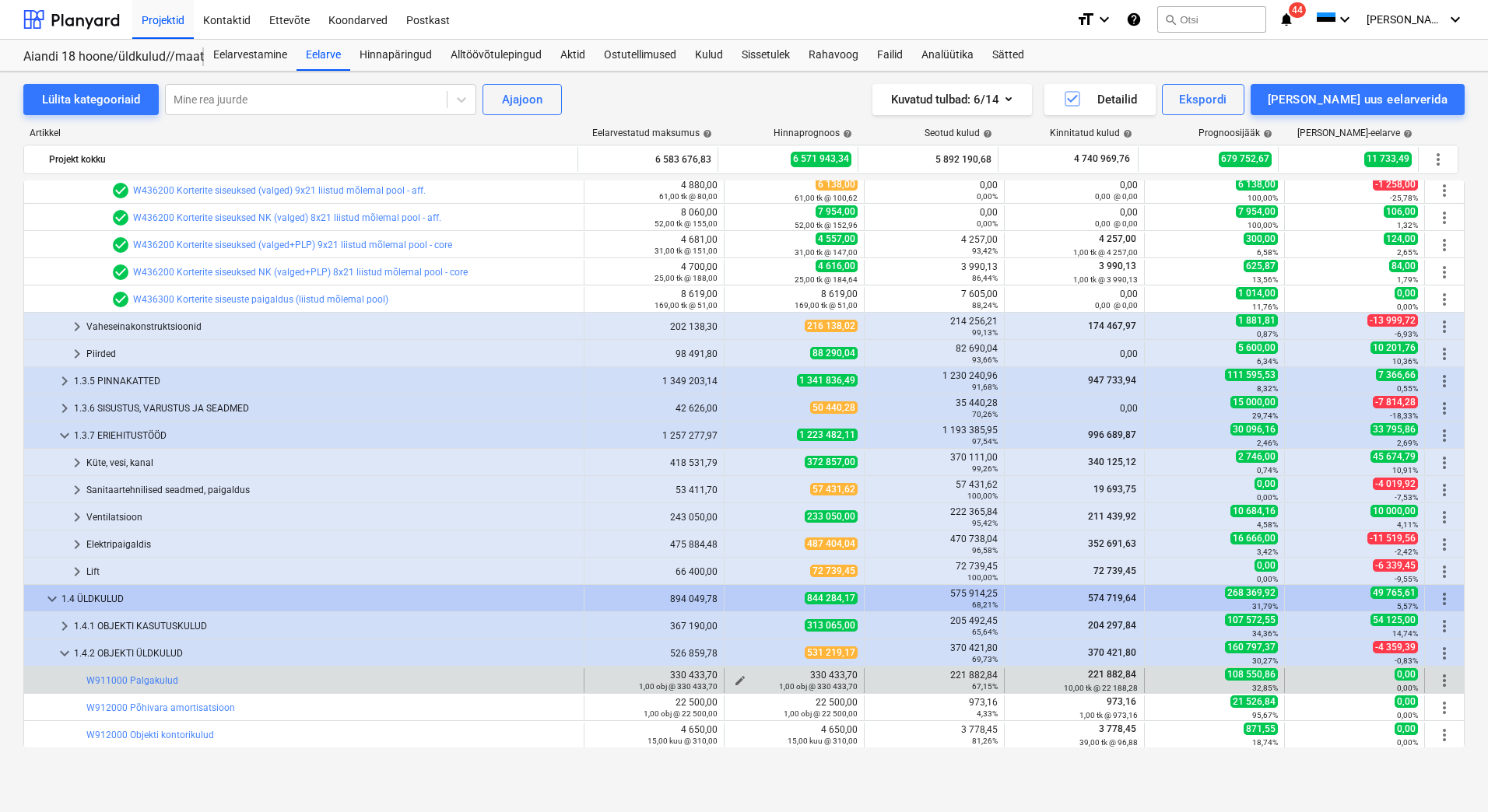
scroll to position [670, 0]
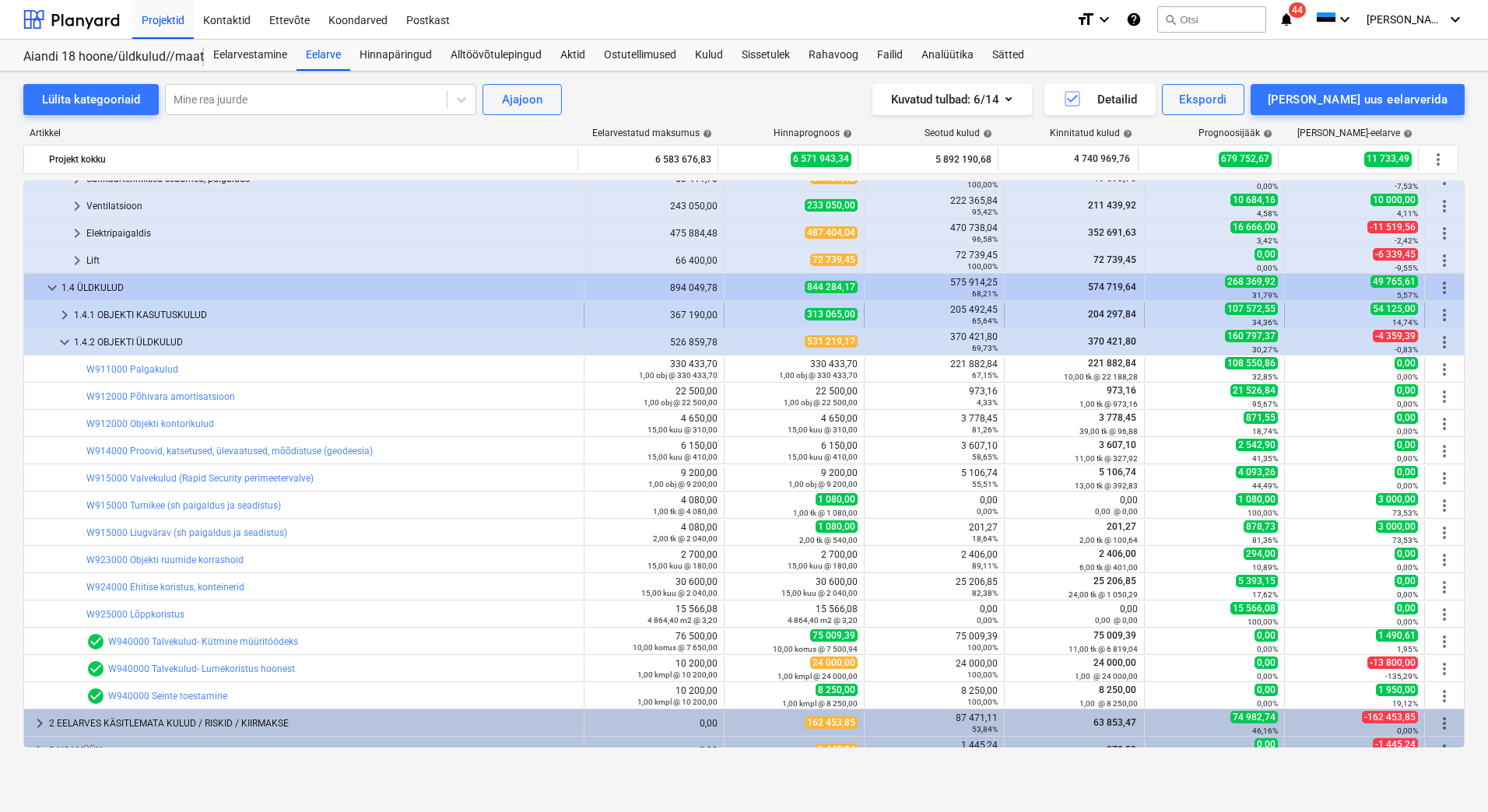
click at [222, 308] on div "1.4.1 OBJEKTI KASUTUSKULUD" at bounding box center [325, 315] width 504 height 25
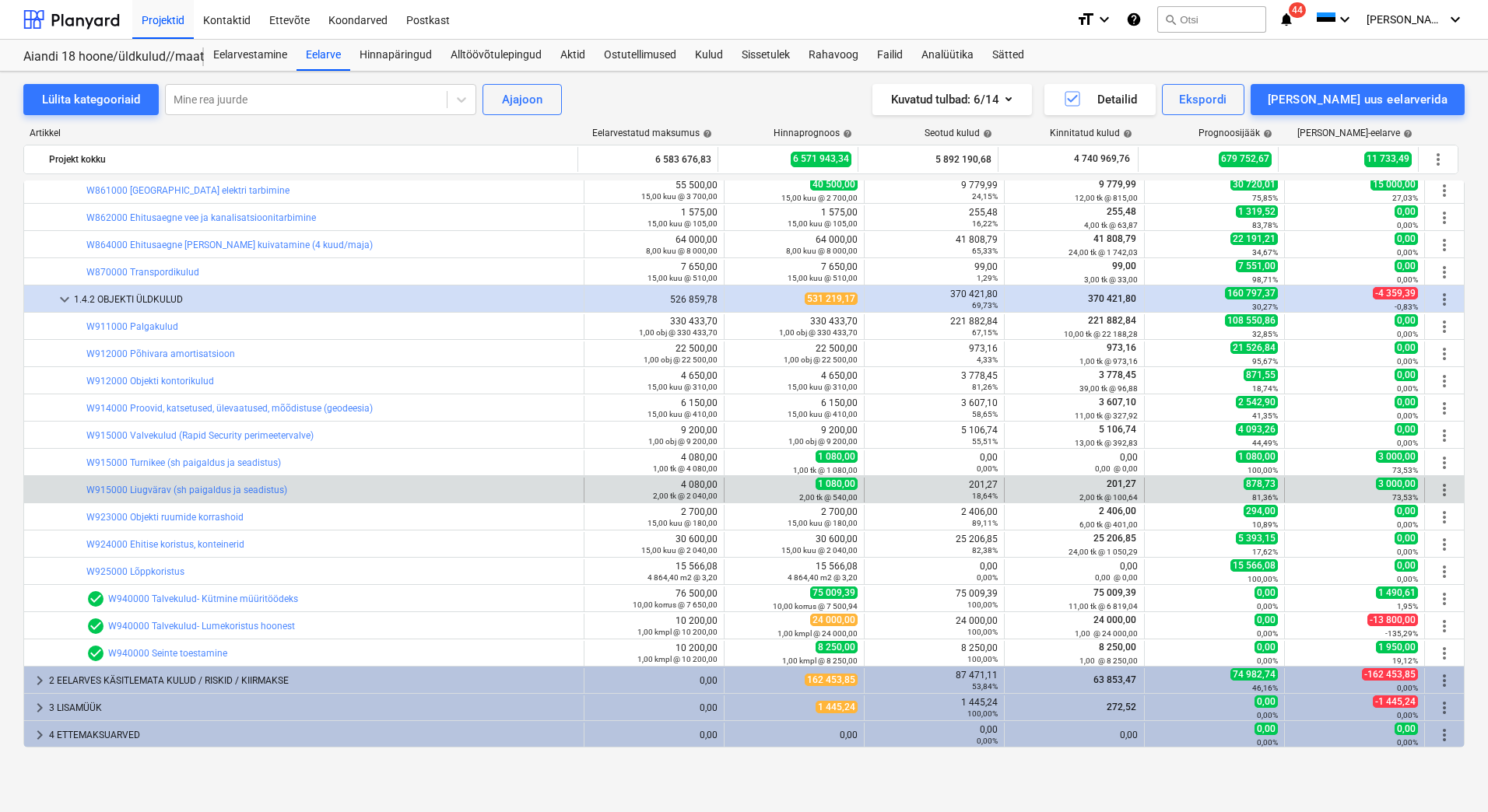
scroll to position [1207, 0]
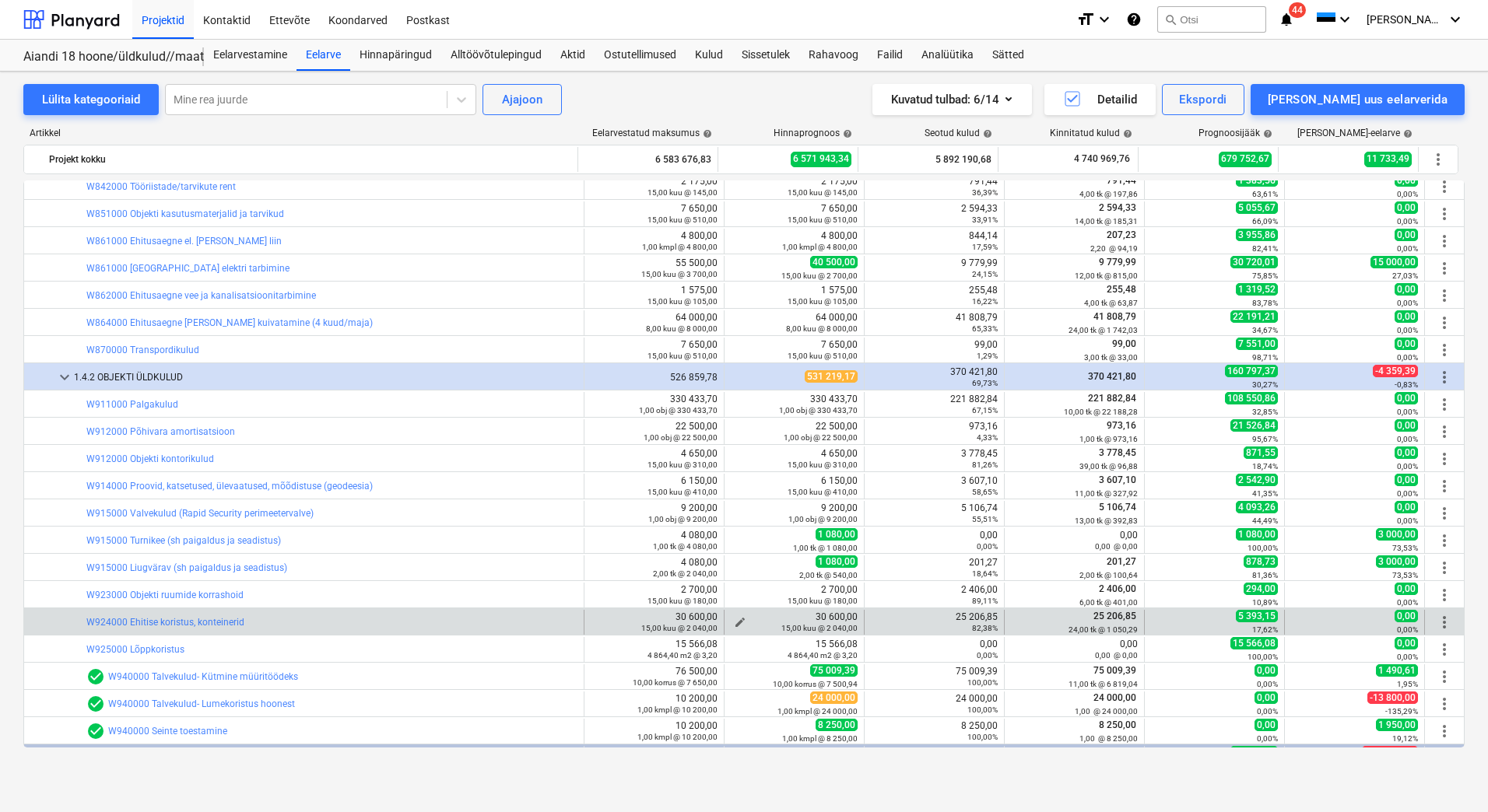
click at [738, 617] on span "edit" at bounding box center [740, 623] width 13 height 13
type textarea "x"
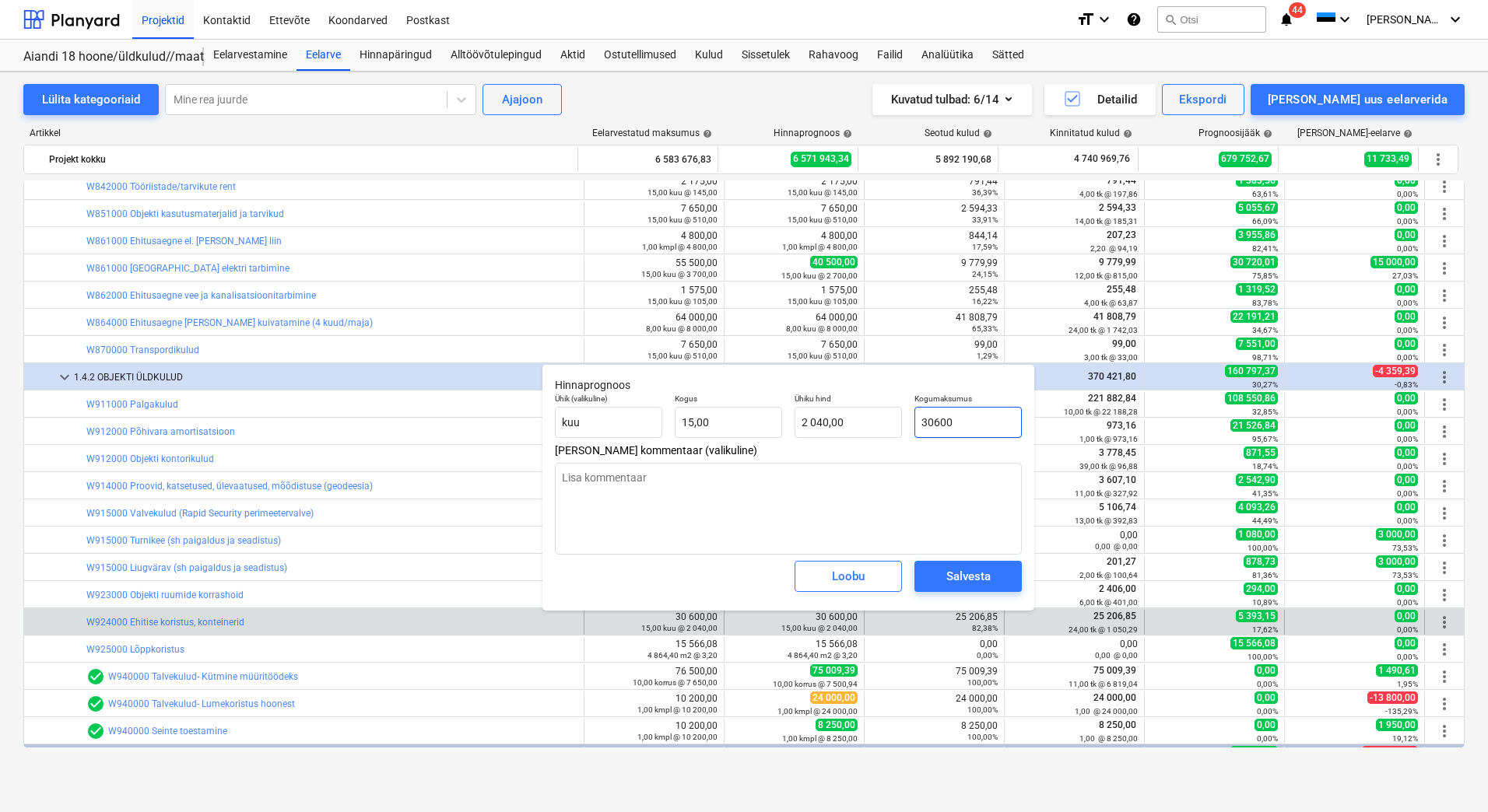
drag, startPoint x: 933, startPoint y: 420, endPoint x: 923, endPoint y: 420, distance: 10.0
click at [923, 420] on input "30600" at bounding box center [968, 422] width 107 height 31
type input "3600"
type textarea "x"
type input "240,00"
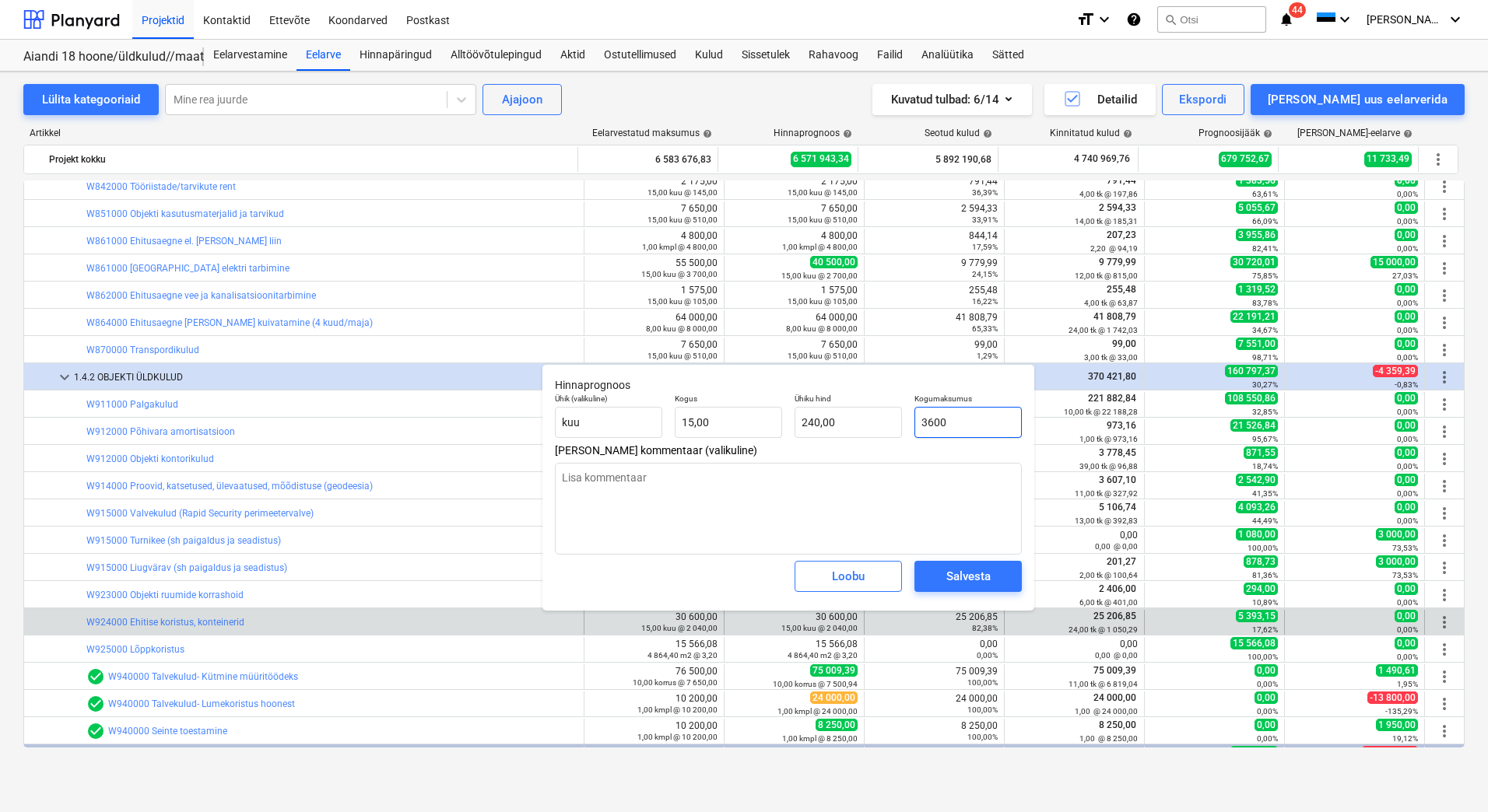
type input "35600"
type textarea "x"
type input "2 373,33"
click at [952, 586] on div "Salvesta" at bounding box center [967, 576] width 44 height 20
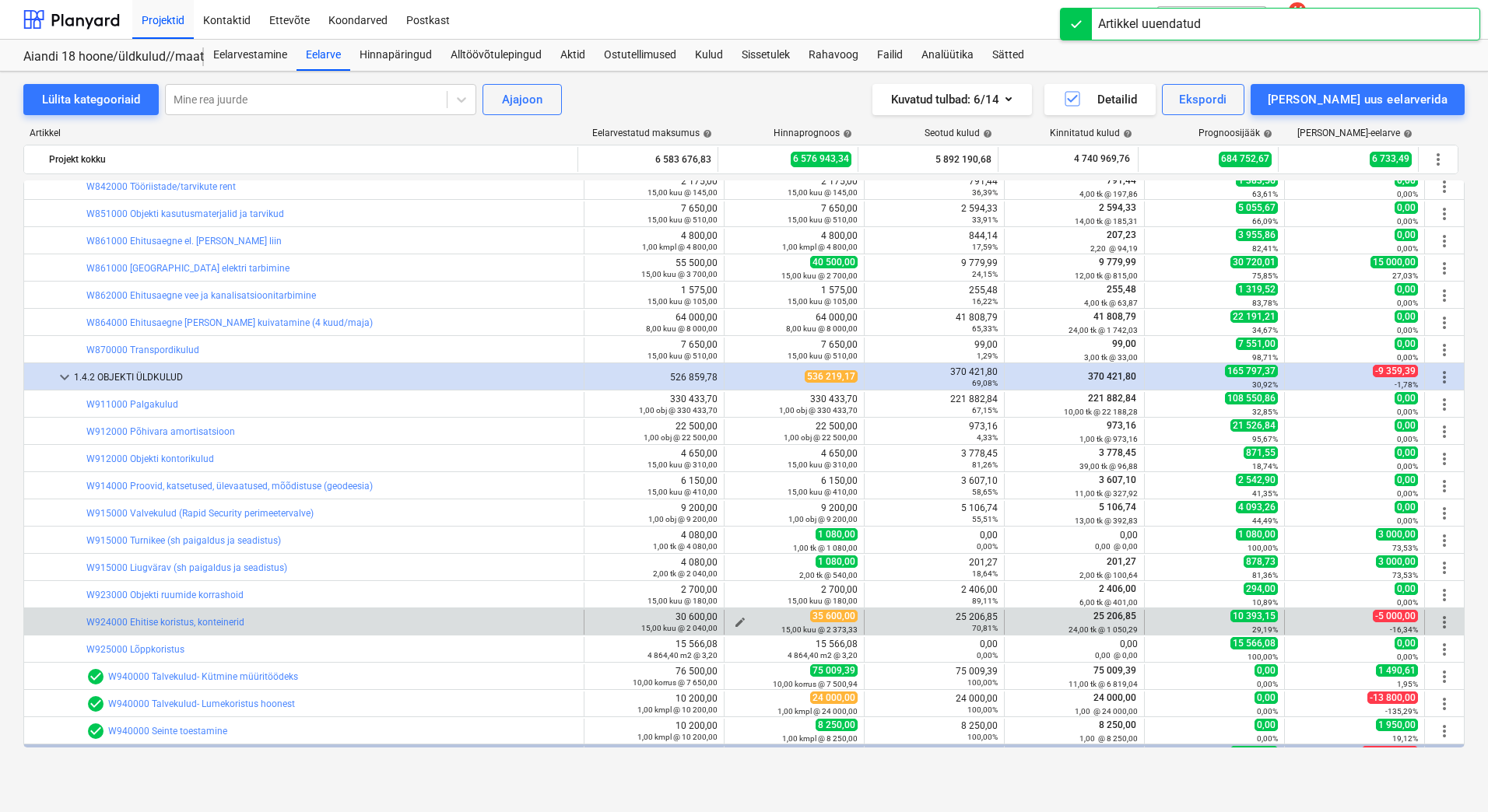
click at [735, 620] on span "edit" at bounding box center [740, 623] width 13 height 13
type textarea "x"
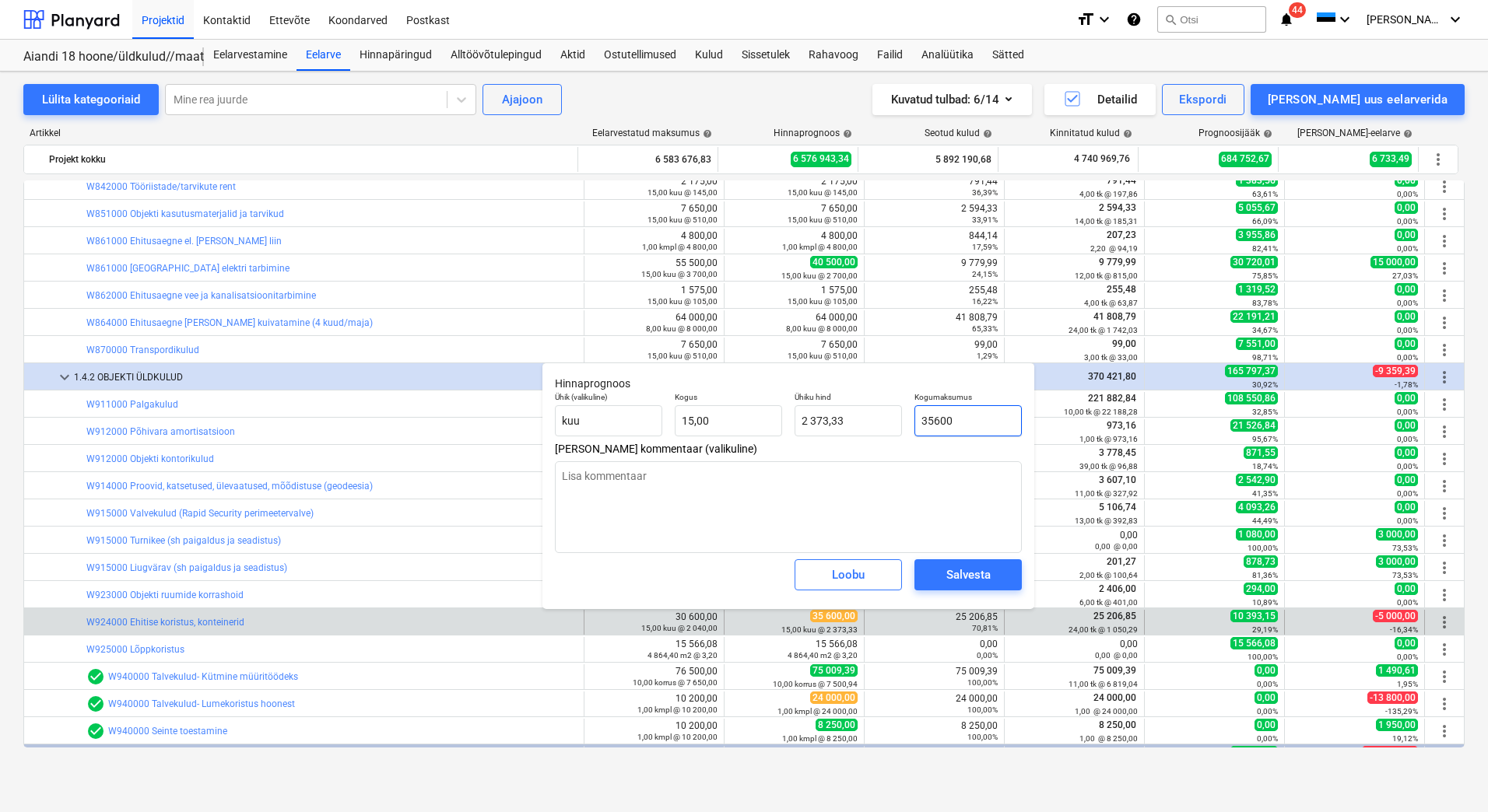
click at [928, 423] on input "35600" at bounding box center [968, 420] width 107 height 31
type input "38600"
type textarea "x"
type input "2 573,33"
click at [955, 579] on div "Salvesta" at bounding box center [967, 574] width 44 height 20
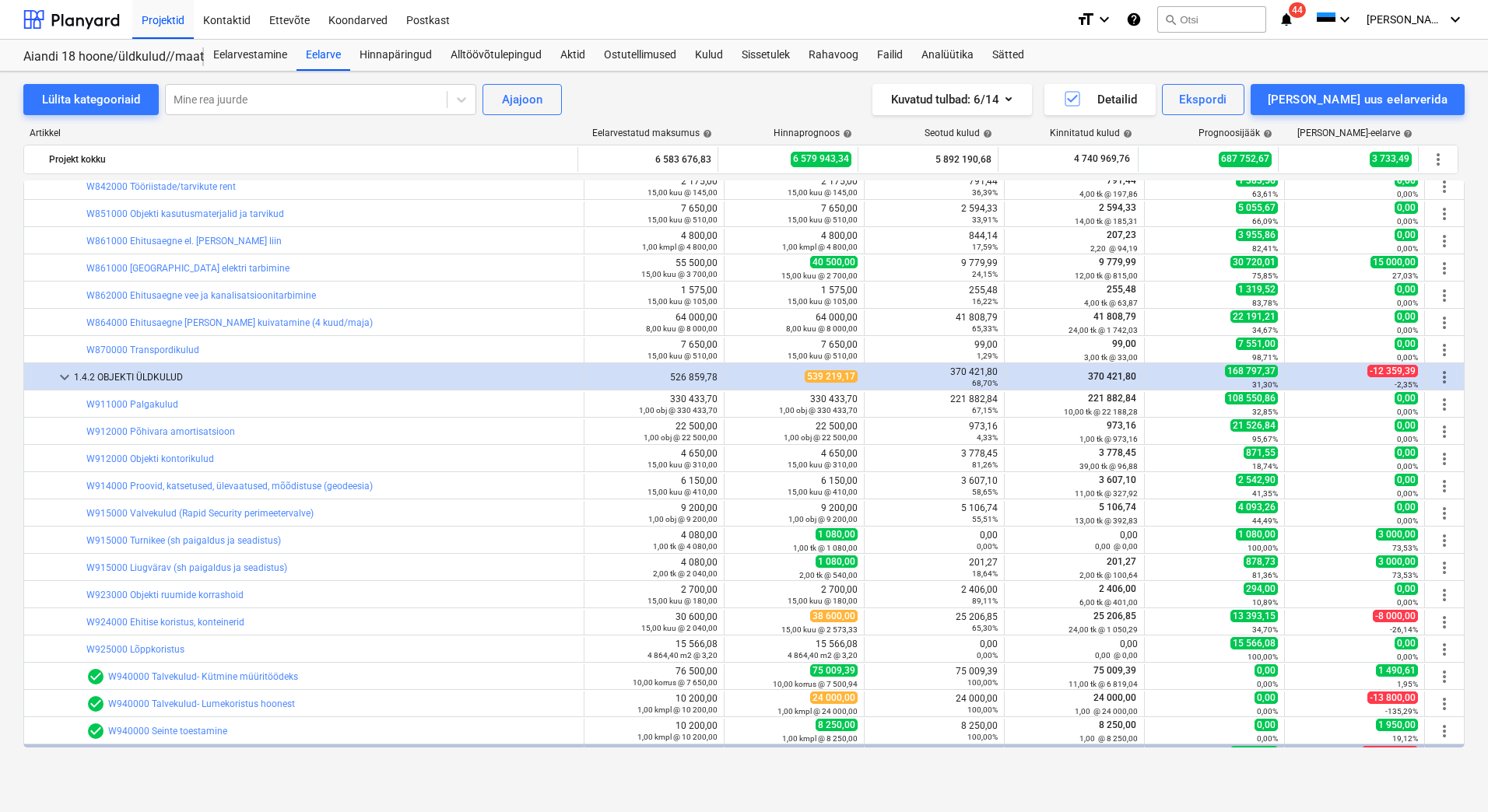
type textarea "x"
click at [79, 25] on div at bounding box center [71, 19] width 96 height 39
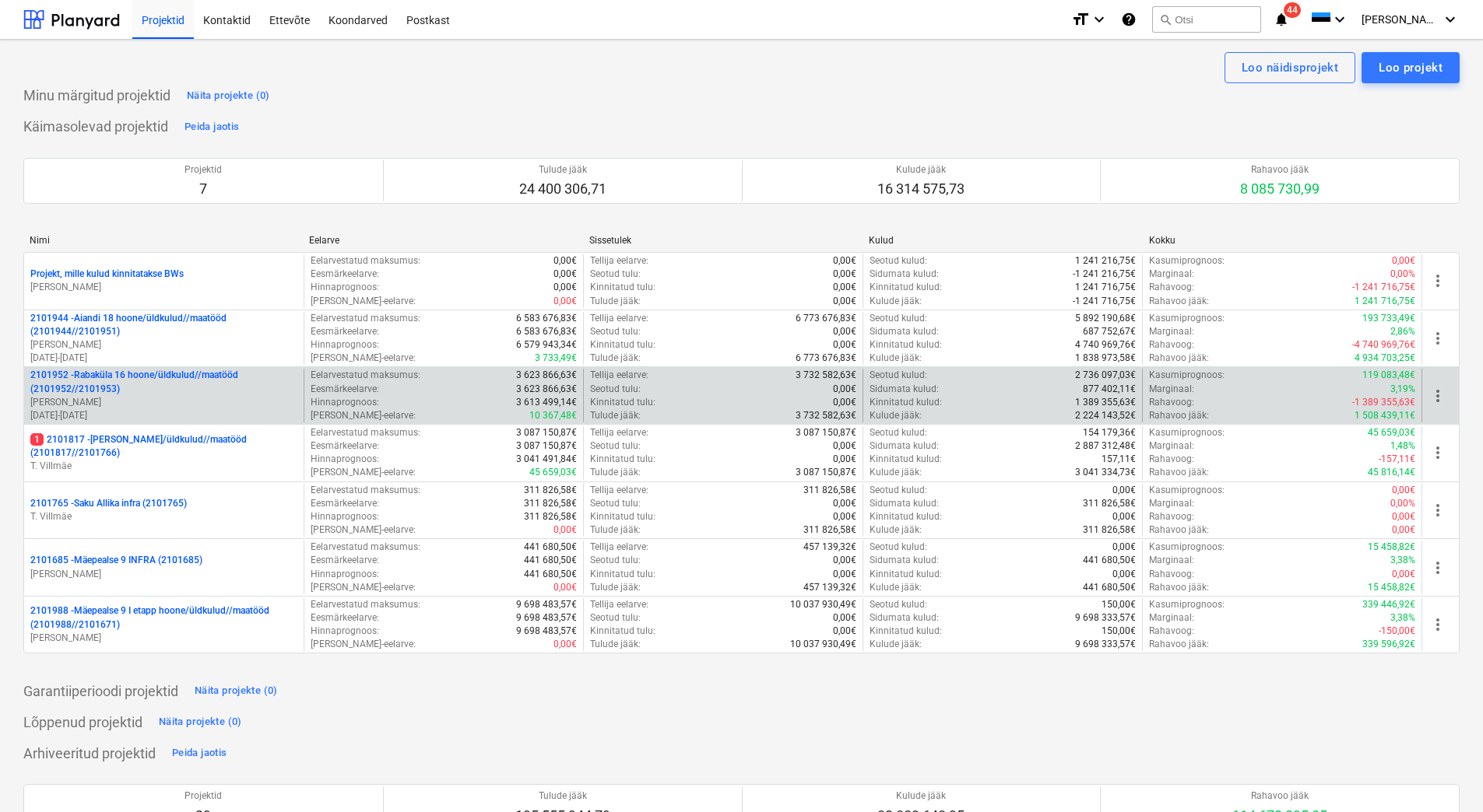
click at [211, 400] on p "[PERSON_NAME]" at bounding box center [163, 403] width 267 height 14
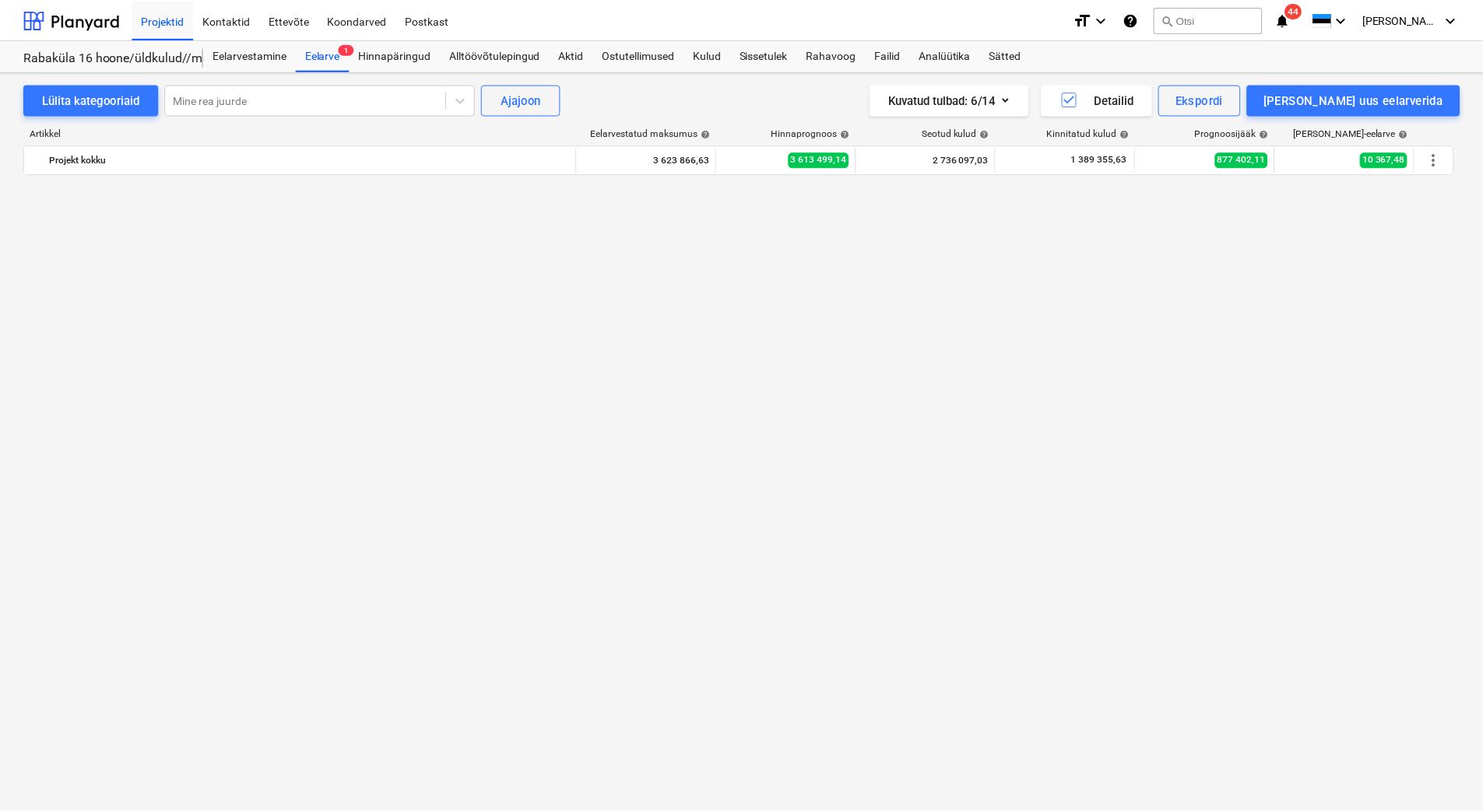
scroll to position [6979, 0]
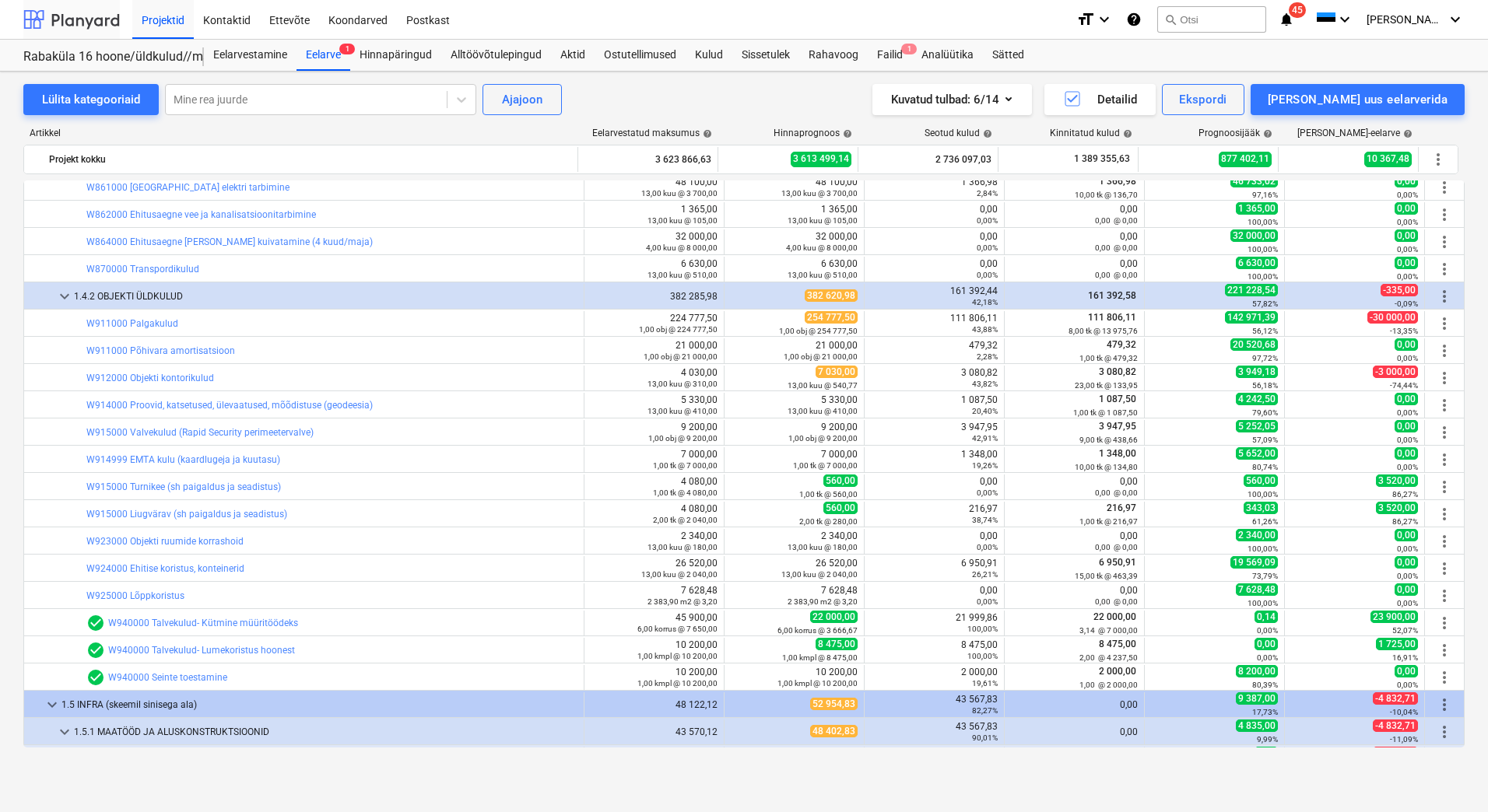
click at [85, 14] on div at bounding box center [71, 19] width 96 height 39
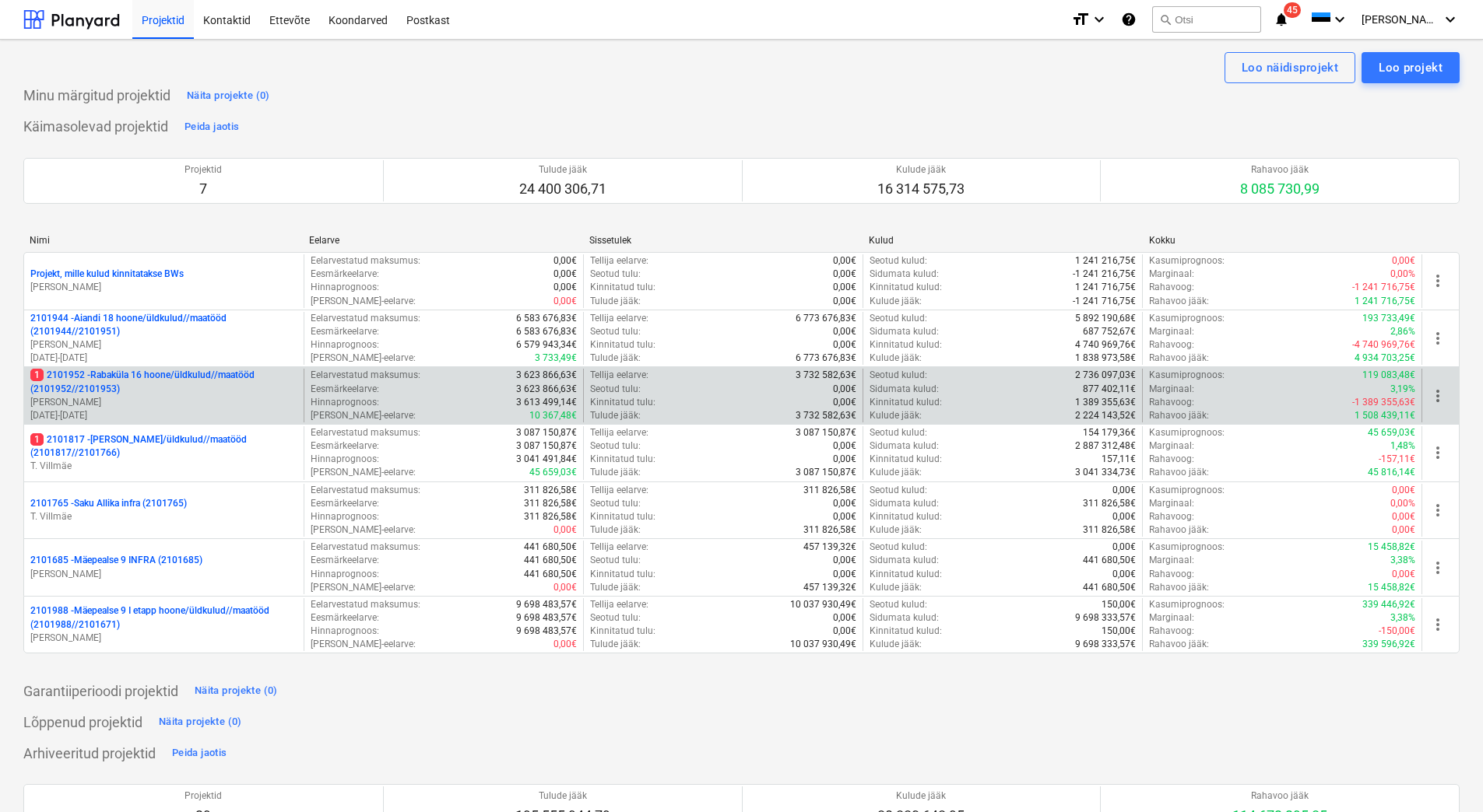
click at [145, 383] on p "1 2101952 - [GEOGRAPHIC_DATA] 16 hoone/üldkulud//maatööd (2101952//2101953)" at bounding box center [163, 382] width 267 height 26
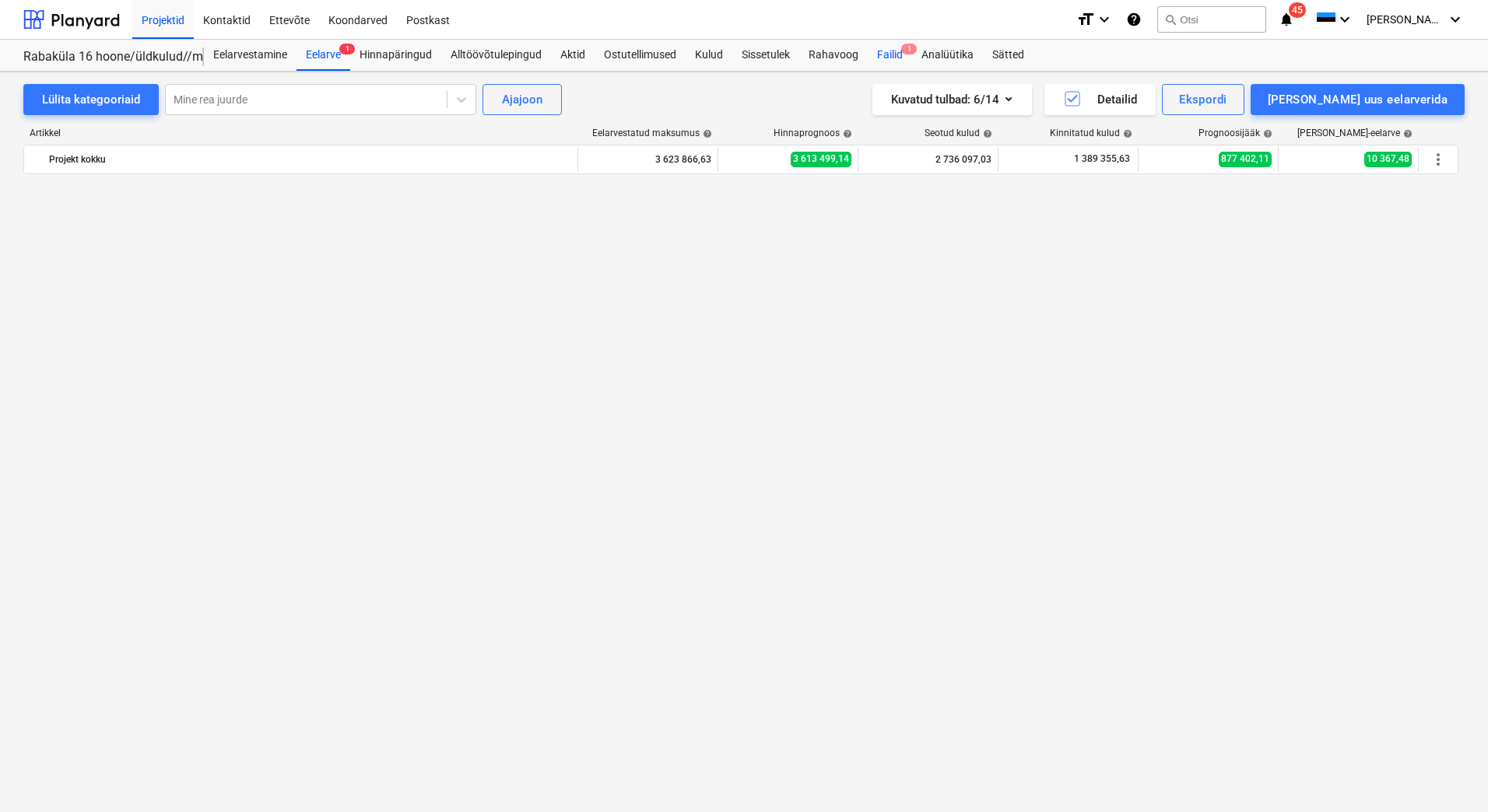
click at [885, 50] on div "Failid 1" at bounding box center [889, 55] width 44 height 31
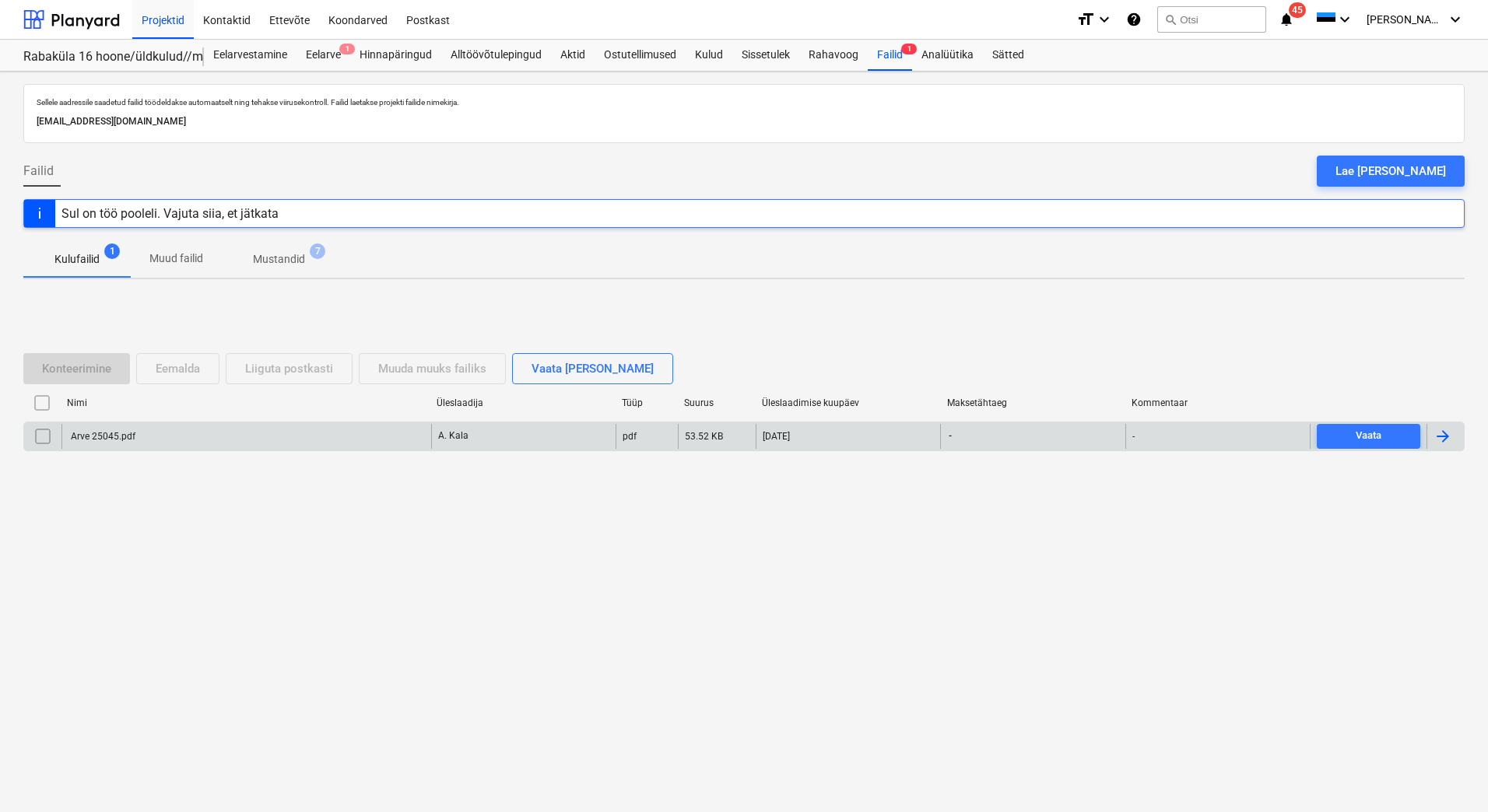
click at [107, 437] on div "Arve 25045.pdf" at bounding box center [103, 436] width 67 height 11
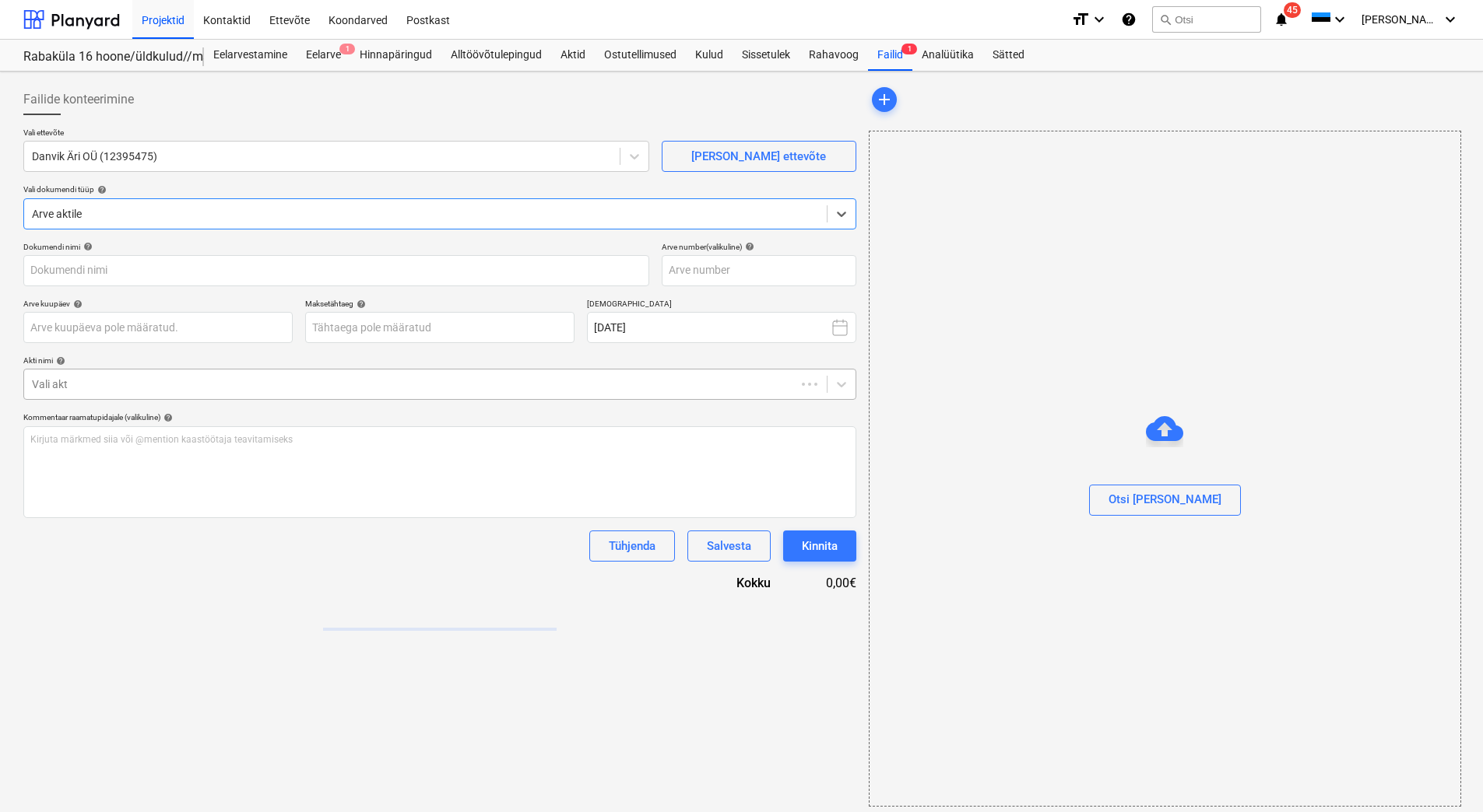
type input "Arve 25045.pdf"
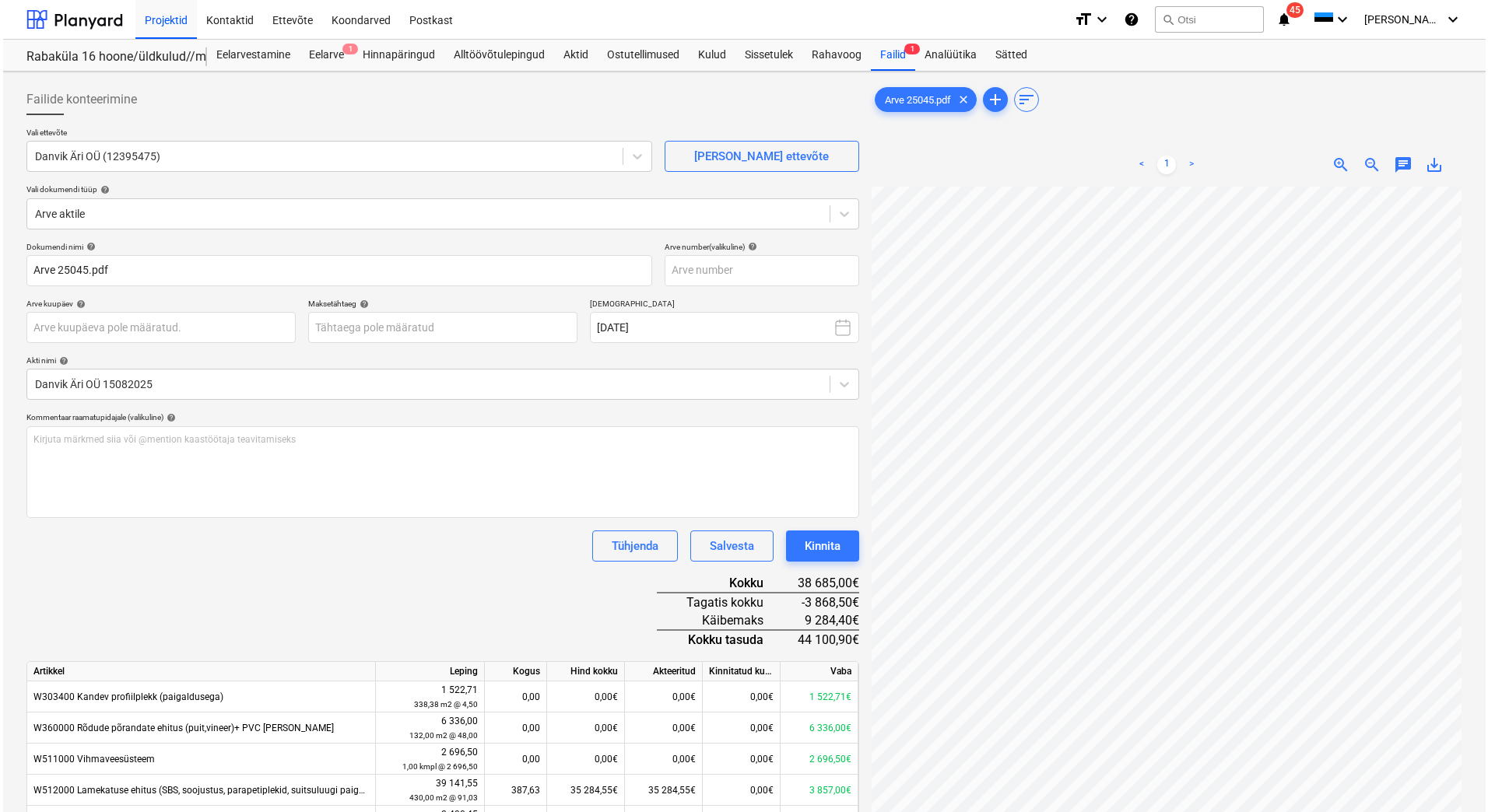
scroll to position [226, 113]
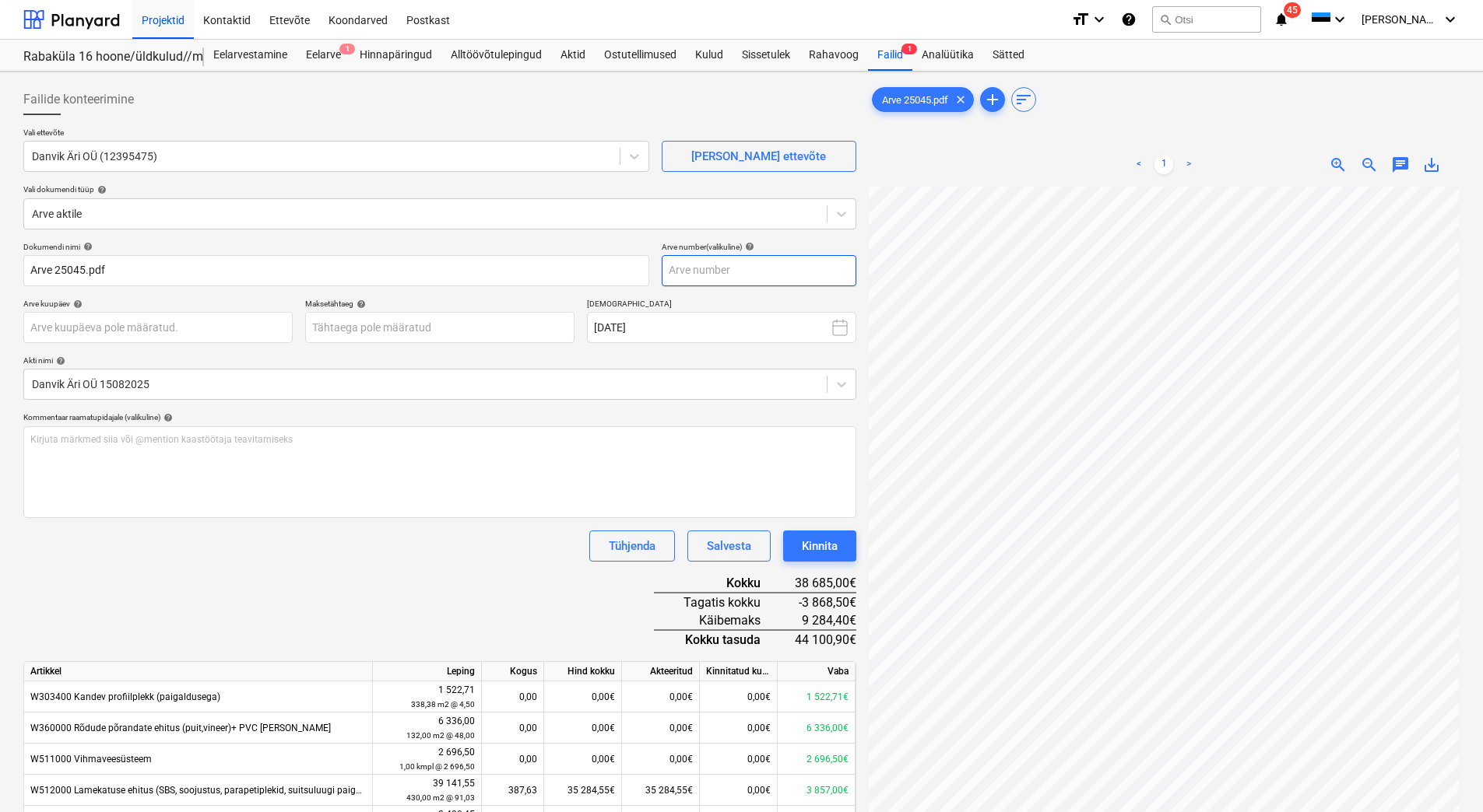
click at [671, 272] on input "text" at bounding box center [759, 271] width 195 height 31
type input "25045"
click at [414, 328] on body "Projektid Kontaktid Ettevõte Koondarved Postkast format_size keyboard_arrow_dow…" at bounding box center [741, 406] width 1483 height 812
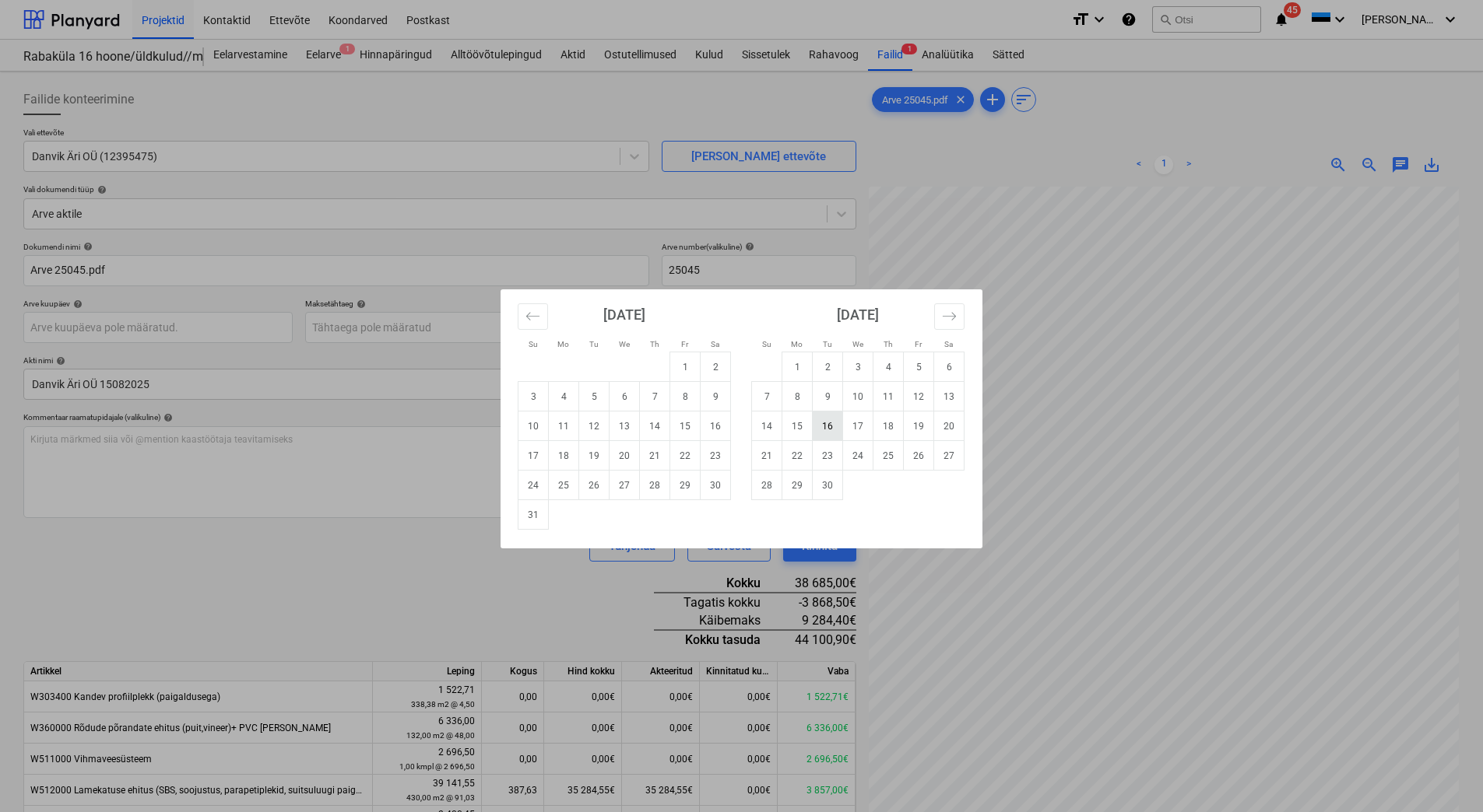
click at [823, 430] on td "16" at bounding box center [828, 426] width 30 height 30
type input "[DATE]"
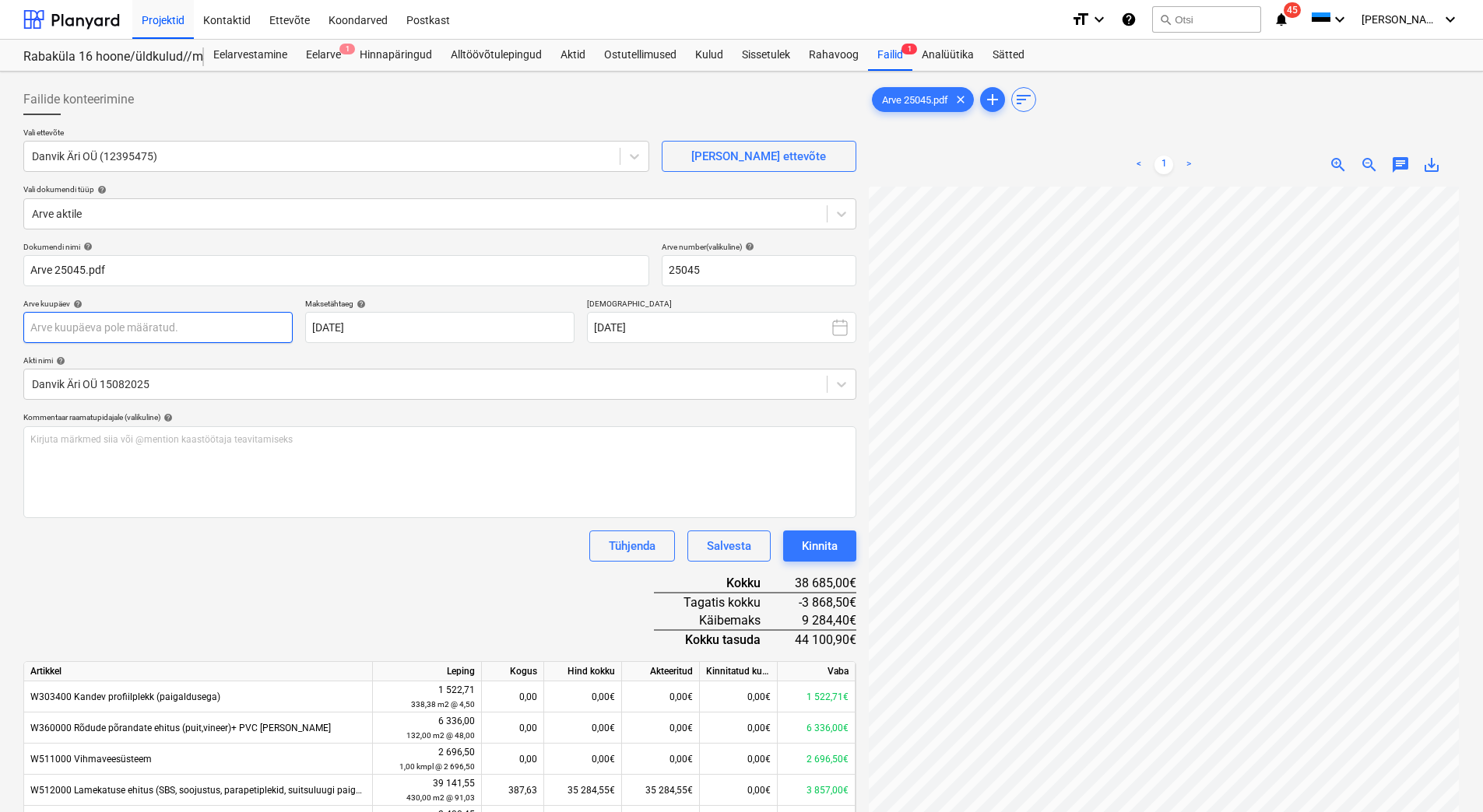
click at [171, 332] on body "Projektid Kontaktid Ettevõte Koondarved Postkast format_size keyboard_arrow_dow…" at bounding box center [741, 406] width 1483 height 812
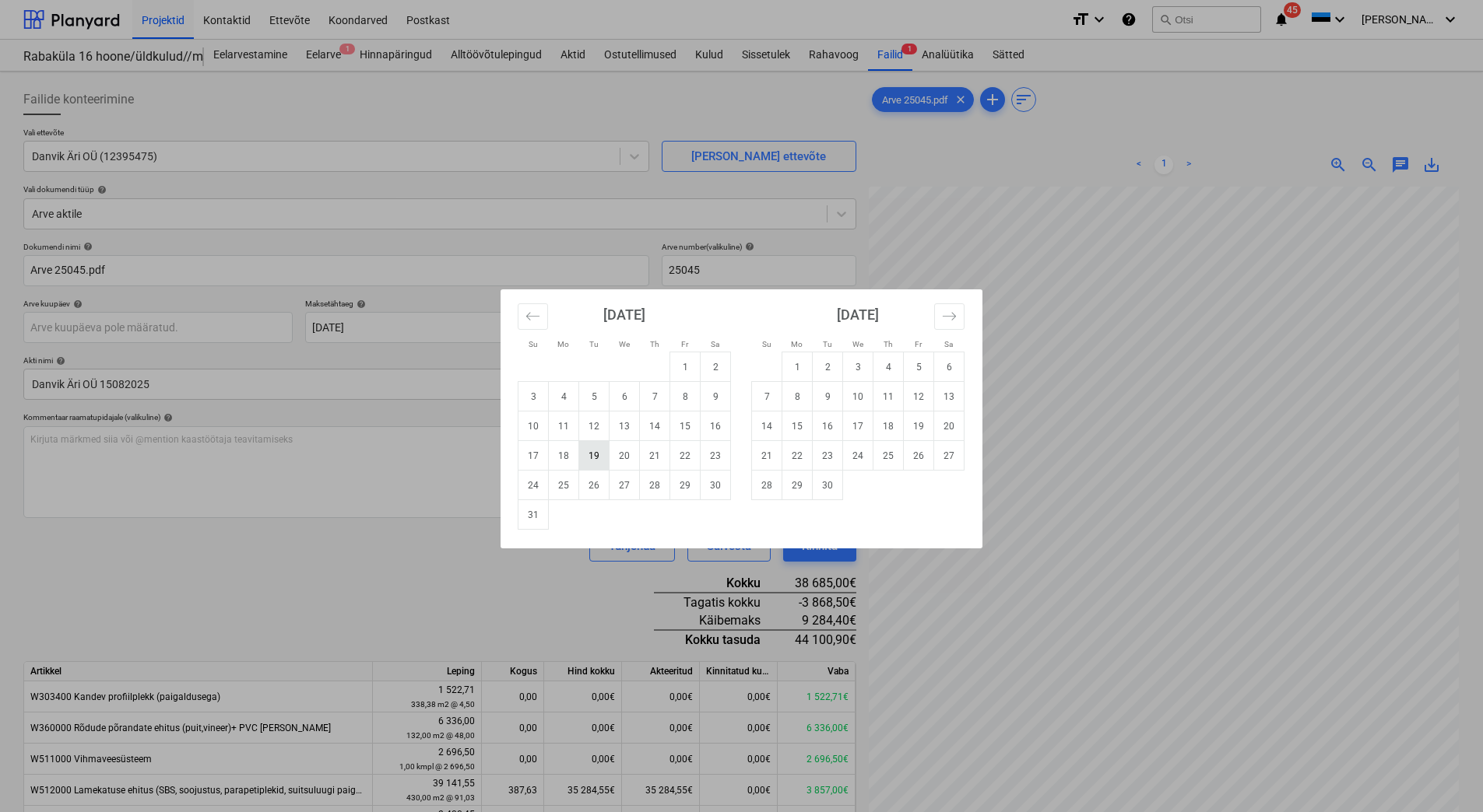
click at [600, 459] on td "19" at bounding box center [594, 456] width 30 height 30
type input "[DATE]"
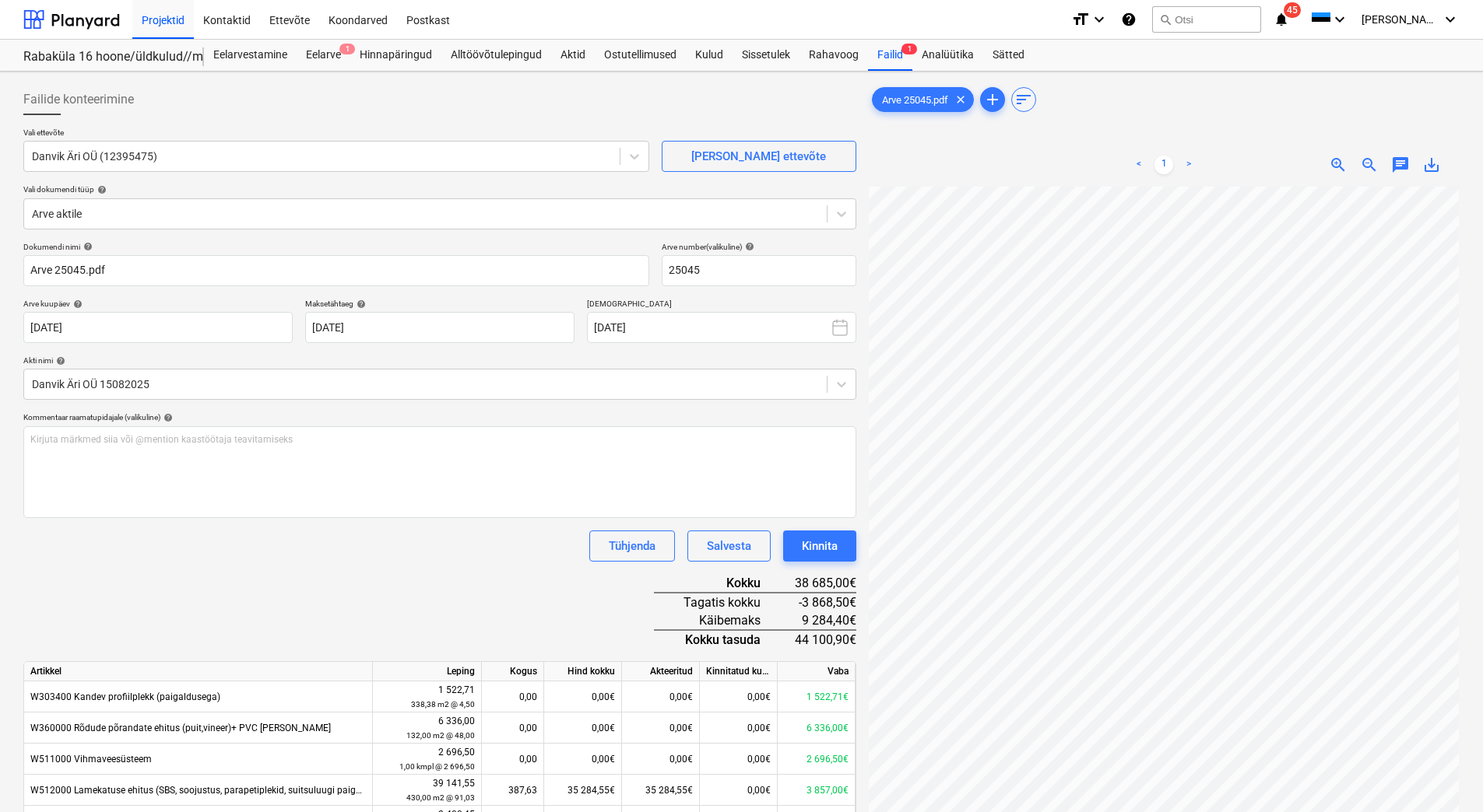
click at [437, 588] on div "Dokumendi nimi help Arve 25045.pdf Arve number (valikuline) help 25045 Arve kuu…" at bounding box center [440, 611] width 833 height 739
click at [842, 552] on button "Kinnita" at bounding box center [819, 546] width 73 height 31
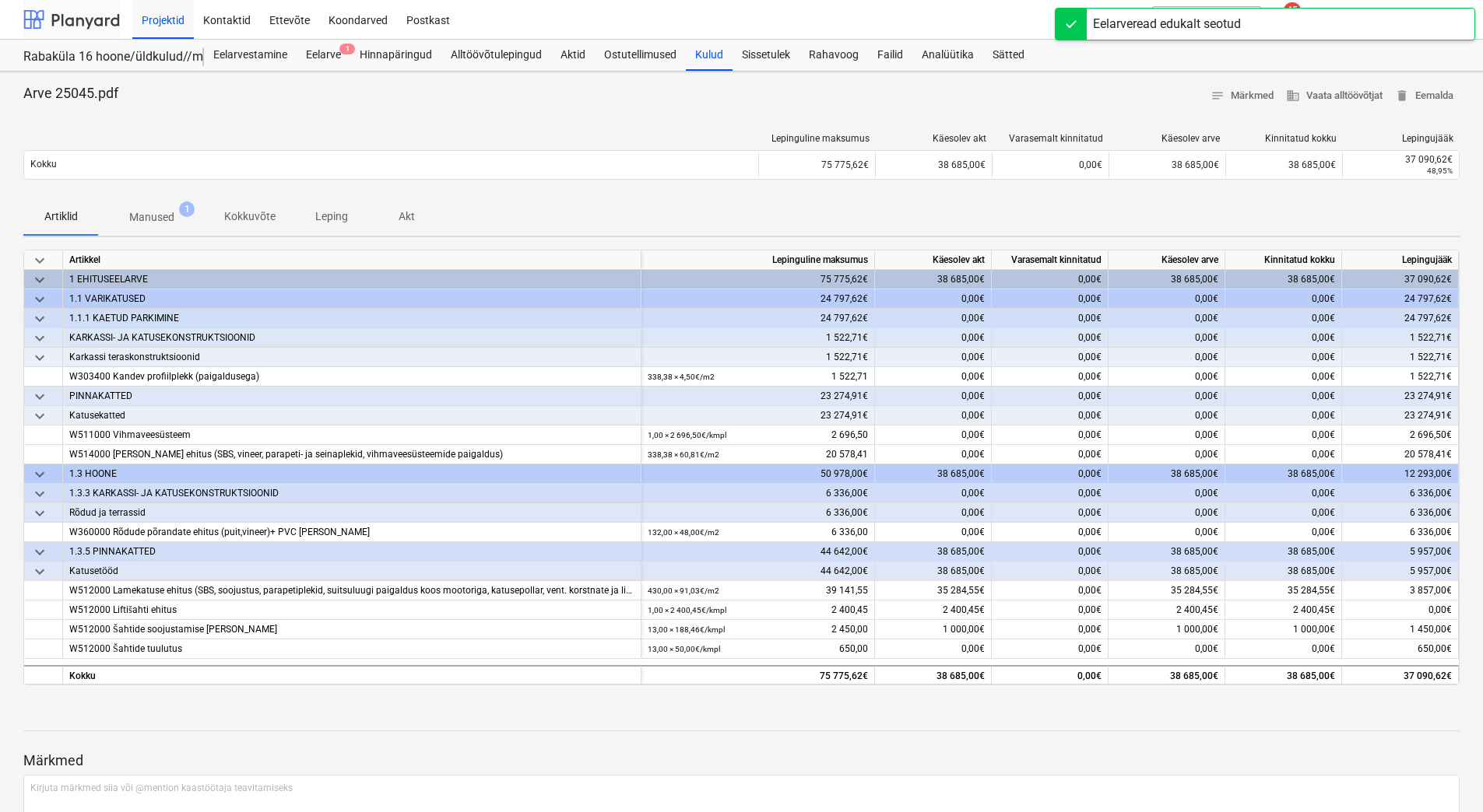
click at [69, 18] on div at bounding box center [71, 19] width 96 height 39
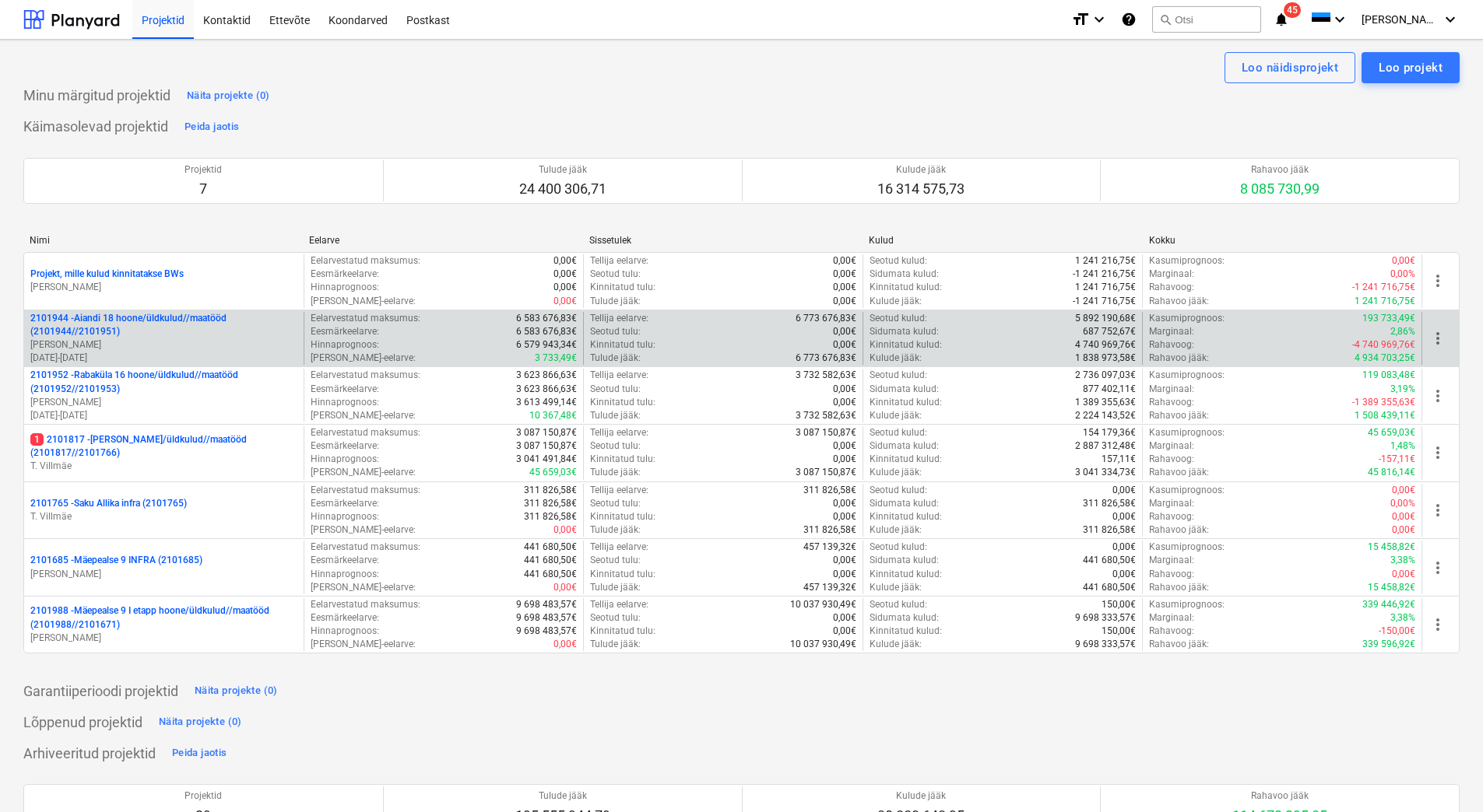
click at [141, 343] on p "[PERSON_NAME]" at bounding box center [163, 345] width 267 height 14
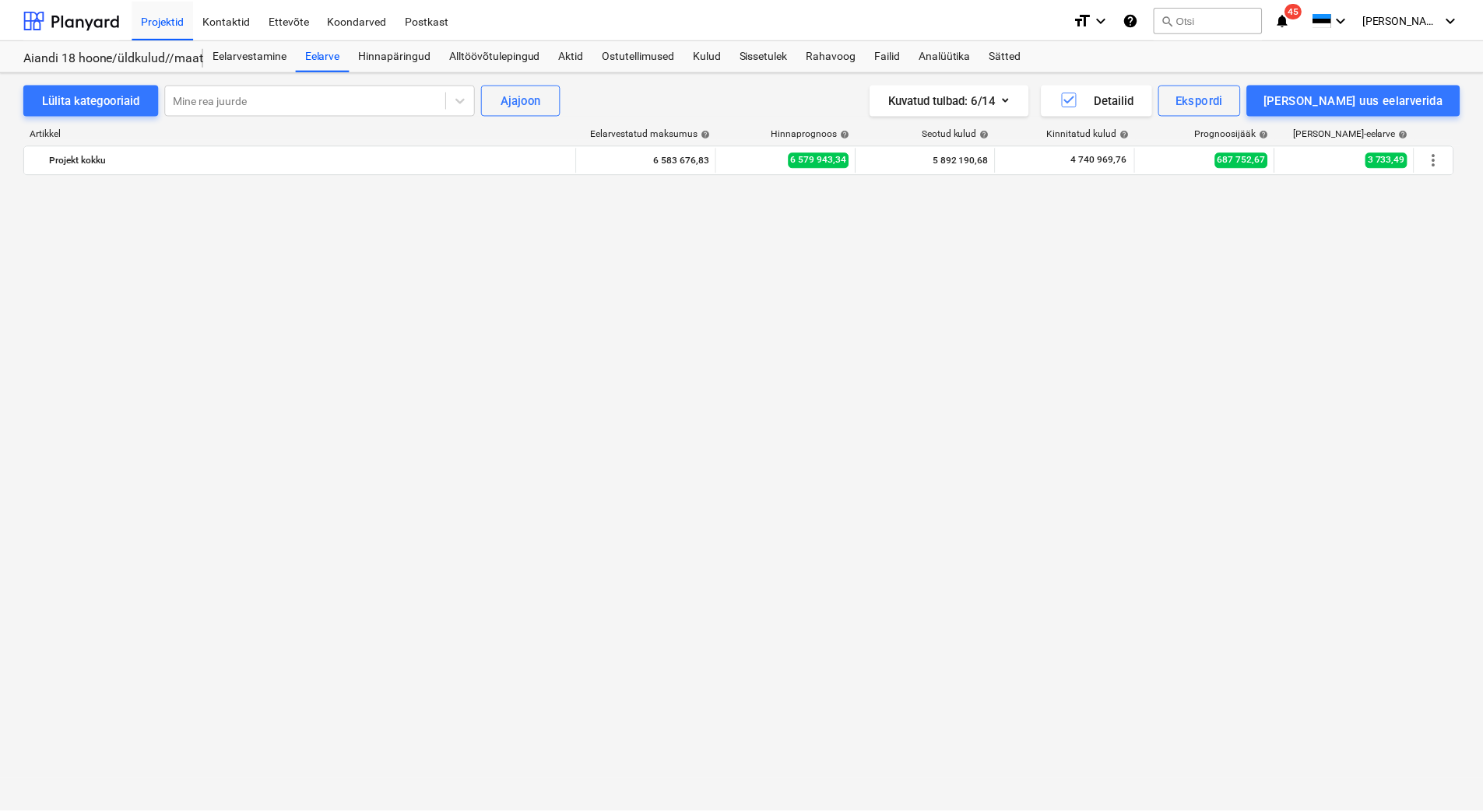
scroll to position [1207, 0]
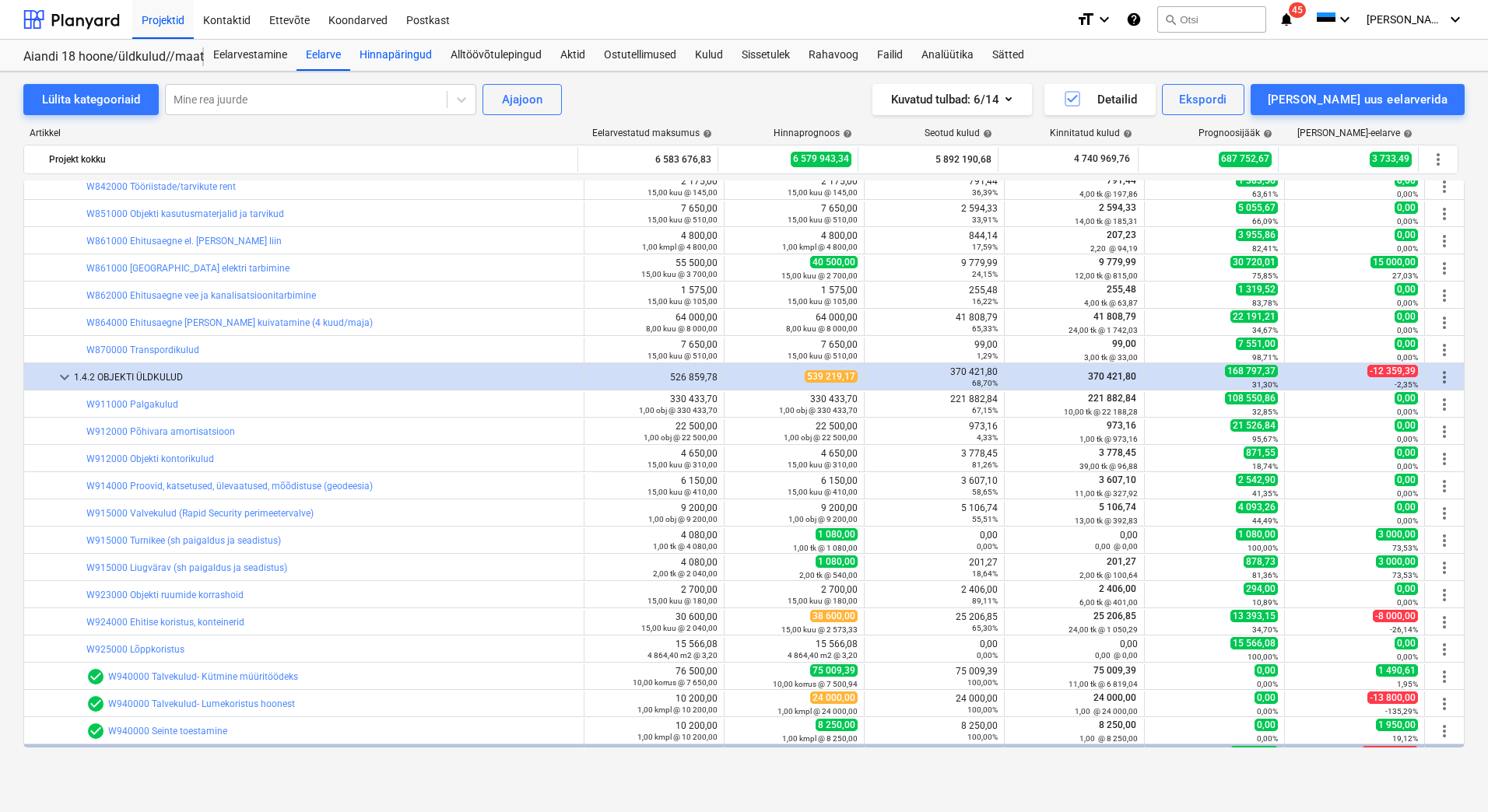
click at [418, 61] on div "Hinnapäringud" at bounding box center [396, 55] width 91 height 31
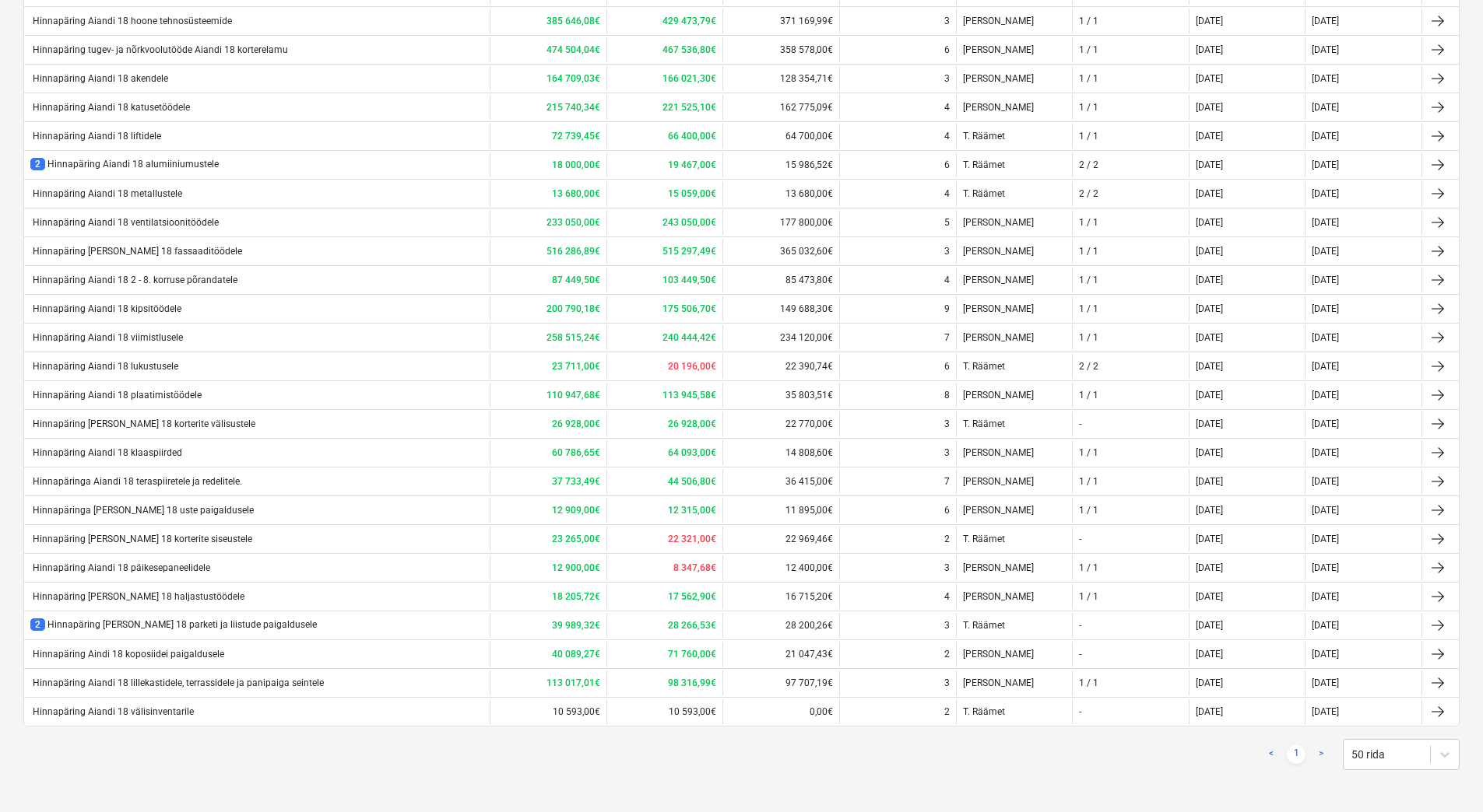
scroll to position [432, 0]
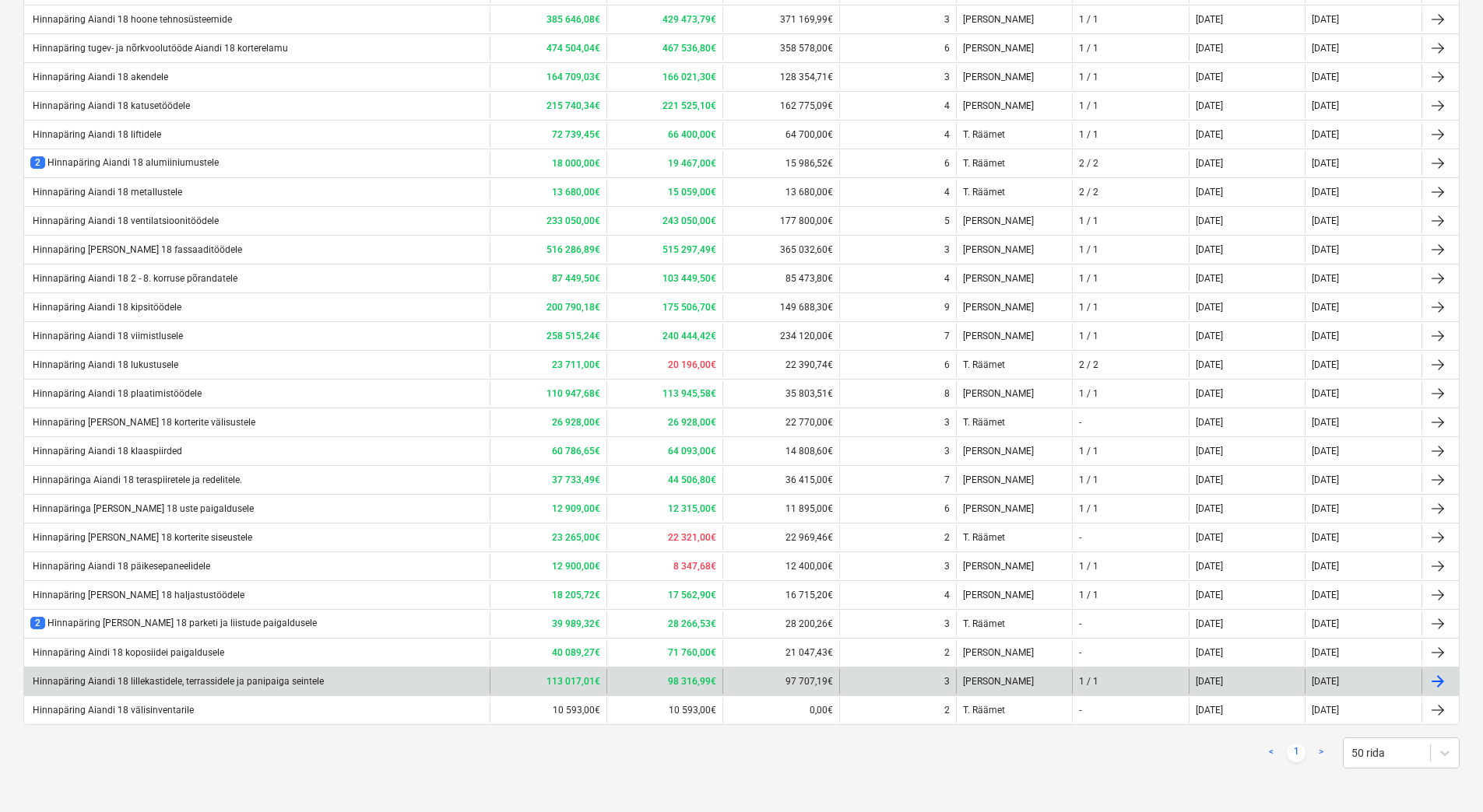
click at [317, 681] on div "Hinnapäring Aiandi 18 lillekastidele, terrassidele ja panipaiga seintele" at bounding box center [177, 681] width 293 height 11
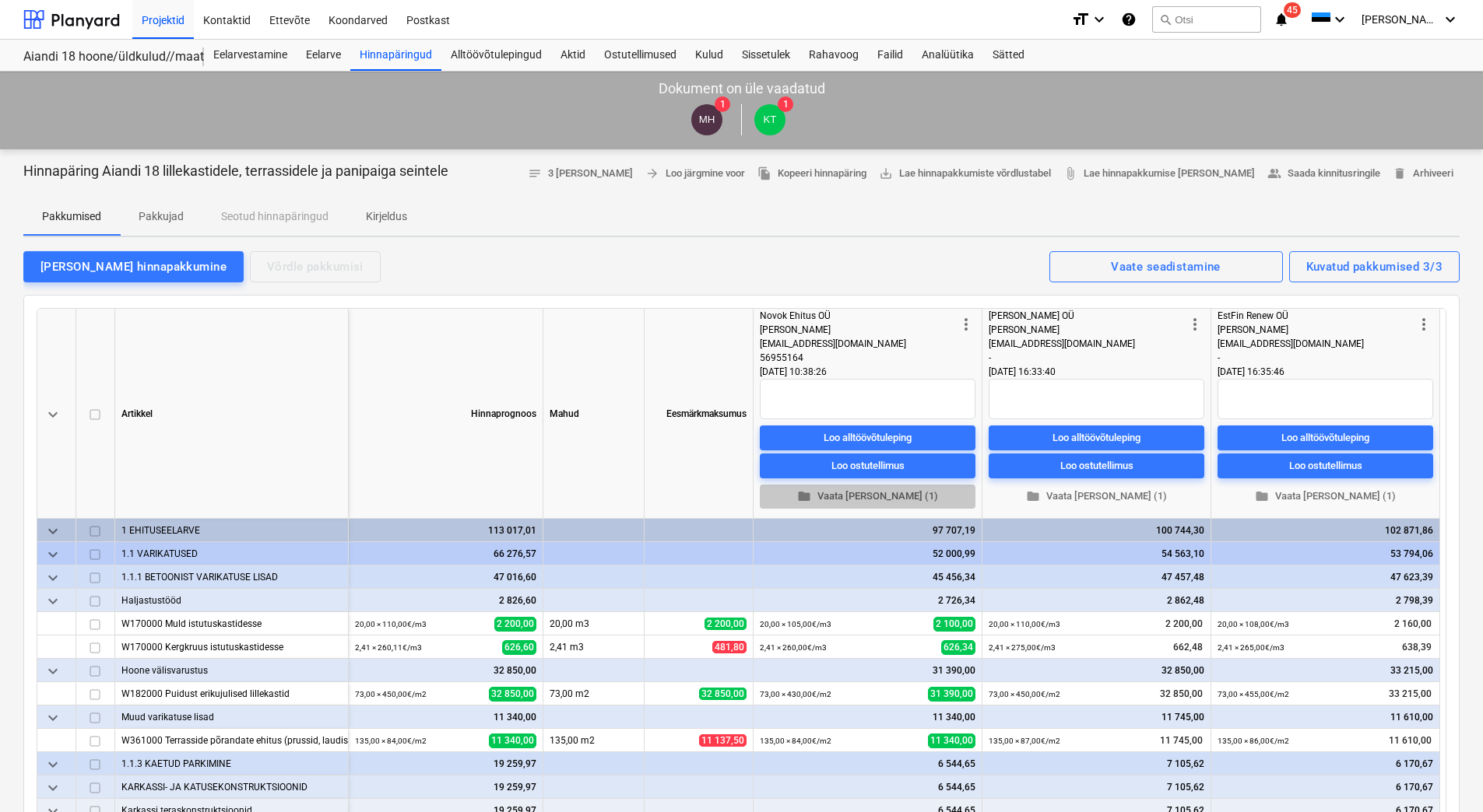
click at [869, 500] on span "folder Vaata [PERSON_NAME] (1)" at bounding box center [868, 496] width 204 height 18
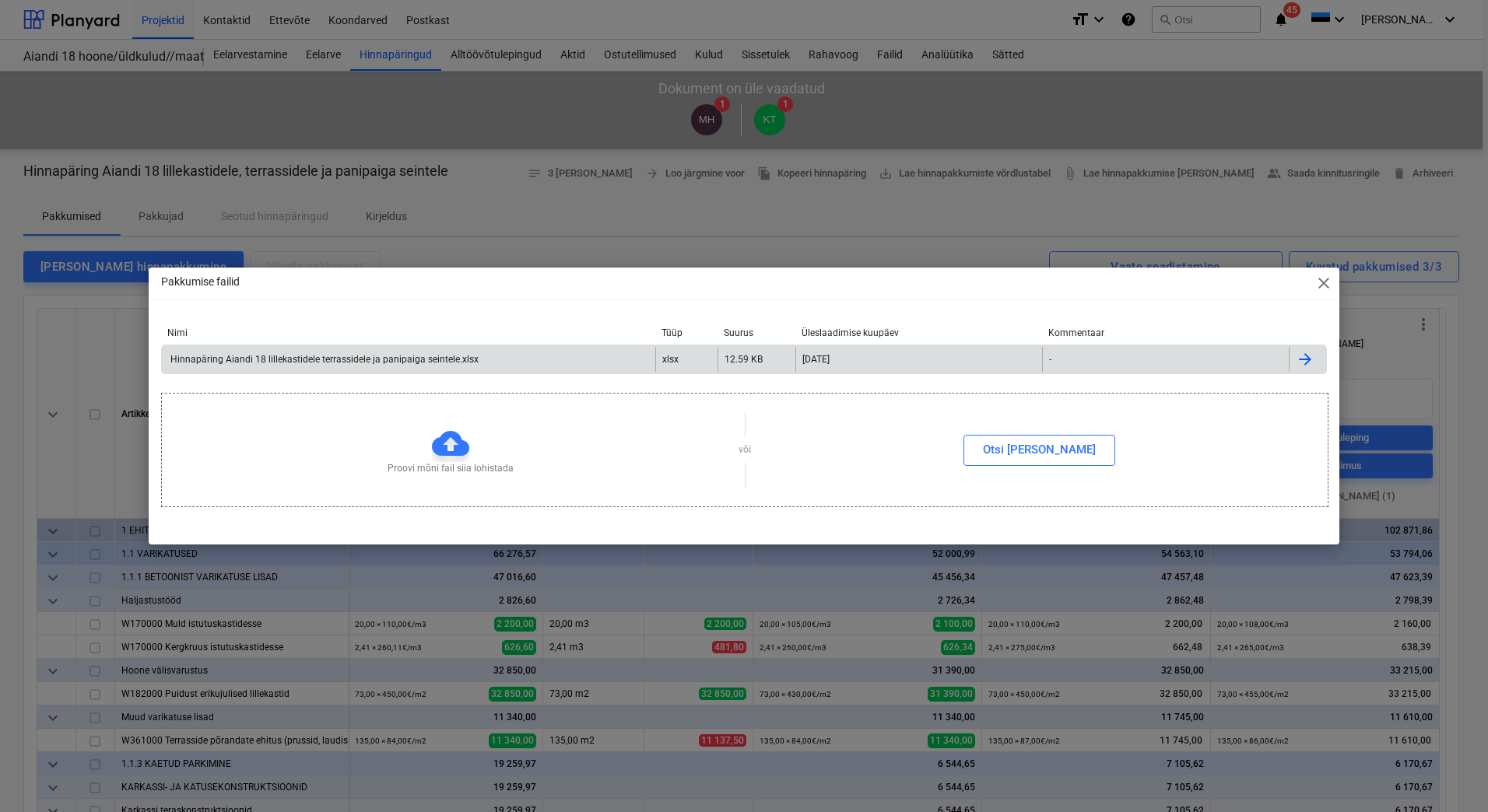
click at [1311, 354] on div at bounding box center [1305, 359] width 18 height 18
